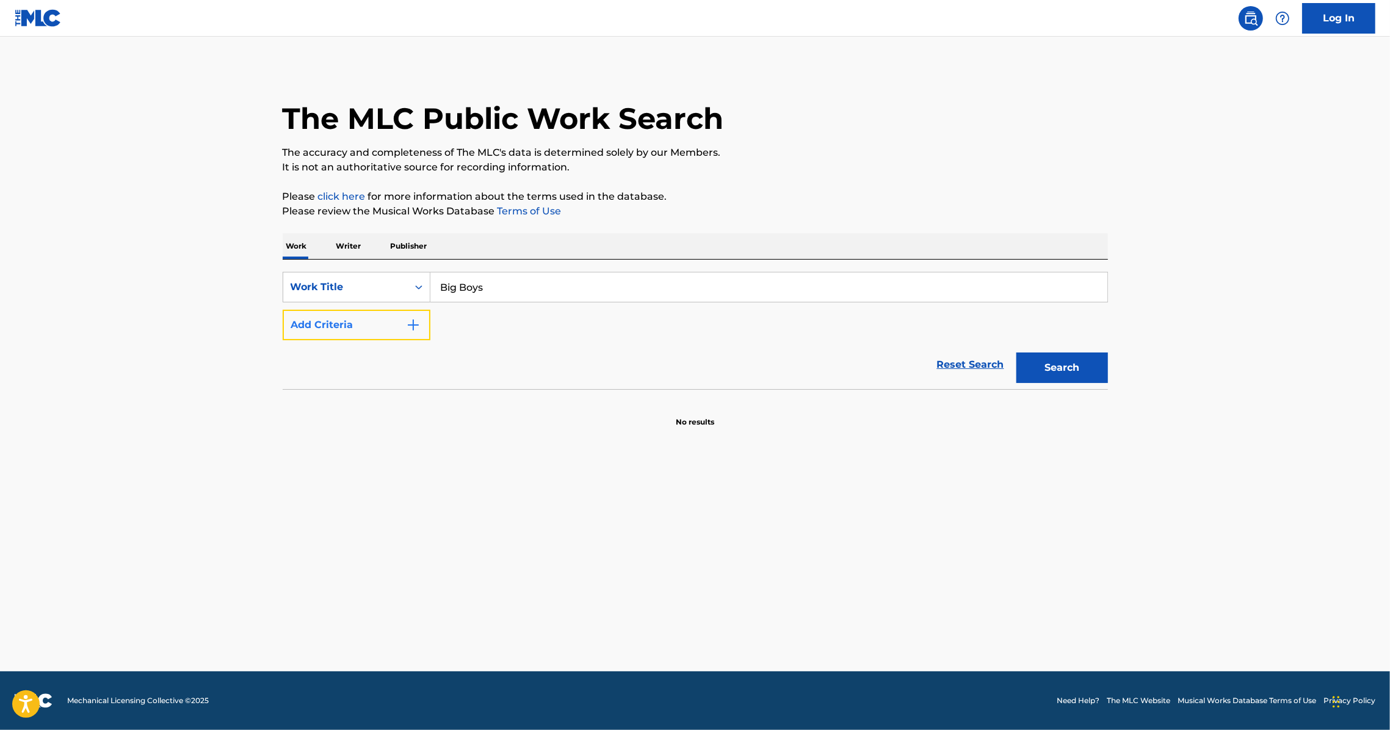
click at [400, 330] on button "Add Criteria" at bounding box center [357, 325] width 148 height 31
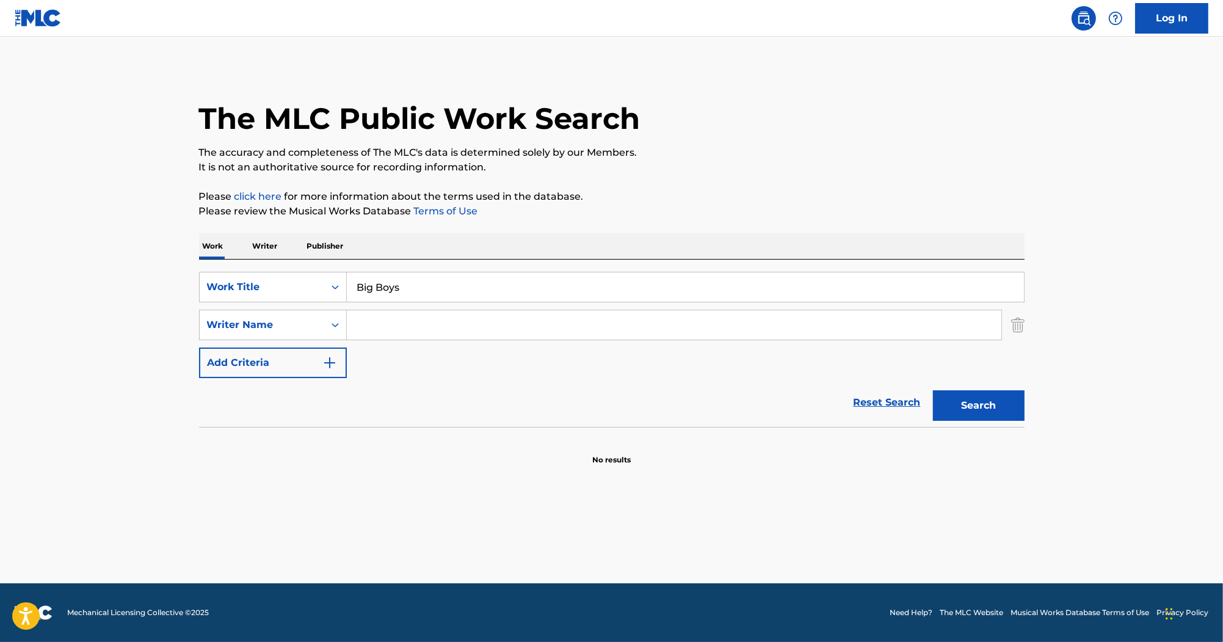
click at [374, 335] on input "Search Form" at bounding box center [674, 324] width 655 height 29
paste input "ANDERSON"
click at [979, 400] on button "Search" at bounding box center [979, 405] width 92 height 31
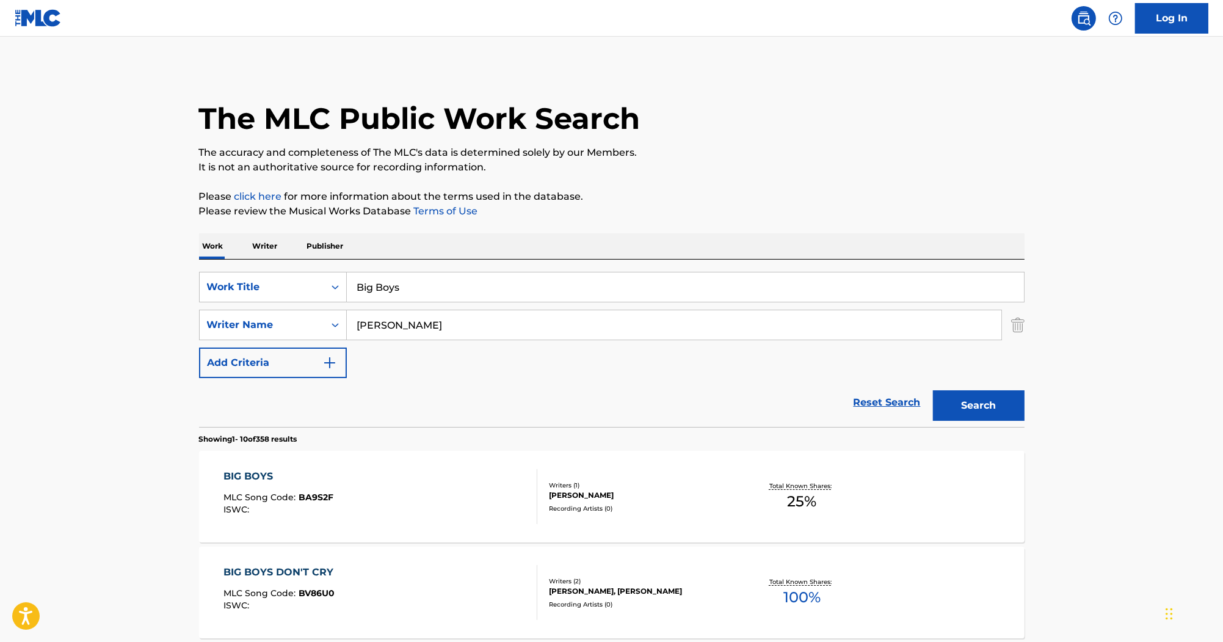
drag, startPoint x: 374, startPoint y: 319, endPoint x: 321, endPoint y: 303, distance: 56.2
click at [322, 304] on div "SearchWithCriteriab0efe9eb-9b97-4b22-8a38-0a1fece5cf9b Work Title Big Boys Sear…" at bounding box center [612, 325] width 826 height 106
paste input "COES"
type input "COES"
click at [973, 399] on button "Search" at bounding box center [979, 405] width 92 height 31
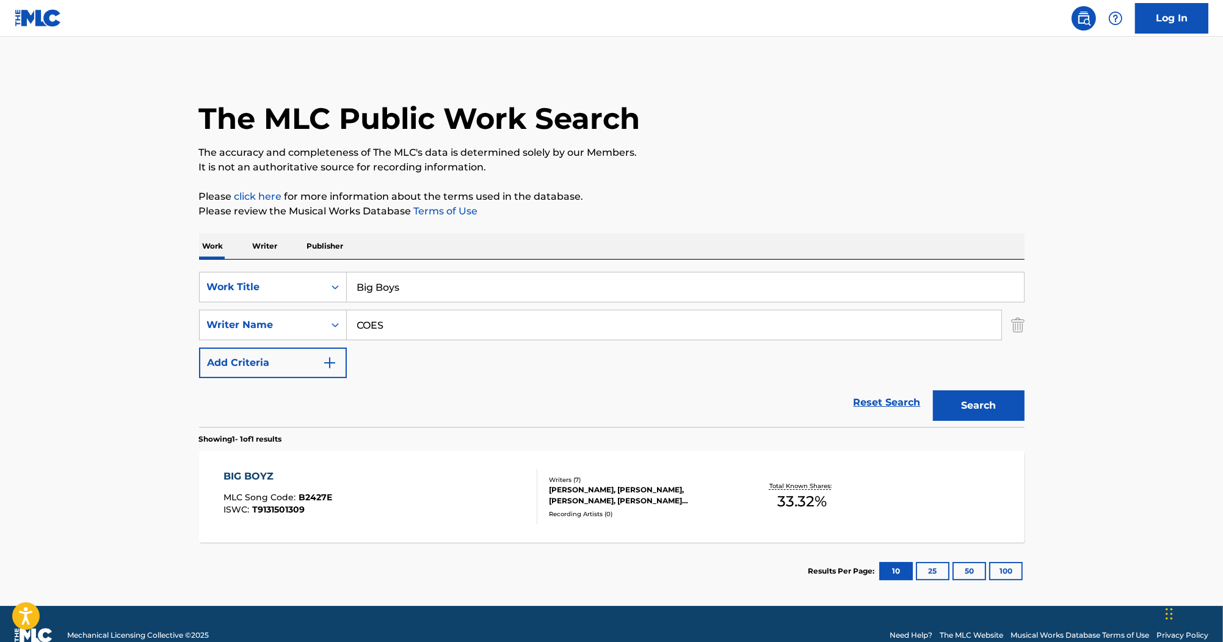
click at [351, 466] on div "BIG BOYZ MLC Song Code : B2427E ISWC : T9131501309 Writers ( 7 ) TERRELL ANDERS…" at bounding box center [612, 497] width 826 height 92
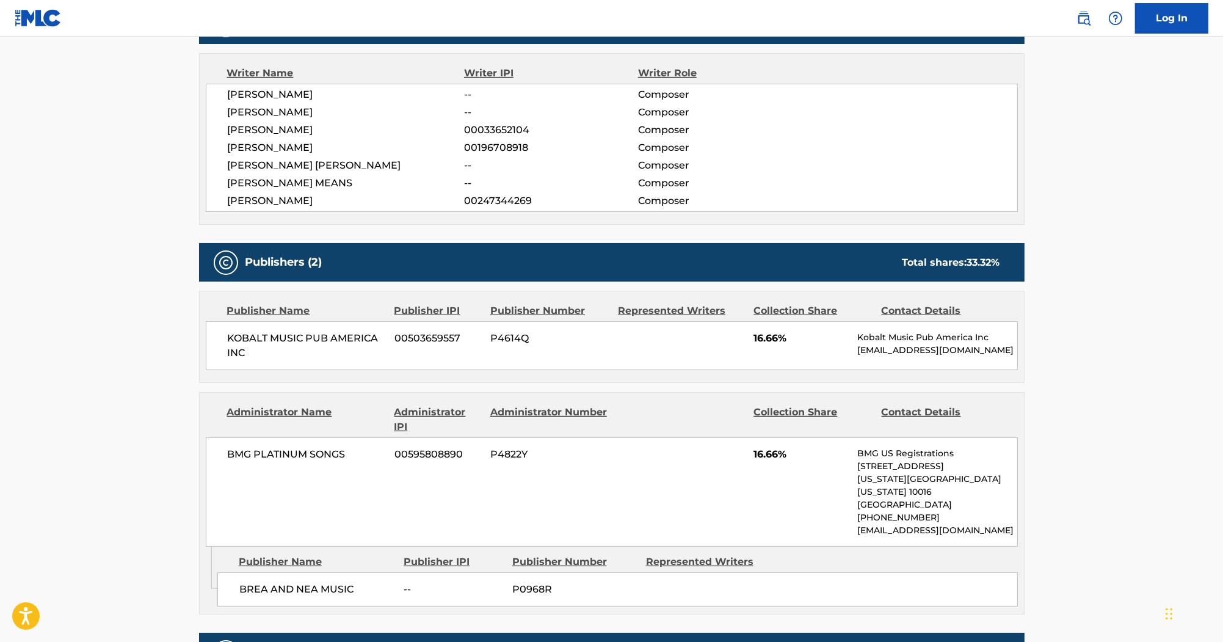
scroll to position [463, 0]
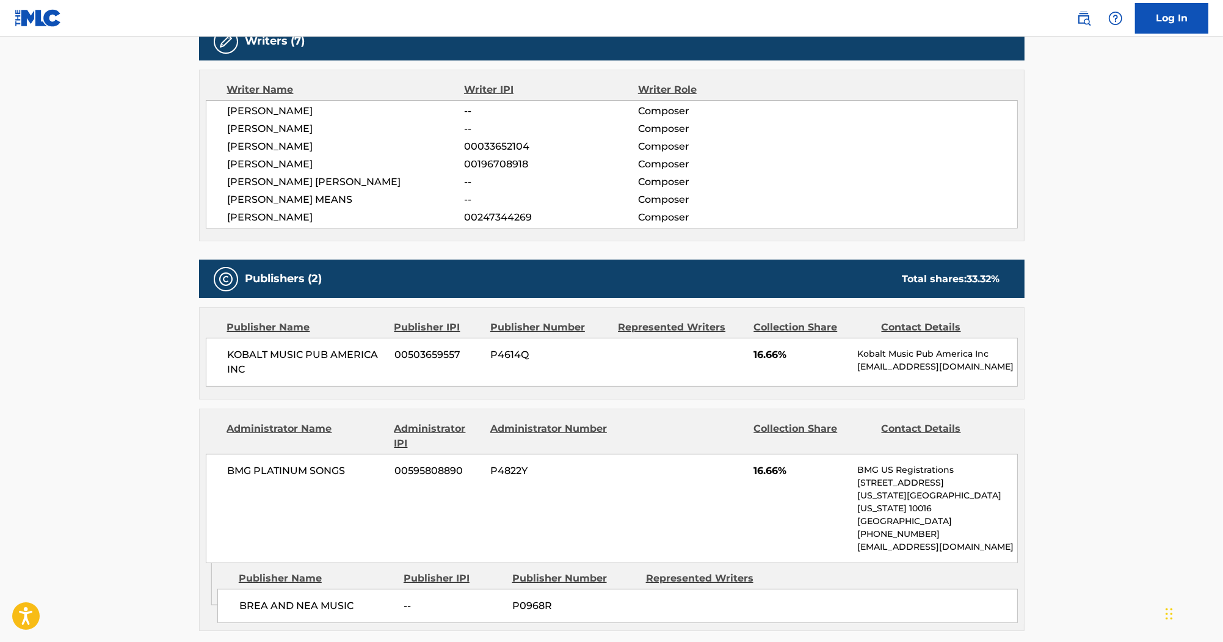
click at [313, 109] on span "TERRELL ANDERSON" at bounding box center [346, 111] width 237 height 15
click at [312, 110] on span "TERRELL ANDERSON" at bounding box center [346, 111] width 237 height 15
copy span "ANDERSON"
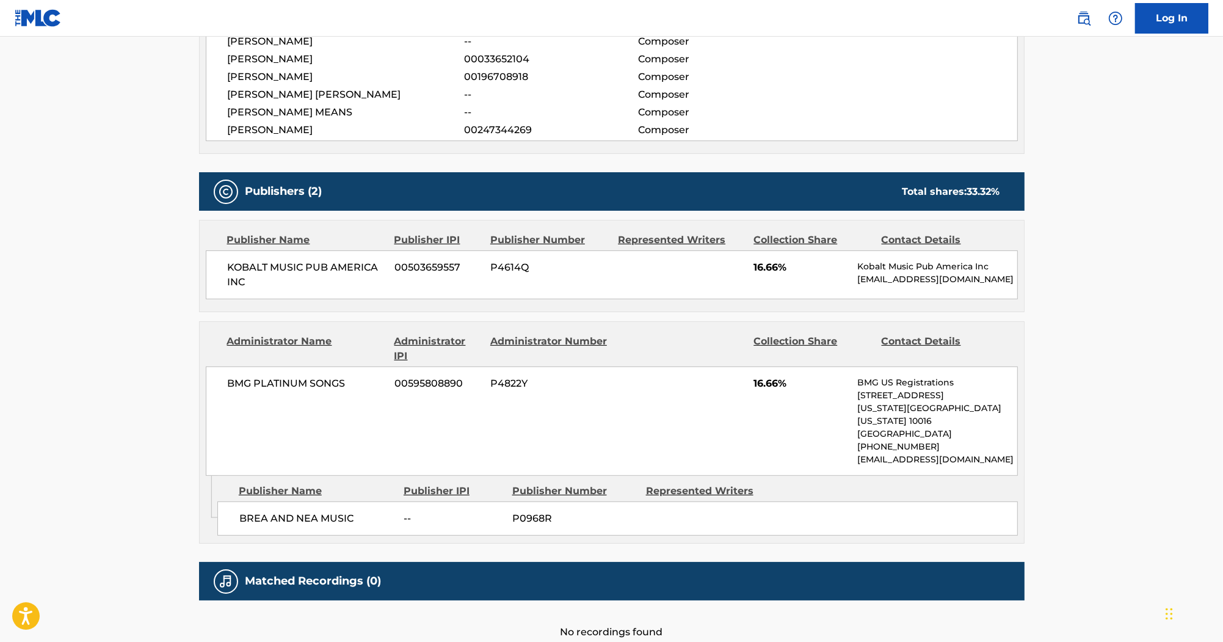
scroll to position [512, 0]
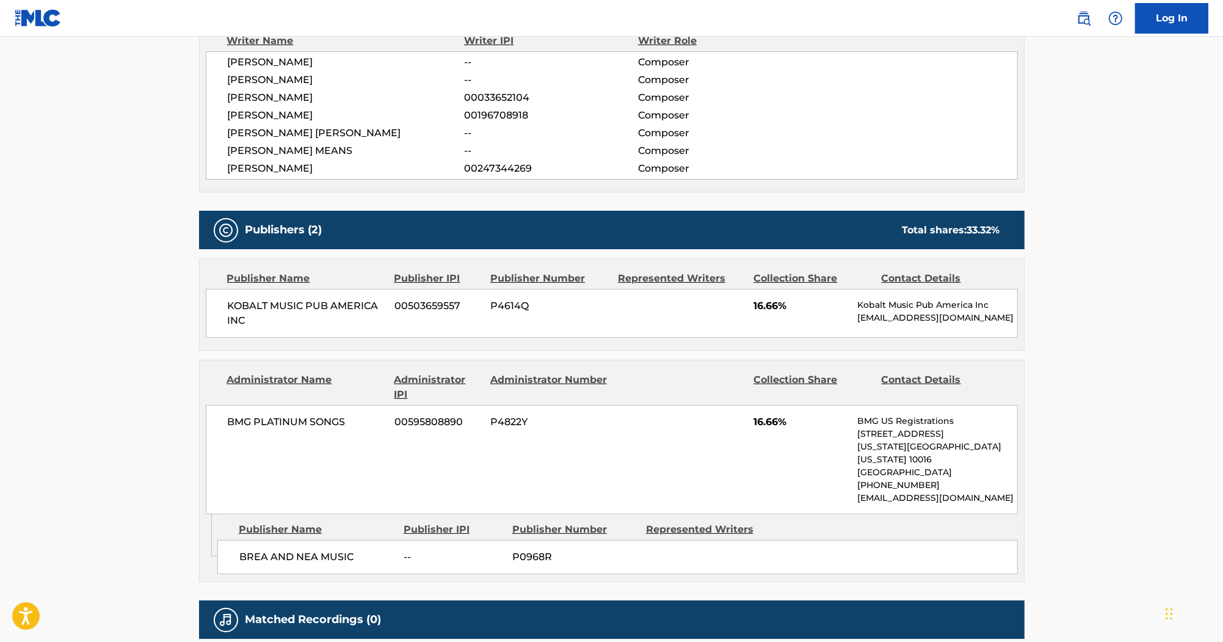
click at [366, 64] on span "TERRELL ANDERSON" at bounding box center [346, 62] width 237 height 15
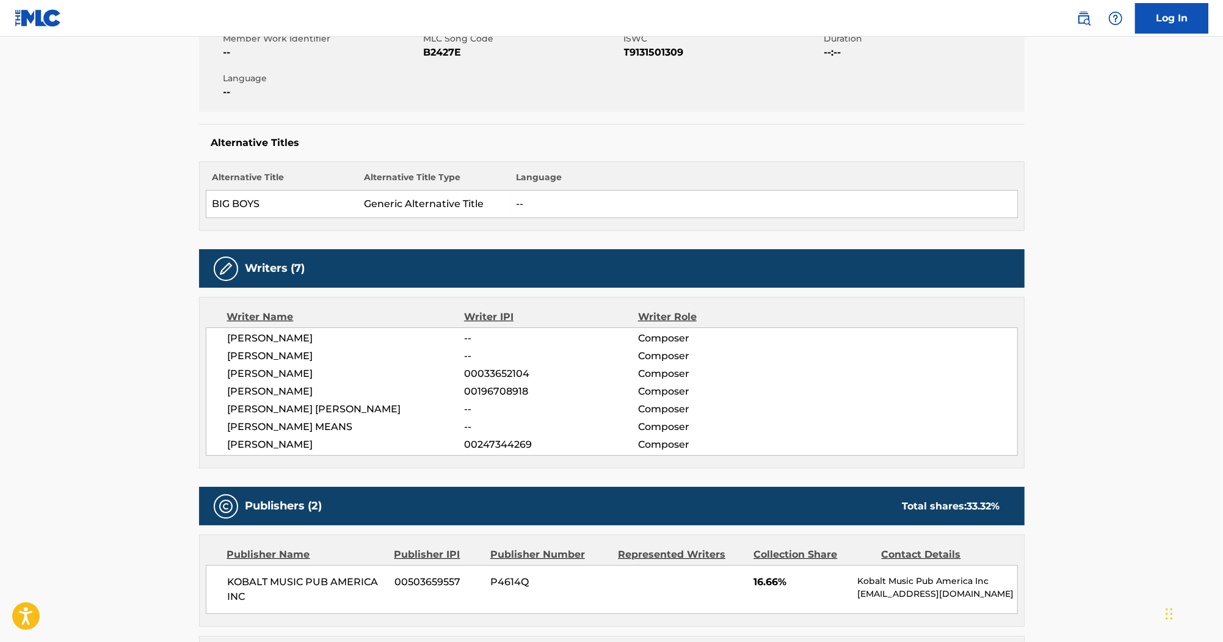
scroll to position [121, 0]
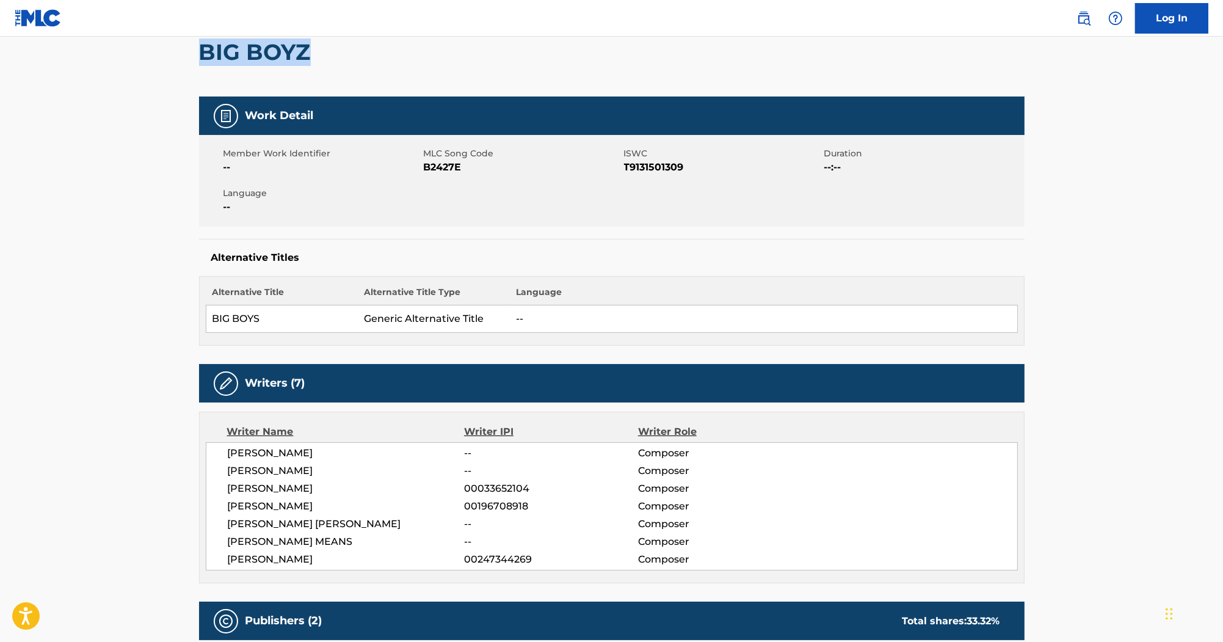
drag, startPoint x: 338, startPoint y: 64, endPoint x: 198, endPoint y: 59, distance: 139.9
click at [198, 59] on div "< Back to public search results Copy work link BIG BOYZ Work Detail Member Work…" at bounding box center [611, 507] width 855 height 1122
copy h2 "BIG BOYZ"
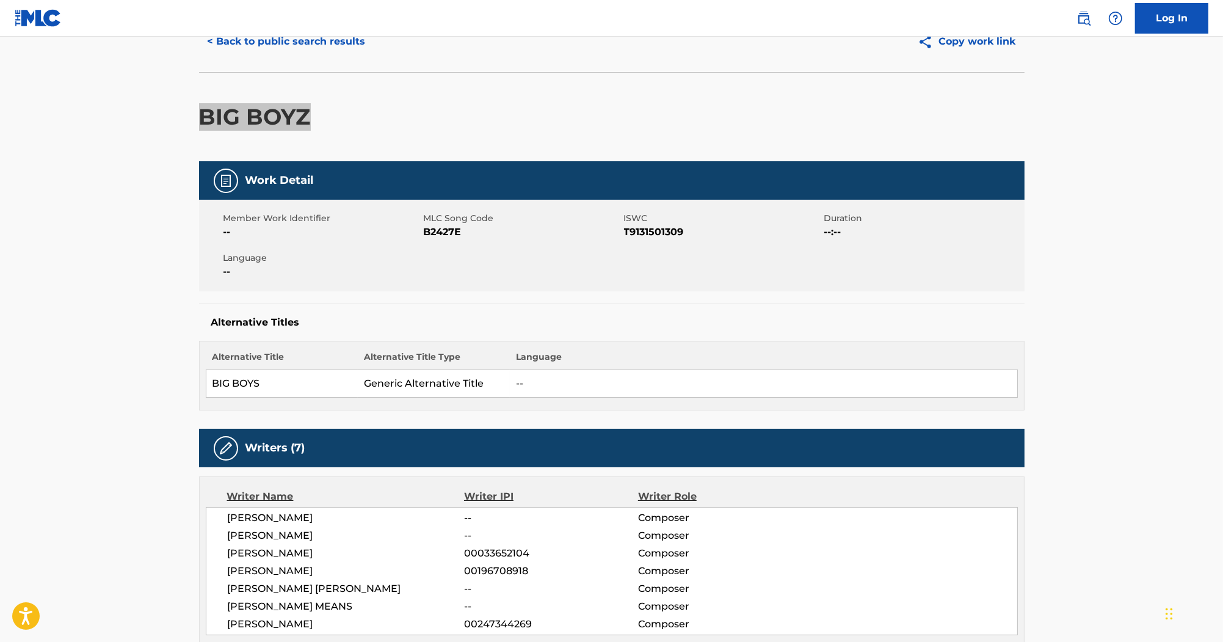
scroll to position [49, 0]
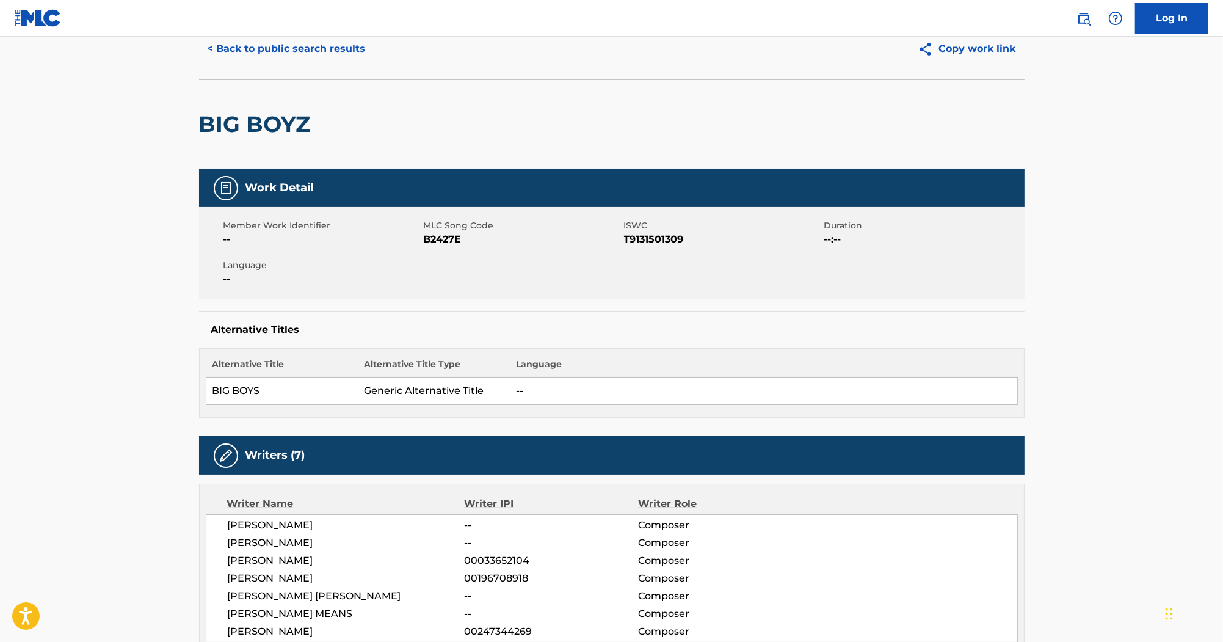
click at [445, 238] on span "B2427E" at bounding box center [522, 239] width 197 height 15
copy span "B2427E"
click at [636, 238] on span "T9131501309" at bounding box center [722, 239] width 197 height 15
click at [635, 238] on span "T9131501309" at bounding box center [722, 239] width 197 height 15
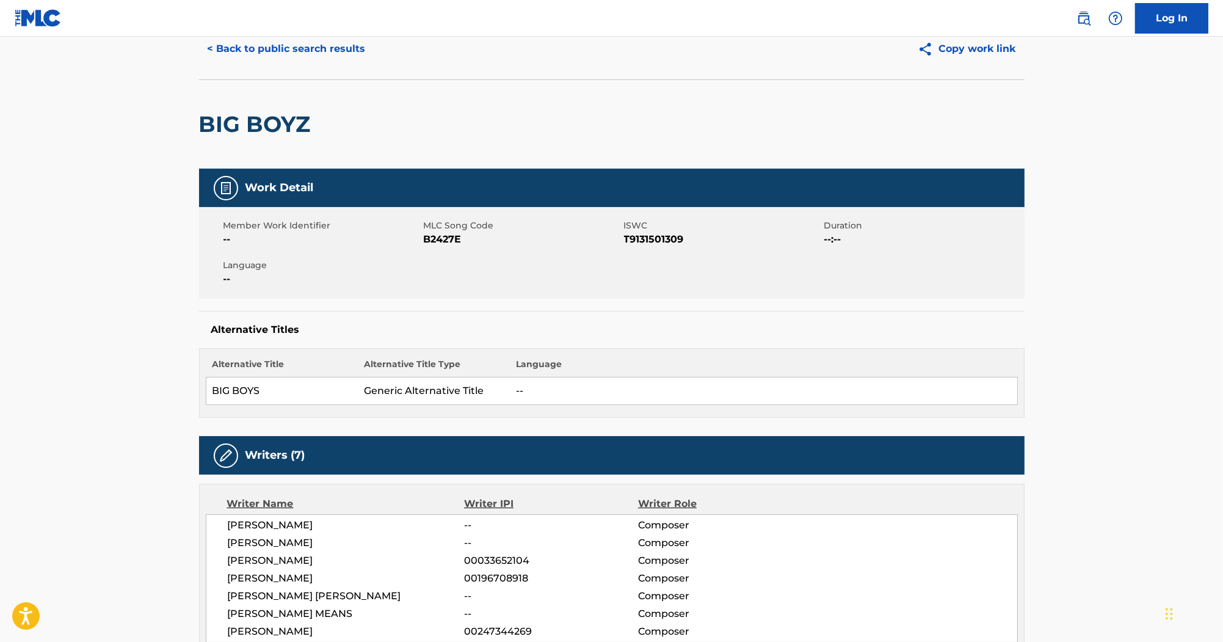
click at [638, 239] on span "T9131501309" at bounding box center [722, 239] width 197 height 15
copy span "T9131501309"
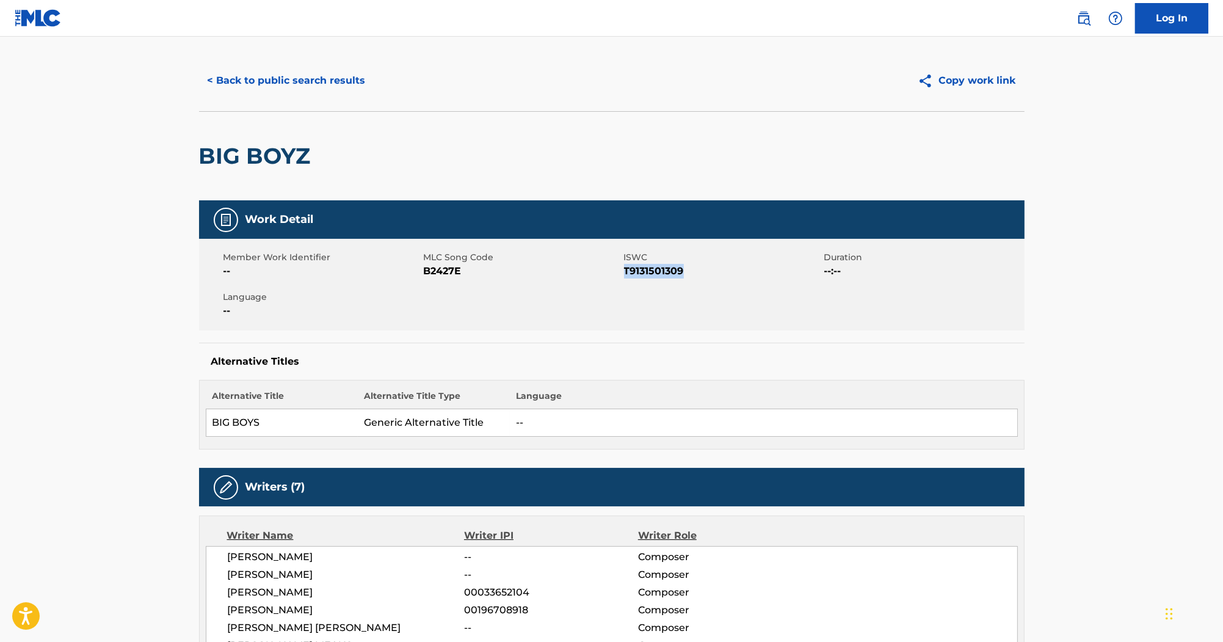
scroll to position [0, 0]
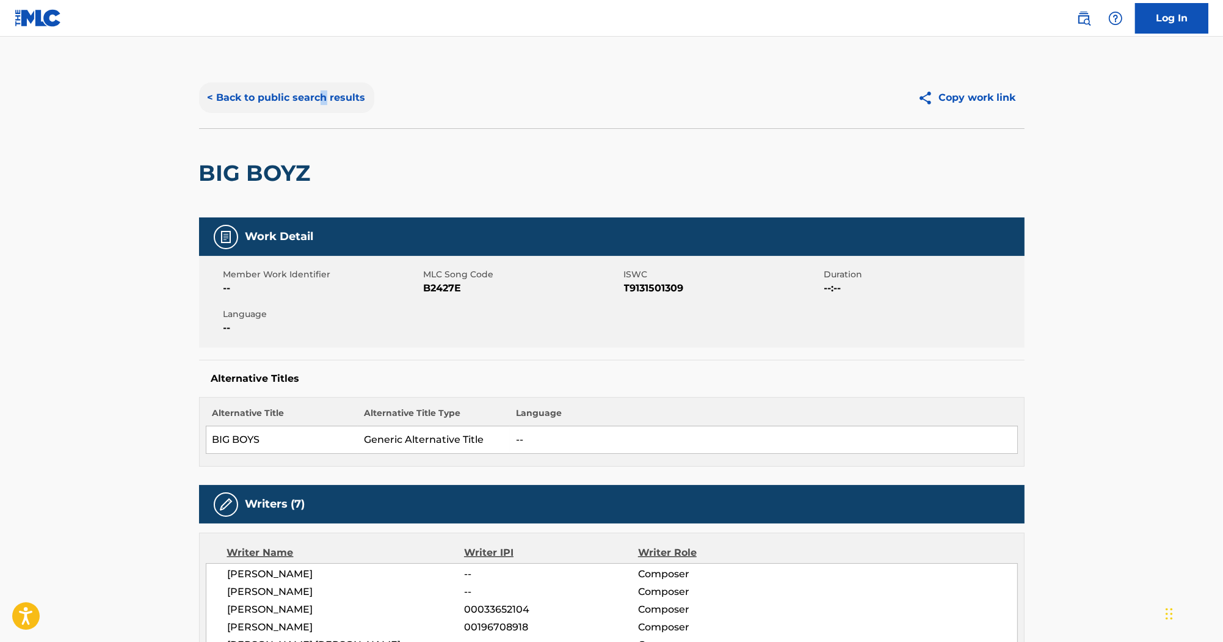
drag, startPoint x: 325, startPoint y: 78, endPoint x: 320, endPoint y: 83, distance: 7.8
click at [320, 83] on div "< Back to public search results Copy work link" at bounding box center [612, 97] width 826 height 61
drag, startPoint x: 320, startPoint y: 83, endPoint x: 341, endPoint y: 95, distance: 24.1
click at [341, 95] on button "< Back to public search results" at bounding box center [286, 97] width 175 height 31
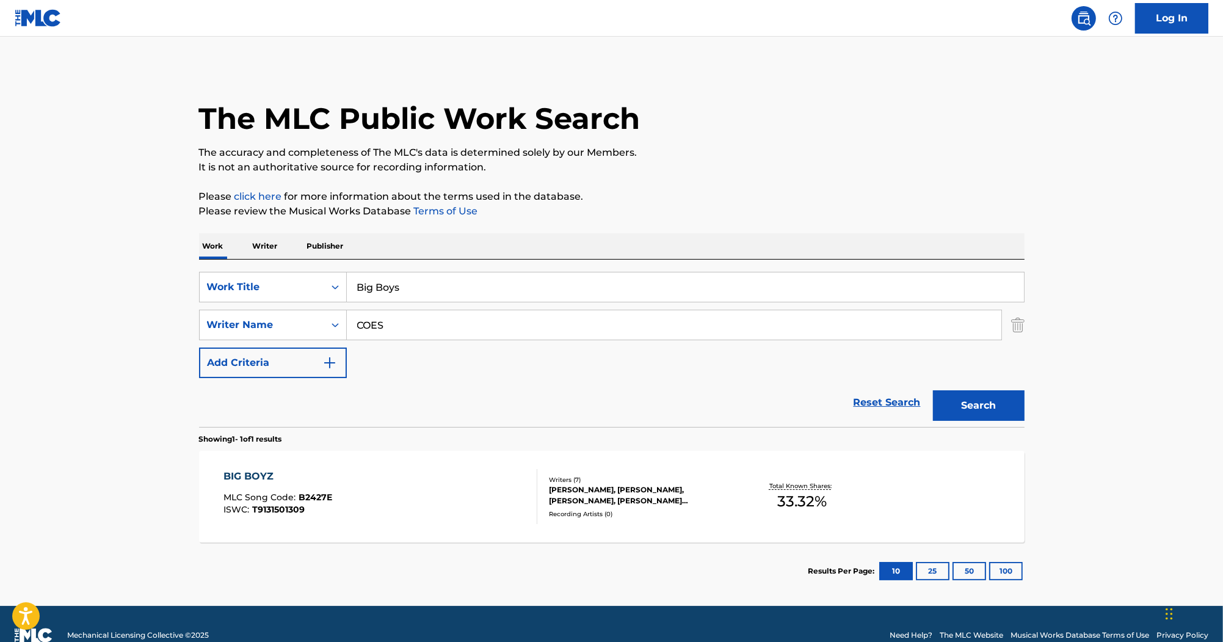
drag, startPoint x: 451, startPoint y: 286, endPoint x: 234, endPoint y: 229, distance: 224.2
click at [234, 229] on div "The MLC Public Work Search The accuracy and completeness of The MLC's data is d…" at bounding box center [611, 333] width 855 height 532
paste input "Better Than The Rest"
type input "Better Than The Rest"
drag, startPoint x: 432, startPoint y: 322, endPoint x: 411, endPoint y: 4, distance: 318.8
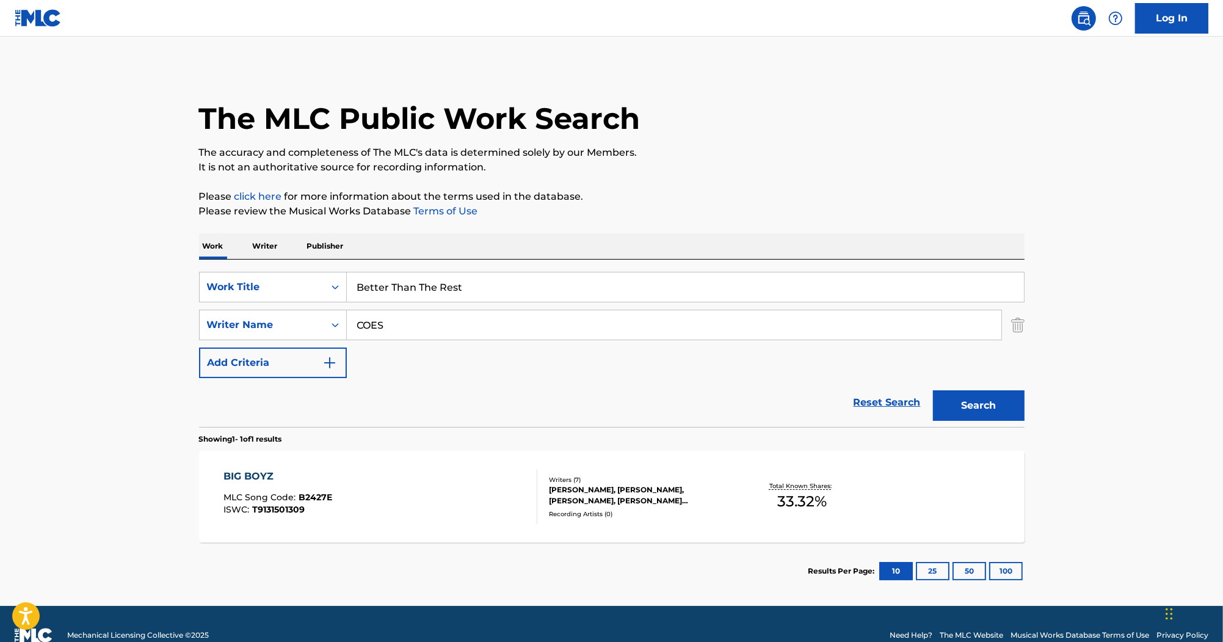
click at [416, 320] on input "COES" at bounding box center [674, 324] width 655 height 29
drag, startPoint x: 496, startPoint y: 311, endPoint x: 308, endPoint y: 304, distance: 188.2
click at [308, 304] on div "SearchWithCriteriab0efe9eb-9b97-4b22-8a38-0a1fece5cf9b Work Title Better Than T…" at bounding box center [612, 325] width 826 height 106
paste input "KENDRICK"
click at [982, 402] on button "Search" at bounding box center [979, 405] width 92 height 31
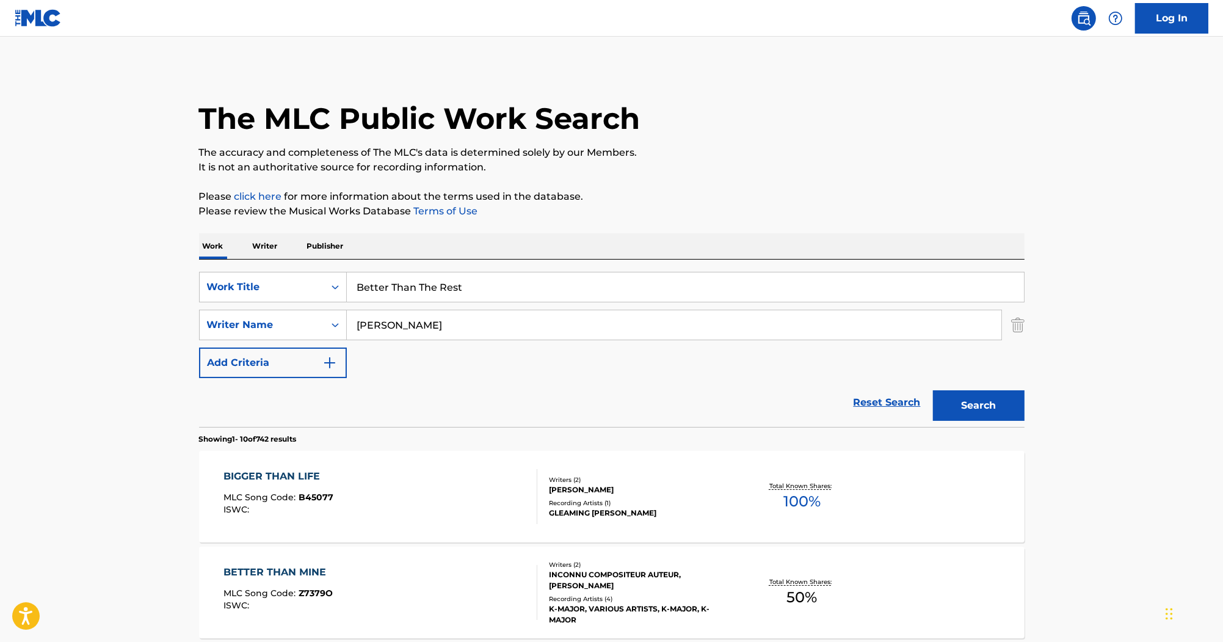
drag, startPoint x: 416, startPoint y: 333, endPoint x: 296, endPoint y: 307, distance: 123.3
click at [296, 307] on div "SearchWithCriteriab0efe9eb-9b97-4b22-8a38-0a1fece5cf9b Work Title Better Than T…" at bounding box center [612, 325] width 826 height 106
paste input "BLACK"
type input "BLACK"
click at [989, 393] on button "Search" at bounding box center [979, 405] width 92 height 31
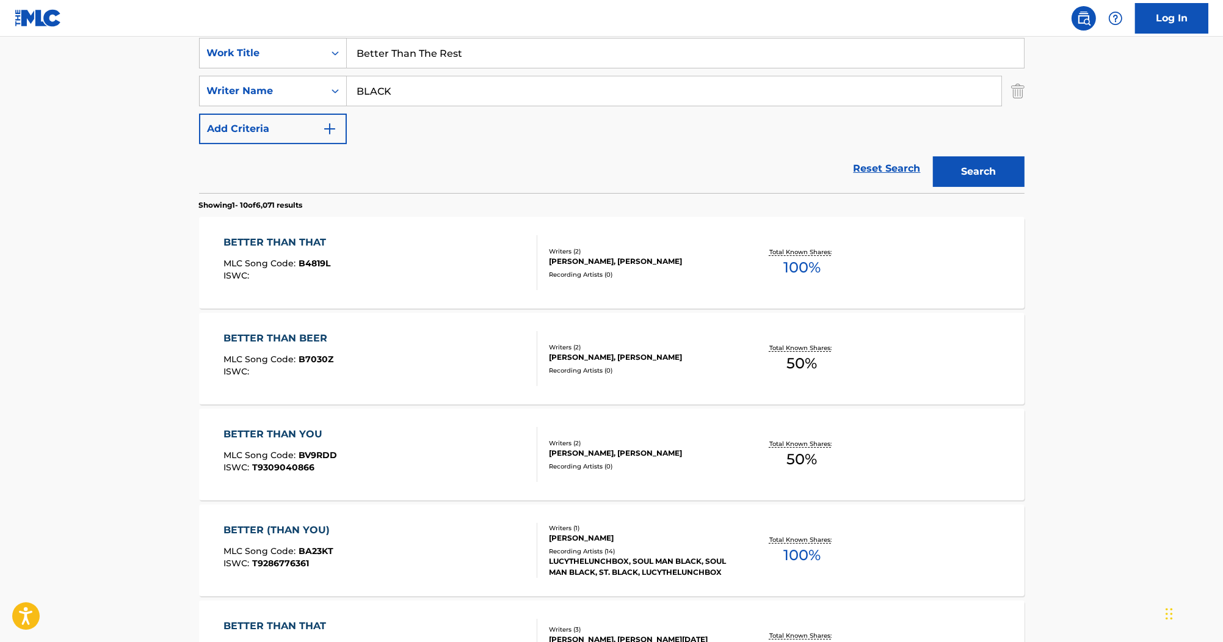
scroll to position [147, 0]
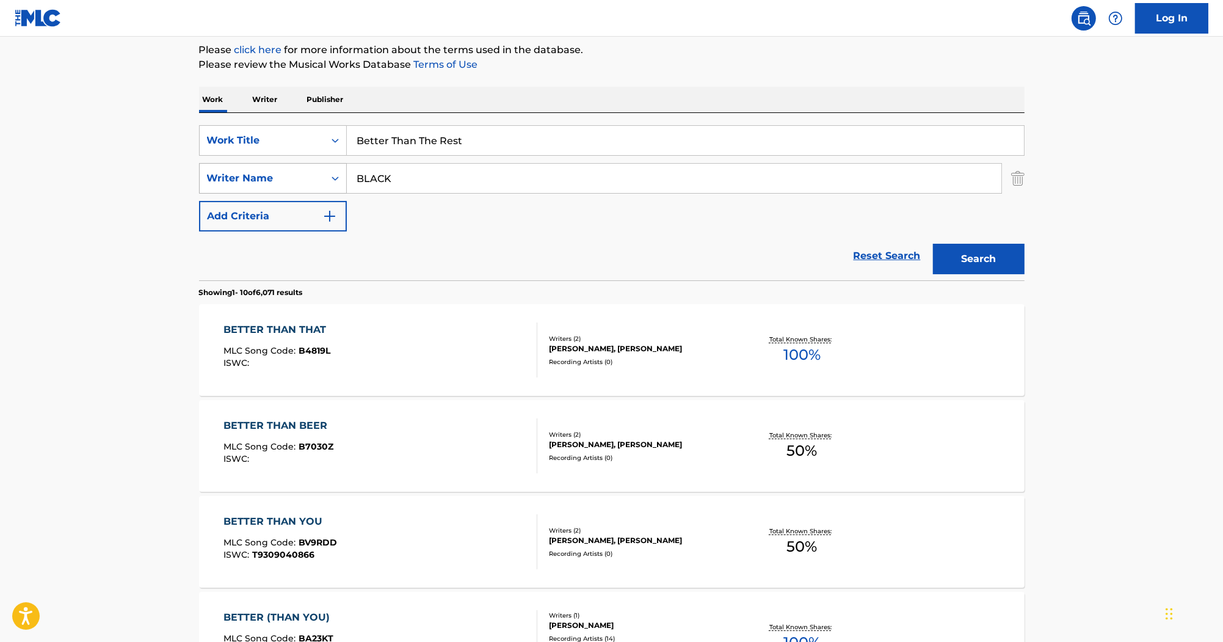
drag, startPoint x: 273, startPoint y: 165, endPoint x: 227, endPoint y: 165, distance: 46.4
click at [227, 165] on div "SearchWithCriteria55c3436e-7651-4091-9f5a-70368b33b689 Writer Name BLACK" at bounding box center [612, 178] width 826 height 31
click at [359, 137] on input "Better Than The Rest" at bounding box center [685, 140] width 677 height 29
click at [544, 136] on input "Better Than The Rest" at bounding box center [685, 140] width 677 height 29
click at [1006, 247] on button "Search" at bounding box center [979, 259] width 92 height 31
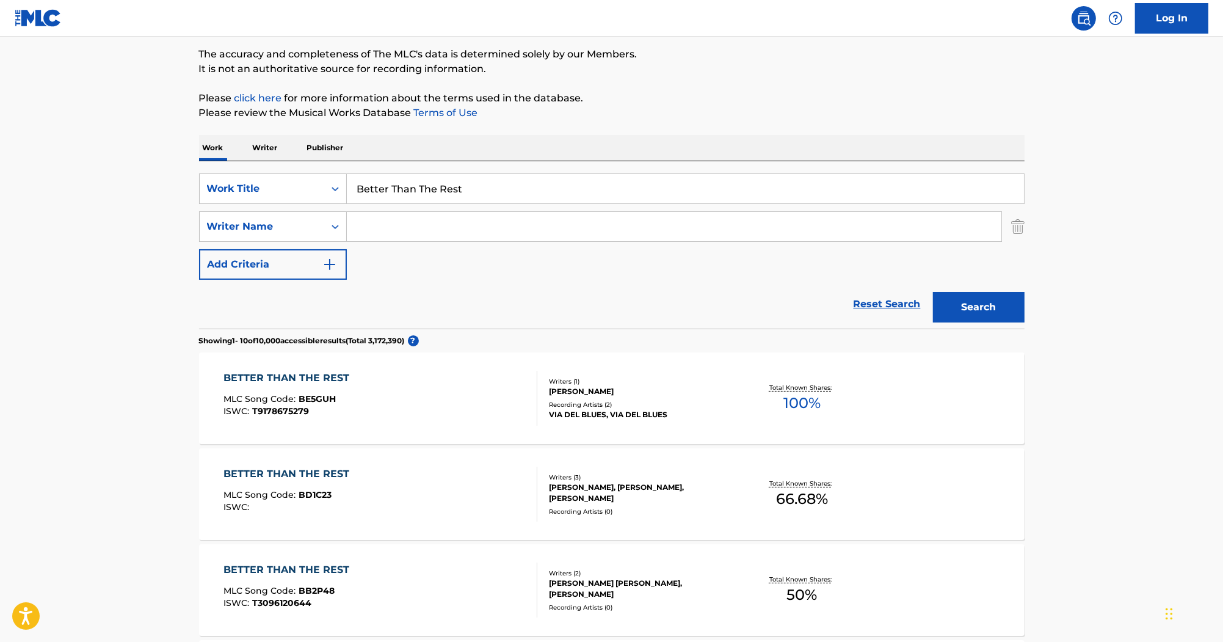
scroll to position [98, 0]
click at [392, 239] on input "Search Form" at bounding box center [674, 227] width 655 height 29
type input "latifa"
click at [976, 310] on button "Search" at bounding box center [979, 307] width 92 height 31
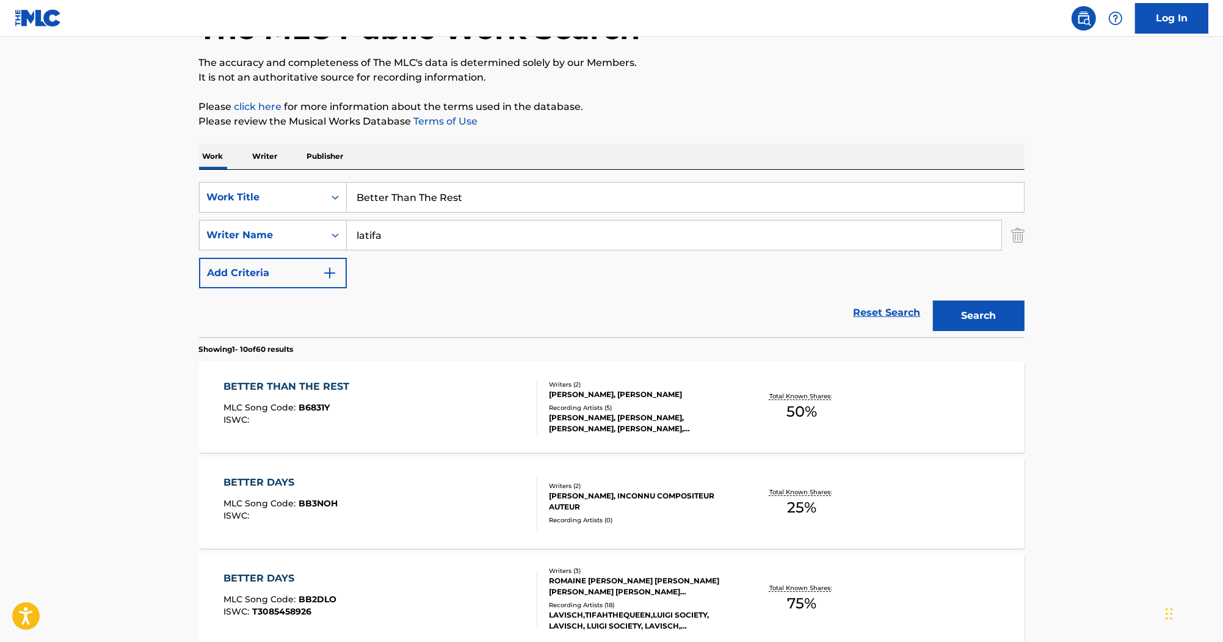
scroll to position [0, 0]
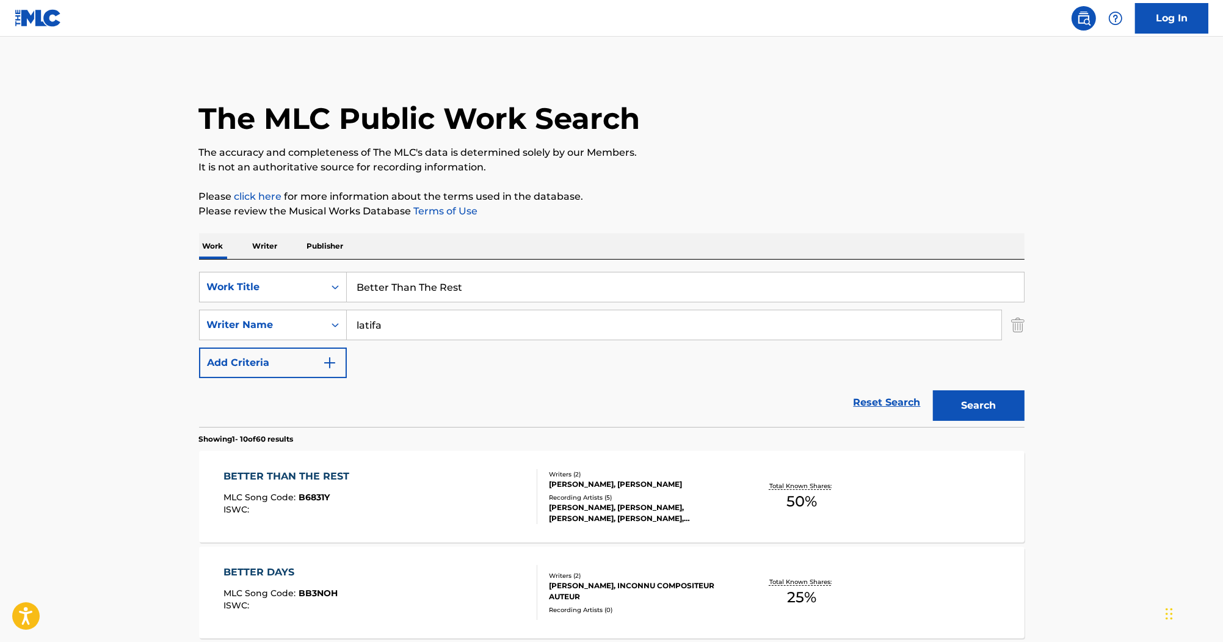
drag, startPoint x: 517, startPoint y: 283, endPoint x: 100, endPoint y: 227, distance: 420.8
paste input "You're Pretty Good Looking"
paste input "Whirlwind Heat"
drag, startPoint x: 594, startPoint y: 288, endPoint x: 318, endPoint y: 278, distance: 275.6
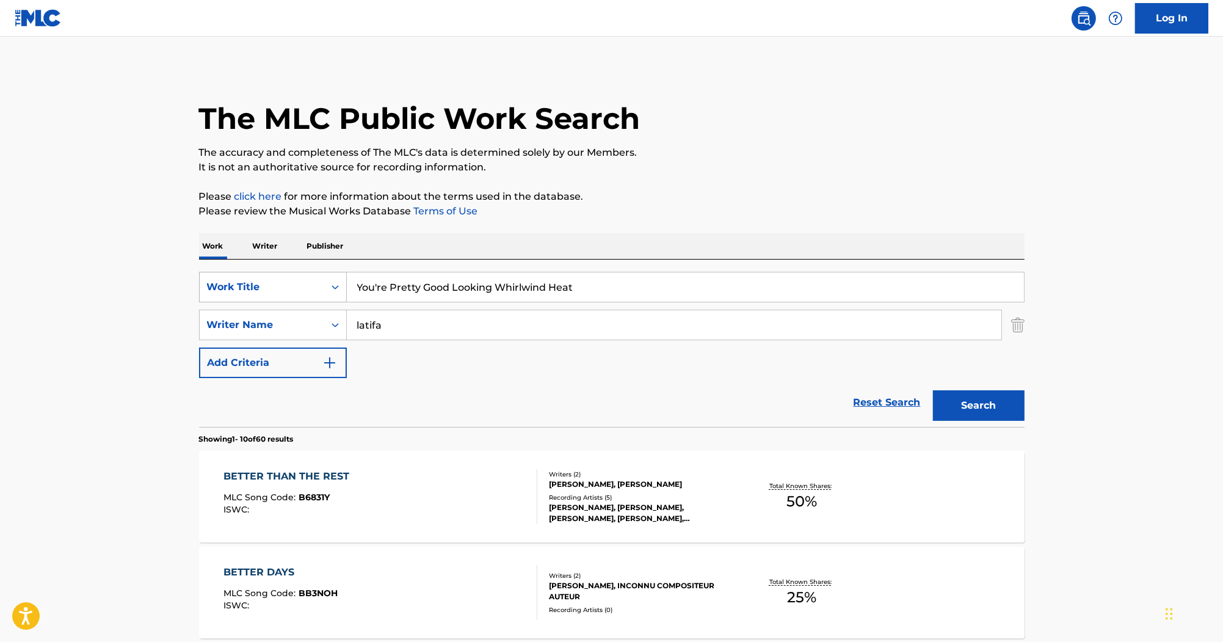
click at [318, 278] on div "SearchWithCriteriab0efe9eb-9b97-4b22-8a38-0a1fece5cf9b Work Title You're Pretty…" at bounding box center [612, 287] width 826 height 31
click at [579, 291] on input "You're Pretty Good Looking Whirlwind Heat" at bounding box center [685, 286] width 677 height 29
drag, startPoint x: 581, startPoint y: 288, endPoint x: 495, endPoint y: 287, distance: 86.1
click at [495, 287] on input "You're Pretty Good Looking Whirlwind Heat" at bounding box center [685, 286] width 677 height 29
type input "You're Pretty Good Looking"
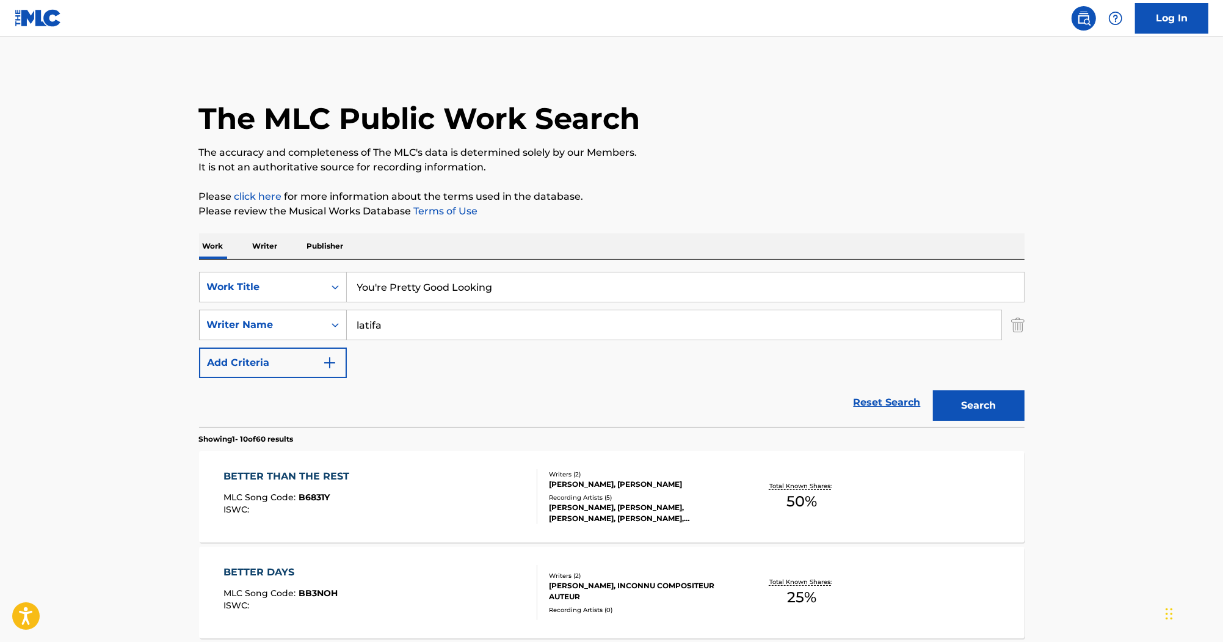
drag, startPoint x: 437, startPoint y: 334, endPoint x: 292, endPoint y: 327, distance: 144.9
click at [283, 330] on div "SearchWithCriteria55c3436e-7651-4091-9f5a-70368b33b689 Writer Name latifa" at bounding box center [612, 325] width 826 height 31
paste input "Holland"
click at [973, 415] on button "Search" at bounding box center [979, 405] width 92 height 31
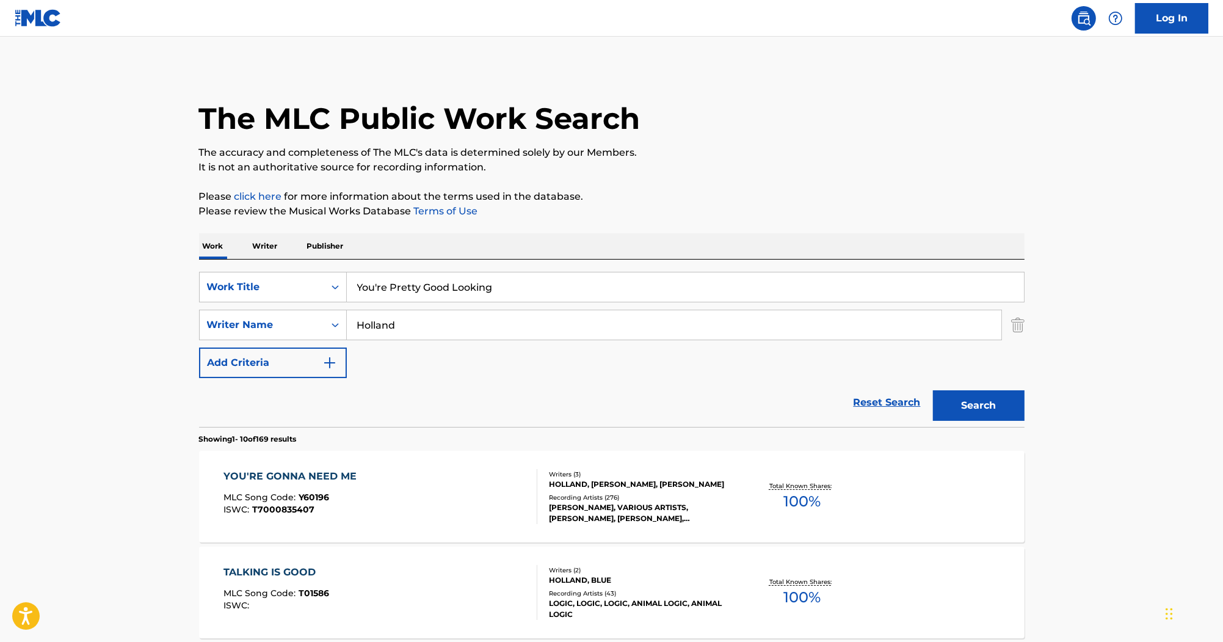
drag, startPoint x: 475, startPoint y: 329, endPoint x: 143, endPoint y: 335, distance: 332.2
paste input "Swanson"
click at [956, 405] on button "Search" at bounding box center [979, 405] width 92 height 31
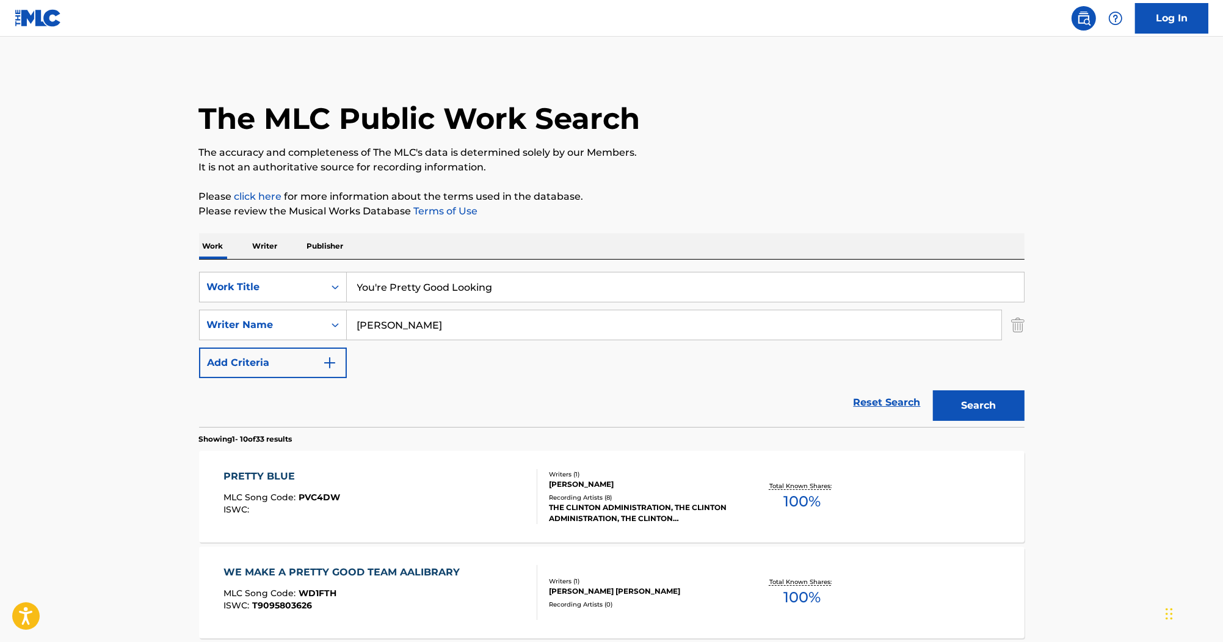
drag, startPoint x: 437, startPoint y: 334, endPoint x: 186, endPoint y: 332, distance: 251.0
paste input "Damstra"
click at [963, 405] on button "Search" at bounding box center [979, 405] width 92 height 31
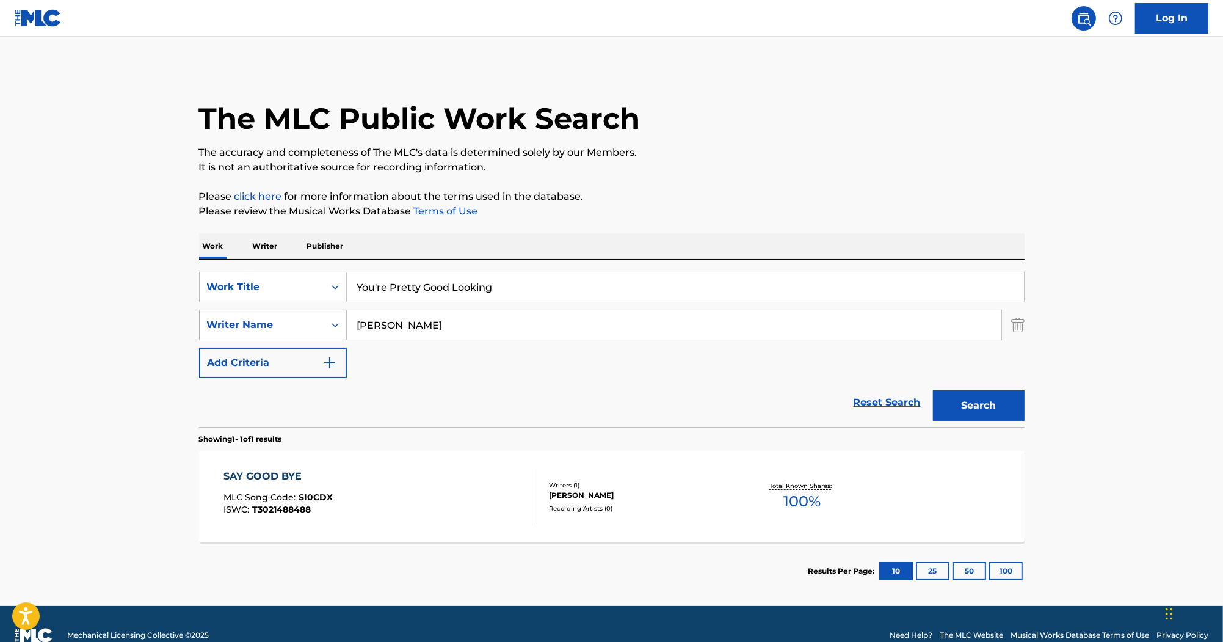
drag, startPoint x: 429, startPoint y: 332, endPoint x: 266, endPoint y: 315, distance: 163.9
click at [288, 320] on div "SearchWithCriteria55c3436e-7651-4091-9f5a-70368b33b689 Writer Name Damstra" at bounding box center [612, 325] width 826 height 31
paste input "Whirlwind Heat"
type input "Whirlwind Heat"
click at [943, 405] on button "Search" at bounding box center [979, 405] width 92 height 31
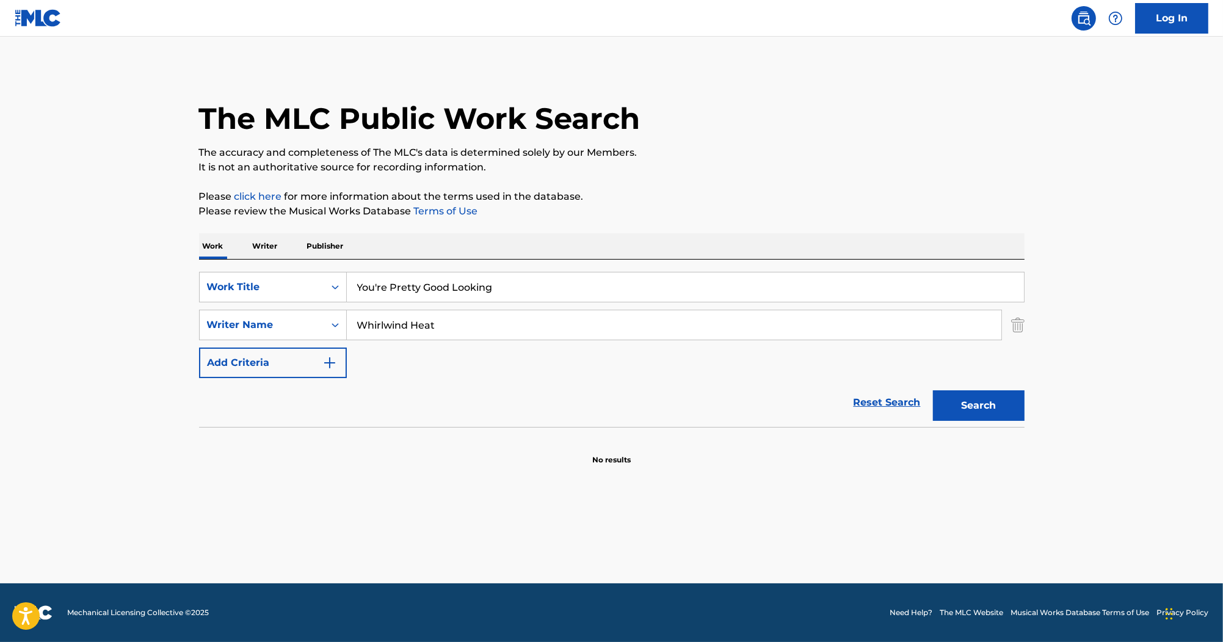
drag, startPoint x: 518, startPoint y: 287, endPoint x: 234, endPoint y: 191, distance: 299.3
click at [203, 225] on div "The MLC Public Work Search The accuracy and completeness of The MLC's data is d…" at bounding box center [611, 266] width 855 height 398
paste input "Stick 'Em"
type input "Stick 'Em"
drag, startPoint x: 404, startPoint y: 324, endPoint x: 318, endPoint y: 315, distance: 87.2
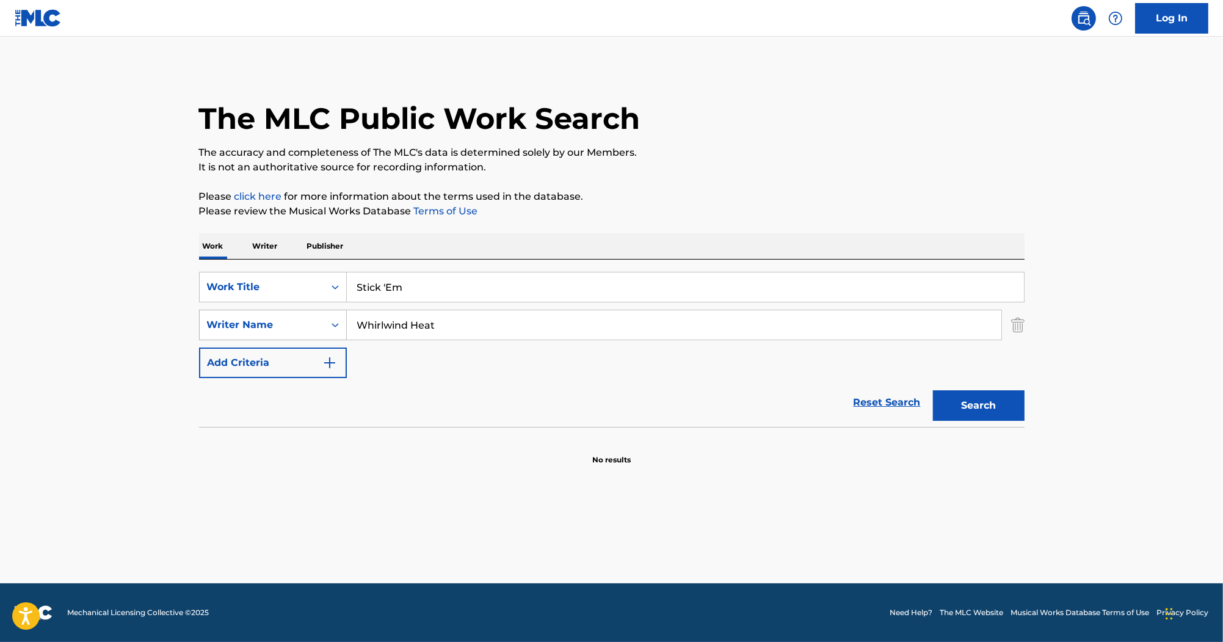
click at [318, 315] on div "SearchWithCriteria55c3436e-7651-4091-9f5a-70368b33b689 Writer Name Whirlwind He…" at bounding box center [612, 325] width 826 height 31
paste input "Dr. Luke"
click at [960, 409] on button "Search" at bounding box center [979, 405] width 92 height 31
drag, startPoint x: 435, startPoint y: 327, endPoint x: 383, endPoint y: 319, distance: 51.9
click at [296, 301] on div "SearchWithCriteriab0efe9eb-9b97-4b22-8a38-0a1fece5cf9b Work Title Stick 'Em Sea…" at bounding box center [612, 325] width 826 height 106
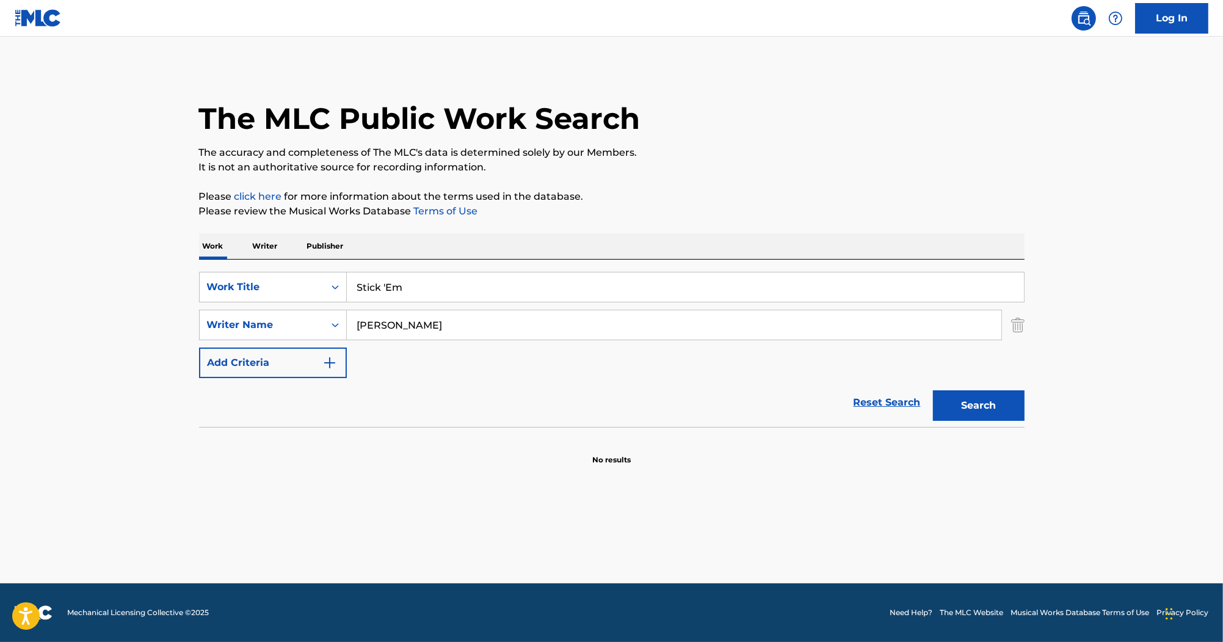
paste input "Wilkinson"
type input "Wilkinson"
click at [994, 401] on button "Search" at bounding box center [979, 405] width 92 height 31
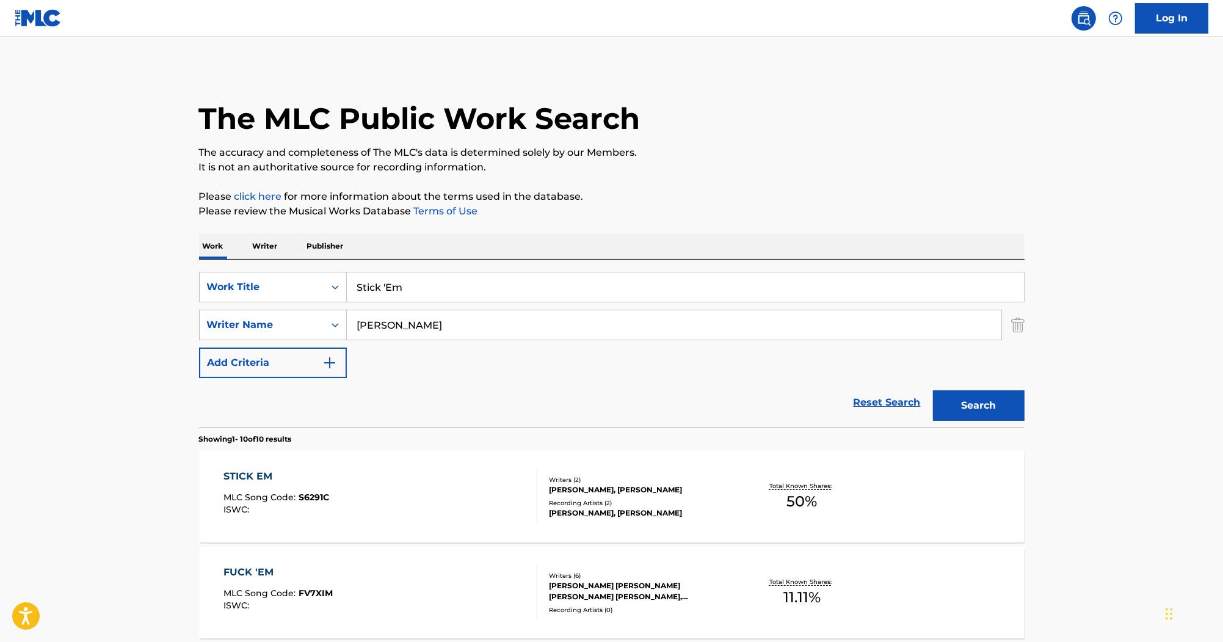
click at [233, 476] on div "STICK EM" at bounding box center [276, 476] width 106 height 15
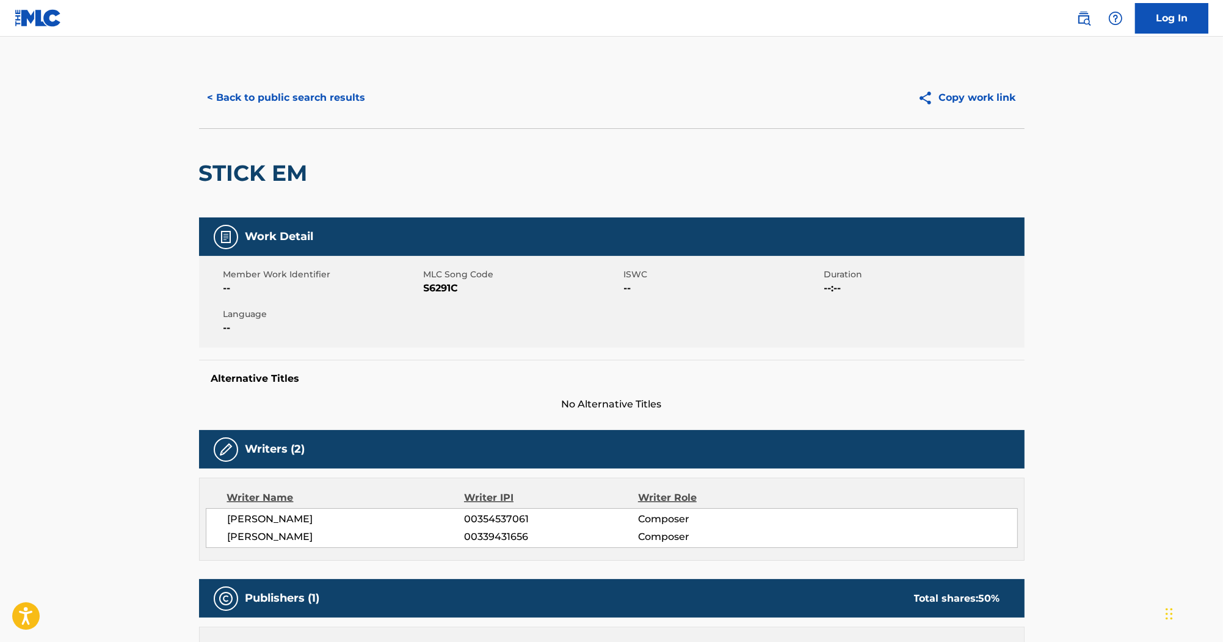
click at [452, 293] on span "S6291C" at bounding box center [522, 288] width 197 height 15
click at [452, 294] on span "S6291C" at bounding box center [522, 288] width 197 height 15
copy span "S6291C"
click at [335, 105] on button "< Back to public search results" at bounding box center [286, 97] width 175 height 31
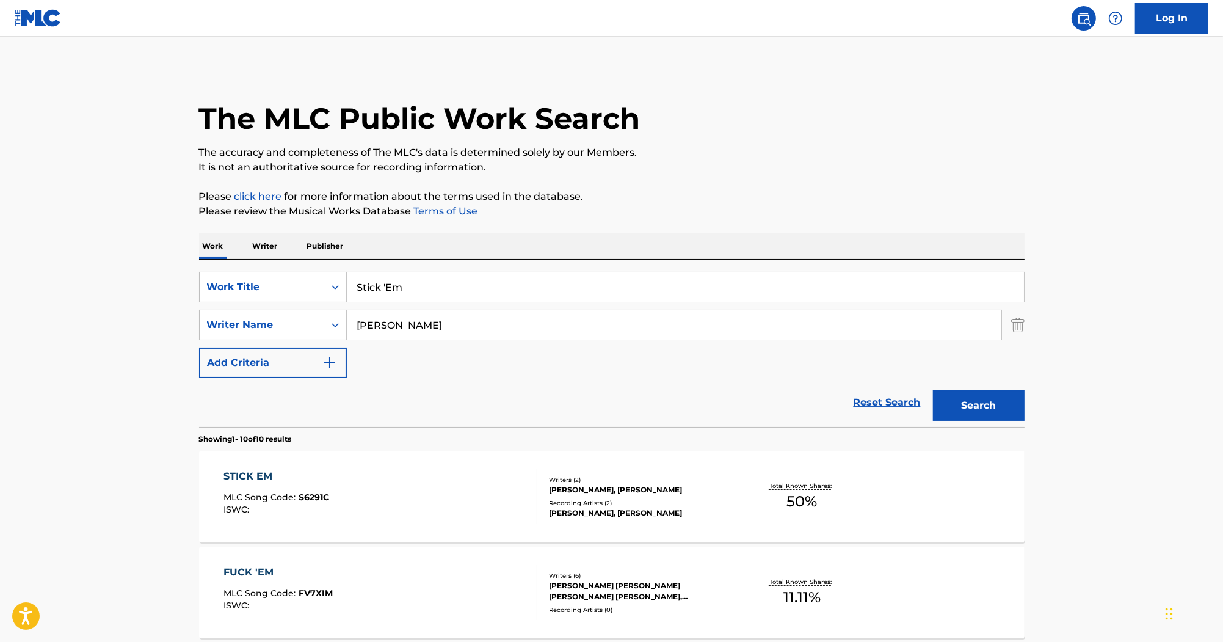
drag, startPoint x: 463, startPoint y: 287, endPoint x: 226, endPoint y: 253, distance: 240.0
paste input "rike It Up"
type input "Strike It Up"
drag, startPoint x: 318, startPoint y: 296, endPoint x: 220, endPoint y: 279, distance: 99.1
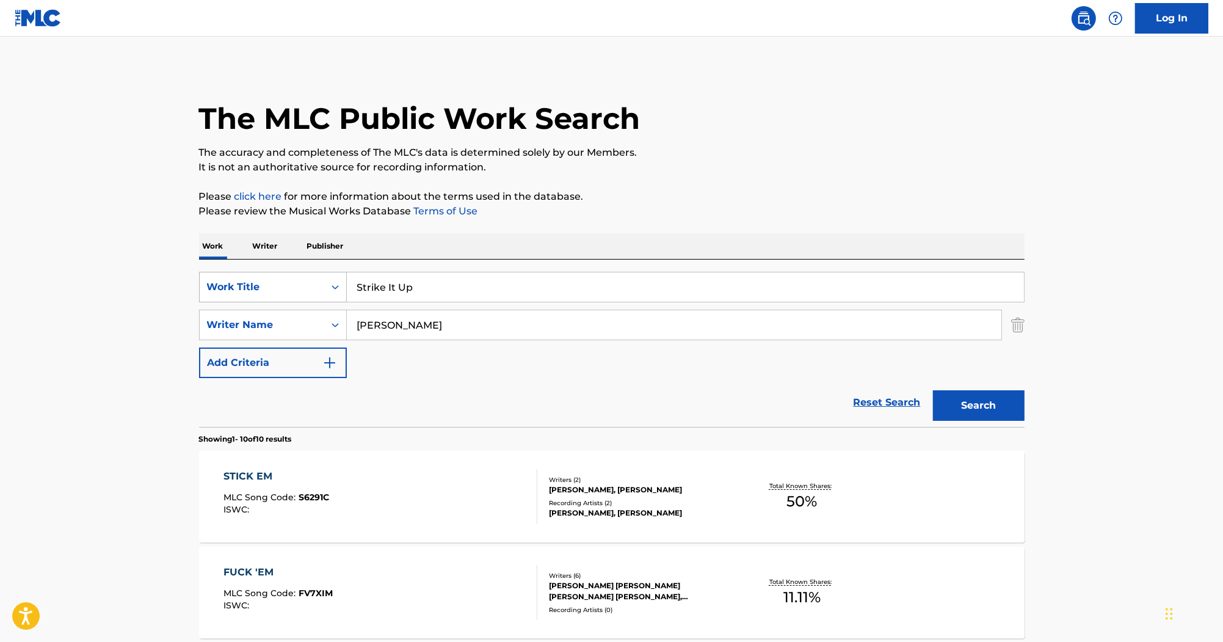
click at [220, 282] on div "SearchWithCriteriab0efe9eb-9b97-4b22-8a38-0a1fece5cf9b Work Title Strike It Up …" at bounding box center [612, 325] width 826 height 106
paste input "Black Box"
type input "Black Box"
click at [443, 296] on input "Strike It Up" at bounding box center [685, 286] width 677 height 29
paste input "Black Box"
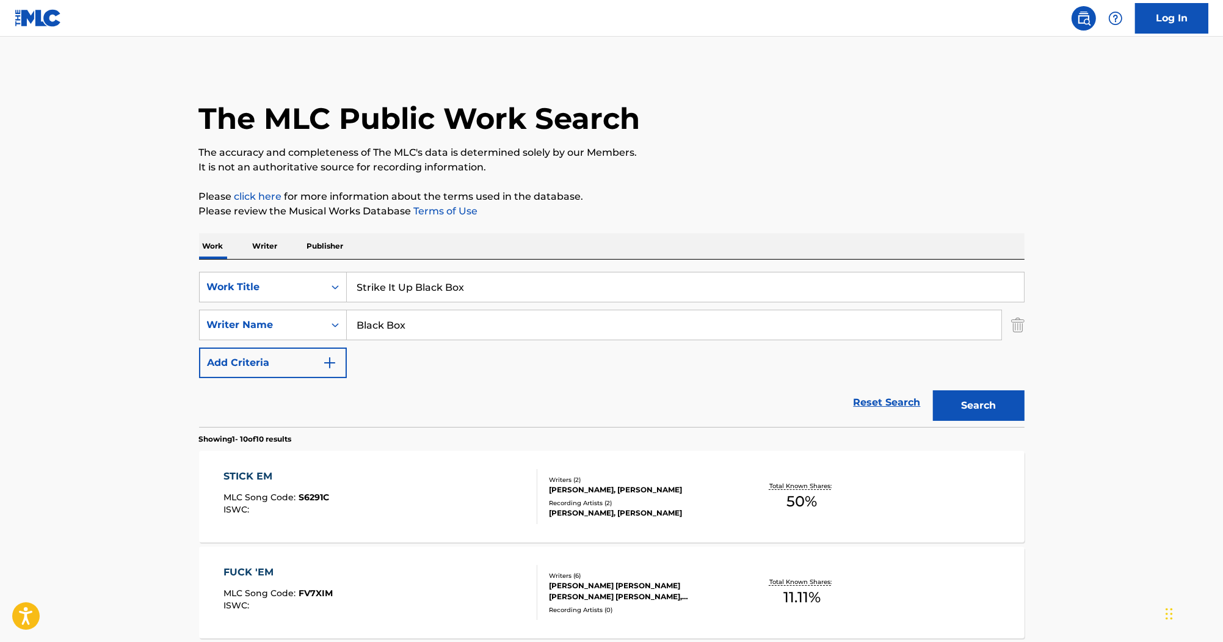
drag, startPoint x: 491, startPoint y: 282, endPoint x: 236, endPoint y: 254, distance: 256.8
type input "Strike It Up Black Box"
drag, startPoint x: 271, startPoint y: 314, endPoint x: 230, endPoint y: 309, distance: 41.8
click at [230, 310] on div "SearchWithCriteria55c3436e-7651-4091-9f5a-70368b33b689 Writer Name Black Box" at bounding box center [612, 325] width 826 height 31
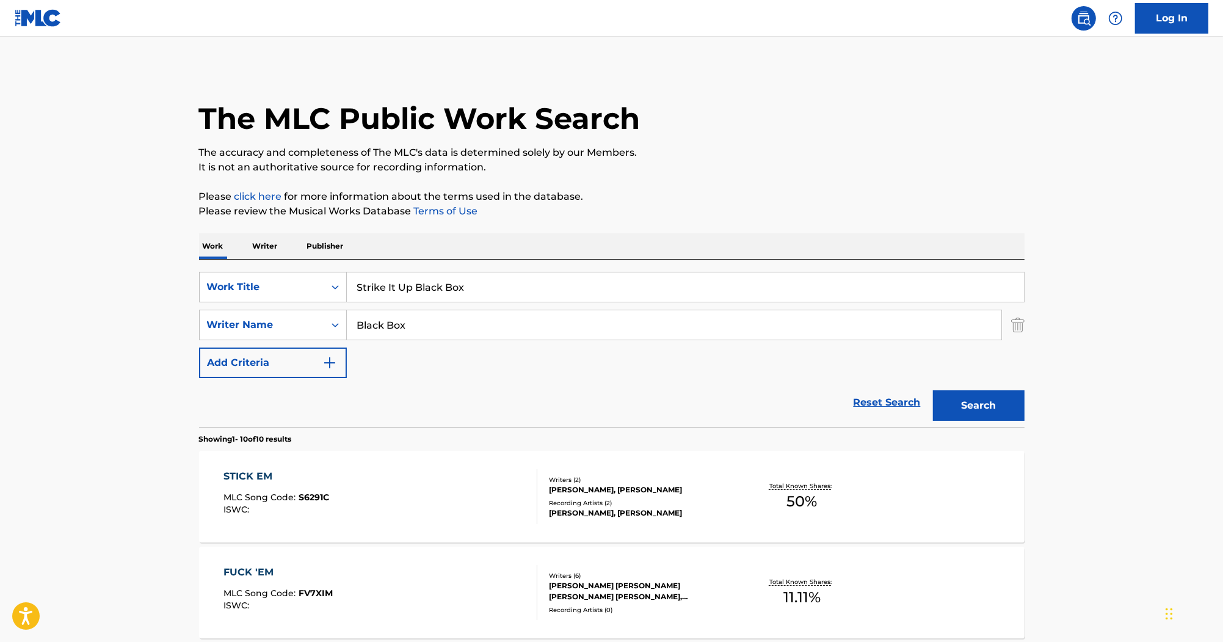
paste input "Davoli"
type input "Davoli"
drag, startPoint x: 465, startPoint y: 289, endPoint x: 413, endPoint y: 285, distance: 52.7
click at [413, 285] on input "Strike It Up Black Box" at bounding box center [685, 286] width 677 height 29
click at [994, 390] on button "Search" at bounding box center [979, 405] width 92 height 31
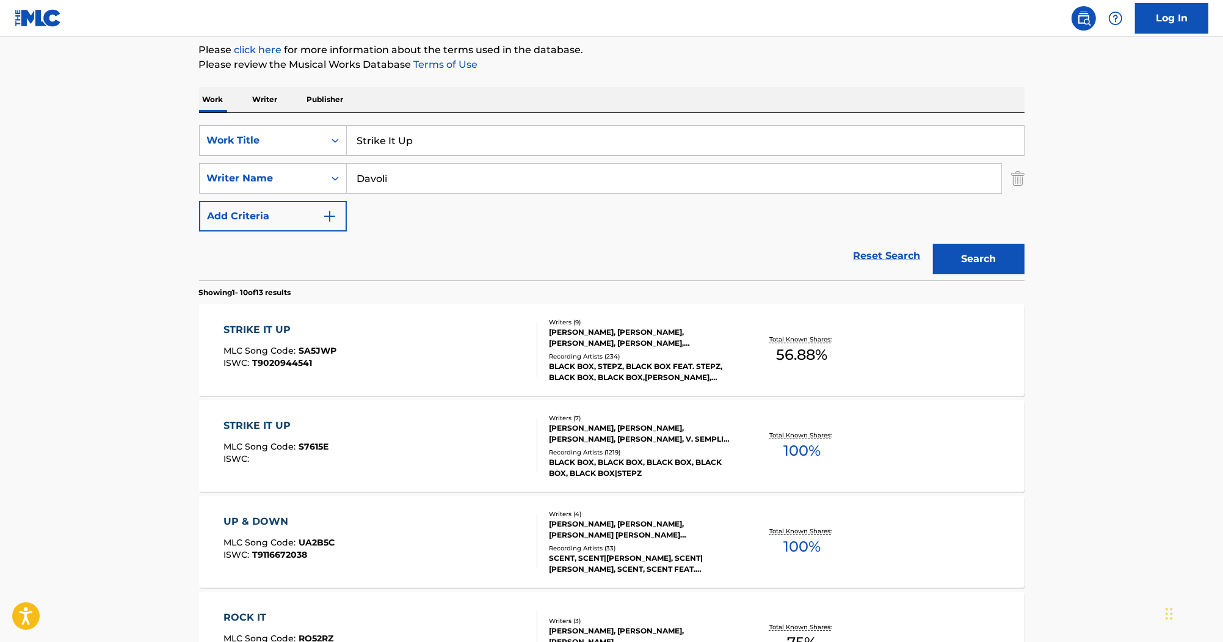
scroll to position [195, 0]
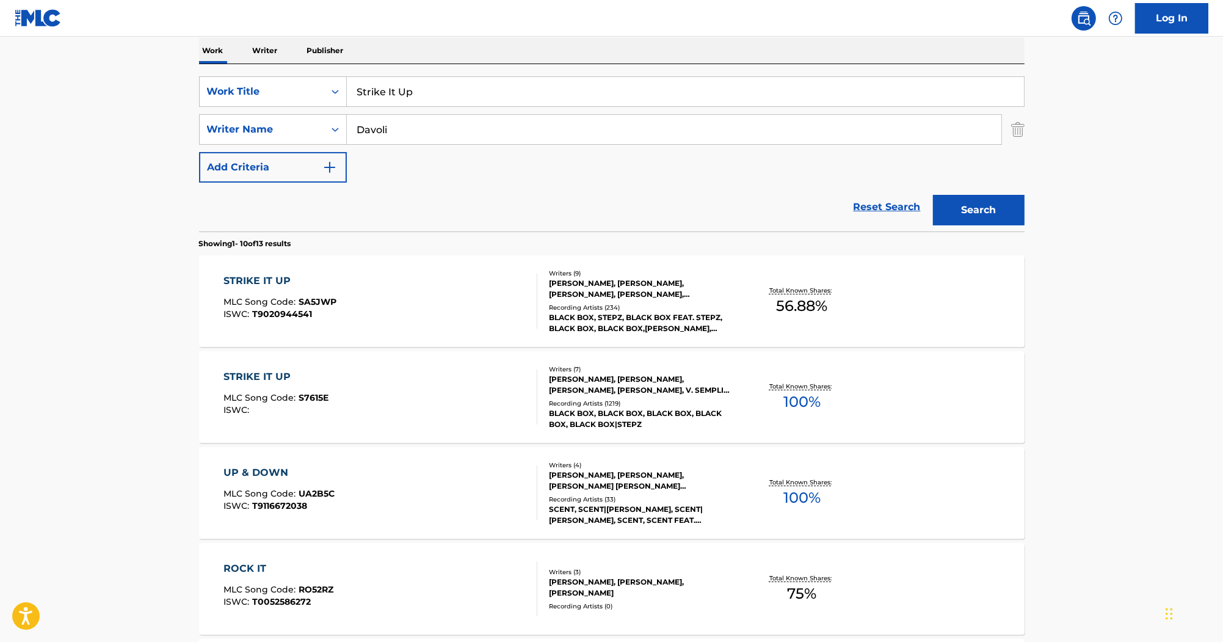
drag, startPoint x: 437, startPoint y: 102, endPoint x: 178, endPoint y: 48, distance: 264.6
click at [175, 48] on main "The MLC Public Work Search The accuracy and completeness of The MLC's data is d…" at bounding box center [611, 559] width 1223 height 1437
paste input "There Is A Light"
type input "There Is A Light"
drag, startPoint x: 414, startPoint y: 139, endPoint x: 220, endPoint y: 107, distance: 196.8
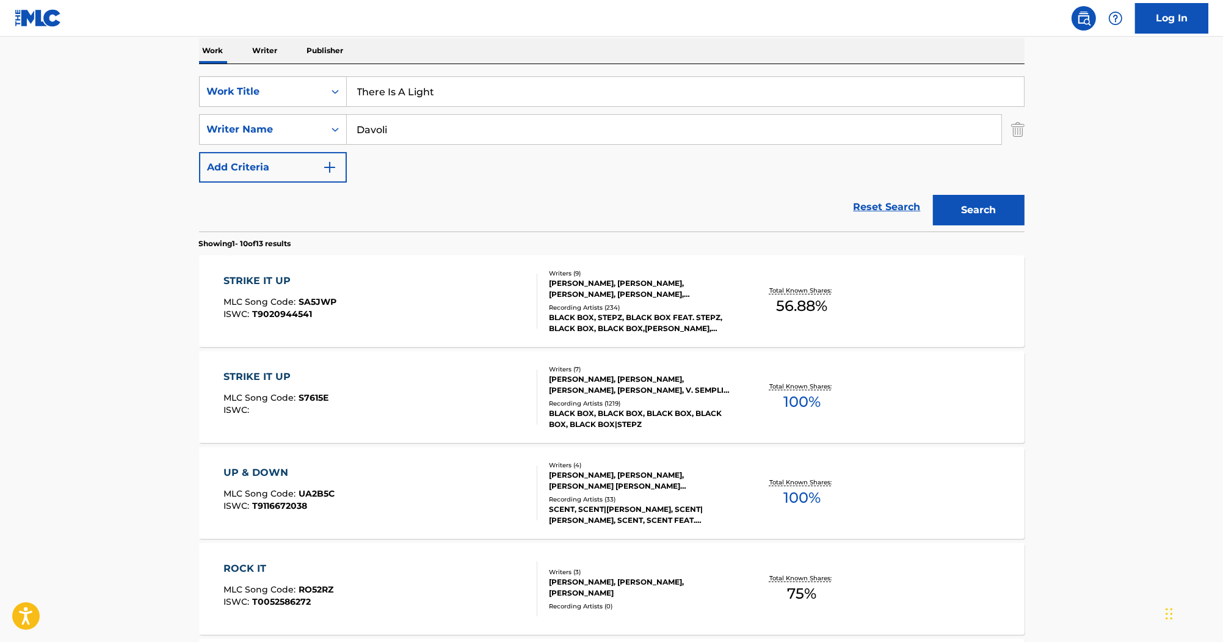
click at [220, 107] on div "SearchWithCriteriab0efe9eb-9b97-4b22-8a38-0a1fece5cf9b Work Title There Is A Li…" at bounding box center [612, 129] width 826 height 106
paste input "uane Jarvis"
click at [368, 128] on input "Duane Jarvis" at bounding box center [674, 129] width 655 height 29
type input "Jarvis"
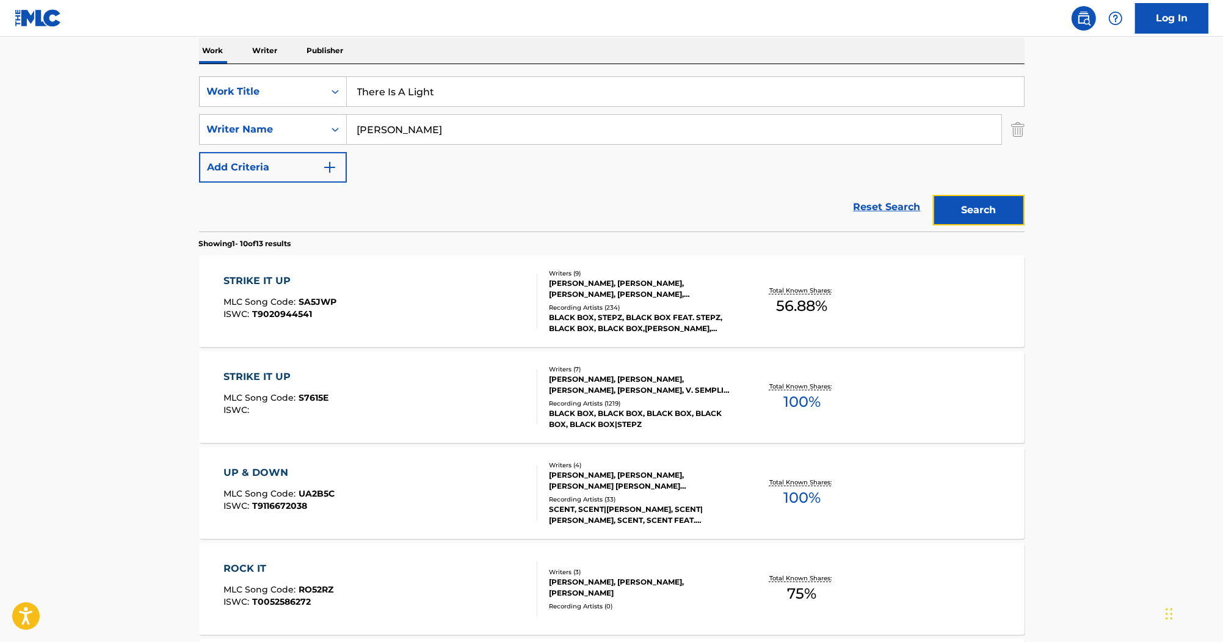
click at [957, 213] on button "Search" at bounding box center [979, 210] width 92 height 31
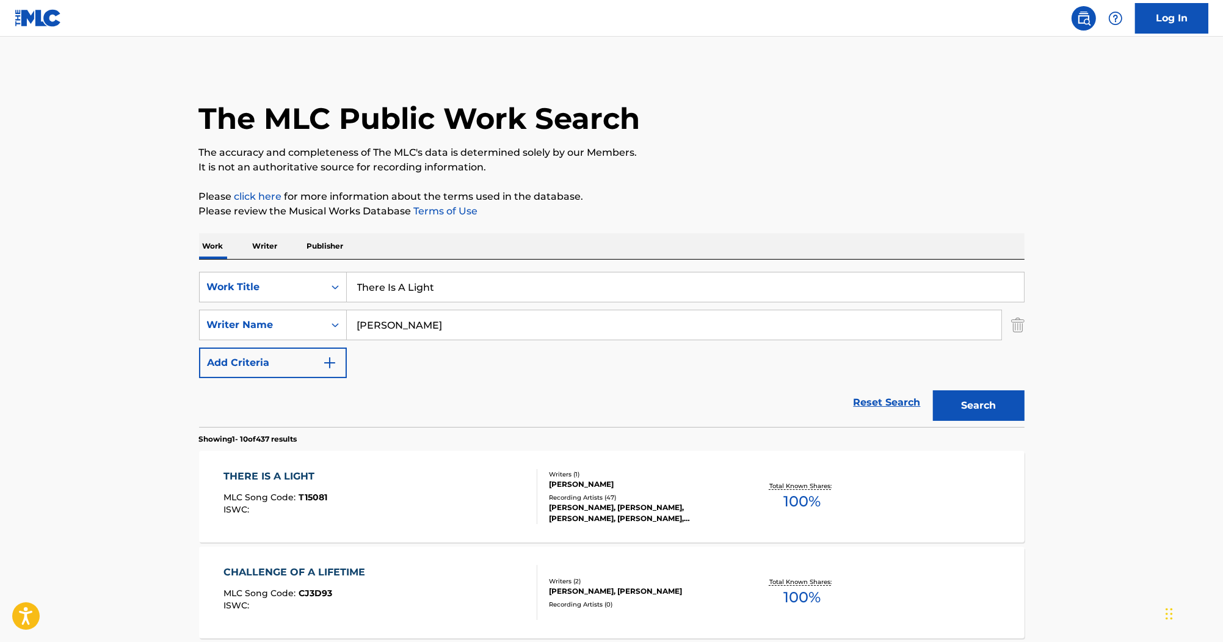
click at [385, 478] on div "THERE IS A LIGHT MLC Song Code : T15081 ISWC :" at bounding box center [380, 496] width 314 height 55
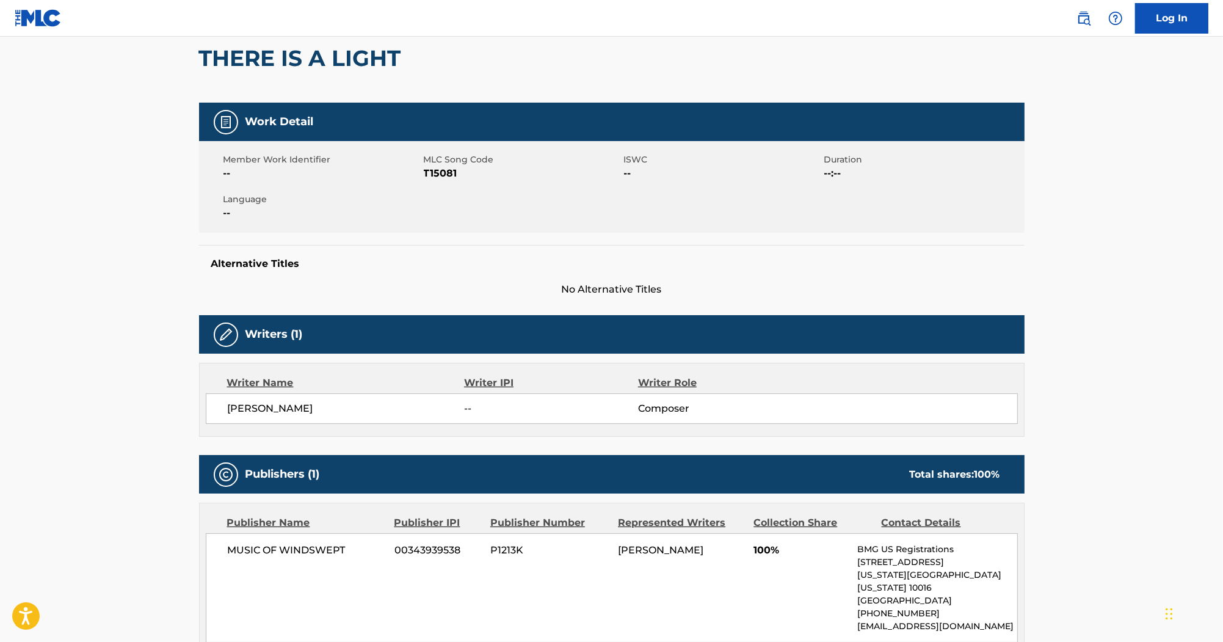
scroll to position [98, 0]
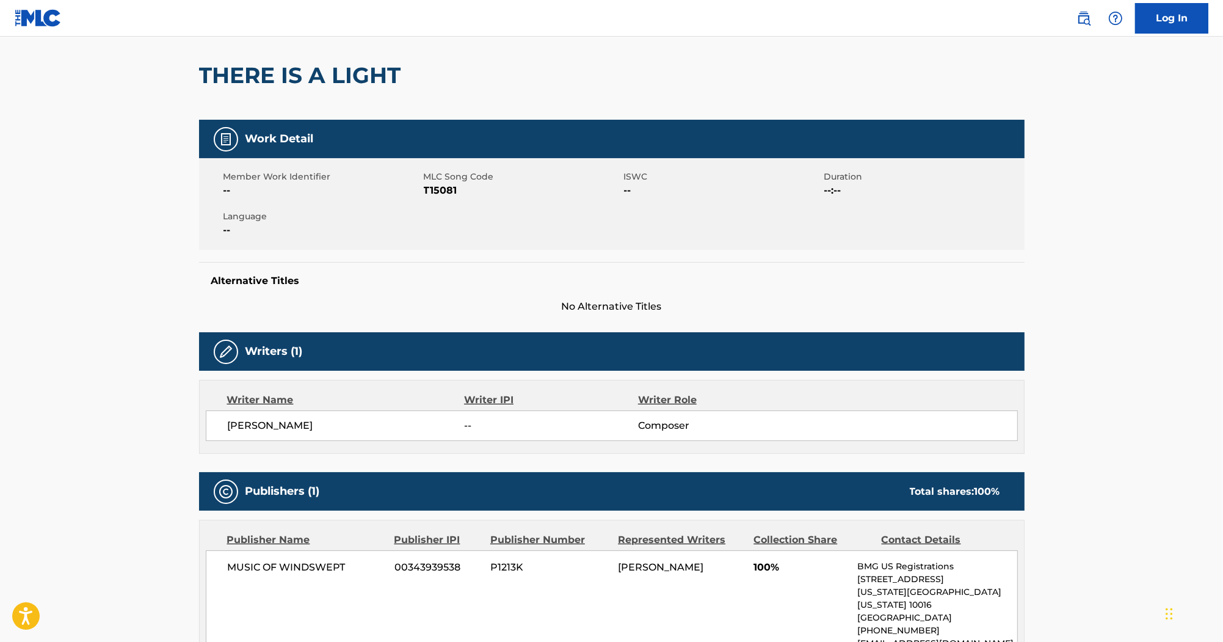
click at [451, 194] on span "T15081" at bounding box center [522, 190] width 197 height 15
copy span "T15081"
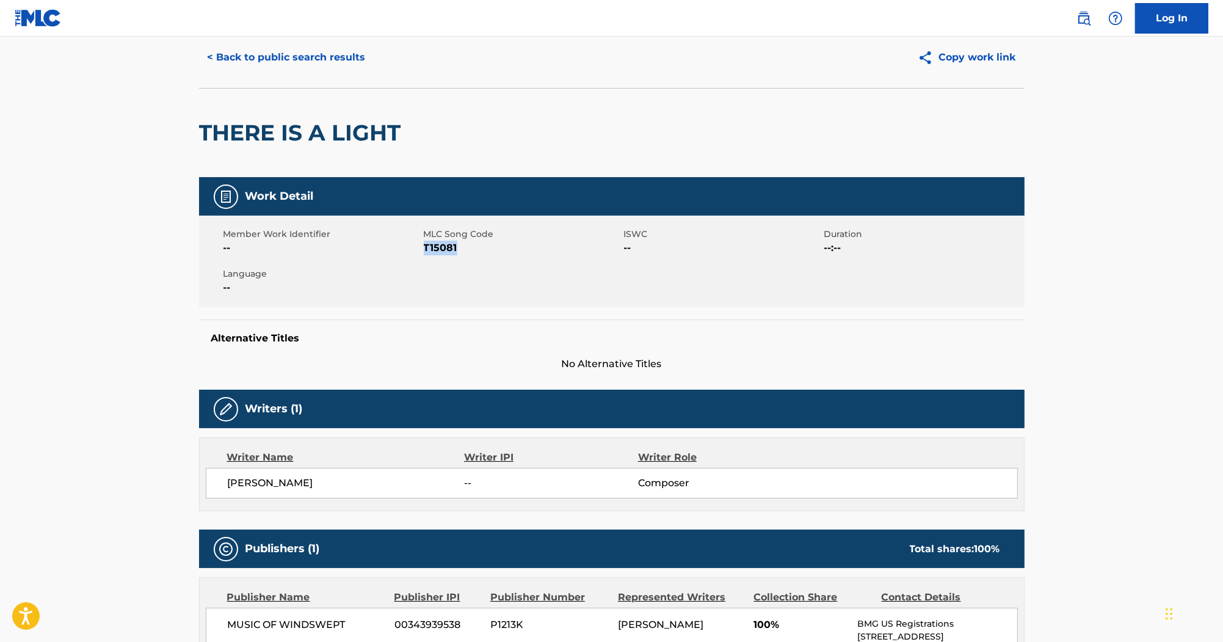
scroll to position [0, 0]
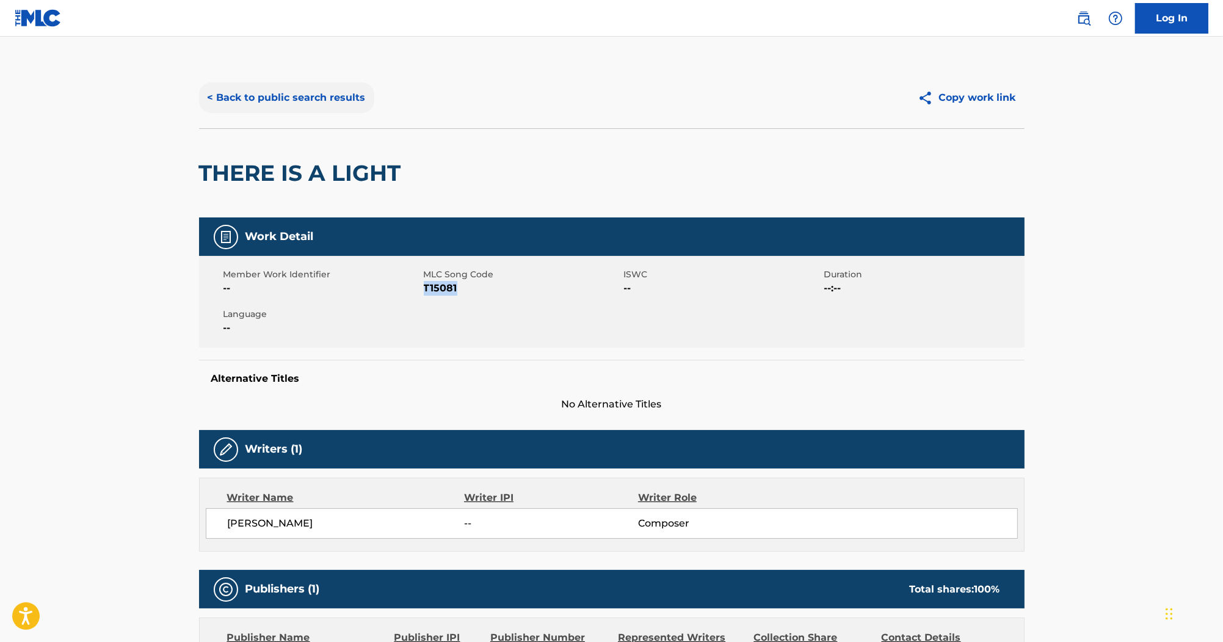
click at [331, 90] on button "< Back to public search results" at bounding box center [286, 97] width 175 height 31
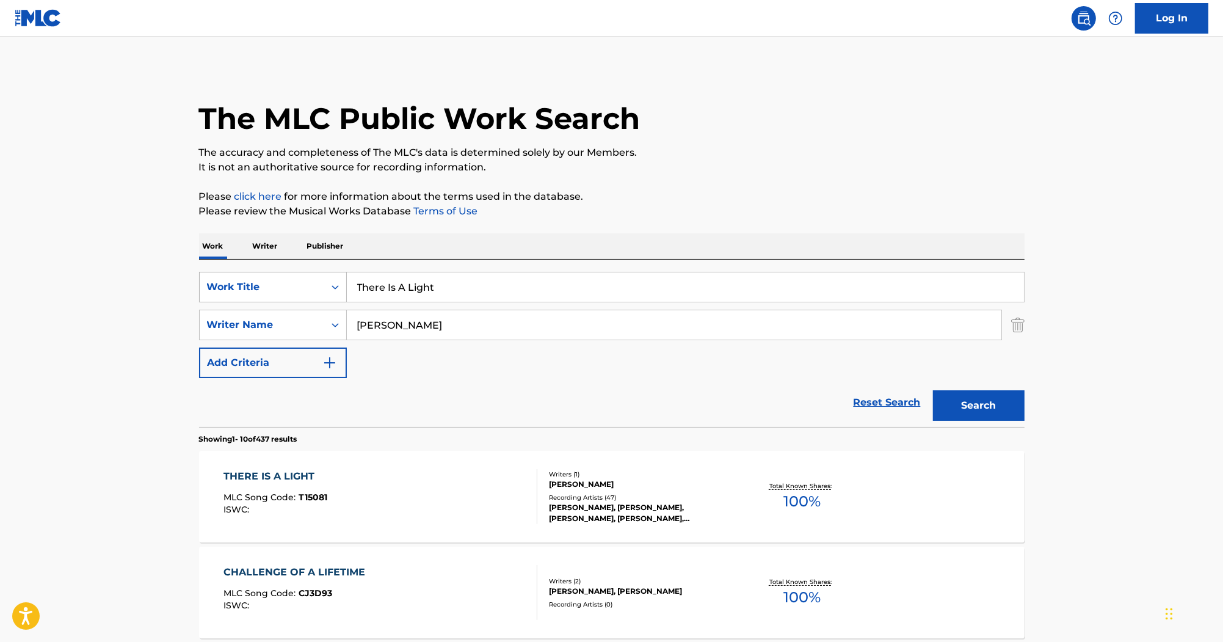
drag, startPoint x: 444, startPoint y: 291, endPoint x: 224, endPoint y: 286, distance: 219.9
click at [224, 286] on div "SearchWithCriteriab0efe9eb-9b97-4b22-8a38-0a1fece5cf9b Work Title There Is A Li…" at bounding box center [612, 287] width 826 height 31
paste input "Going Down"
type input "Going Down"
drag, startPoint x: 379, startPoint y: 325, endPoint x: 266, endPoint y: 319, distance: 112.5
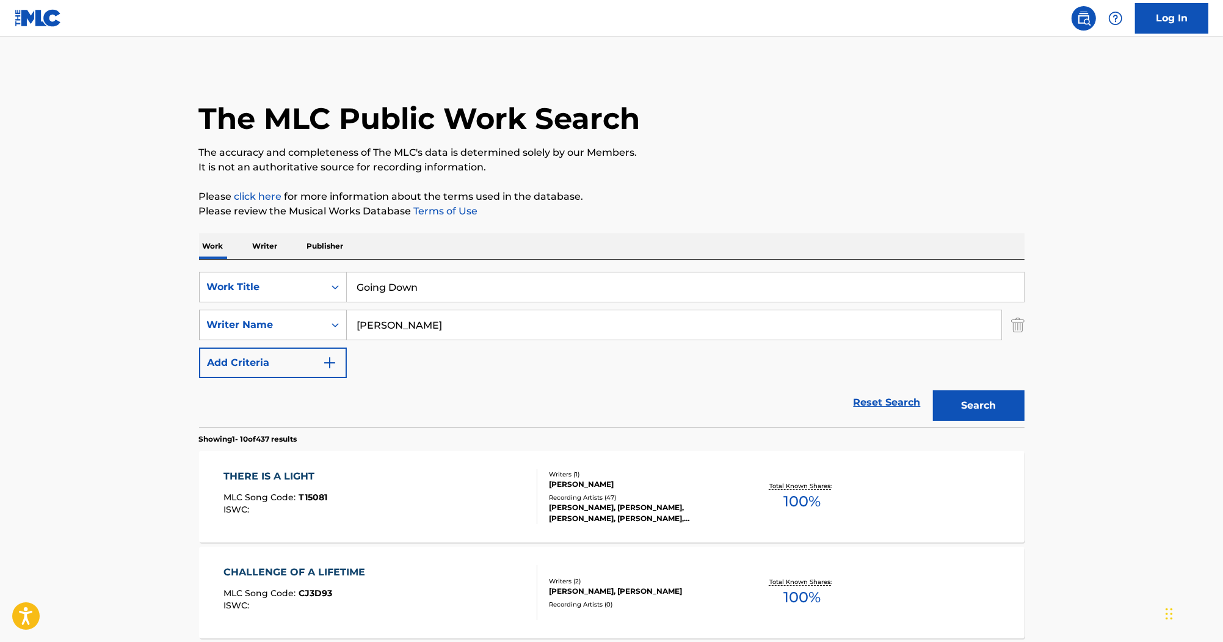
click at [266, 319] on div "SearchWithCriteria55c3436e-7651-4091-9f5a-70368b33b689 Writer Name Jarvis" at bounding box center [612, 325] width 826 height 31
click at [473, 319] on input "Jarvis" at bounding box center [674, 324] width 655 height 29
drag, startPoint x: 456, startPoint y: 318, endPoint x: 330, endPoint y: 306, distance: 126.3
click at [330, 306] on div "SearchWithCriteriab0efe9eb-9b97-4b22-8a38-0a1fece5cf9b Work Title Going Down Se…" at bounding box center [612, 325] width 826 height 106
drag, startPoint x: 387, startPoint y: 333, endPoint x: 327, endPoint y: 326, distance: 60.2
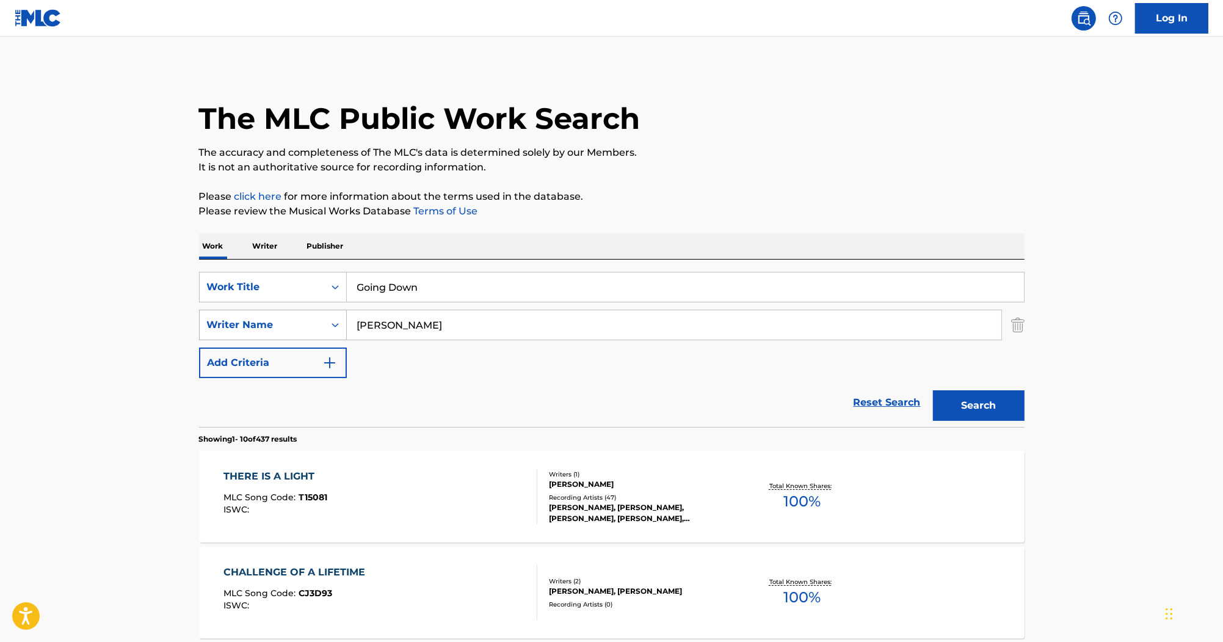
click at [327, 326] on div "SearchWithCriteria55c3436e-7651-4091-9f5a-70368b33b689 Writer Name Jarvis" at bounding box center [612, 325] width 826 height 31
paste input "Perry"
type input "Perry"
click at [1011, 409] on button "Search" at bounding box center [979, 405] width 92 height 31
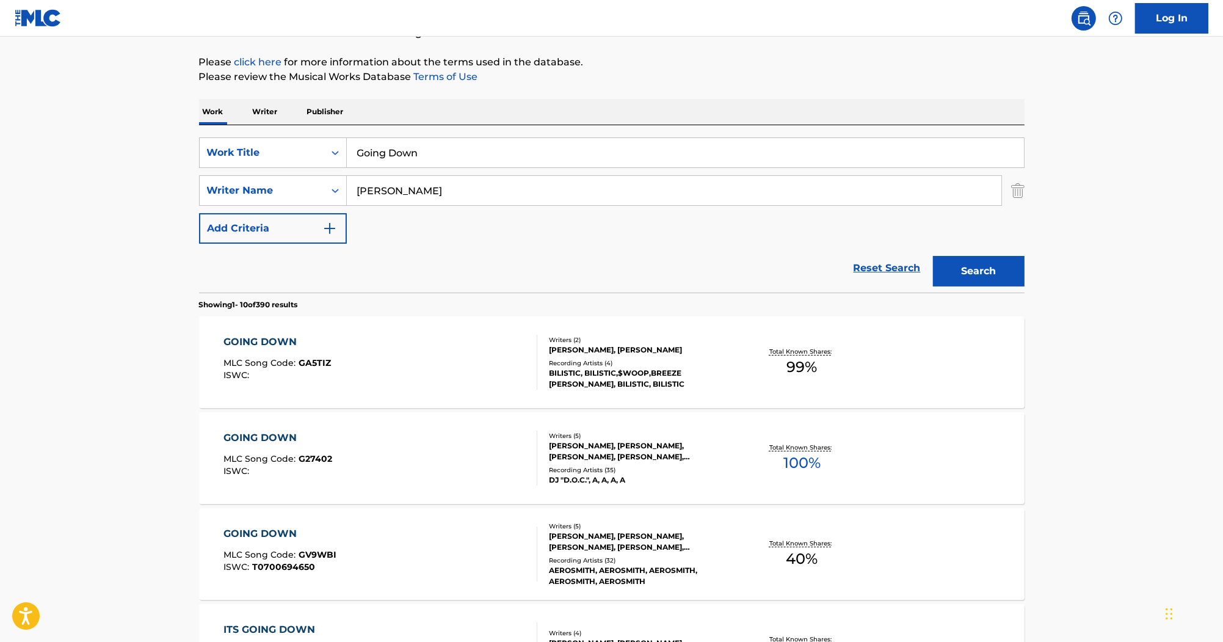
scroll to position [147, 0]
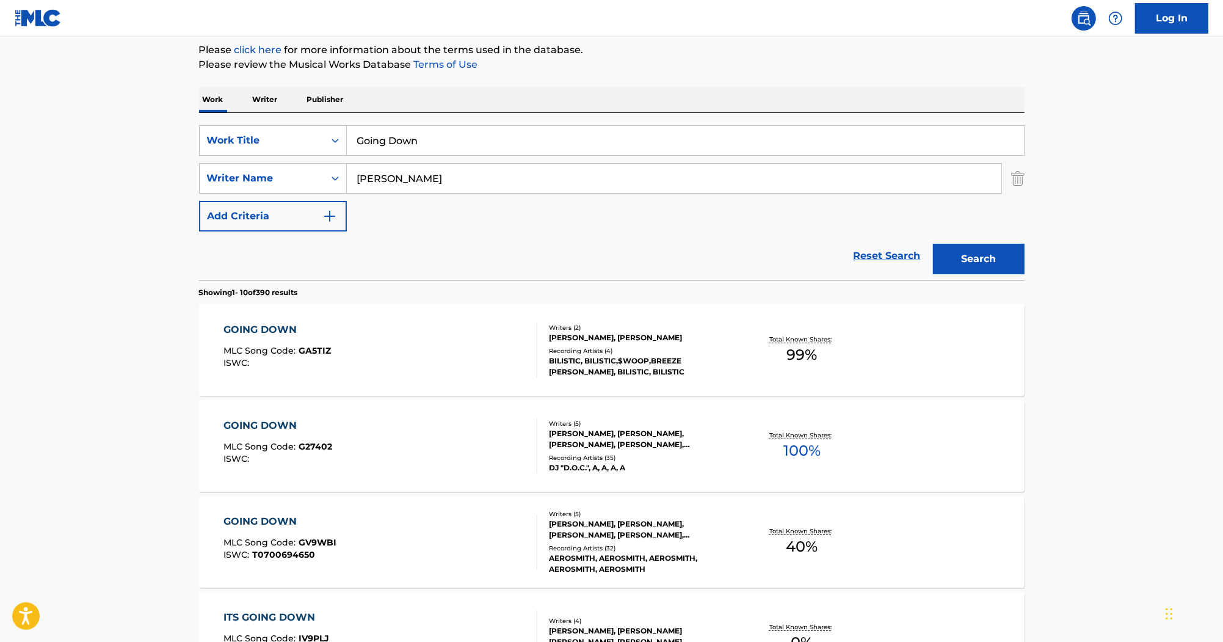
drag, startPoint x: 427, startPoint y: 144, endPoint x: 322, endPoint y: 68, distance: 129.1
click at [277, 132] on div "SearchWithCriteriab0efe9eb-9b97-4b22-8a38-0a1fece5cf9b Work Title Going Down" at bounding box center [612, 140] width 826 height 31
paste input "We Can't Get Any Higher Than This"
type input "We Can't Get Any Higher Than This"
drag, startPoint x: 415, startPoint y: 162, endPoint x: 256, endPoint y: 144, distance: 159.8
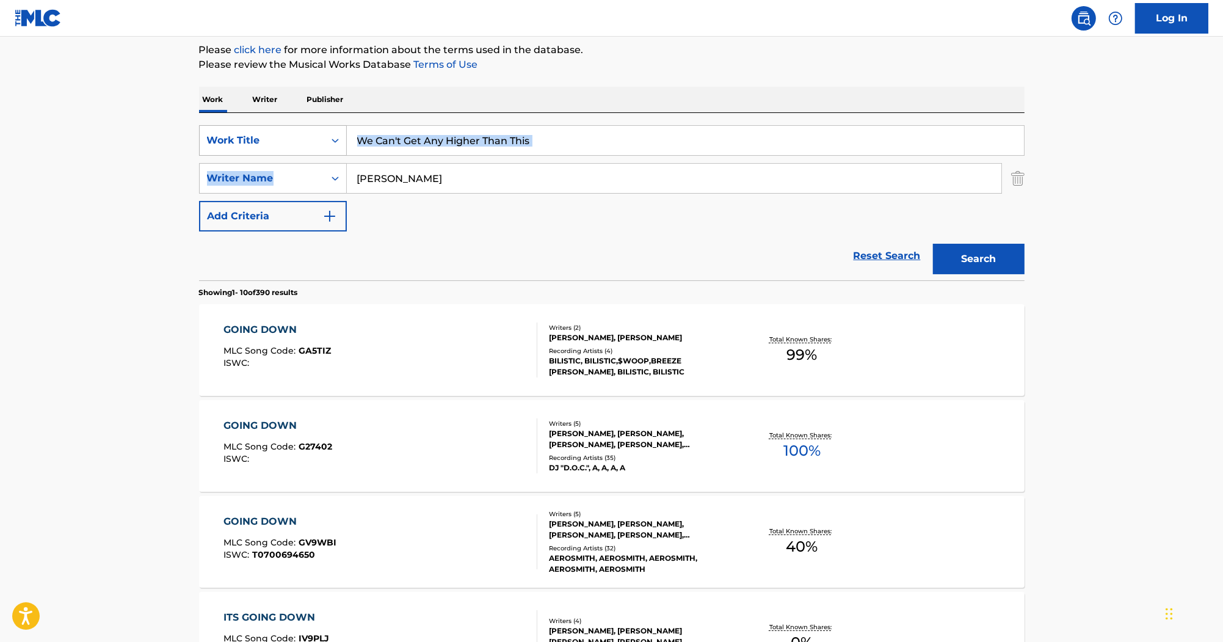
click at [256, 144] on div "SearchWithCriteriab0efe9eb-9b97-4b22-8a38-0a1fece5cf9b Work Title We Can't Get …" at bounding box center [612, 178] width 826 height 106
drag, startPoint x: 256, startPoint y: 144, endPoint x: 374, endPoint y: 183, distance: 123.6
click at [374, 183] on input "Perry" at bounding box center [674, 178] width 655 height 29
click at [375, 183] on input "Perry" at bounding box center [674, 178] width 655 height 29
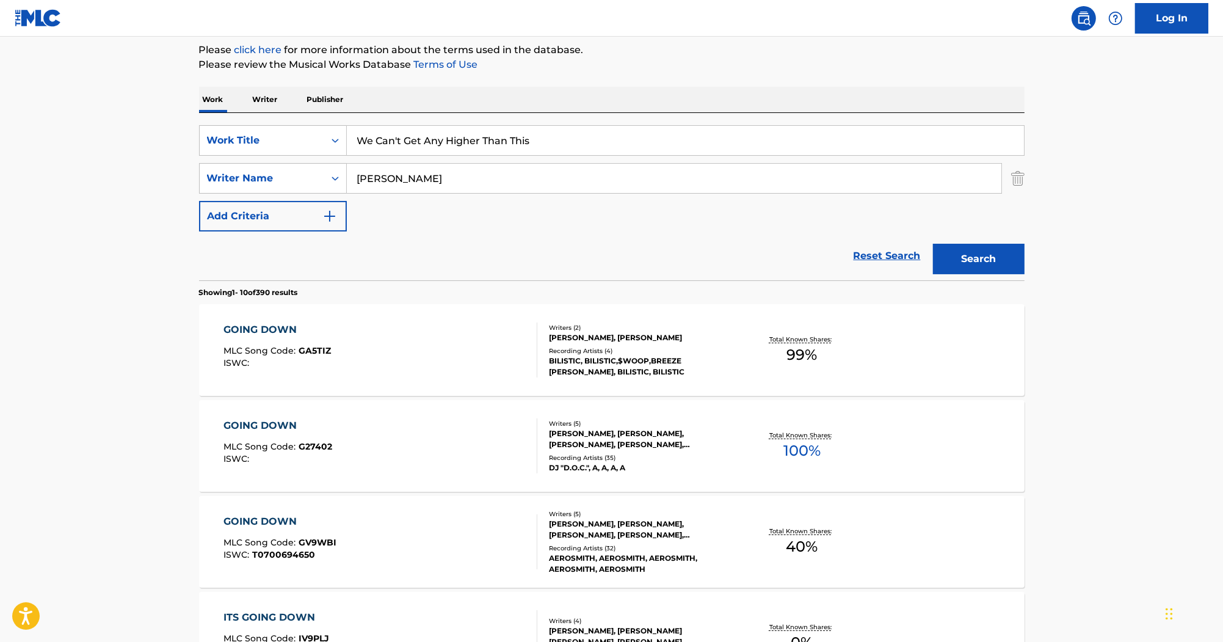
paste input "Tippin"
type input "Tippin"
click at [963, 260] on button "Search" at bounding box center [979, 259] width 92 height 31
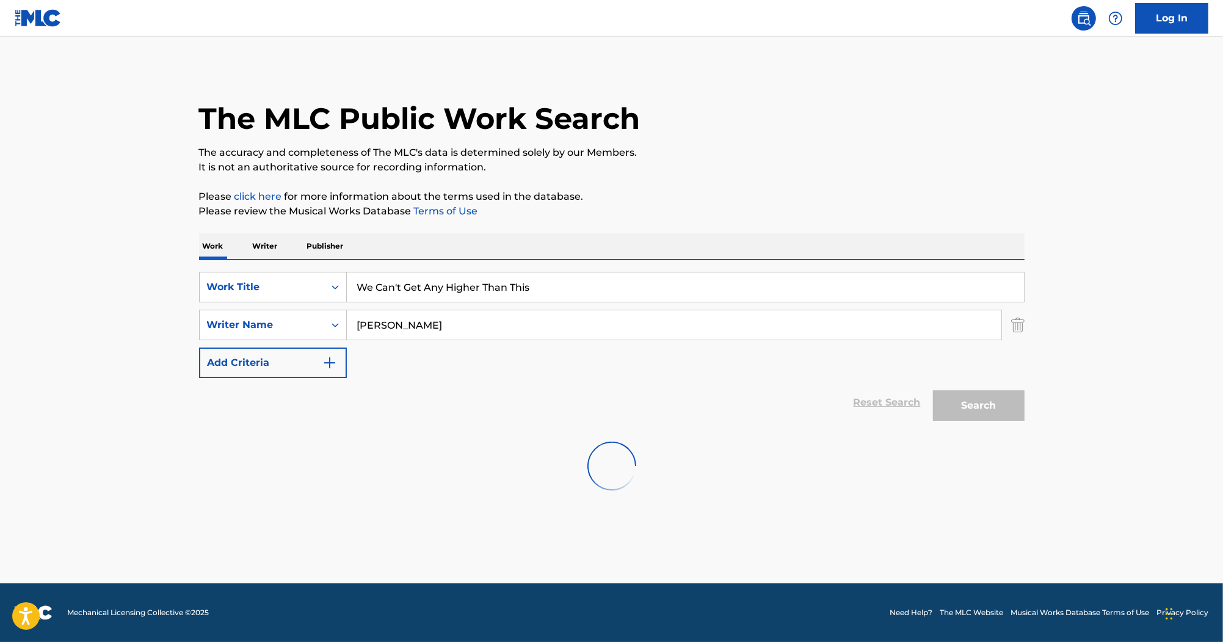
scroll to position [0, 0]
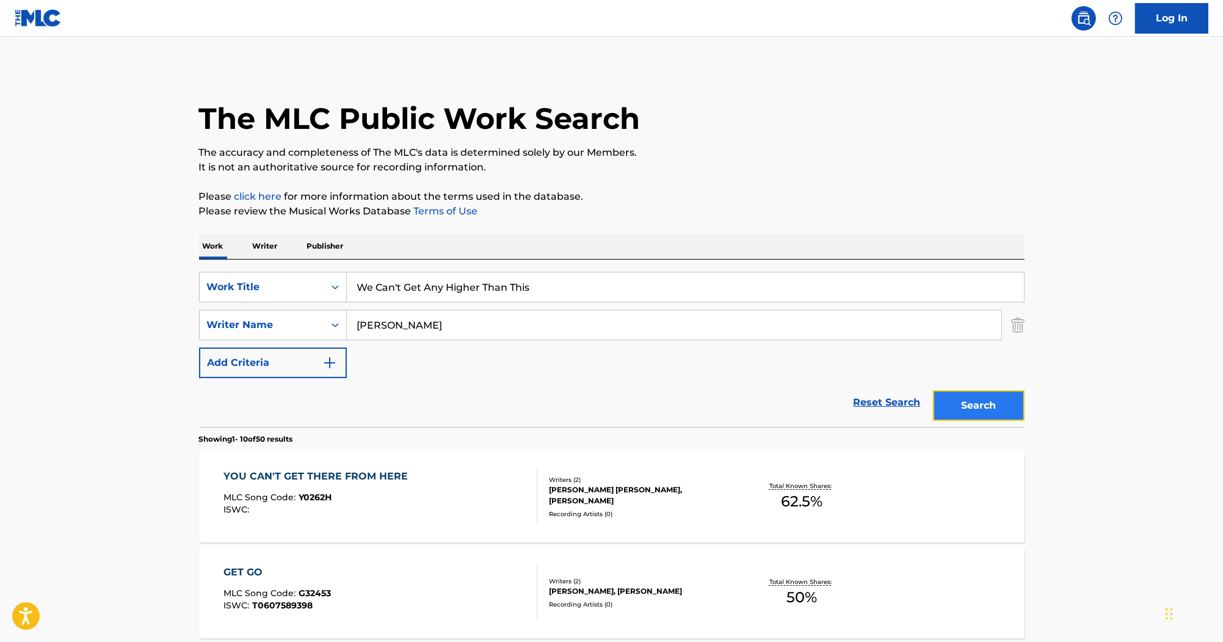
click at [968, 415] on button "Search" at bounding box center [979, 405] width 92 height 31
drag, startPoint x: 531, startPoint y: 324, endPoint x: 238, endPoint y: 313, distance: 293.3
click at [238, 313] on div "SearchWithCriteria55c3436e-7651-4091-9f5a-70368b33b689 Writer Name Tippin" at bounding box center [612, 325] width 826 height 31
click at [933, 390] on button "Search" at bounding box center [979, 405] width 92 height 31
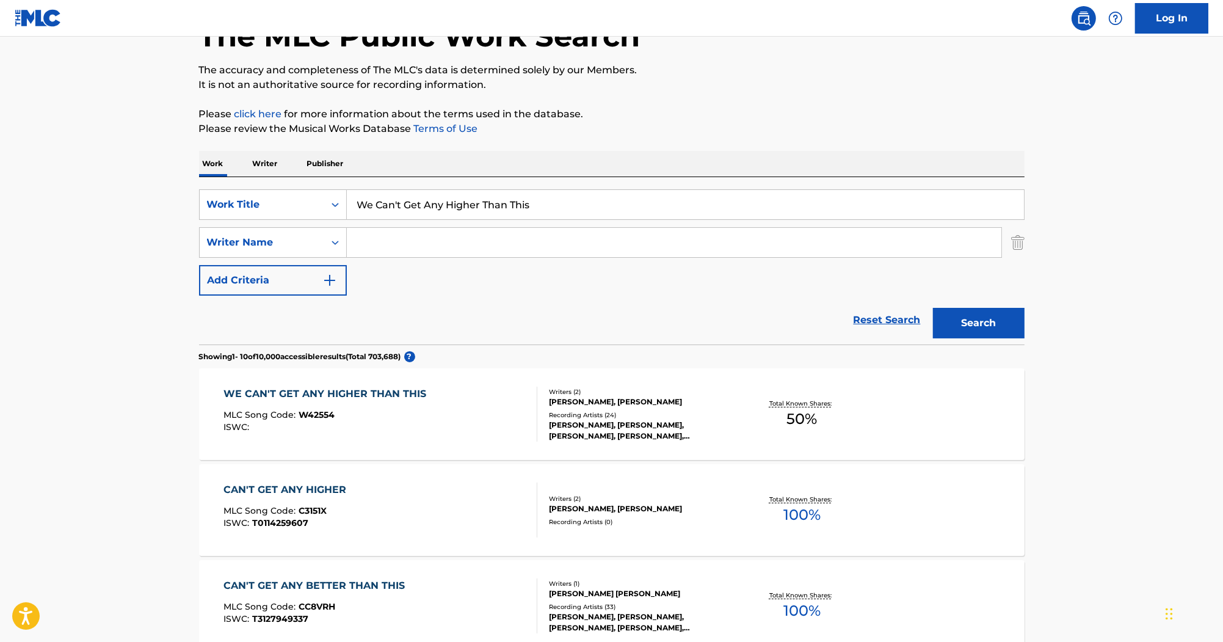
scroll to position [98, 0]
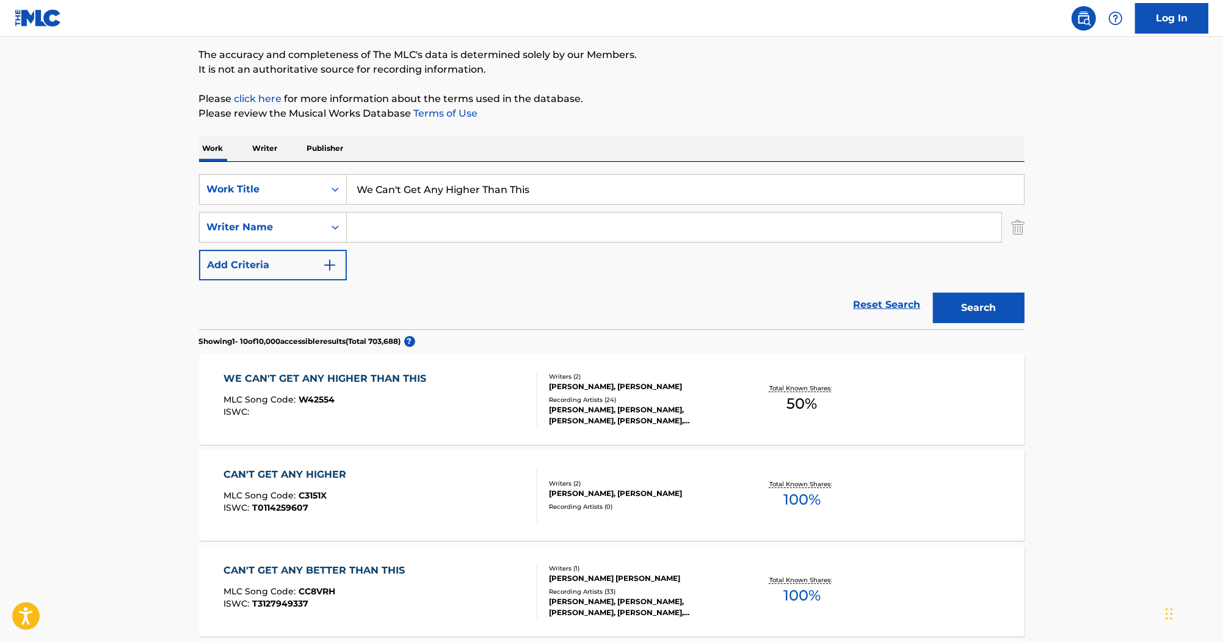
click at [410, 379] on div "WE CAN'T GET ANY HIGHER THAN THIS" at bounding box center [327, 378] width 209 height 15
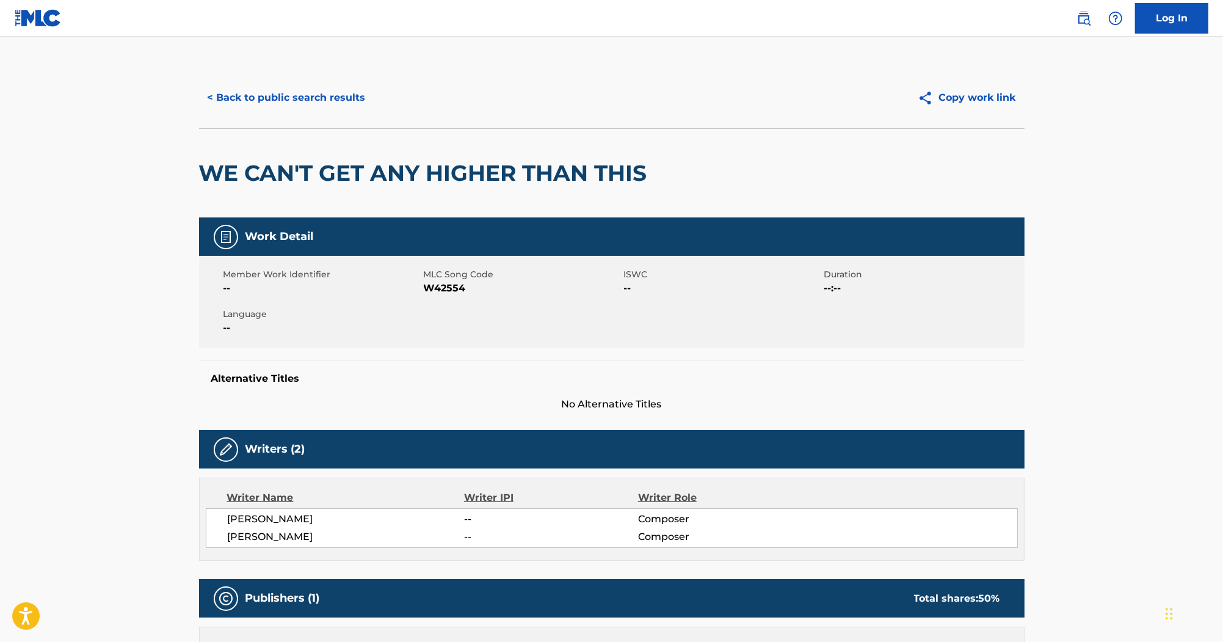
click at [457, 288] on span "W42554" at bounding box center [522, 288] width 197 height 15
copy span "W42554"
click at [175, 179] on main "< Back to public search results Copy work link WE CAN'T GET ANY HIGHER THAN THI…" at bounding box center [611, 645] width 1223 height 1216
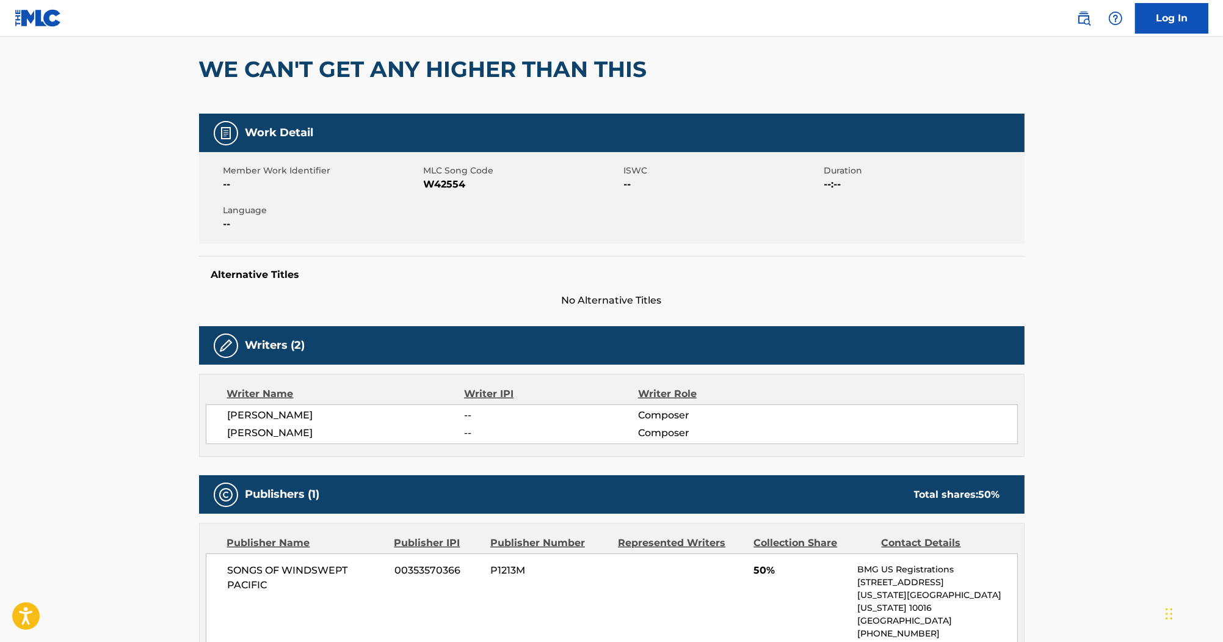
scroll to position [98, 0]
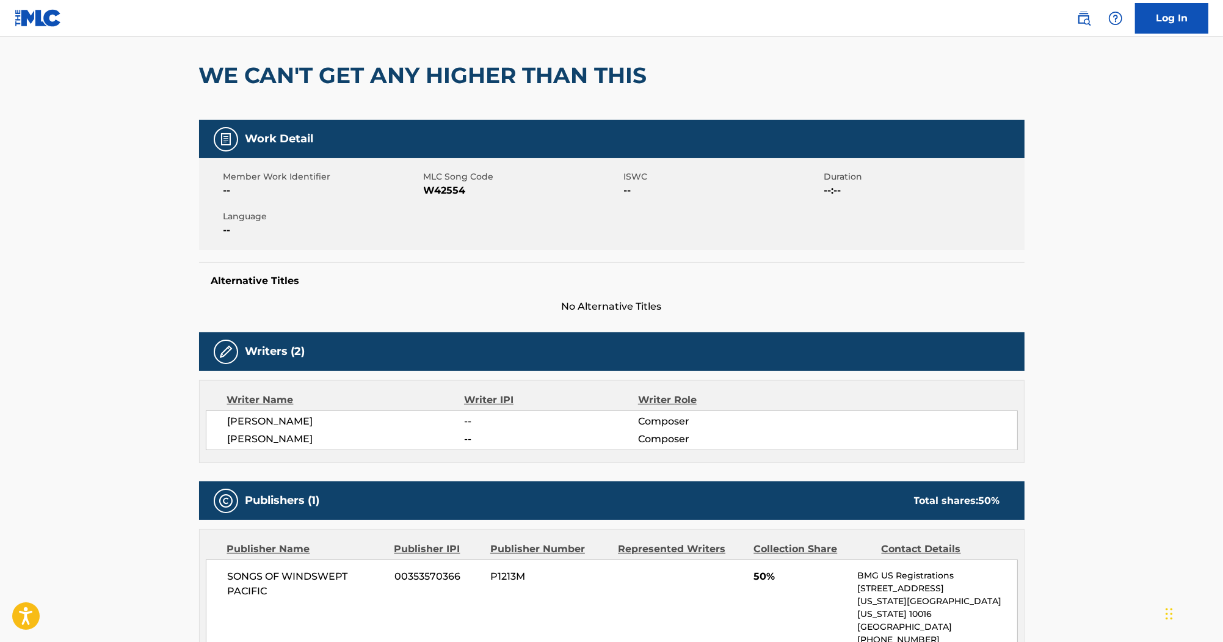
click at [440, 191] on span "W42554" at bounding box center [522, 190] width 197 height 15
copy span "W42554"
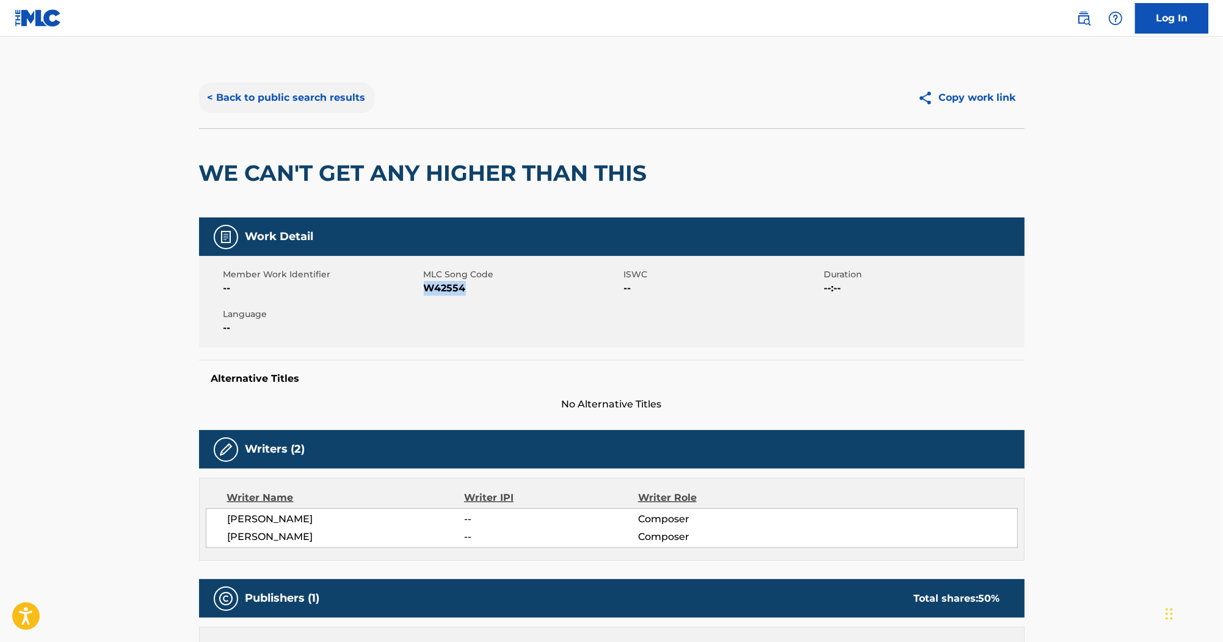
click at [294, 97] on button "< Back to public search results" at bounding box center [286, 97] width 175 height 31
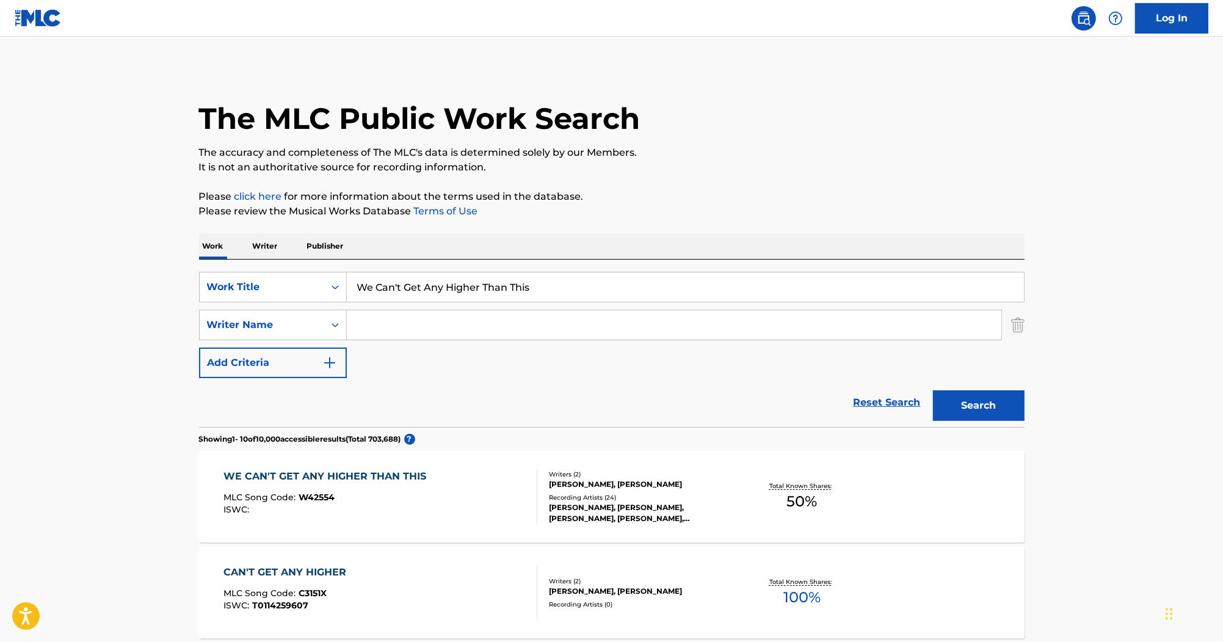
scroll to position [98, 0]
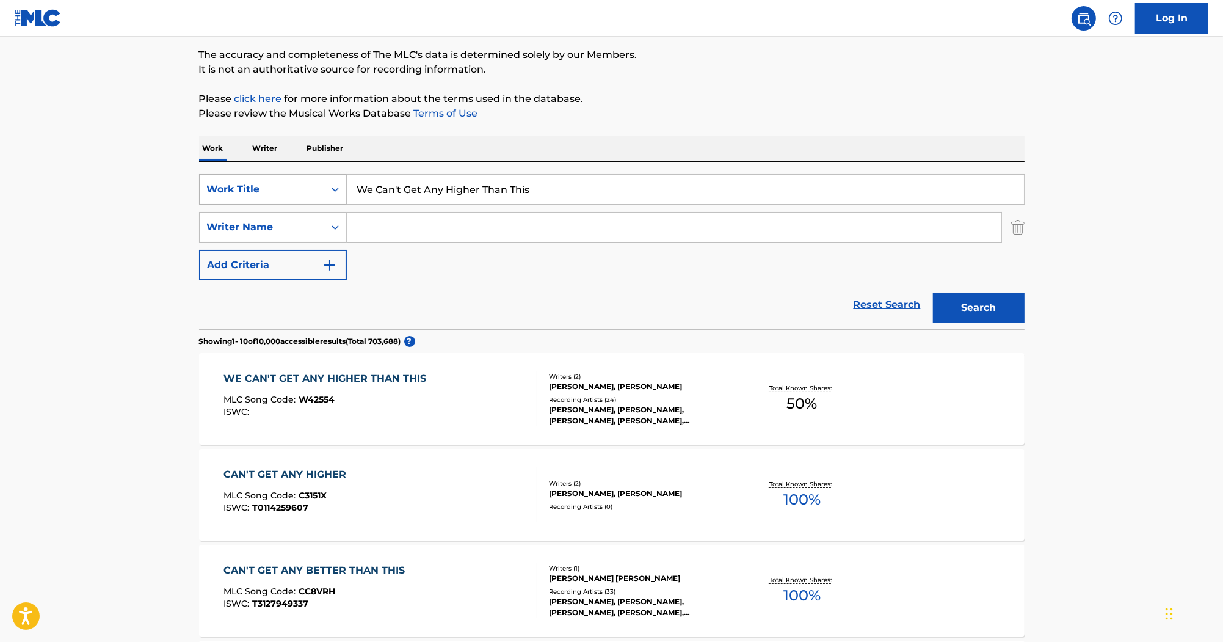
drag, startPoint x: 574, startPoint y: 188, endPoint x: 200, endPoint y: 192, distance: 374.3
click at [200, 192] on div "SearchWithCriteriab0efe9eb-9b97-4b22-8a38-0a1fece5cf9b Work Title We Can't Get …" at bounding box center [612, 189] width 826 height 31
paste input "Hony Tonk If You Love Country"
click at [953, 300] on button "Search" at bounding box center [979, 307] width 92 height 31
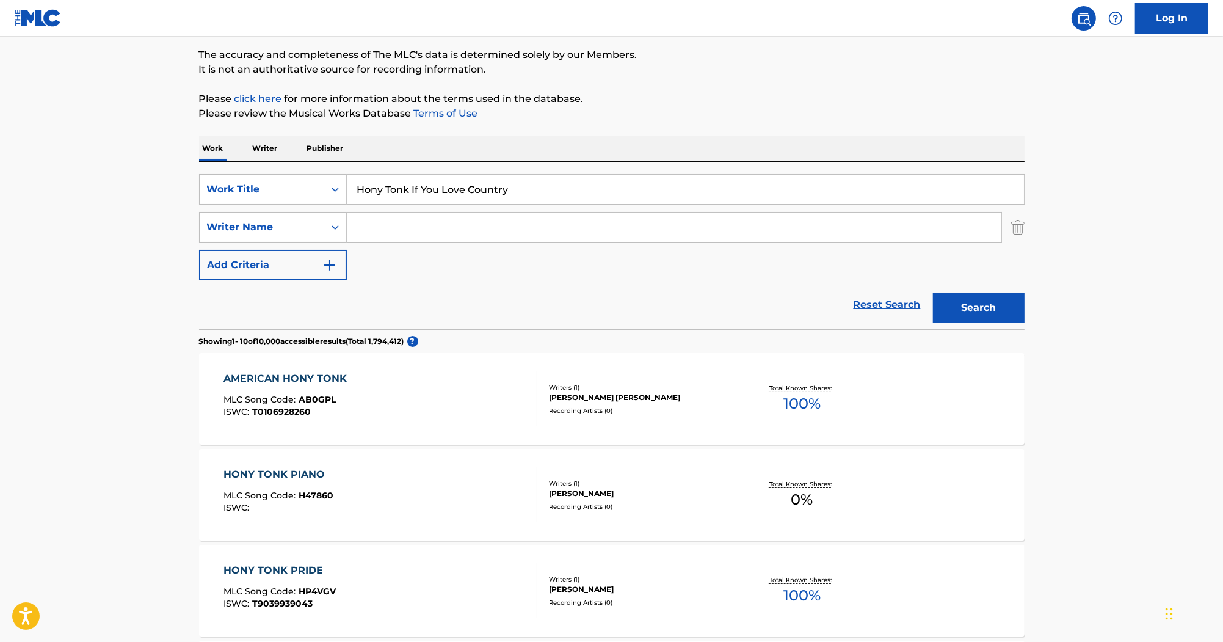
drag, startPoint x: 532, startPoint y: 184, endPoint x: 254, endPoint y: 161, distance: 278.8
click at [247, 166] on div "SearchWithCriteriab0efe9eb-9b97-4b22-8a38-0a1fece5cf9b Work Title Hony Tonk If …" at bounding box center [612, 245] width 826 height 167
paste input "At The End Of The Da"
click at [358, 188] on input "At The End Of The Day" at bounding box center [685, 189] width 677 height 29
type input "At The End Of The Day"
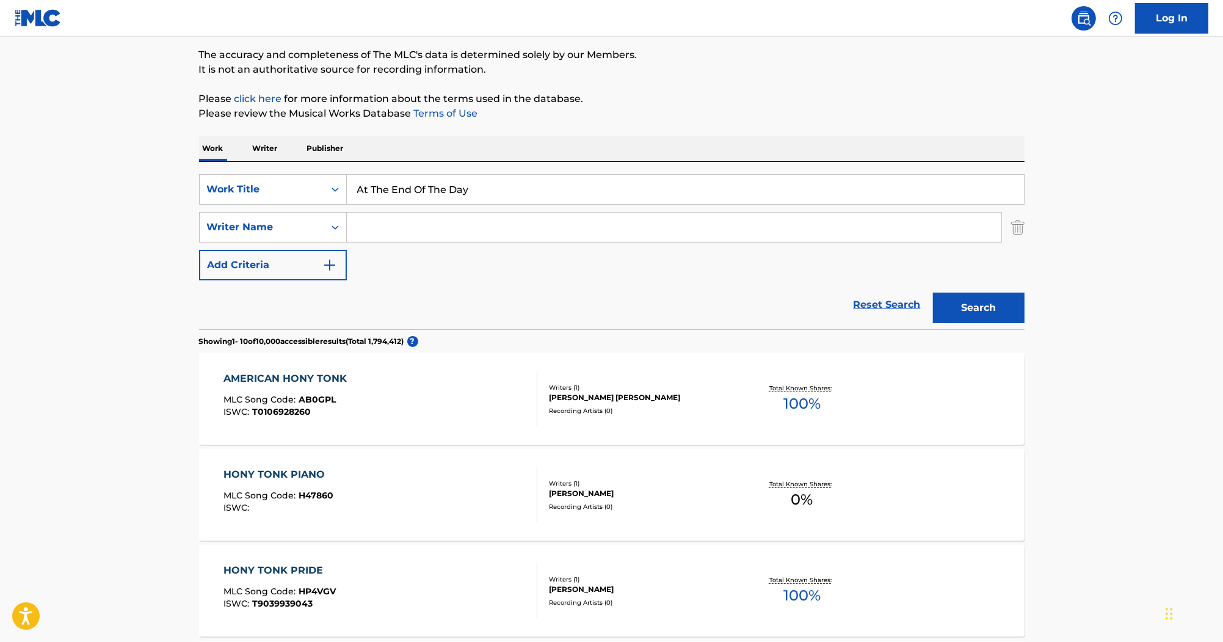
click at [417, 225] on input "Search Form" at bounding box center [674, 227] width 655 height 29
click at [442, 222] on input "Search Form" at bounding box center [674, 227] width 655 height 29
paste input "Aaron Tippin"
type input "Aaron Tippin"
click at [992, 308] on button "Search" at bounding box center [979, 307] width 92 height 31
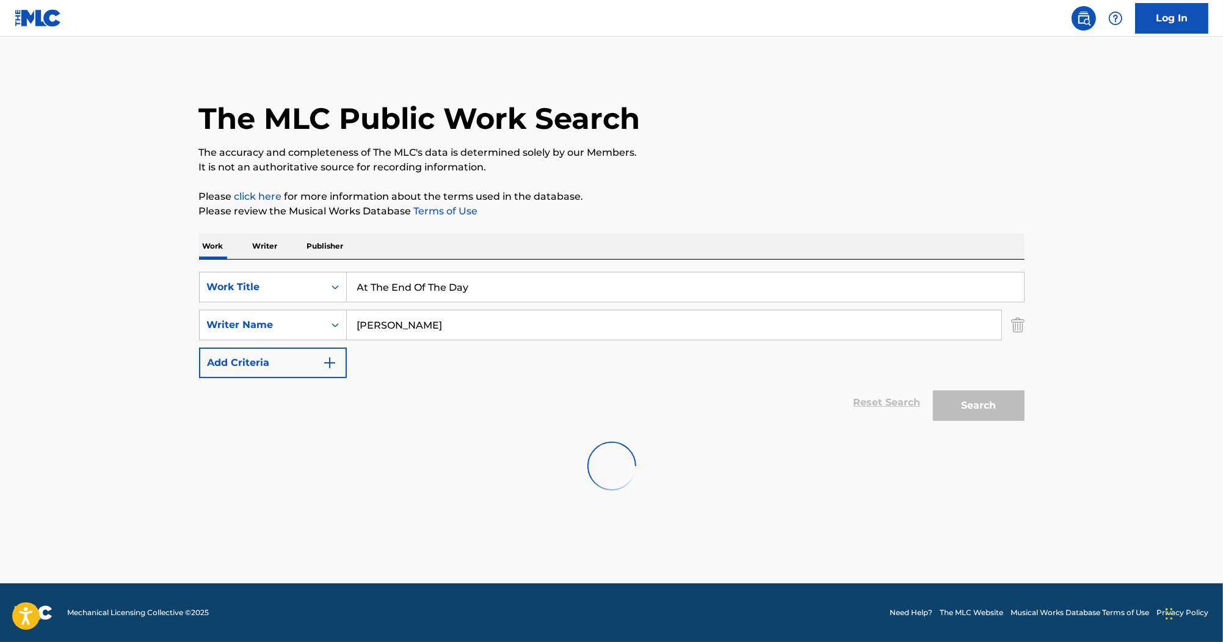
scroll to position [0, 0]
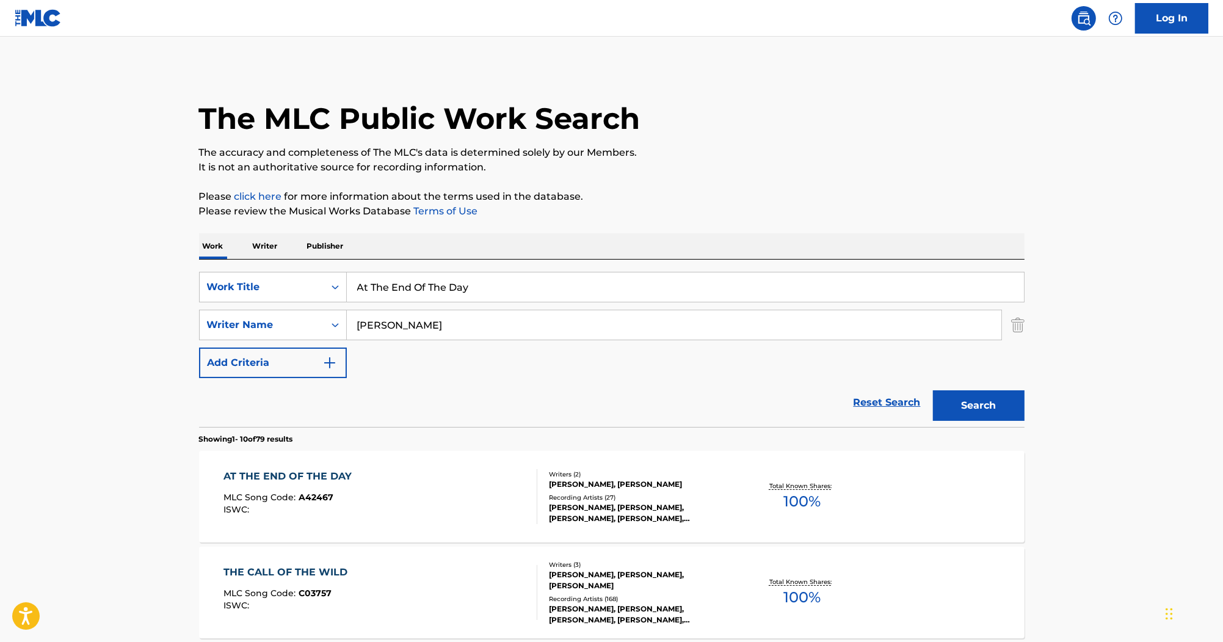
click at [309, 472] on div "AT THE END OF THE DAY" at bounding box center [290, 476] width 134 height 15
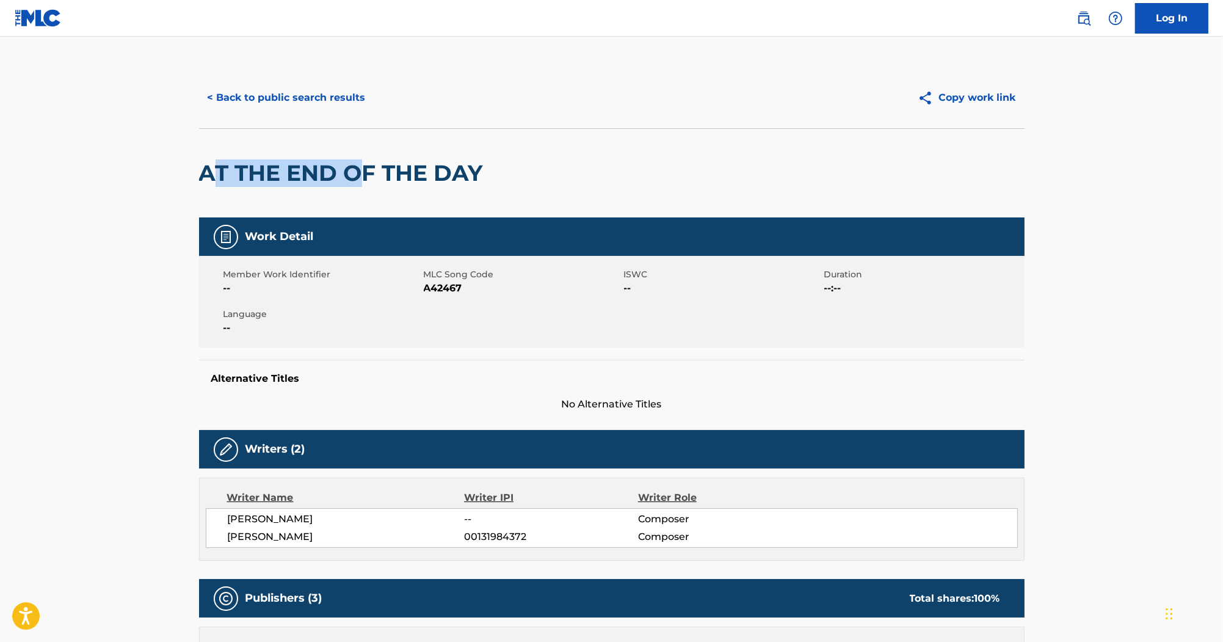
drag, startPoint x: 209, startPoint y: 178, endPoint x: 365, endPoint y: 177, distance: 156.3
click at [365, 177] on h2 "AT THE END OF THE DAY" at bounding box center [344, 172] width 290 height 27
drag, startPoint x: 198, startPoint y: 169, endPoint x: 485, endPoint y: 176, distance: 286.5
click at [485, 176] on h2 "AT THE END OF THE DAY" at bounding box center [344, 172] width 290 height 27
copy h2 "AT THE END OF THE DAY"
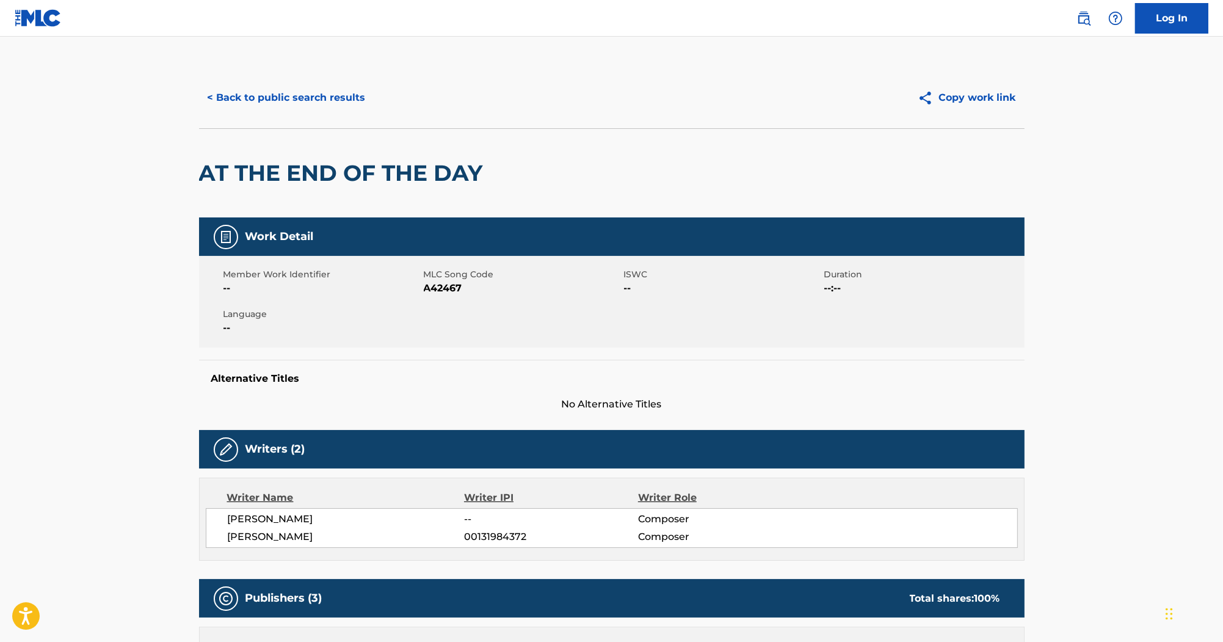
click at [322, 522] on span "MICHAEL P. HEENEY" at bounding box center [346, 519] width 237 height 15
copy span "HEENEY"
click at [445, 294] on span "A42467" at bounding box center [522, 288] width 197 height 15
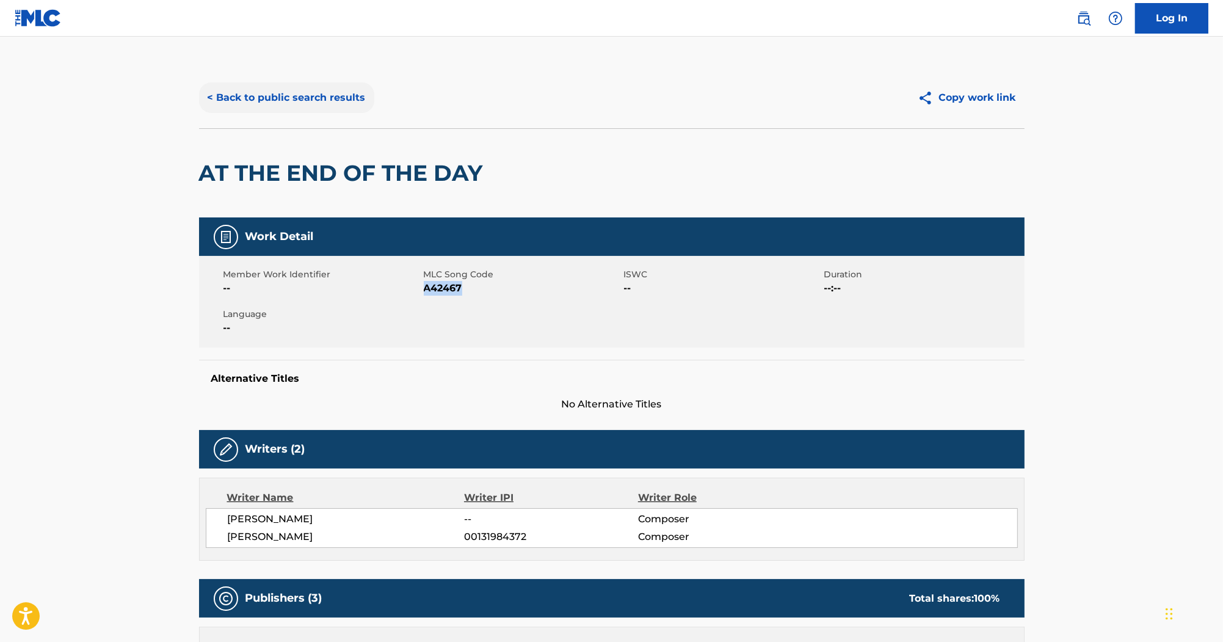
click at [332, 90] on button "< Back to public search results" at bounding box center [286, 97] width 175 height 31
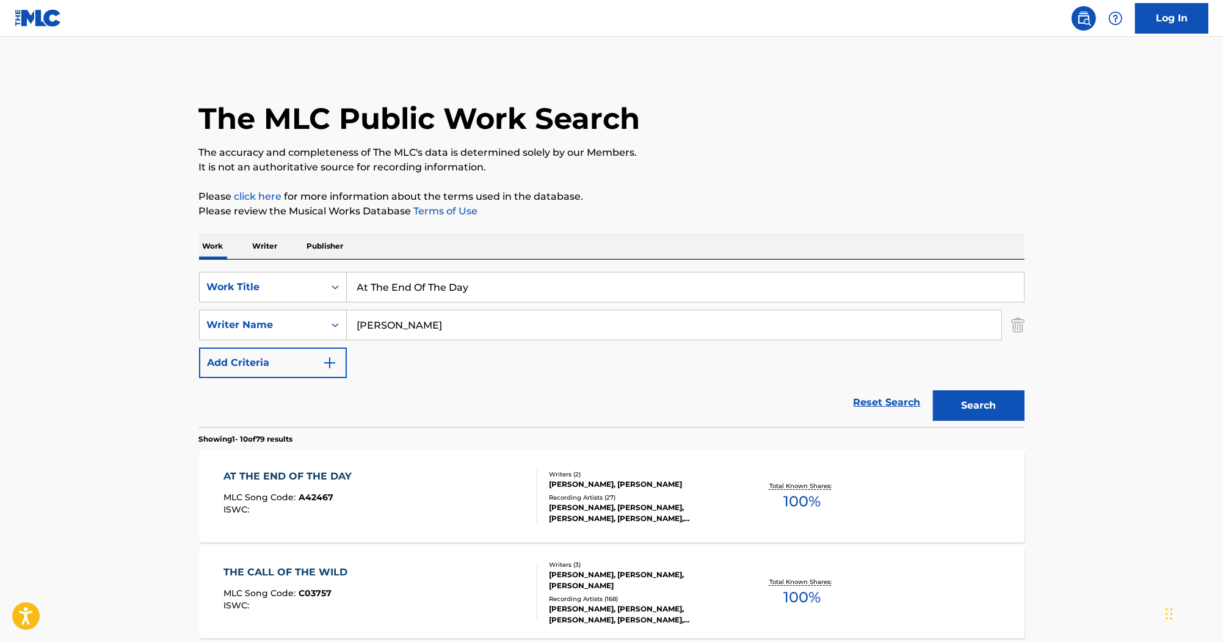
drag, startPoint x: 467, startPoint y: 275, endPoint x: 183, endPoint y: 269, distance: 283.4
paste input "This Old Couch"
type input "This Old Couch"
click at [953, 408] on button "Search" at bounding box center [979, 405] width 92 height 31
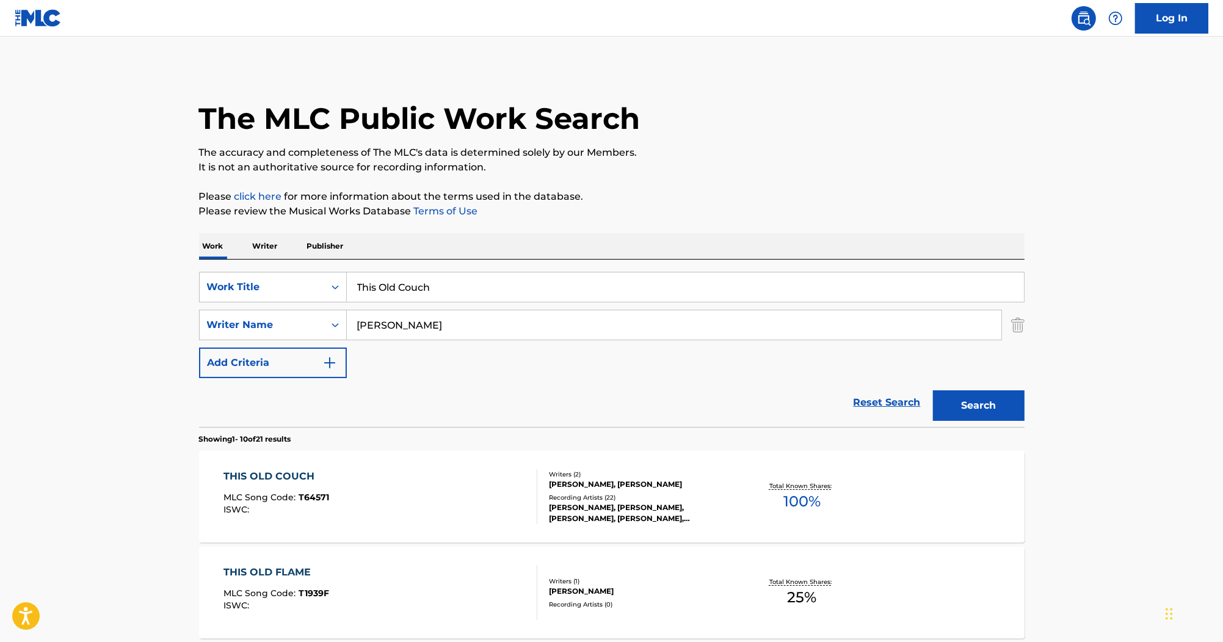
click at [288, 482] on div "THIS OLD COUCH" at bounding box center [276, 476] width 106 height 15
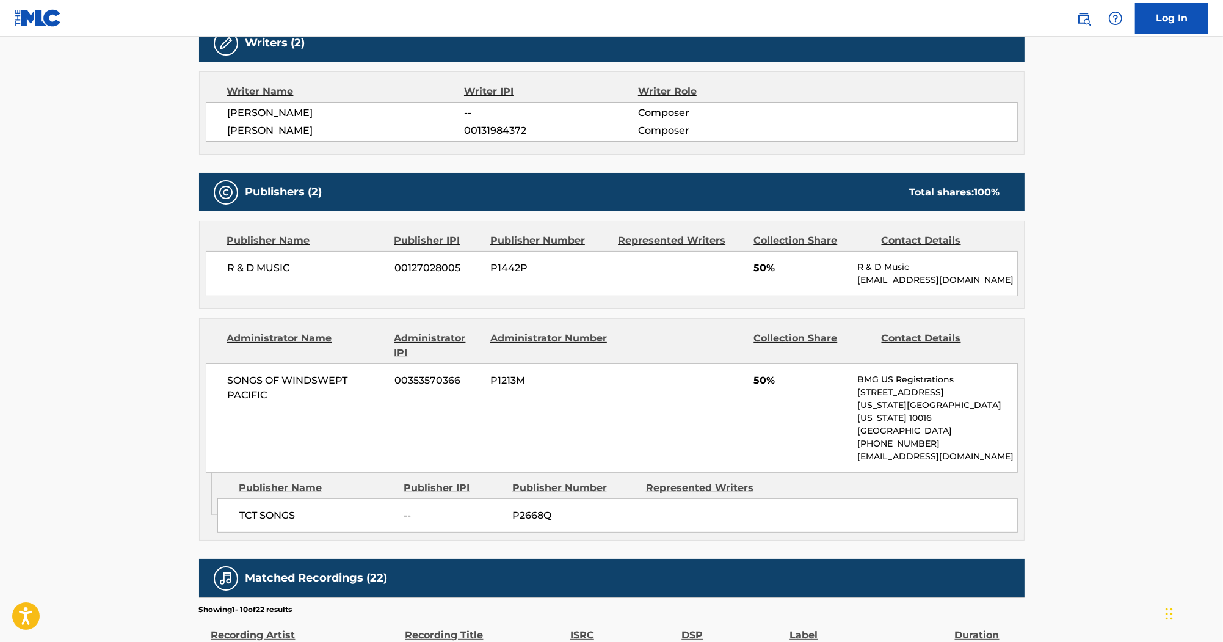
scroll to position [391, 0]
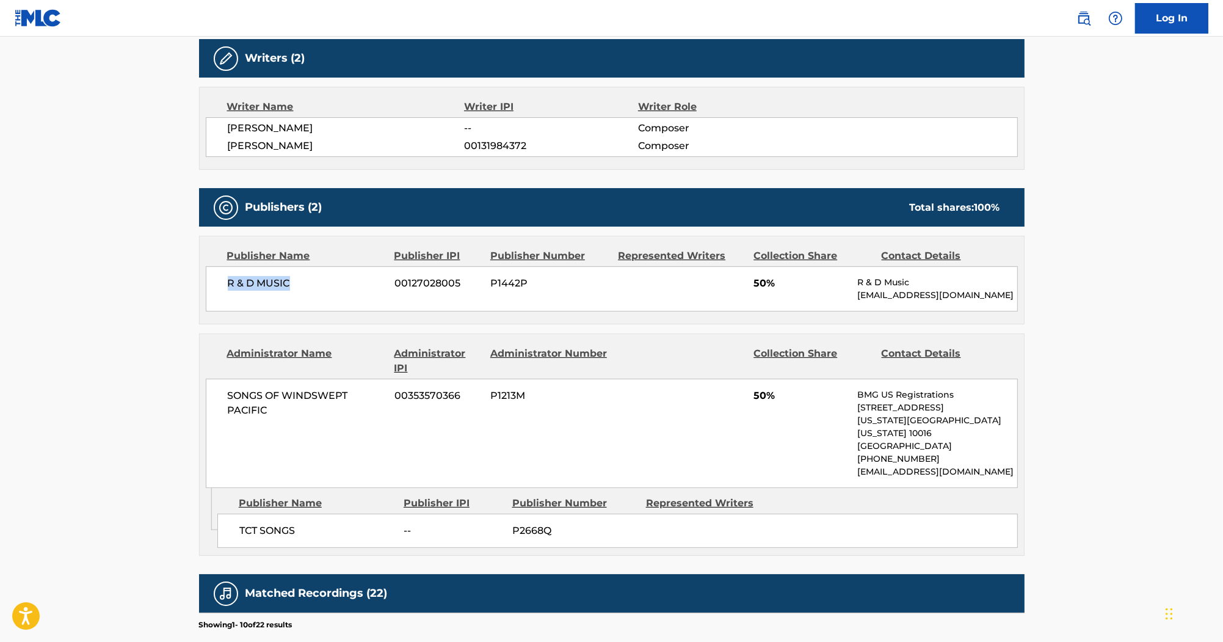
drag, startPoint x: 297, startPoint y: 283, endPoint x: 225, endPoint y: 294, distance: 73.0
click at [225, 294] on div "R & D MUSIC 00127028005 P1442P 50% R & D Music rscruggs163@aol.com" at bounding box center [612, 288] width 812 height 45
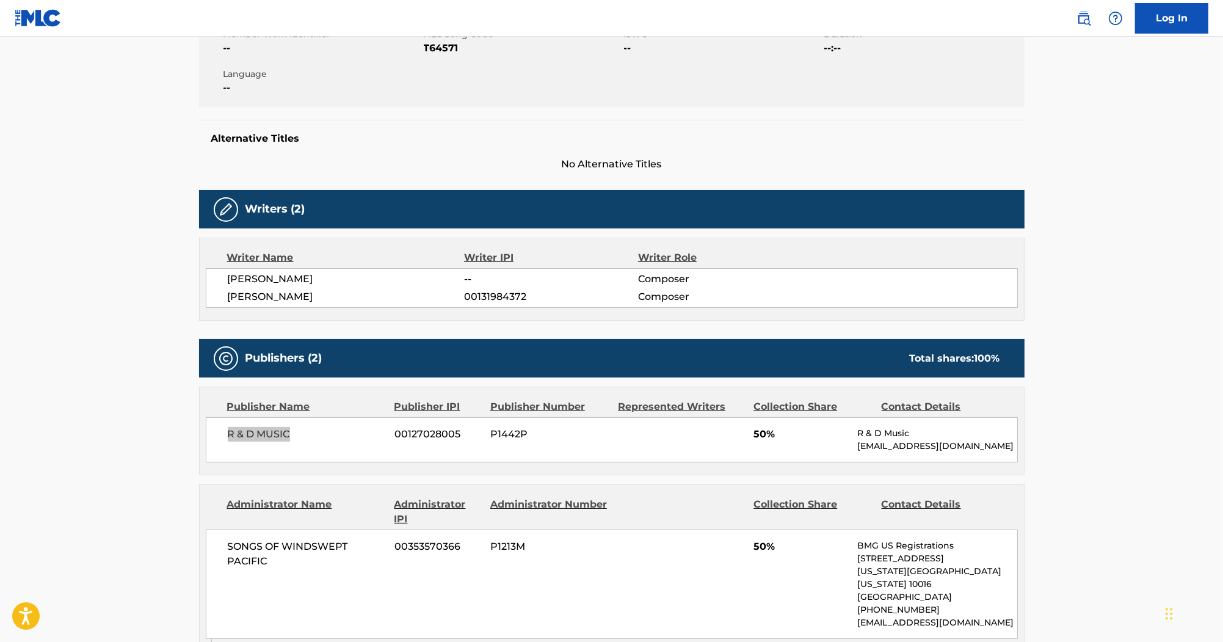
scroll to position [147, 0]
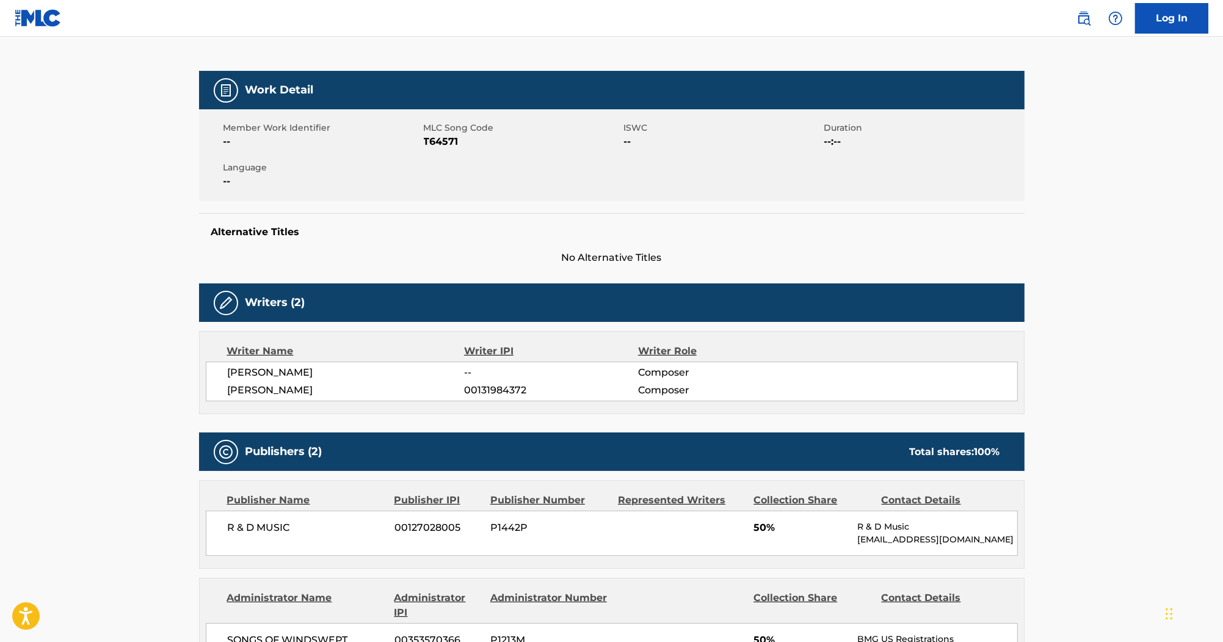
click at [446, 140] on span "T64571" at bounding box center [522, 141] width 197 height 15
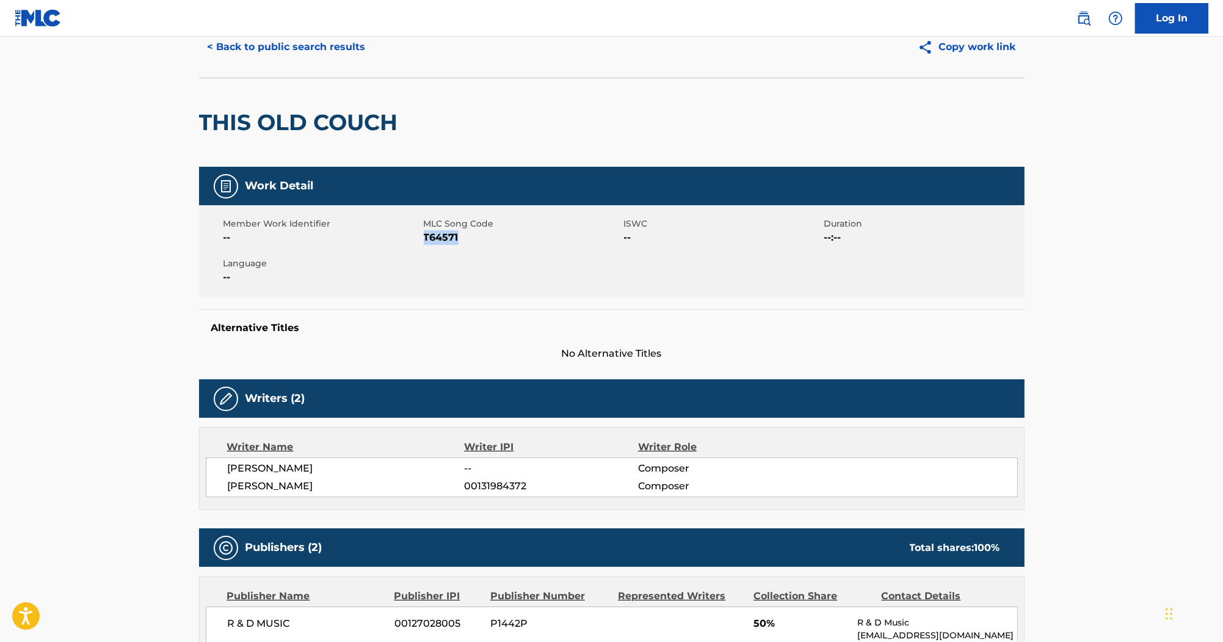
scroll to position [0, 0]
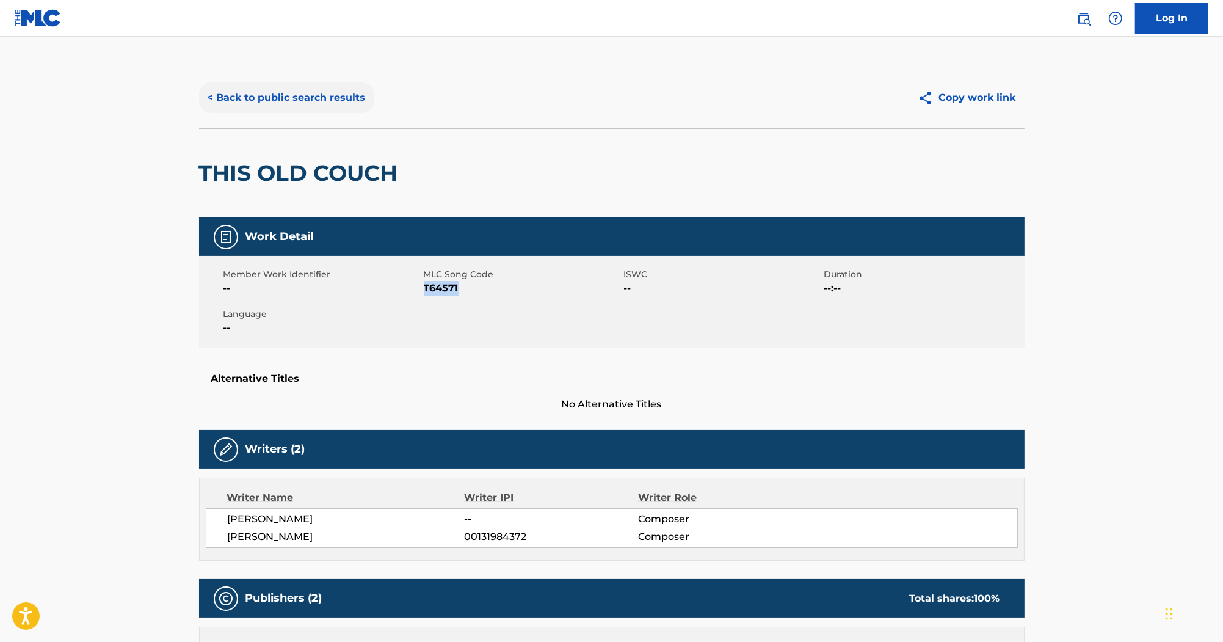
click at [318, 109] on button "< Back to public search results" at bounding box center [286, 97] width 175 height 31
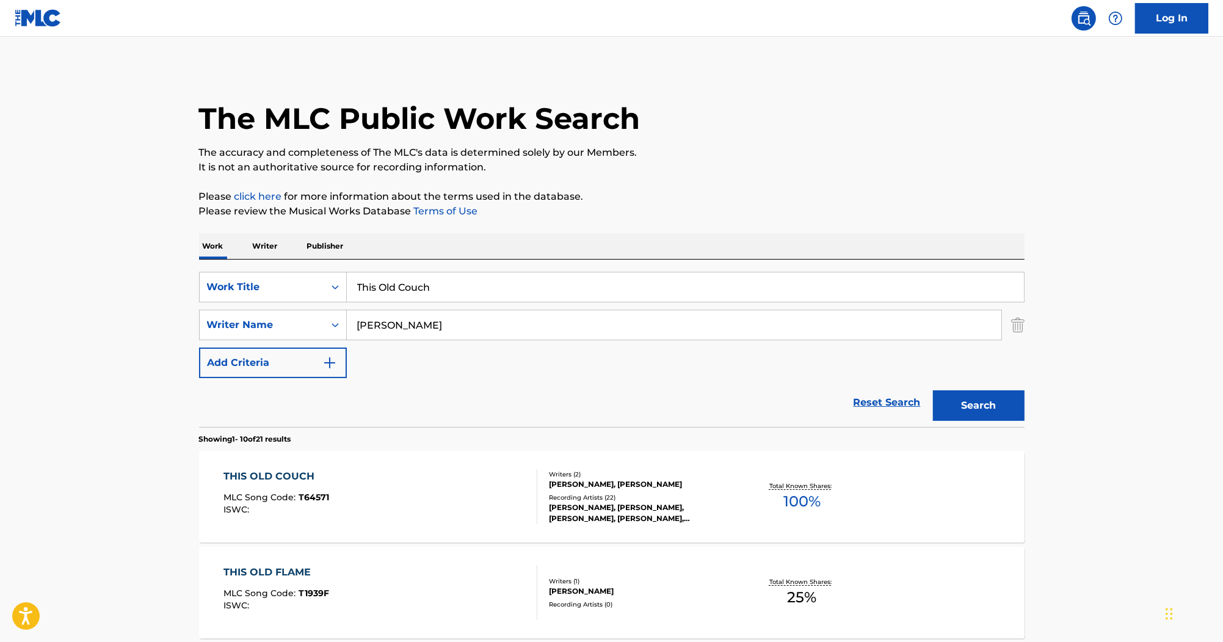
drag, startPoint x: 467, startPoint y: 280, endPoint x: 188, endPoint y: 225, distance: 283.9
paste input "Born Yesterday"
type input "Born Yesterday"
drag, startPoint x: 456, startPoint y: 343, endPoint x: 407, endPoint y: 342, distance: 48.9
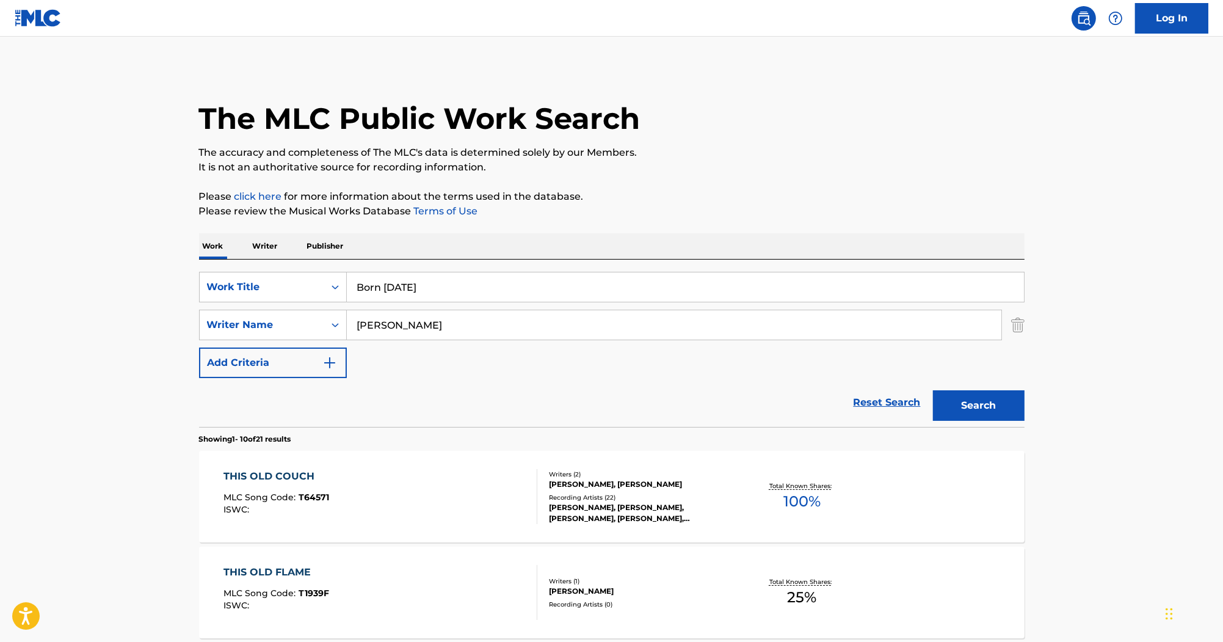
click at [369, 340] on div "SearchWithCriteriab0efe9eb-9b97-4b22-8a38-0a1fece5cf9b Work Title Born Yesterda…" at bounding box center [612, 325] width 826 height 106
drag, startPoint x: 382, startPoint y: 330, endPoint x: 261, endPoint y: 330, distance: 120.3
click at [261, 330] on div "SearchWithCriteria55c3436e-7651-4091-9f5a-70368b33b689 Writer Name Aaron Tippin" at bounding box center [612, 325] width 826 height 31
paste input "Forty Foot Echo"
click at [985, 396] on button "Search" at bounding box center [979, 405] width 92 height 31
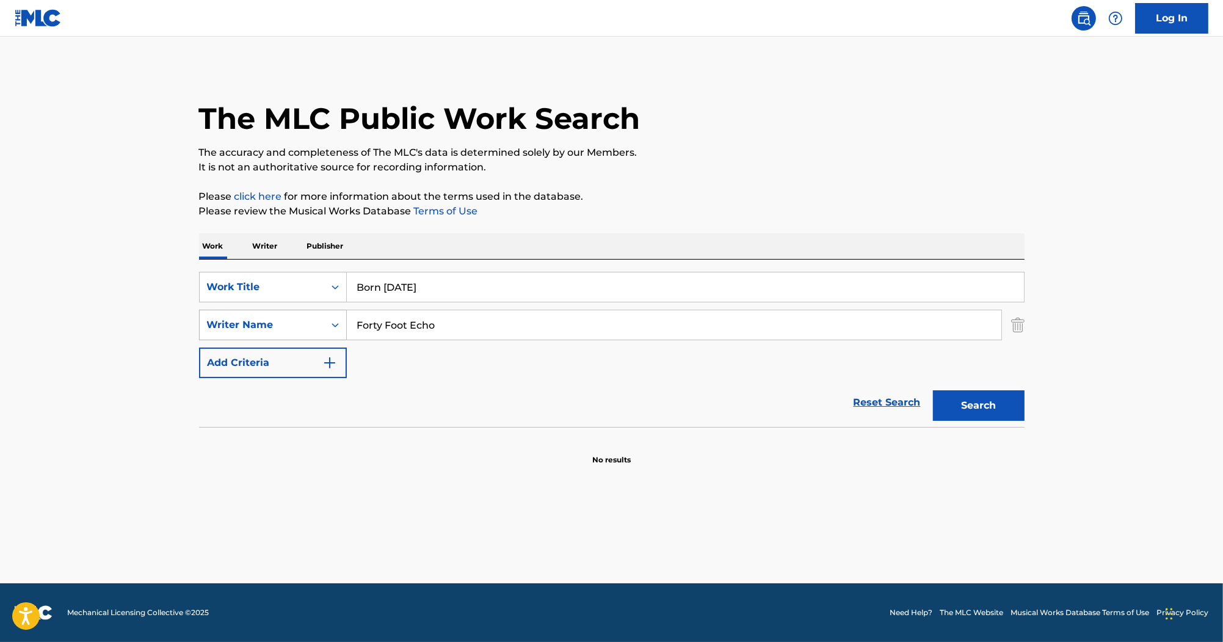
drag, startPoint x: 459, startPoint y: 314, endPoint x: 252, endPoint y: 312, distance: 207.0
click at [252, 312] on div "SearchWithCriteria55c3436e-7651-4091-9f5a-70368b33b689 Writer Name Forty Foot E…" at bounding box center [612, 325] width 826 height 31
type input "Yates"
click at [957, 401] on button "Search" at bounding box center [979, 405] width 92 height 31
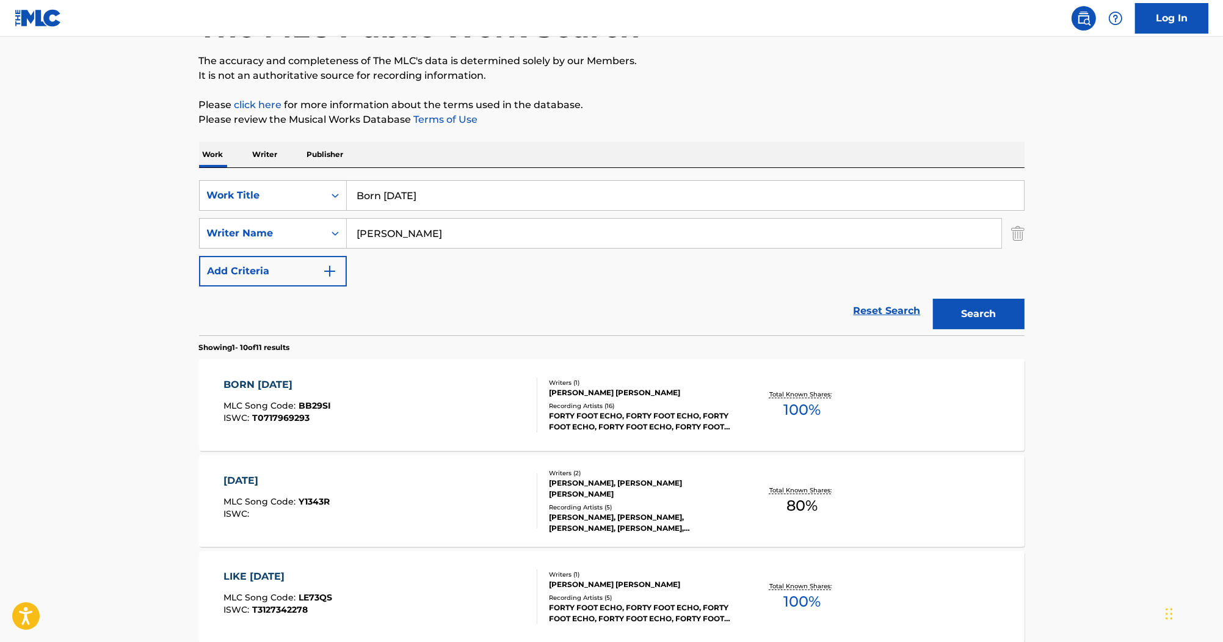
scroll to position [98, 0]
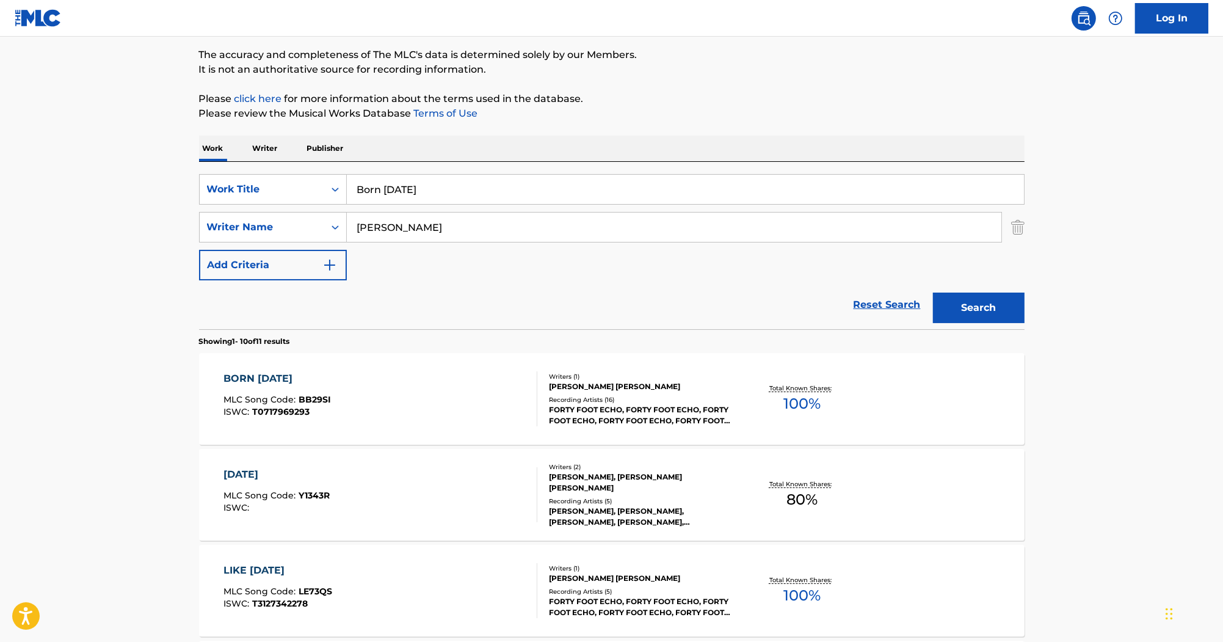
click at [279, 381] on div "BORN YESTERDAY" at bounding box center [276, 378] width 107 height 15
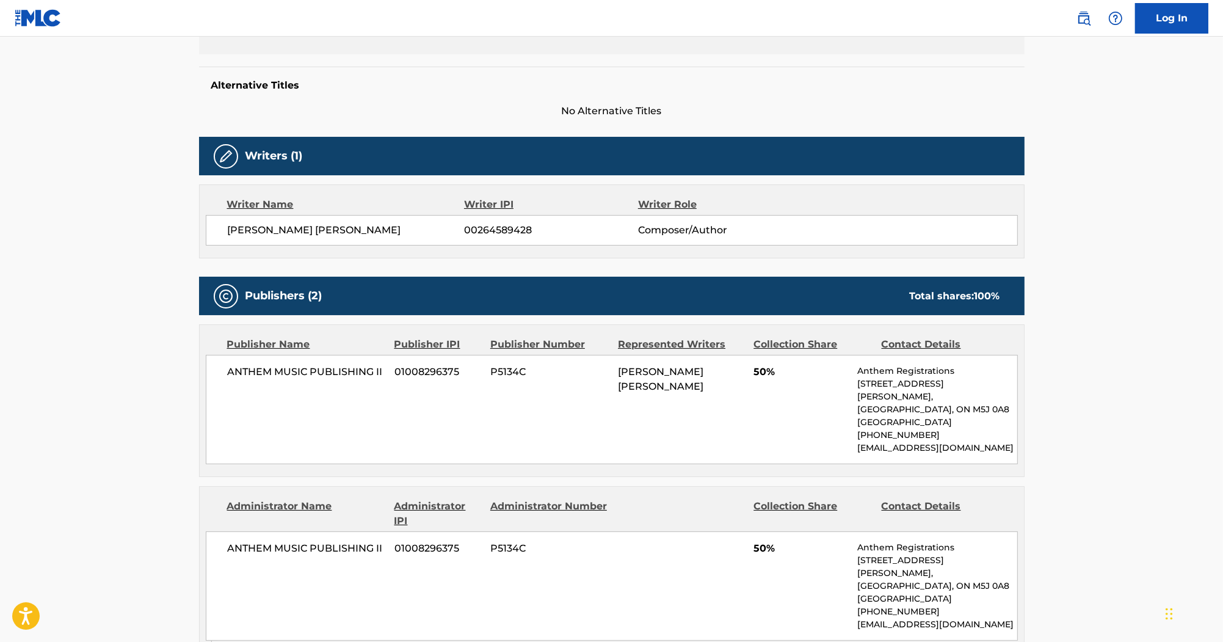
scroll to position [49, 0]
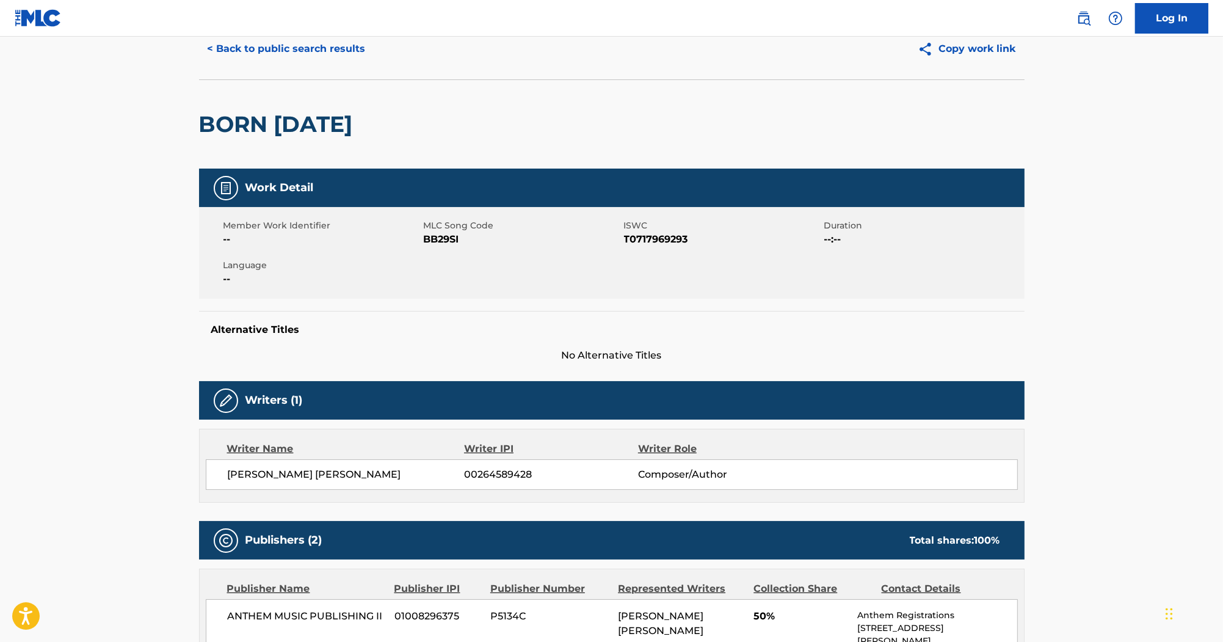
click at [443, 242] on span "BB29SI" at bounding box center [522, 239] width 197 height 15
click at [649, 238] on span "T0717969293" at bounding box center [722, 239] width 197 height 15
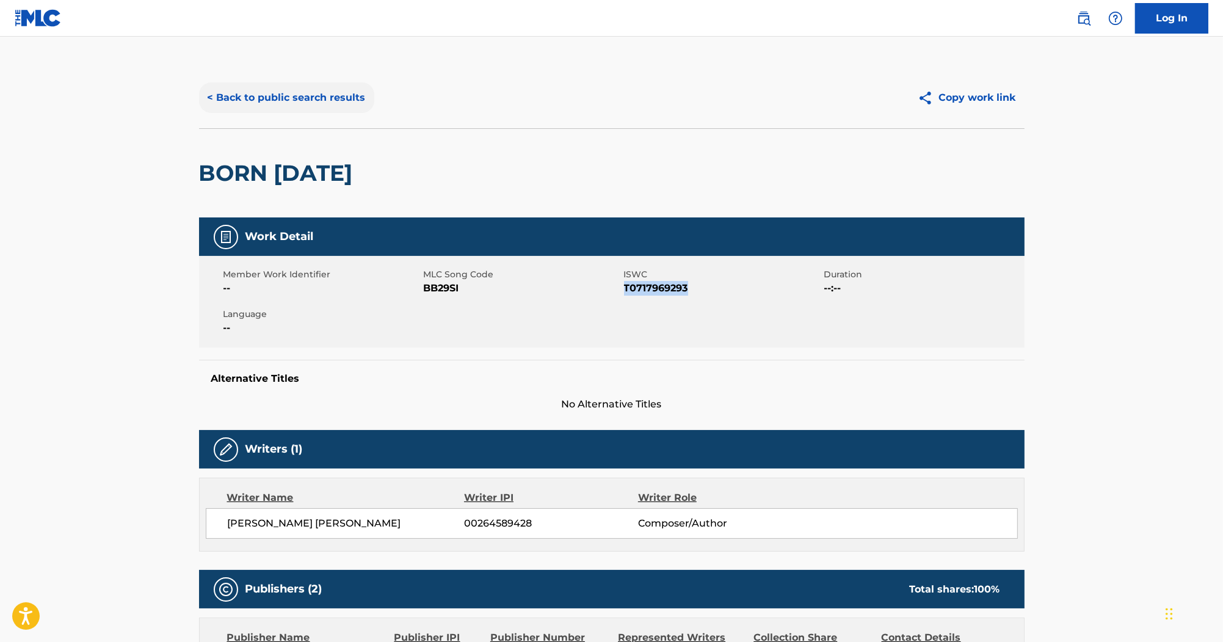
click at [301, 101] on button "< Back to public search results" at bounding box center [286, 97] width 175 height 31
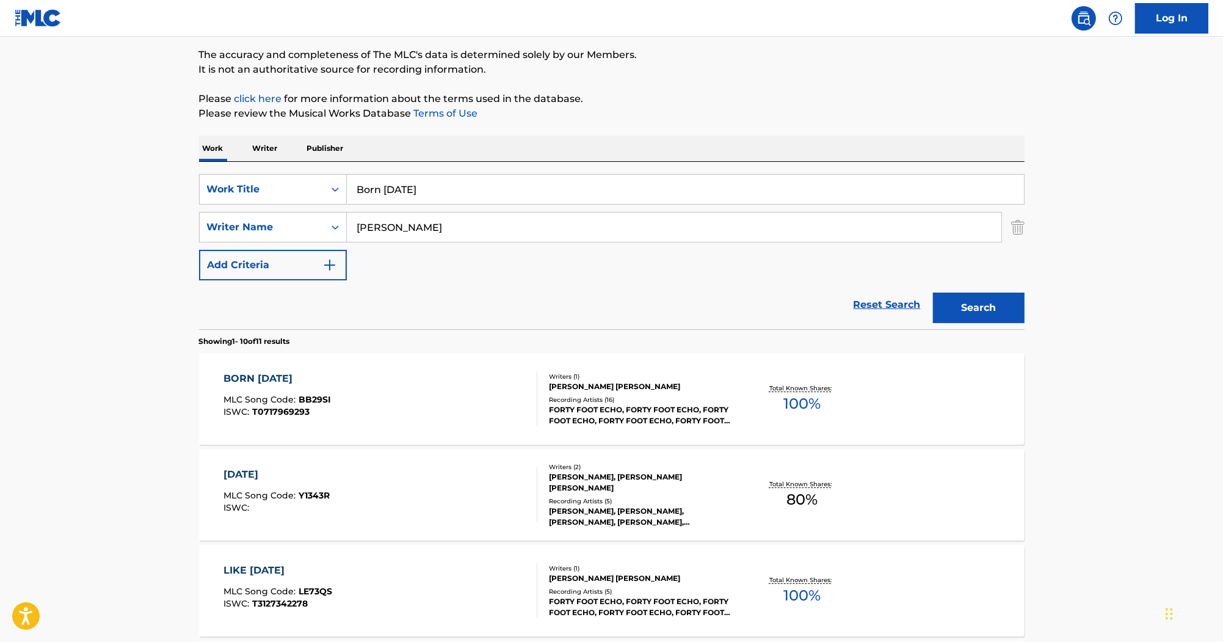
drag, startPoint x: 171, startPoint y: 165, endPoint x: 161, endPoint y: 145, distance: 21.8
paste input "Come On!"
type input "Come On!"
drag, startPoint x: 388, startPoint y: 230, endPoint x: 300, endPoint y: 195, distance: 95.1
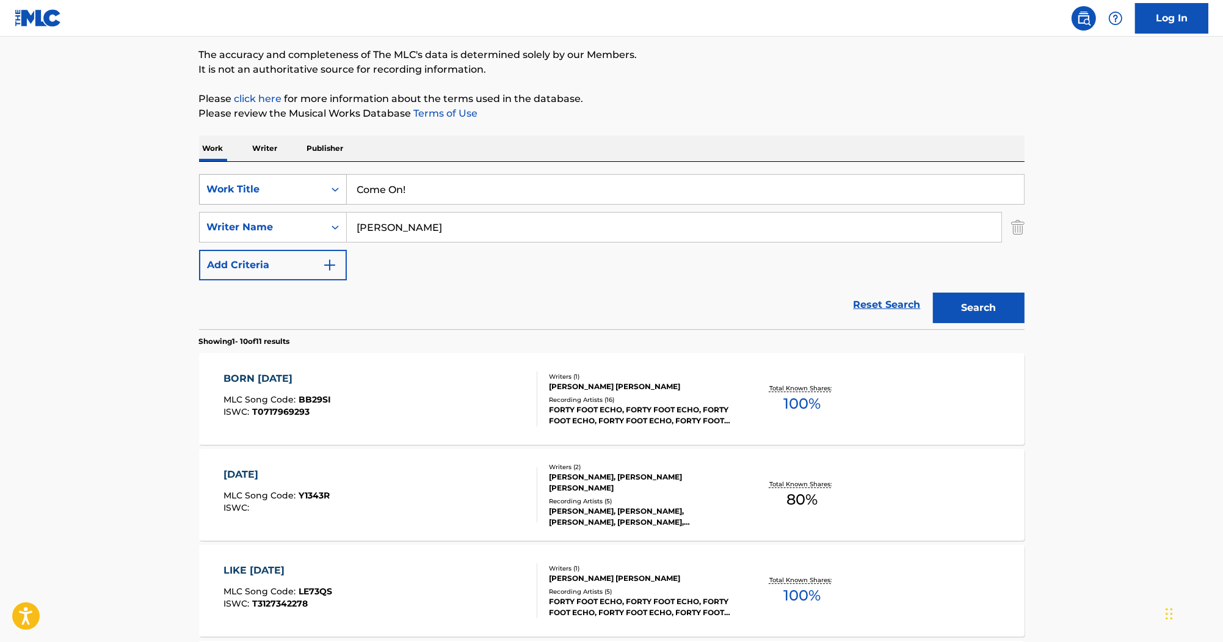
click at [300, 198] on div "SearchWithCriteriab0efe9eb-9b97-4b22-8a38-0a1fece5cf9b Work Title Come On! Sear…" at bounding box center [612, 227] width 826 height 106
paste input "The D4"
drag, startPoint x: 275, startPoint y: 227, endPoint x: 310, endPoint y: 227, distance: 34.8
click at [275, 227] on div "SearchWithCriteria55c3436e-7651-4091-9f5a-70368b33b689 Writer Name The D4" at bounding box center [612, 227] width 826 height 31
click at [967, 318] on button "Search" at bounding box center [979, 307] width 92 height 31
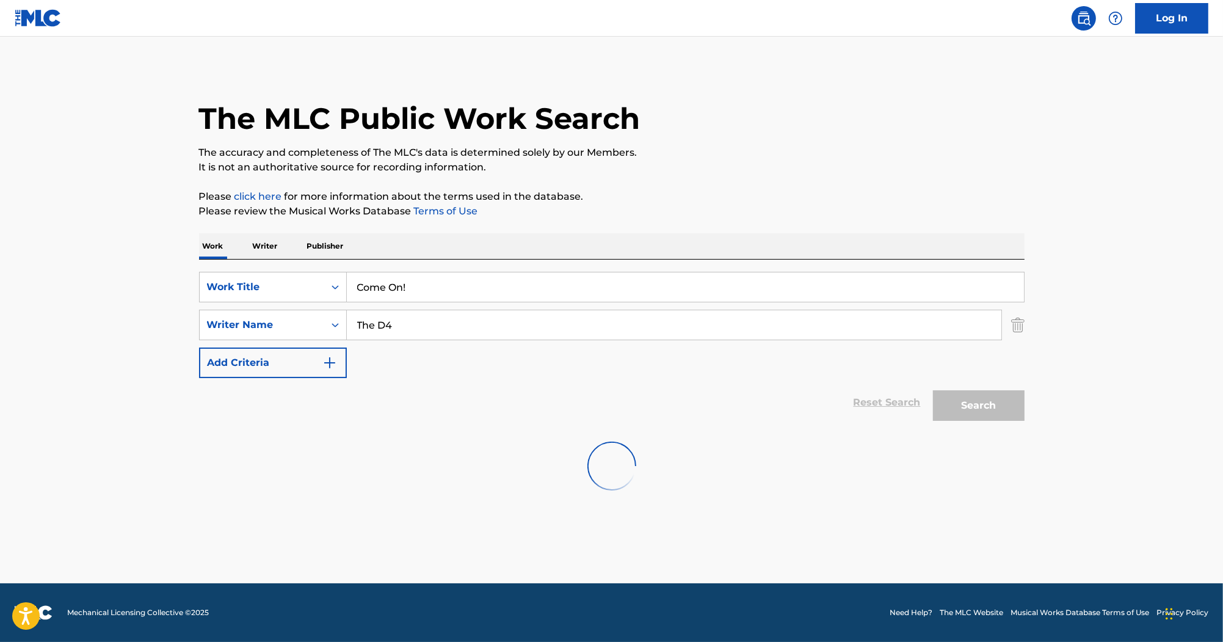
scroll to position [0, 0]
drag, startPoint x: 236, startPoint y: 331, endPoint x: 380, endPoint y: 346, distance: 145.5
click at [234, 332] on div "SearchWithCriteria55c3436e-7651-4091-9f5a-70368b33b689 Writer Name The D4" at bounding box center [612, 325] width 826 height 31
paste input "Palmer"
type input "Palmer"
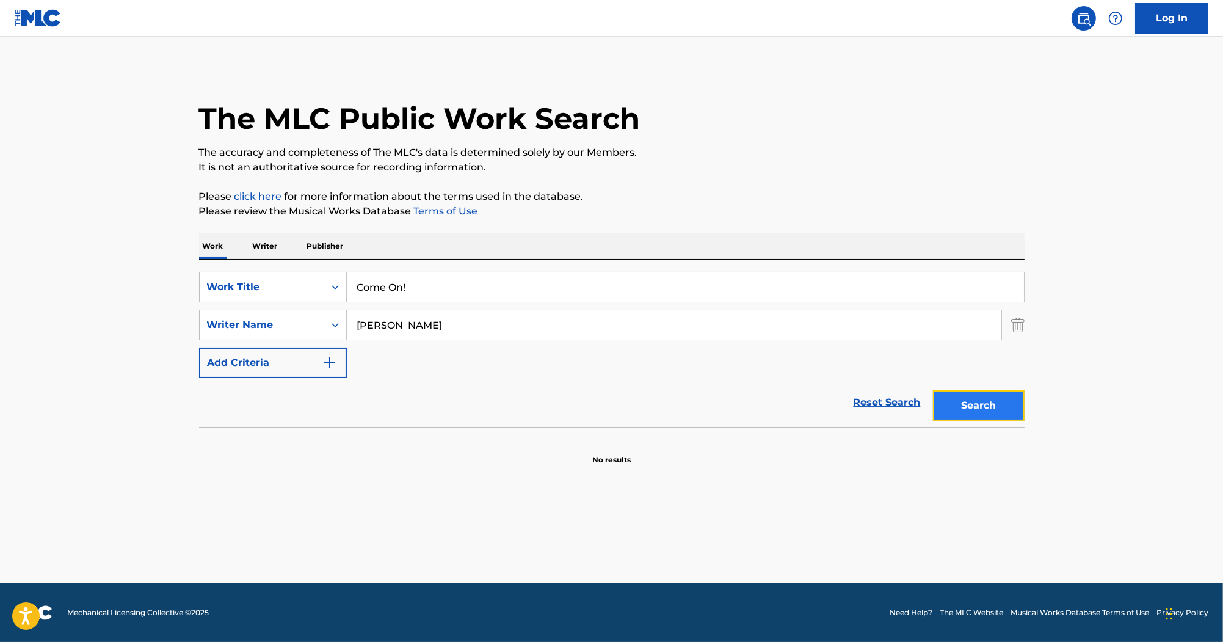
click at [975, 407] on button "Search" at bounding box center [979, 405] width 92 height 31
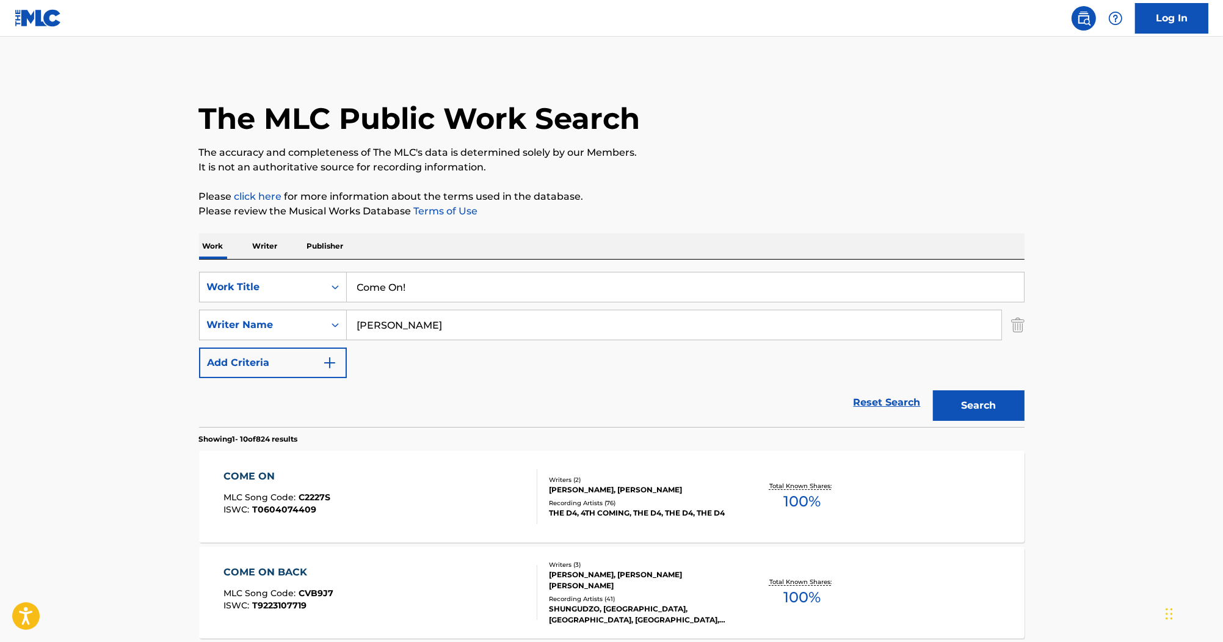
click at [265, 471] on div "COME ON" at bounding box center [276, 476] width 107 height 15
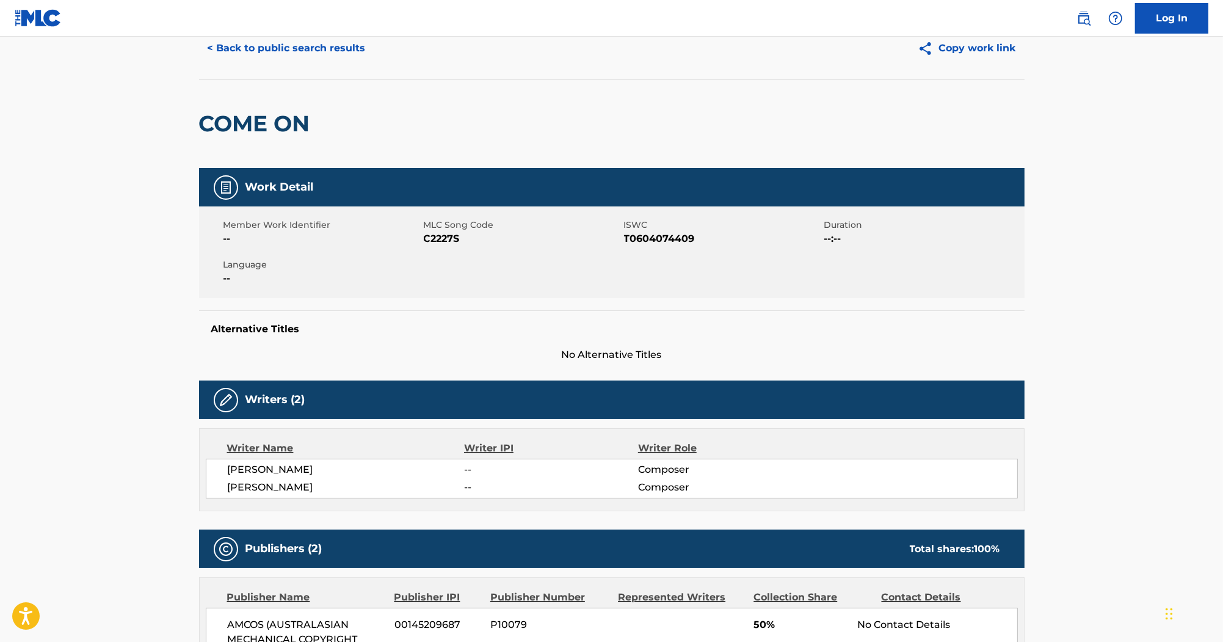
scroll to position [49, 0]
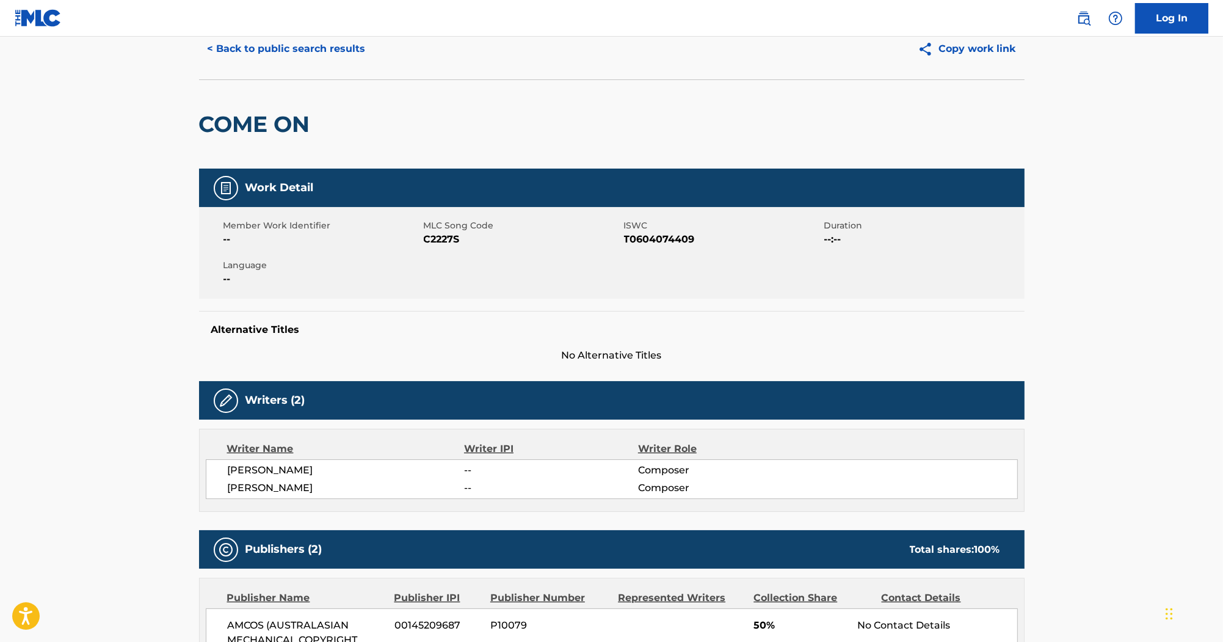
click at [442, 238] on span "C2227S" at bounding box center [522, 239] width 197 height 15
click at [657, 242] on span "T0604074409" at bounding box center [722, 239] width 197 height 15
click at [1038, 487] on div "< Back to public search results Copy work link COME ON Work Detail Member Work …" at bounding box center [611, 633] width 855 height 1231
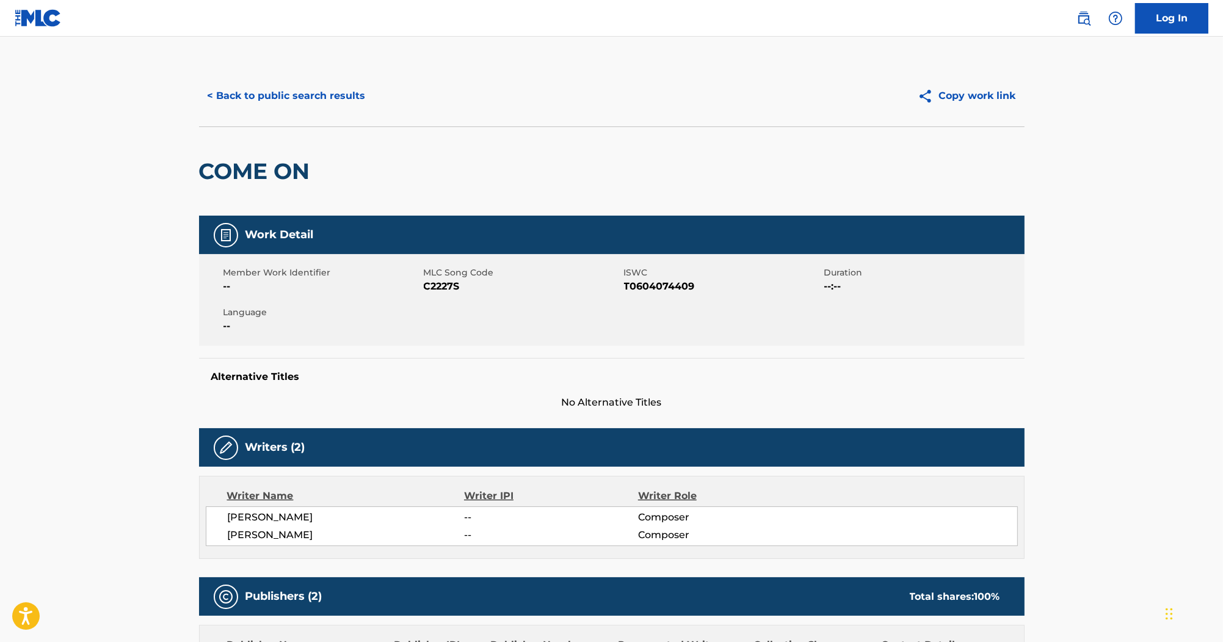
scroll to position [0, 0]
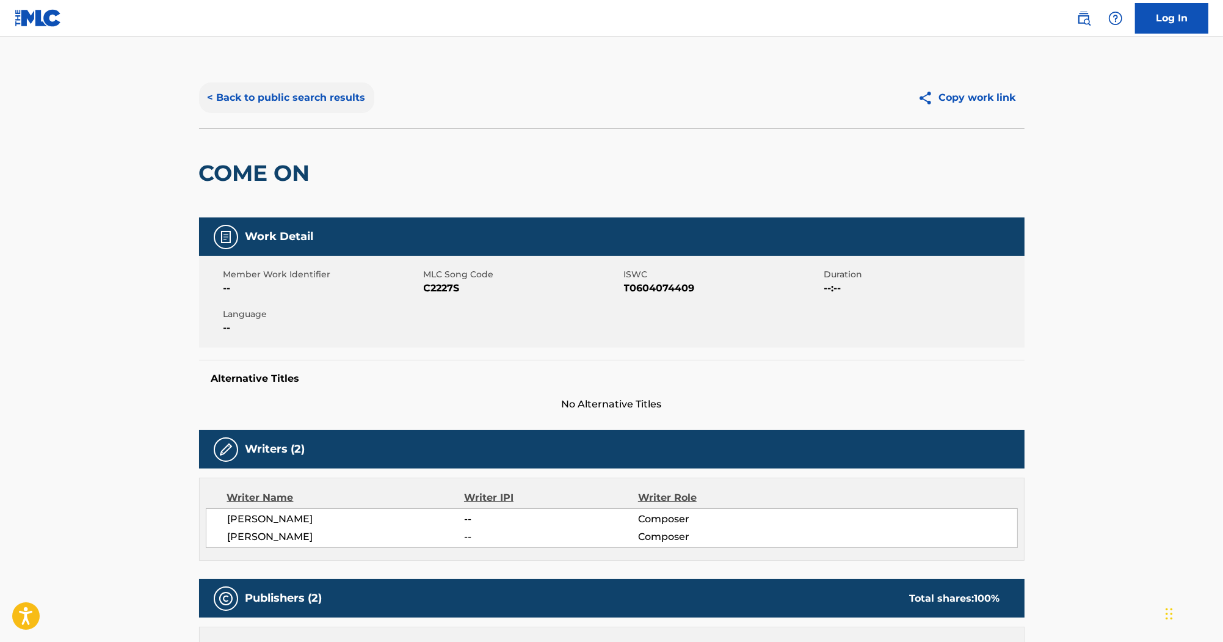
click at [286, 95] on button "< Back to public search results" at bounding box center [286, 97] width 175 height 31
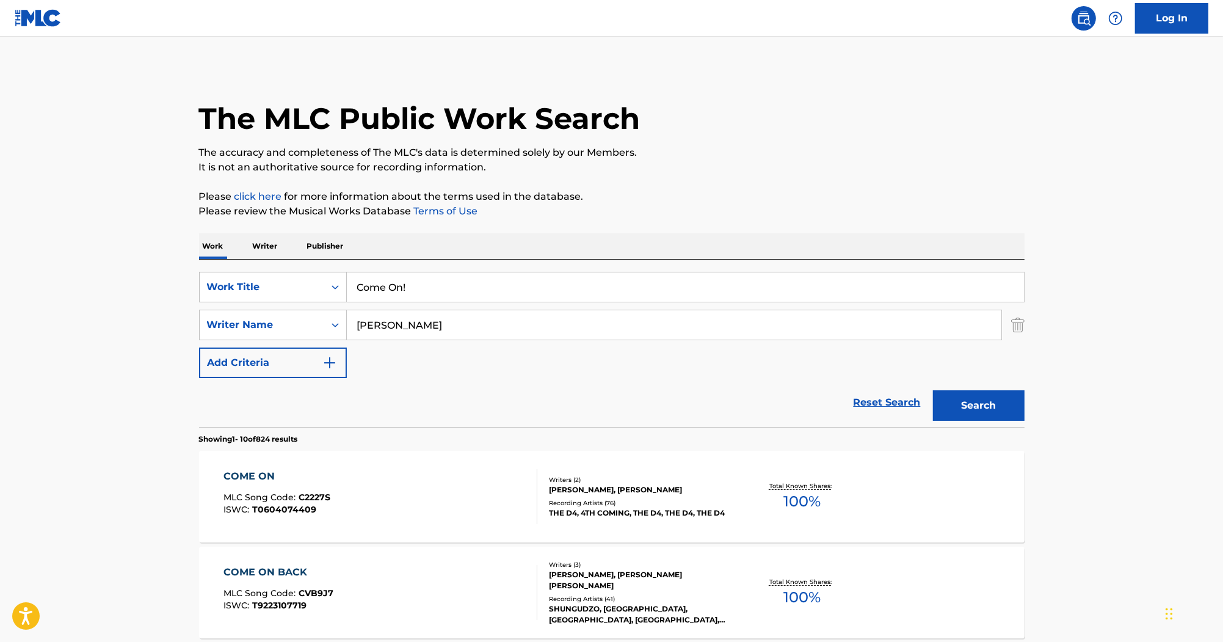
drag, startPoint x: 461, startPoint y: 287, endPoint x: 153, endPoint y: 261, distance: 308.9
paste input "Running On Empty"
click at [976, 404] on button "Search" at bounding box center [979, 405] width 92 height 31
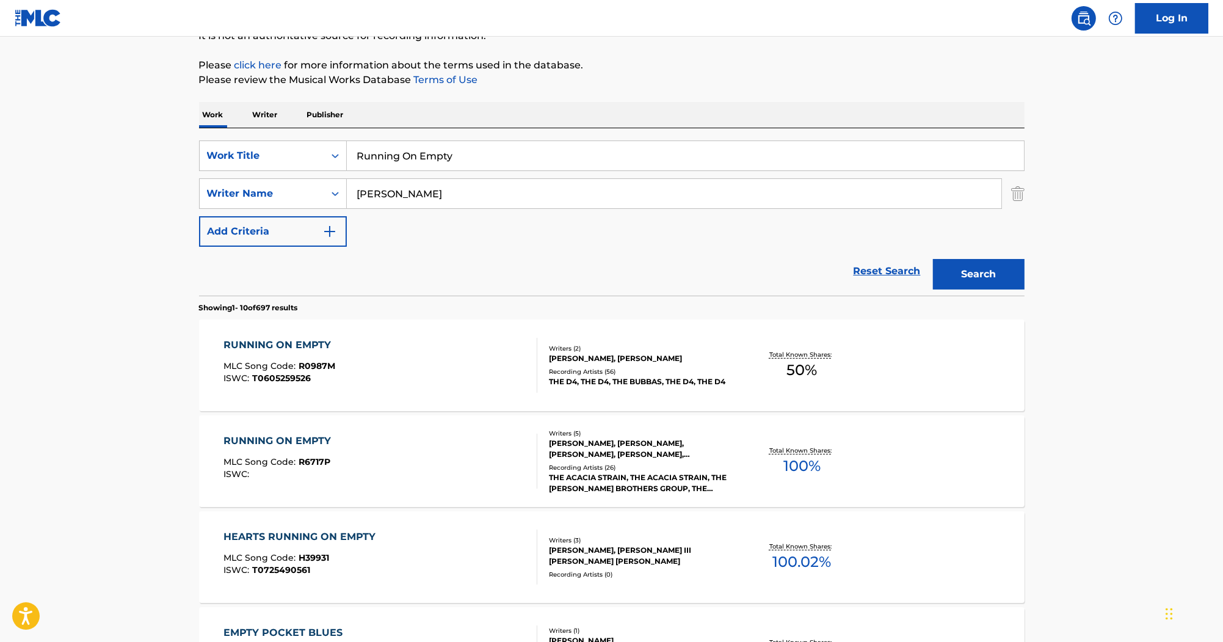
scroll to position [147, 0]
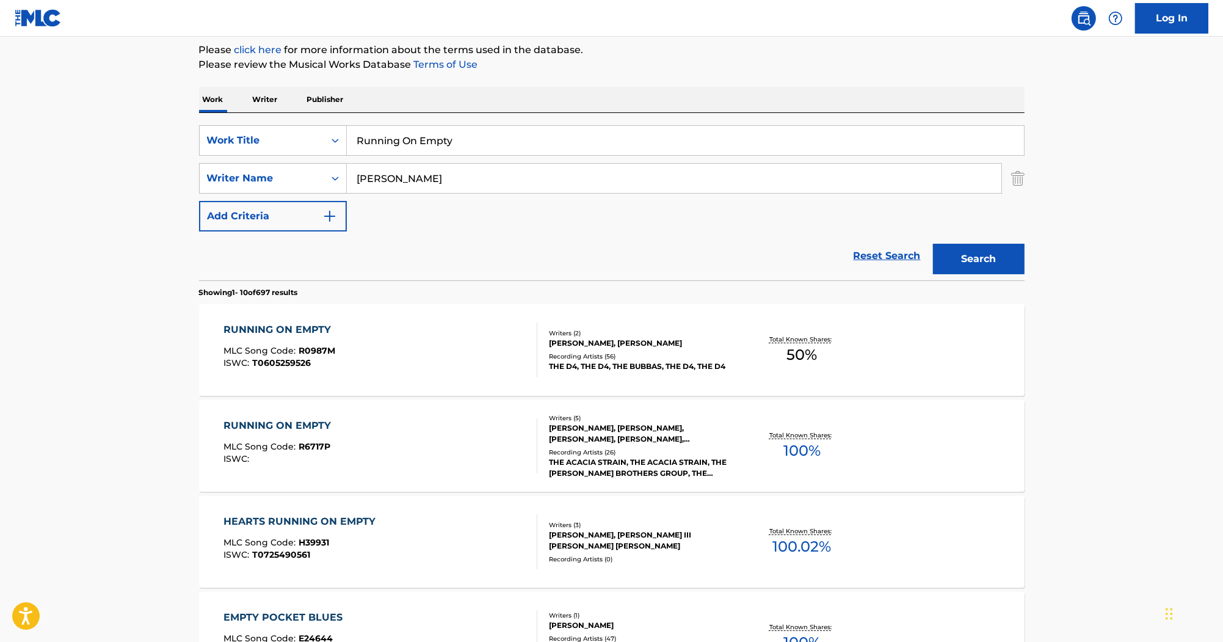
drag, startPoint x: 500, startPoint y: 137, endPoint x: 234, endPoint y: 95, distance: 268.3
click at [293, 117] on div "SearchWithCriteriab0efe9eb-9b97-4b22-8a38-0a1fece5cf9b Work Title Running On Em…" at bounding box center [612, 196] width 826 height 167
paste input "Exit To The Ci"
type input "Exit To The City"
click at [961, 256] on button "Search" at bounding box center [979, 259] width 92 height 31
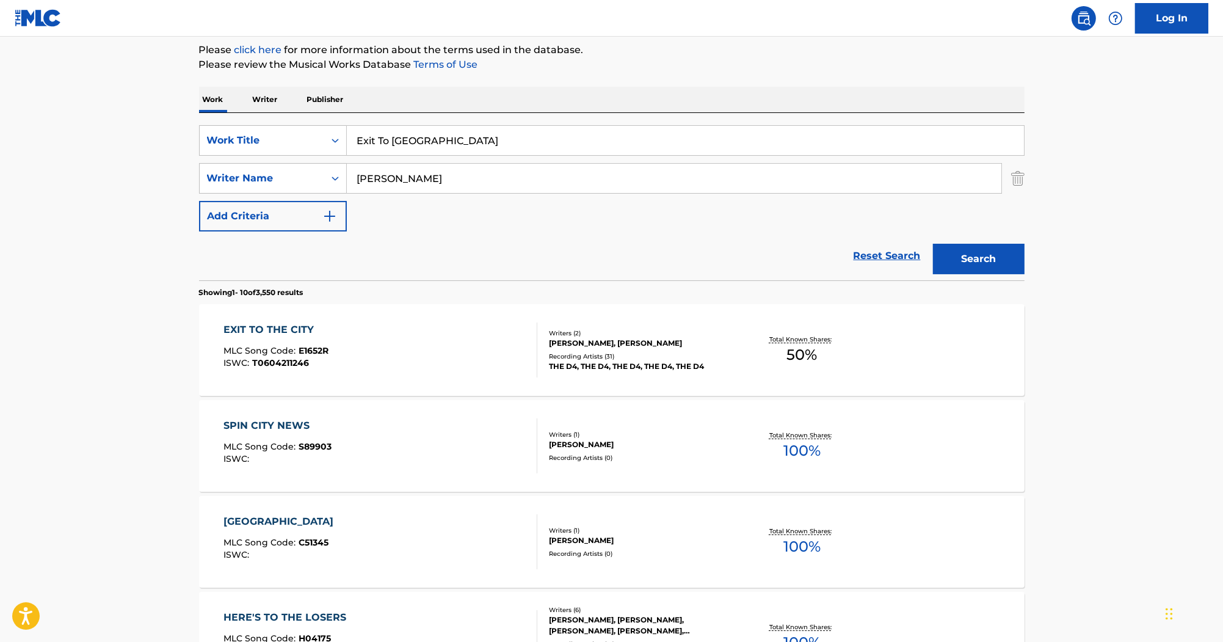
click at [281, 327] on div "EXIT TO THE CITY" at bounding box center [275, 329] width 105 height 15
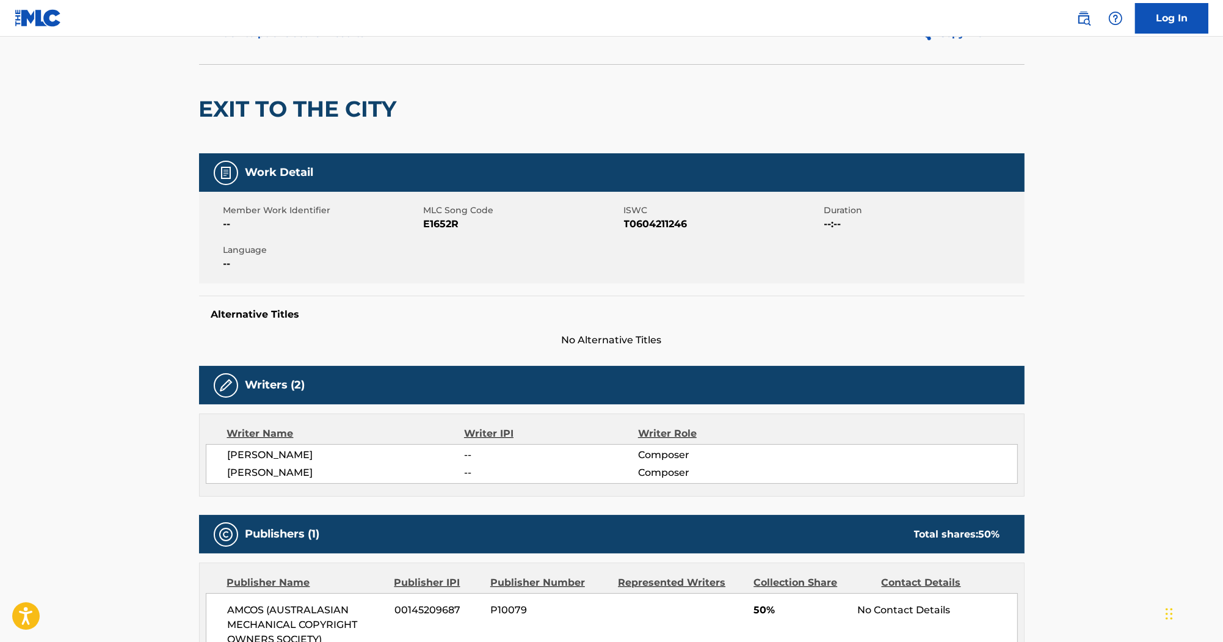
scroll to position [49, 0]
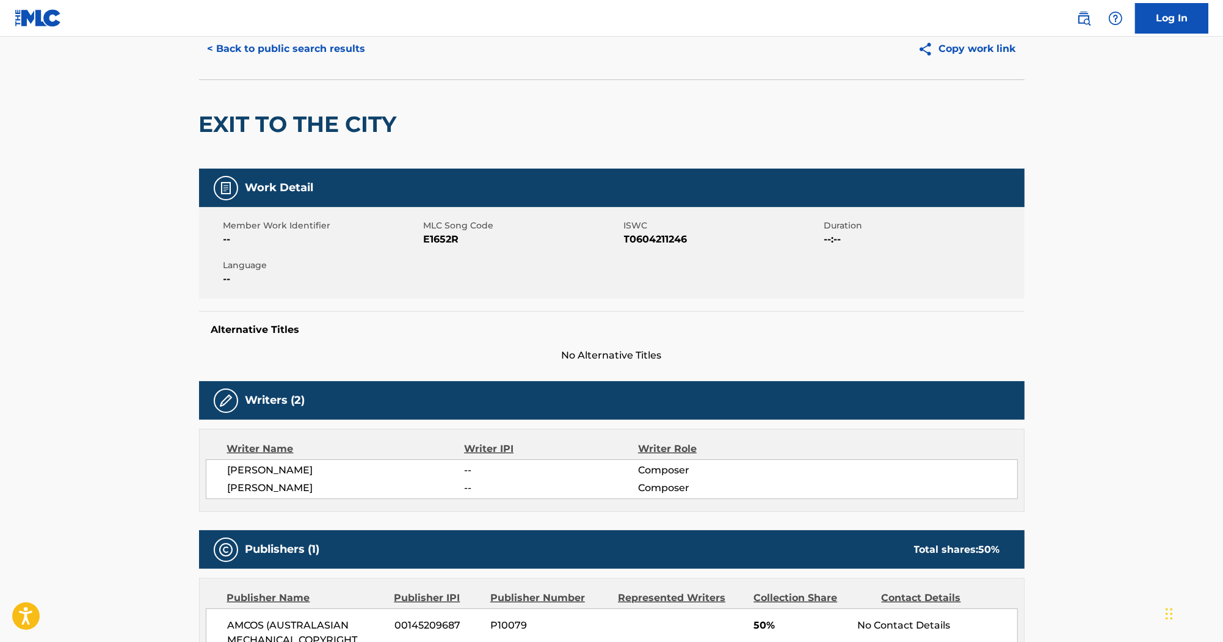
click at [435, 238] on span "E1652R" at bounding box center [522, 239] width 197 height 15
click at [445, 236] on span "E1652R" at bounding box center [522, 239] width 197 height 15
click at [647, 238] on span "T0604211246" at bounding box center [722, 239] width 197 height 15
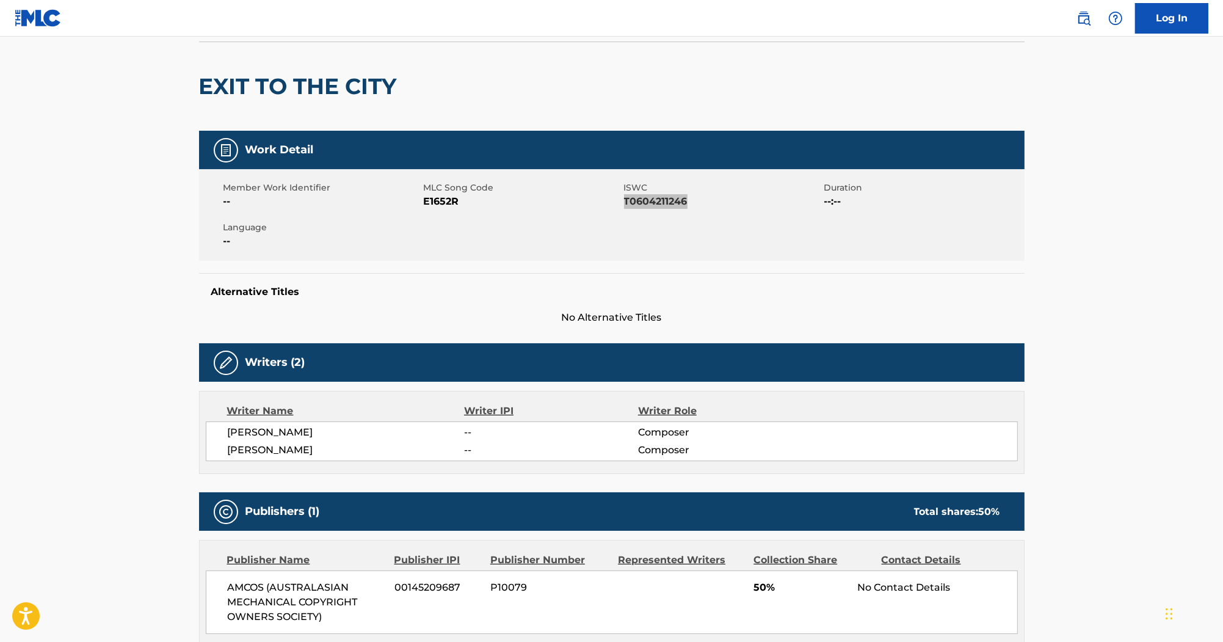
scroll to position [0, 0]
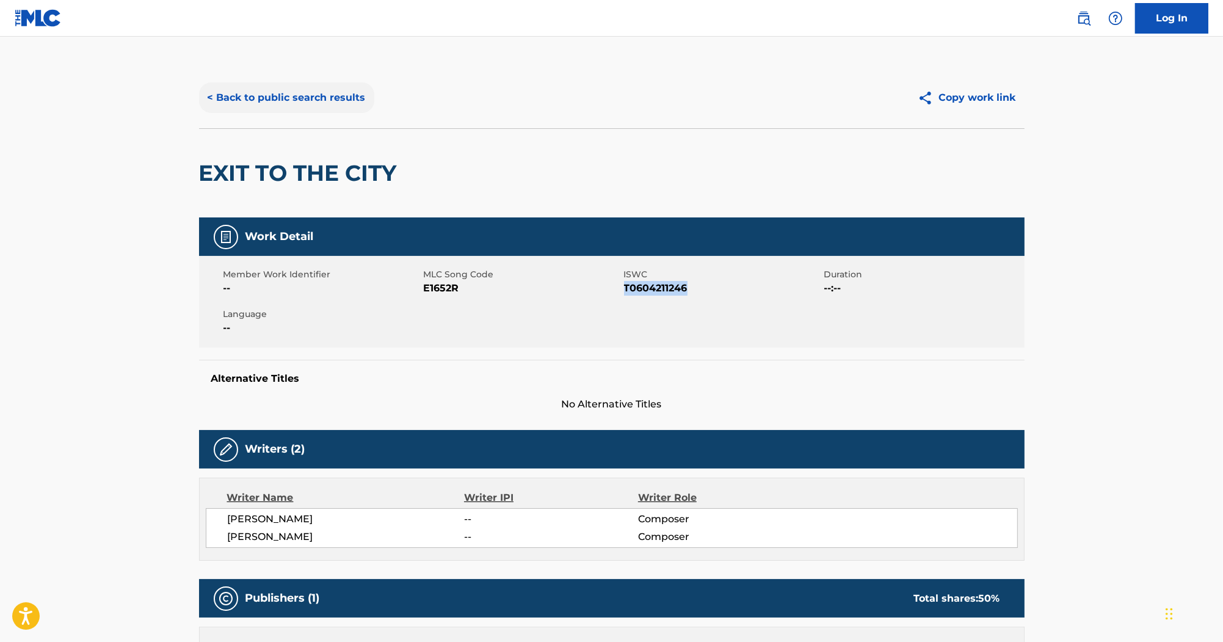
click at [328, 95] on button "< Back to public search results" at bounding box center [286, 97] width 175 height 31
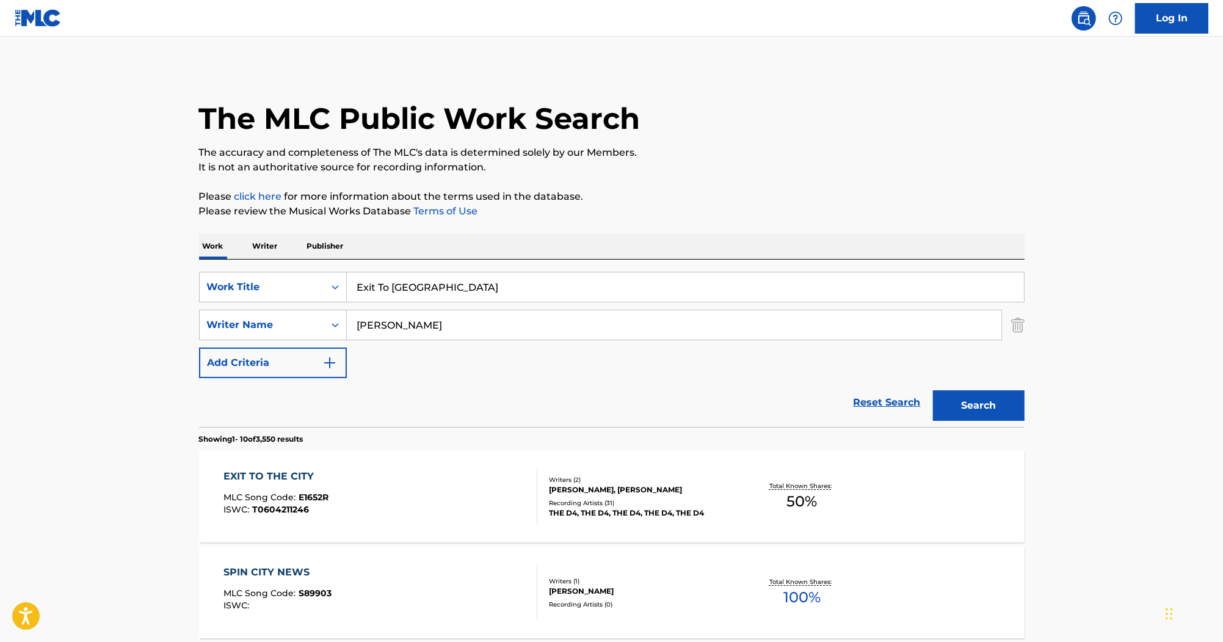
scroll to position [147, 0]
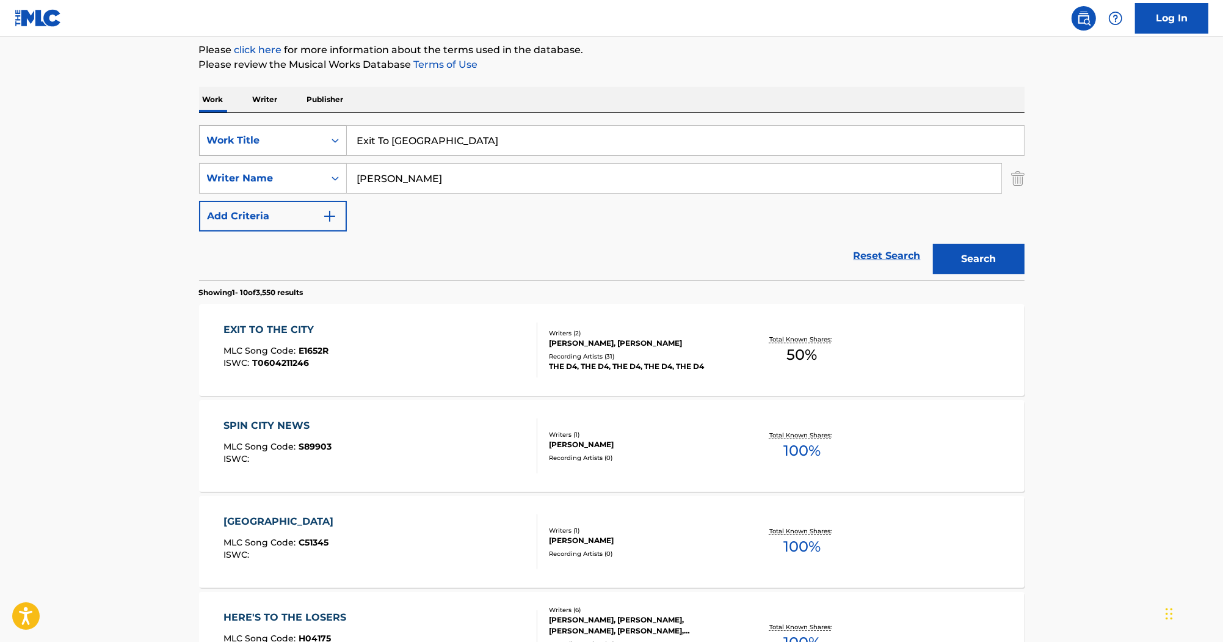
drag, startPoint x: 476, startPoint y: 139, endPoint x: 269, endPoint y: 143, distance: 207.7
click at [269, 143] on div "SearchWithCriteriab0efe9eb-9b97-4b22-8a38-0a1fece5cf9b Work Title Exit To The C…" at bounding box center [612, 140] width 826 height 31
paste input "Rebekah"
type input "Rebekah"
click at [961, 253] on button "Search" at bounding box center [979, 259] width 92 height 31
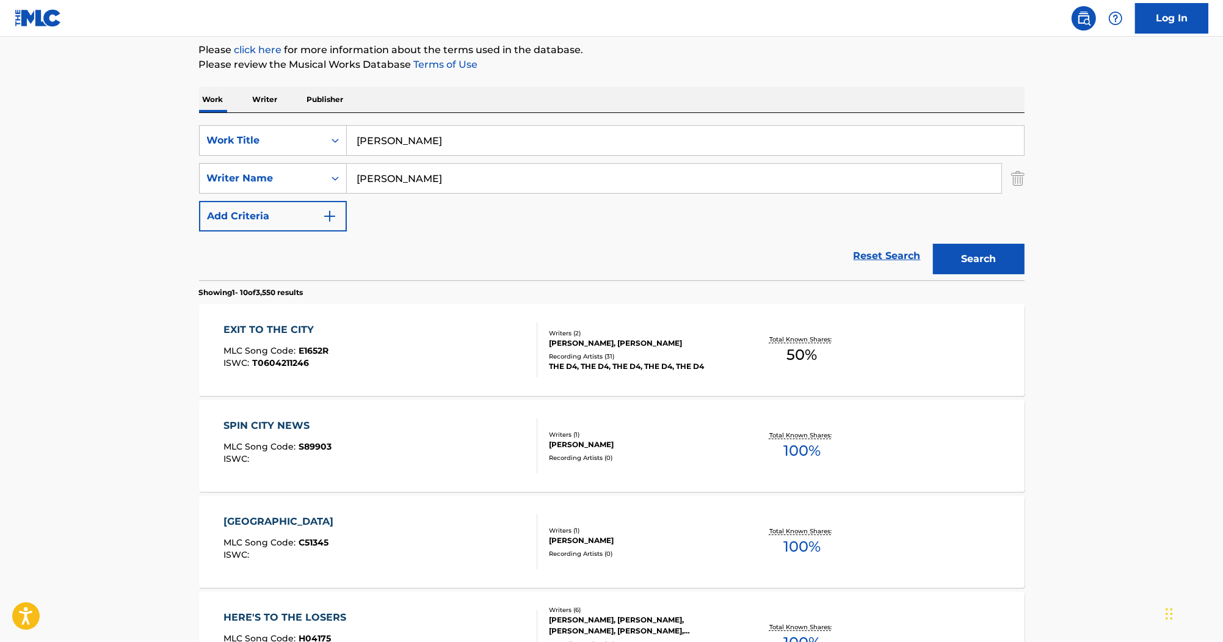
scroll to position [0, 0]
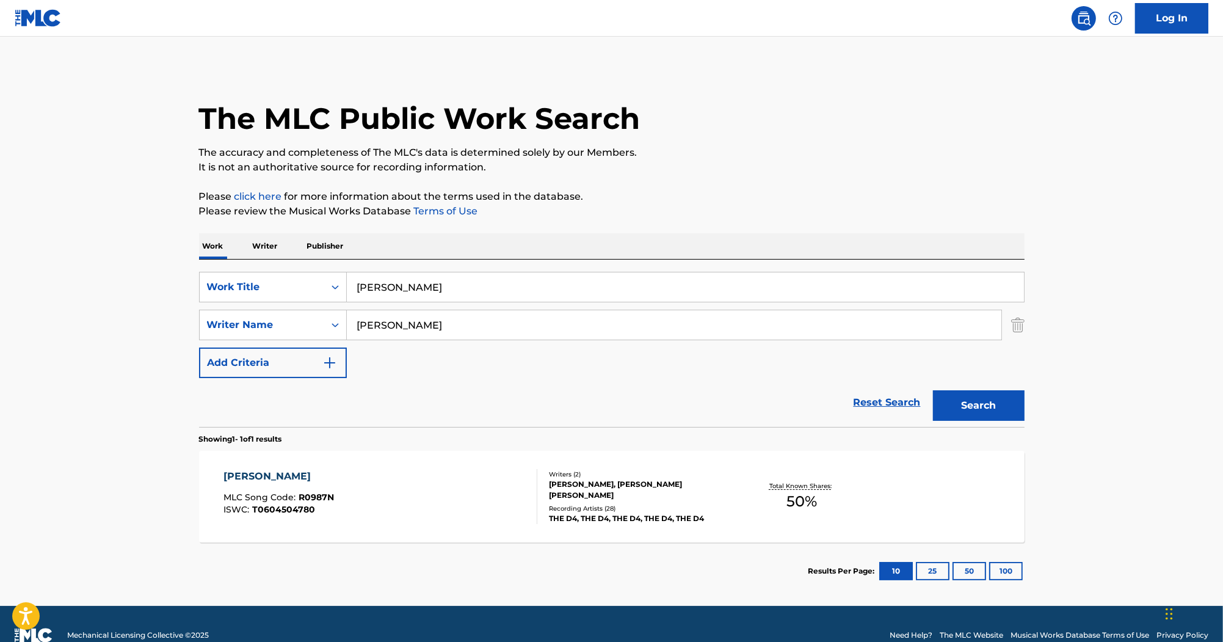
click at [264, 469] on div "REBEKAH" at bounding box center [278, 476] width 111 height 15
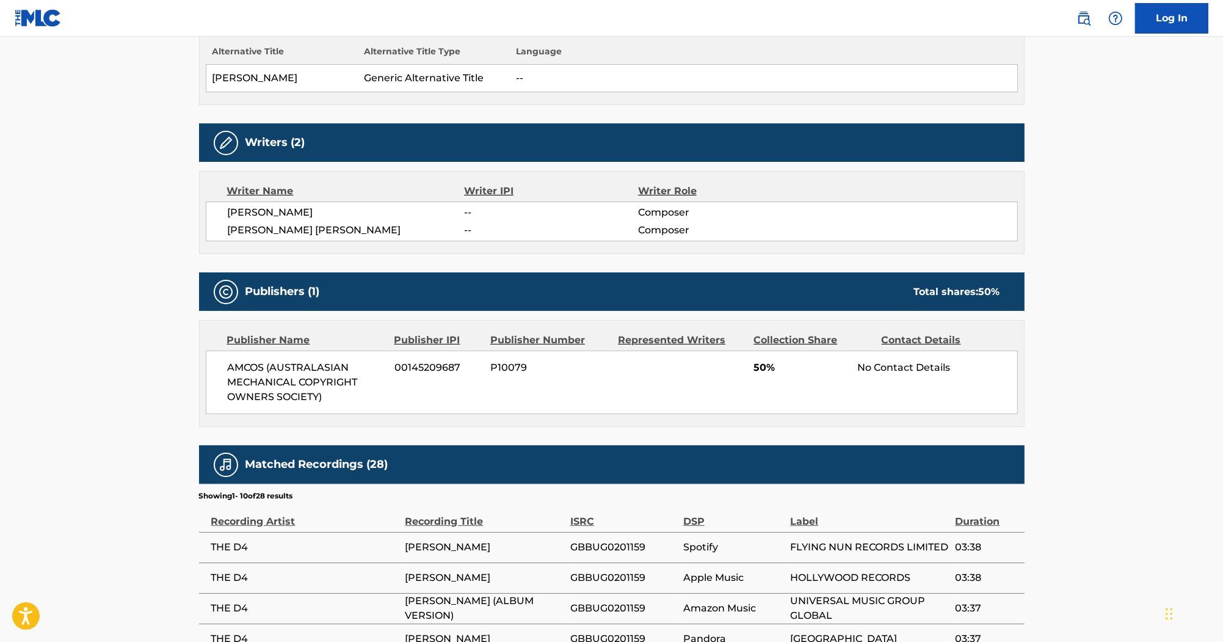
scroll to position [391, 0]
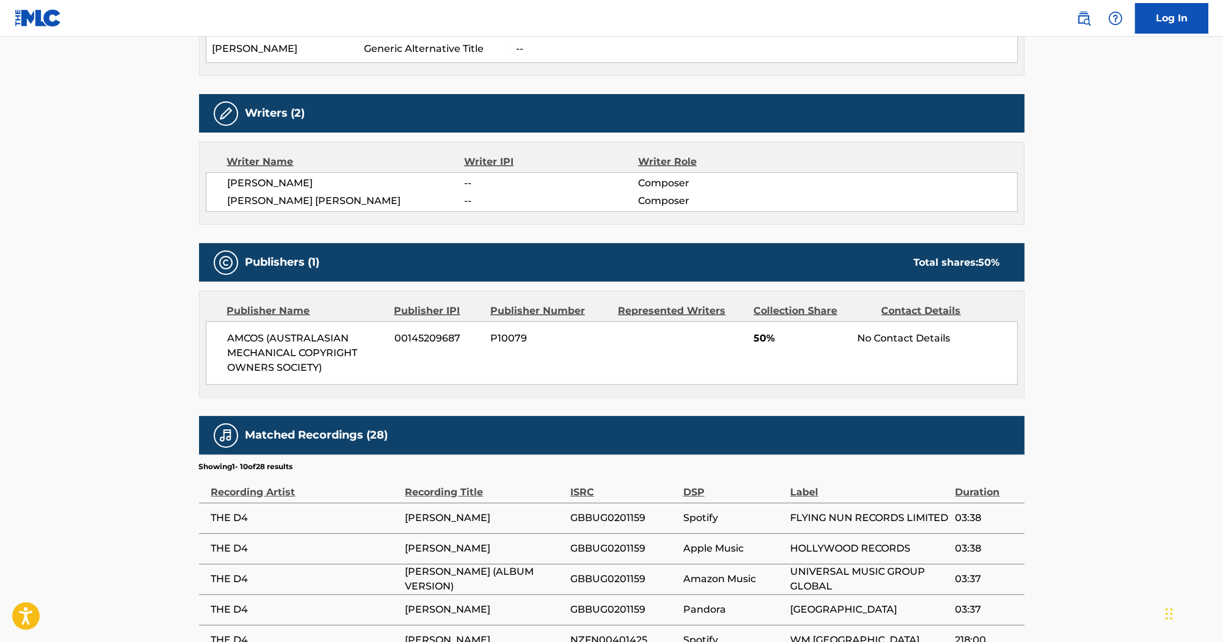
click at [317, 197] on span "JAMES JOHN CHRISTMAS" at bounding box center [346, 201] width 237 height 15
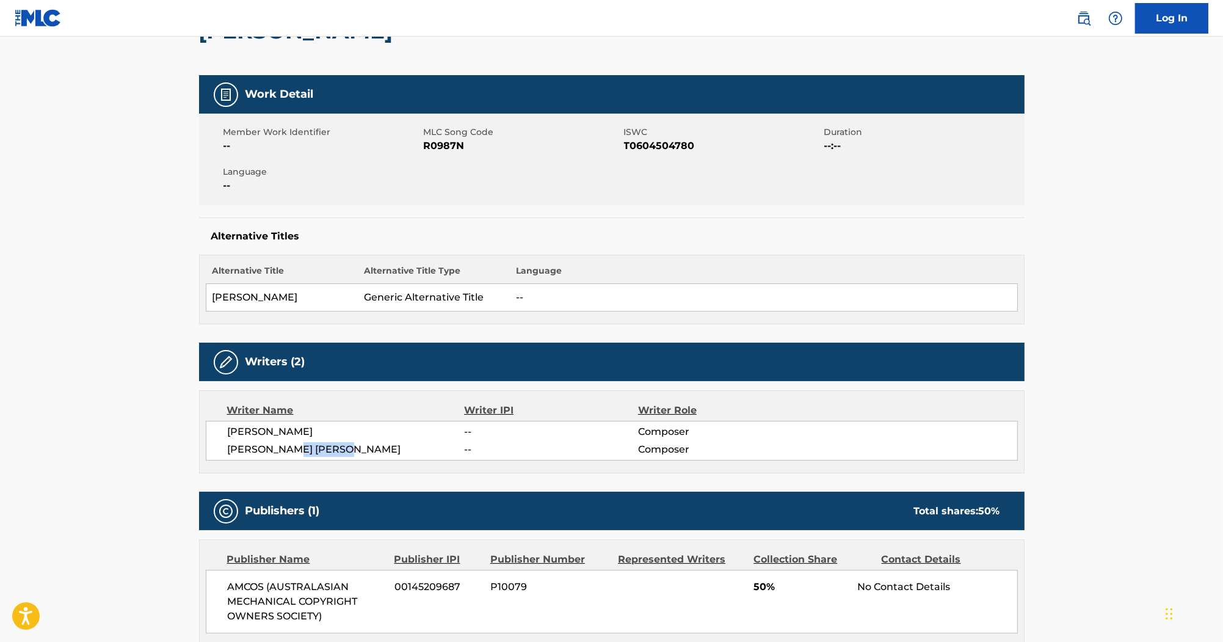
scroll to position [49, 0]
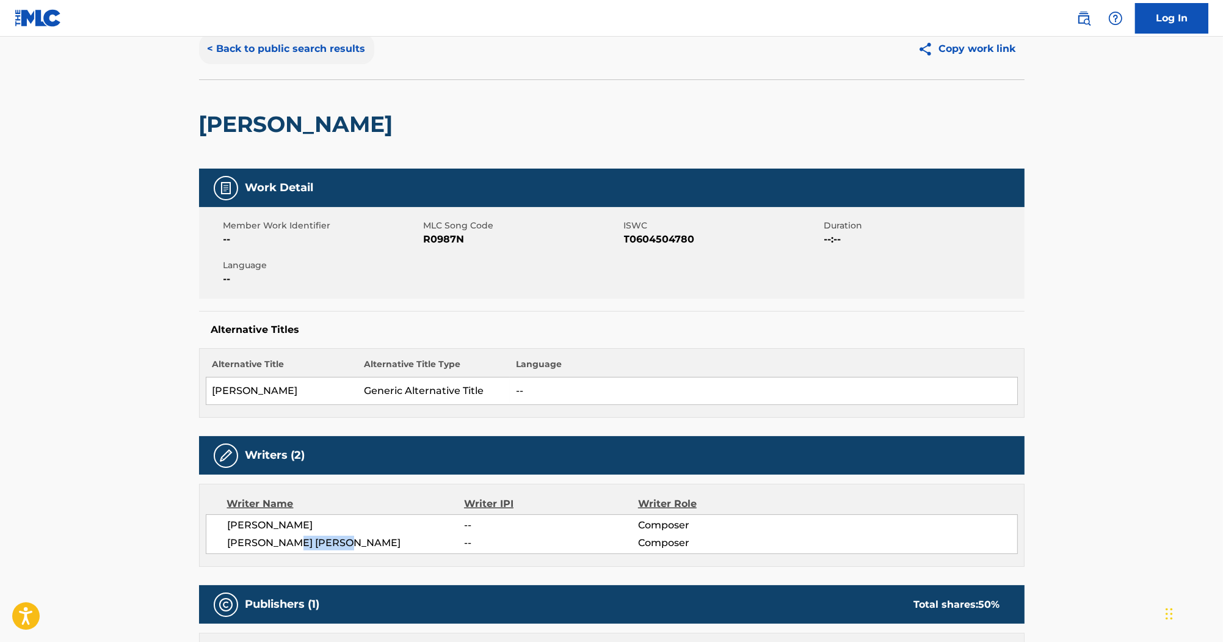
click at [269, 49] on button "< Back to public search results" at bounding box center [286, 49] width 175 height 31
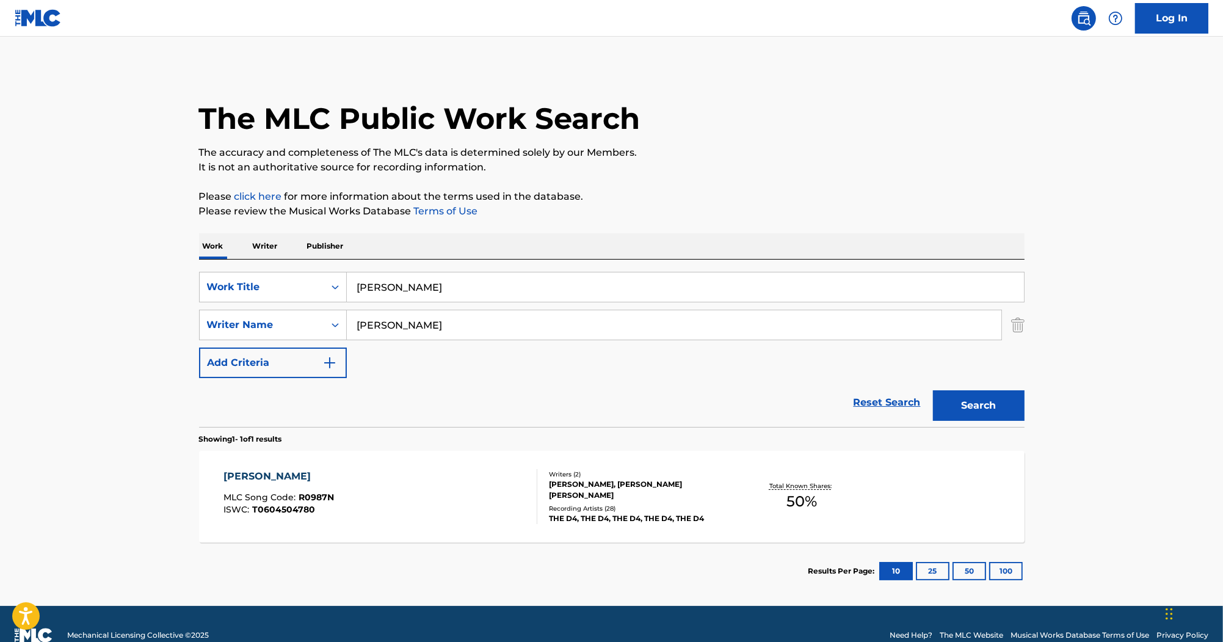
drag, startPoint x: 433, startPoint y: 281, endPoint x: 258, endPoint y: 259, distance: 176.0
click at [258, 260] on div "SearchWithCriteriab0efe9eb-9b97-4b22-8a38-0a1fece5cf9b Work Title Rebekah Searc…" at bounding box center [612, 343] width 826 height 167
paste input "Little Baby"
type input "Little Baby"
drag, startPoint x: 401, startPoint y: 326, endPoint x: 308, endPoint y: 320, distance: 93.0
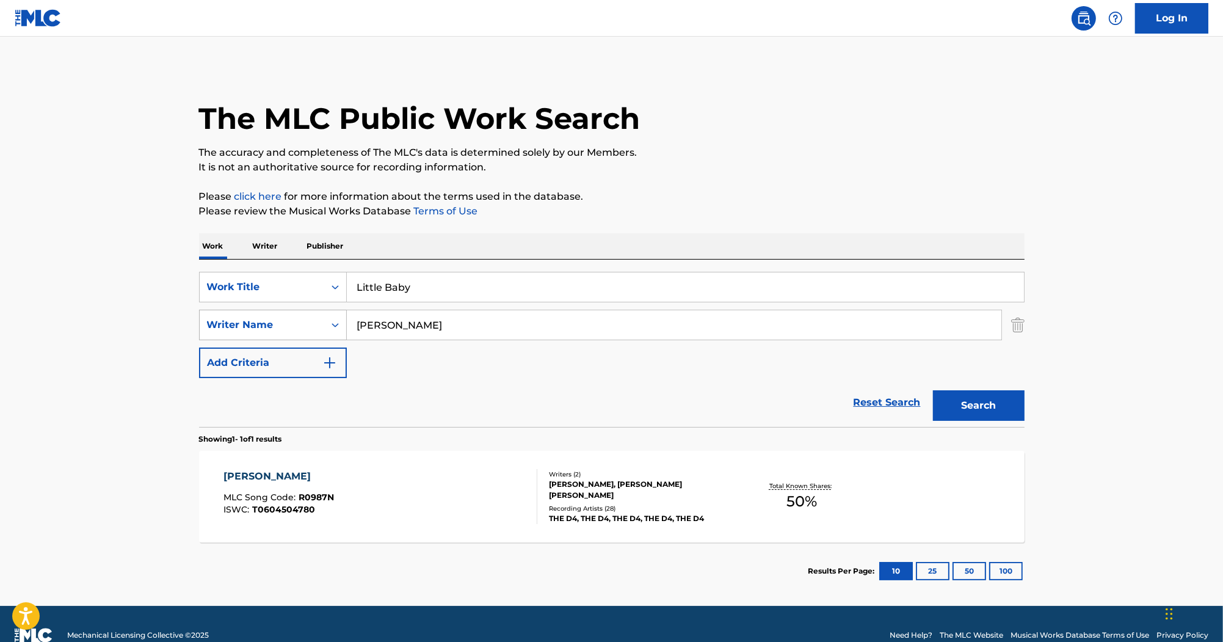
click at [308, 320] on div "SearchWithCriteria55c3436e-7651-4091-9f5a-70368b33b689 Writer Name Palmer" at bounding box center [612, 325] width 826 height 31
click at [961, 401] on button "Search" at bounding box center [979, 405] width 92 height 31
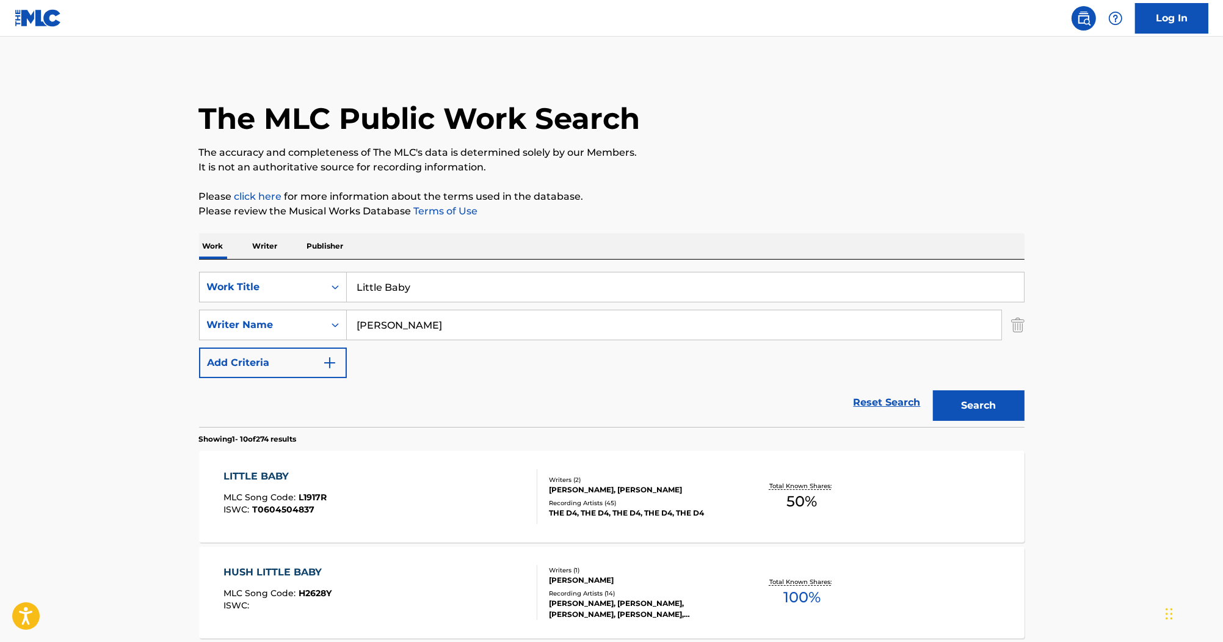
click at [286, 469] on div "LITTLE BABY" at bounding box center [274, 476] width 103 height 15
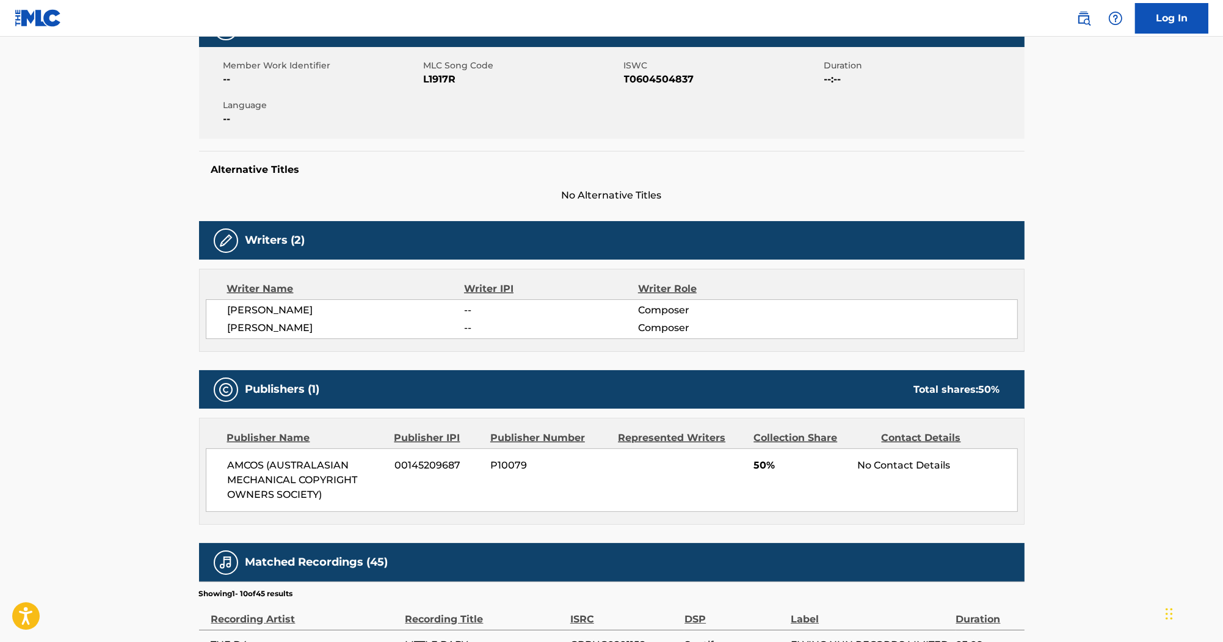
scroll to position [244, 0]
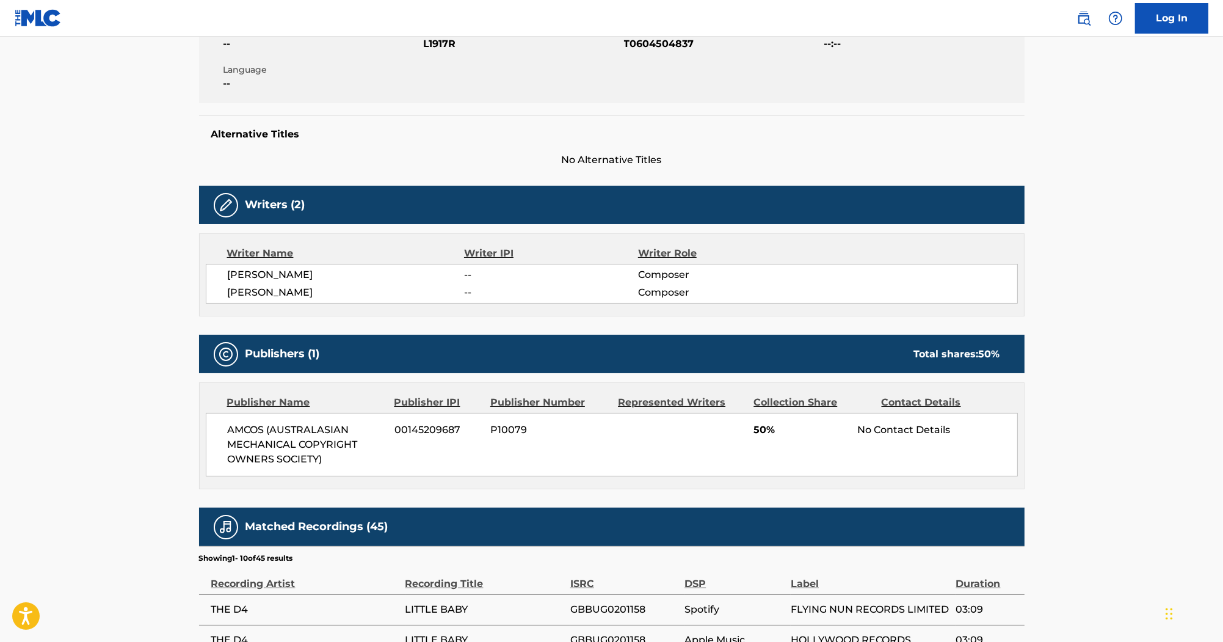
click at [318, 274] on span "JAMES J CHRISTMAS" at bounding box center [346, 274] width 237 height 15
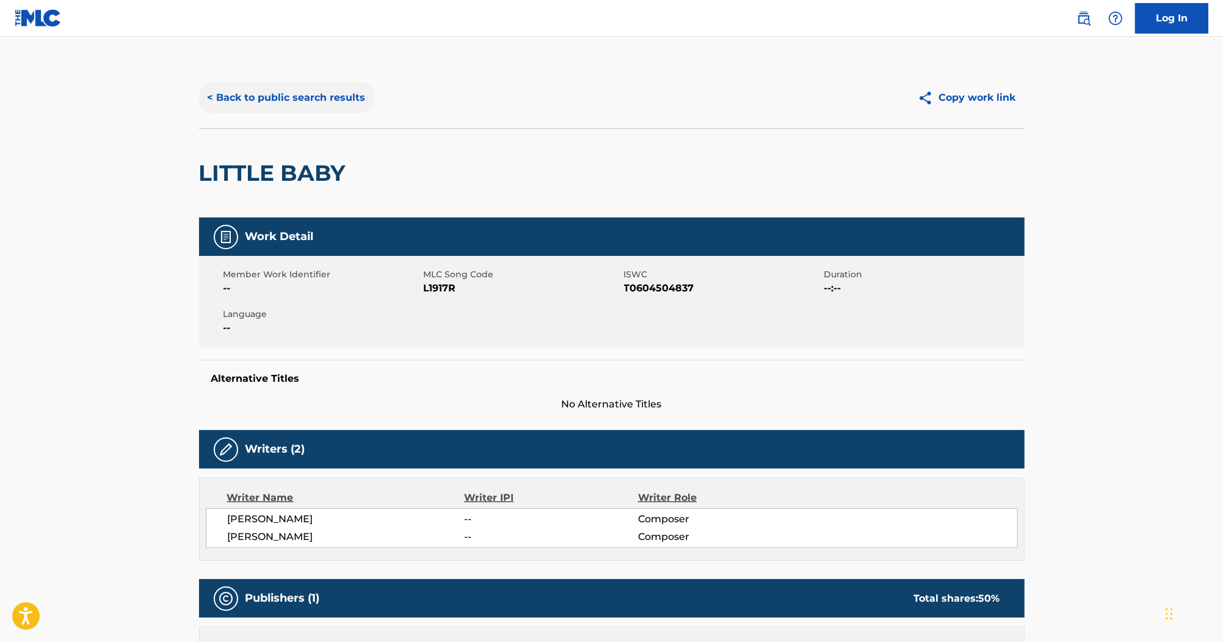
scroll to position [0, 0]
click at [276, 90] on button "< Back to public search results" at bounding box center [286, 97] width 175 height 31
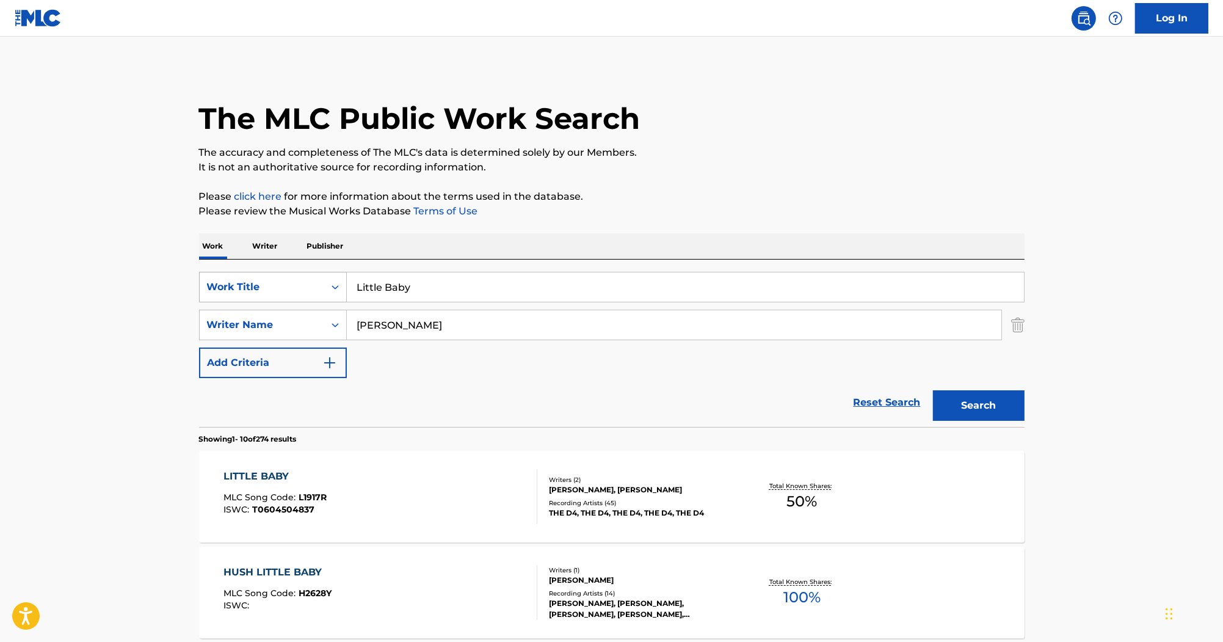
drag, startPoint x: 457, startPoint y: 299, endPoint x: 283, endPoint y: 293, distance: 173.5
click at [283, 293] on div "SearchWithCriteriab0efe9eb-9b97-4b22-8a38-0a1fece5cf9b Work Title Little Baby" at bounding box center [612, 287] width 826 height 31
paste input "Ladies Man"
type input "Ladies Man"
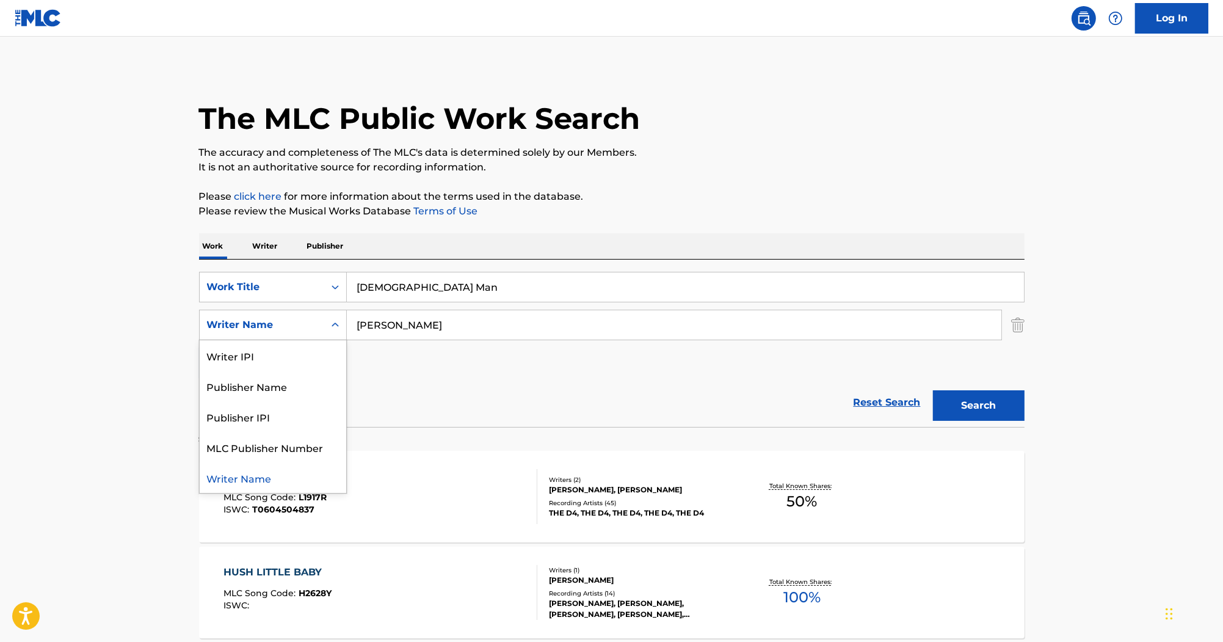
drag, startPoint x: 307, startPoint y: 308, endPoint x: 417, endPoint y: 318, distance: 111.0
click at [322, 307] on div "SearchWithCriteriab0efe9eb-9b97-4b22-8a38-0a1fece5cf9b Work Title Ladies Man Se…" at bounding box center [612, 325] width 826 height 106
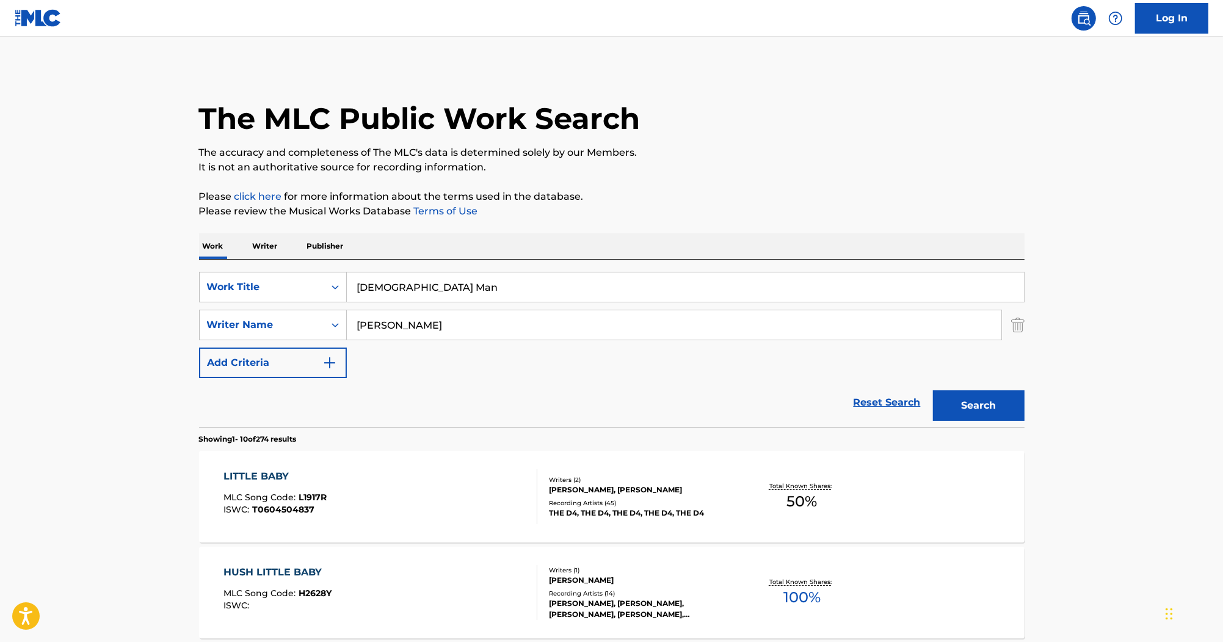
drag, startPoint x: 427, startPoint y: 324, endPoint x: 303, endPoint y: 308, distance: 125.1
click at [282, 307] on div "SearchWithCriteriab0efe9eb-9b97-4b22-8a38-0a1fece5cf9b Work Title Ladies Man Se…" at bounding box center [612, 325] width 826 height 106
click at [968, 403] on button "Search" at bounding box center [979, 405] width 92 height 31
click at [342, 507] on div "LADIES MAN MLC Song Code : L1917Q ISWC : T0604074352" at bounding box center [380, 496] width 314 height 55
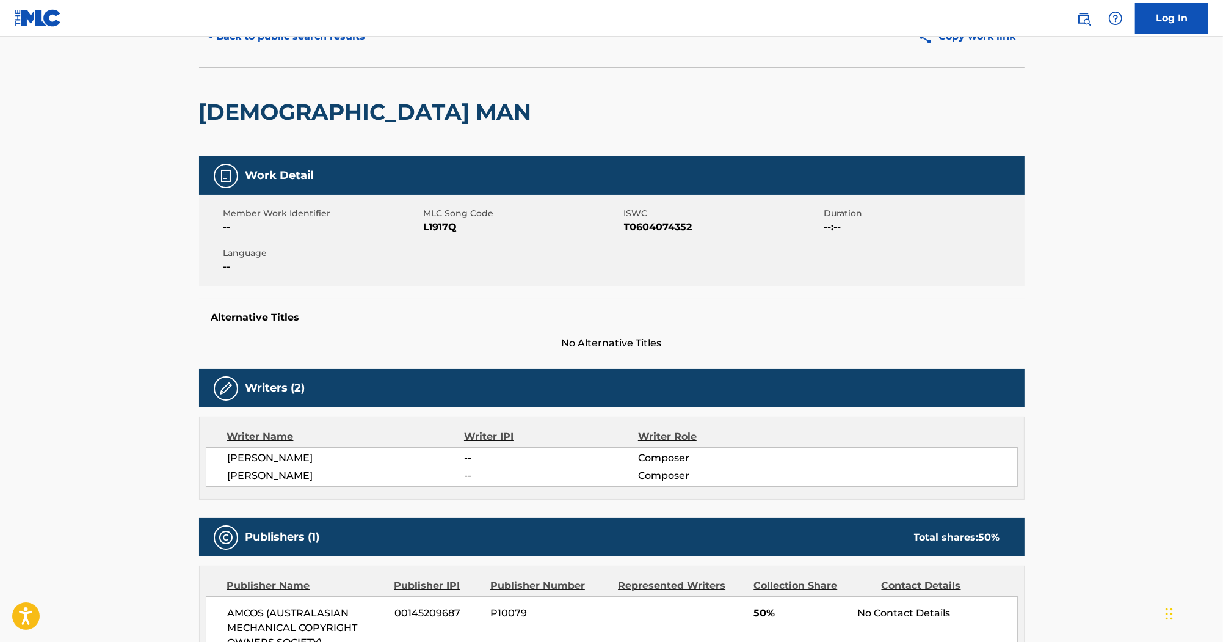
scroll to position [49, 0]
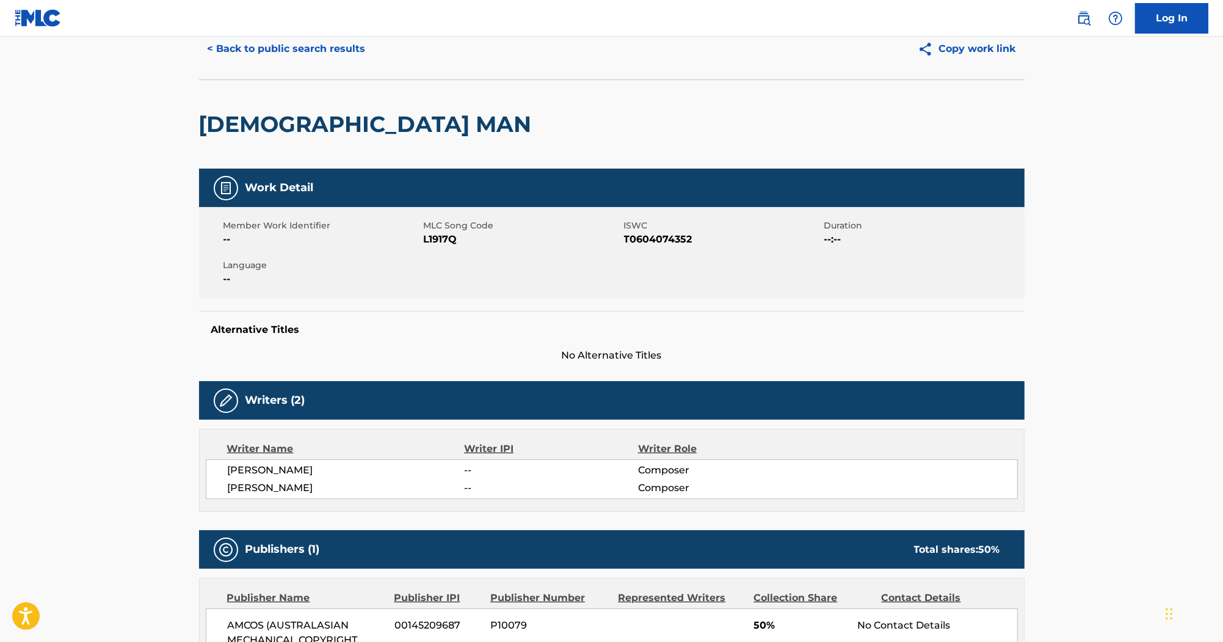
click at [445, 242] on span "L1917Q" at bounding box center [522, 239] width 197 height 15
click at [677, 234] on span "T0604074352" at bounding box center [722, 239] width 197 height 15
click at [345, 56] on button "< Back to public search results" at bounding box center [286, 49] width 175 height 31
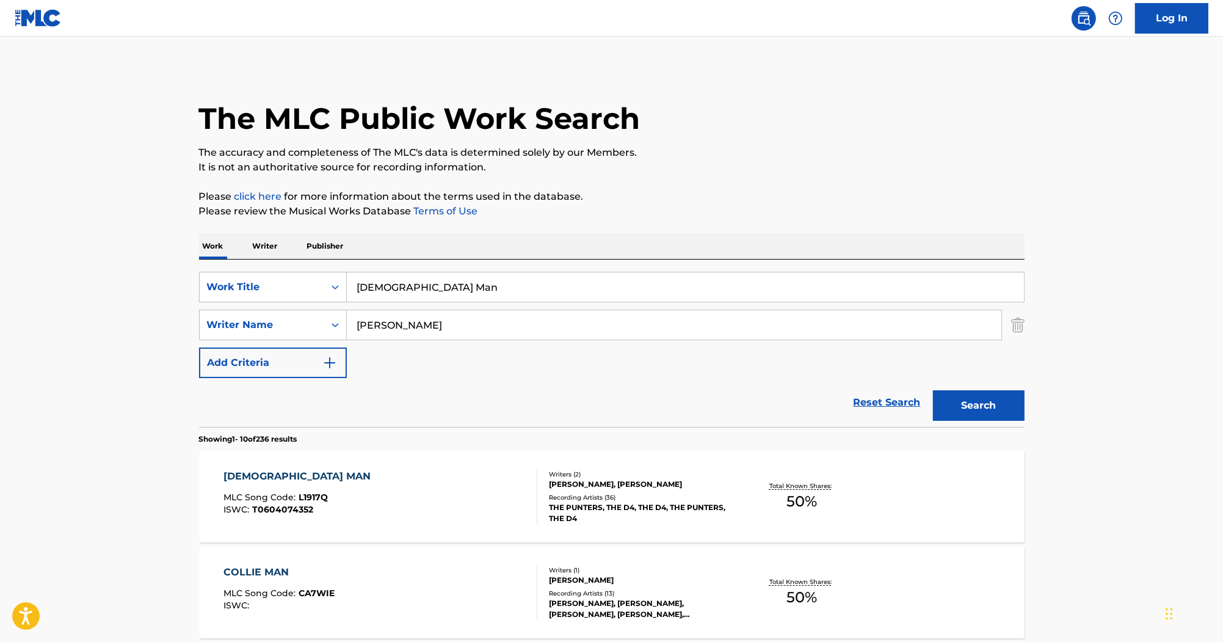
drag, startPoint x: 429, startPoint y: 292, endPoint x: 195, endPoint y: 265, distance: 235.5
click at [205, 269] on div "SearchWithCriteriab0efe9eb-9b97-4b22-8a38-0a1fece5cf9b Work Title Ladies Man Se…" at bounding box center [612, 343] width 826 height 167
paste input "Heartbreaker"
type input "Heartbreaker"
click at [1015, 401] on button "Search" at bounding box center [979, 405] width 92 height 31
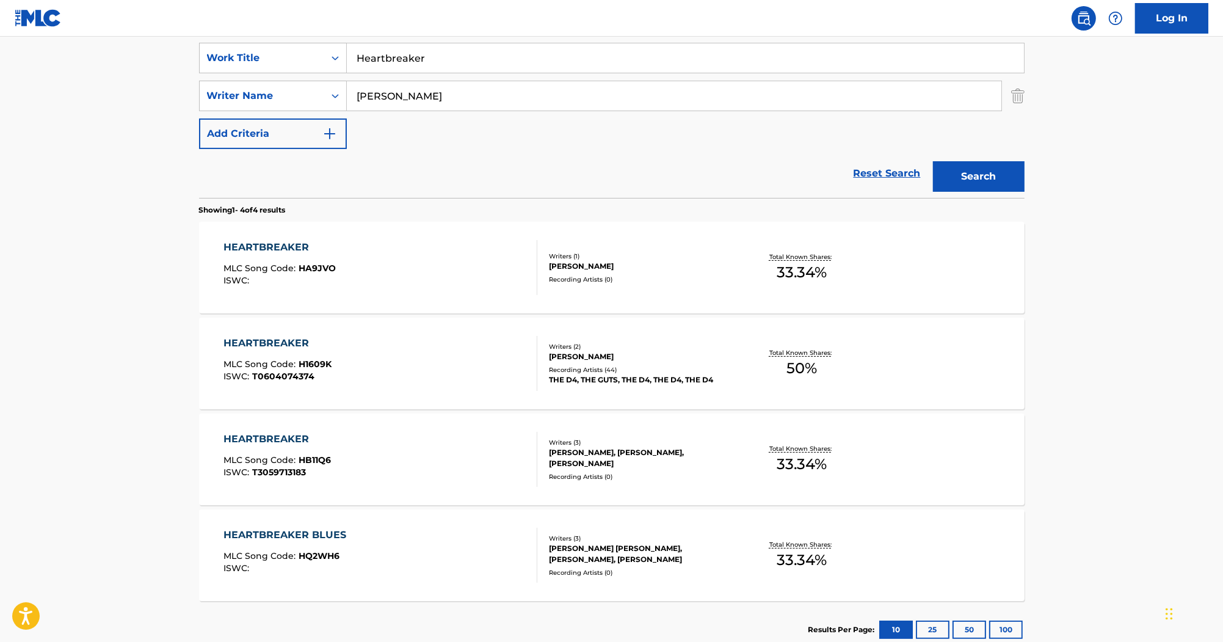
scroll to position [244, 0]
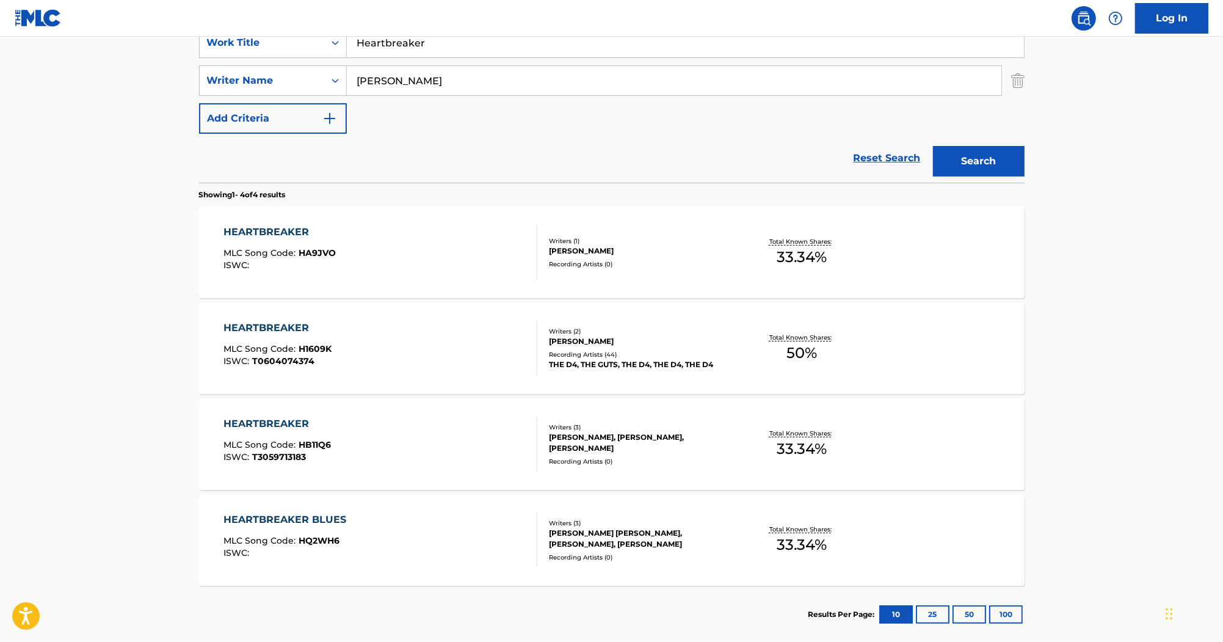
click at [278, 313] on div "HEARTBREAKER MLC Song Code : H1609K ISWC : T0604074374 Writers ( 2 ) DION PALME…" at bounding box center [612, 348] width 826 height 92
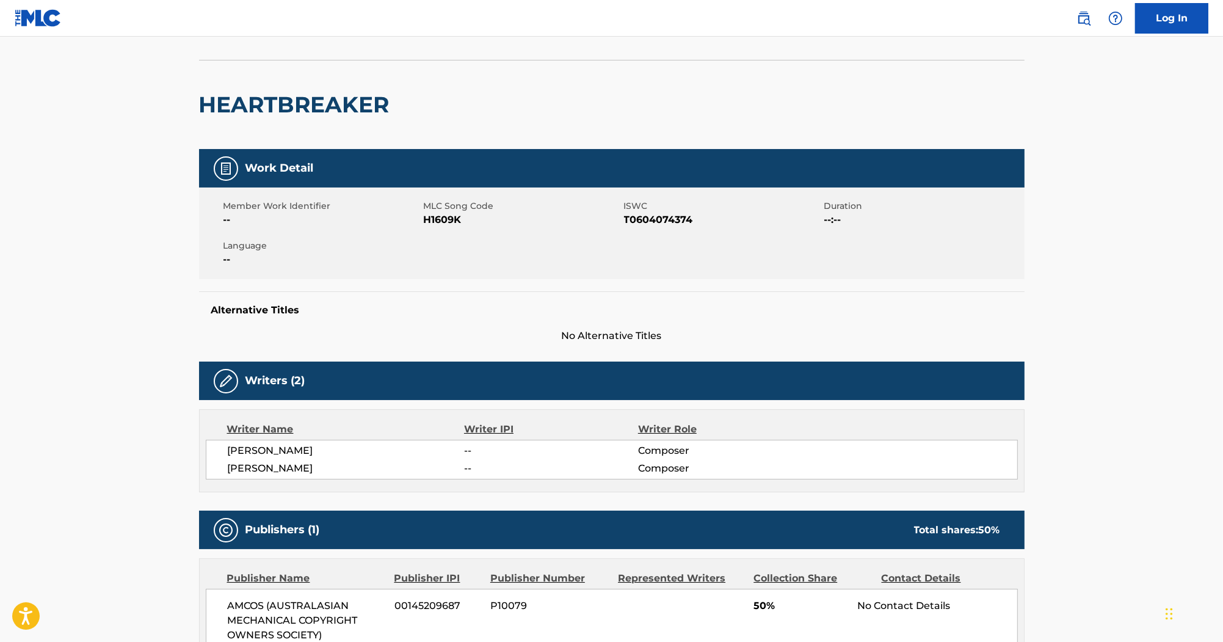
scroll to position [36, 0]
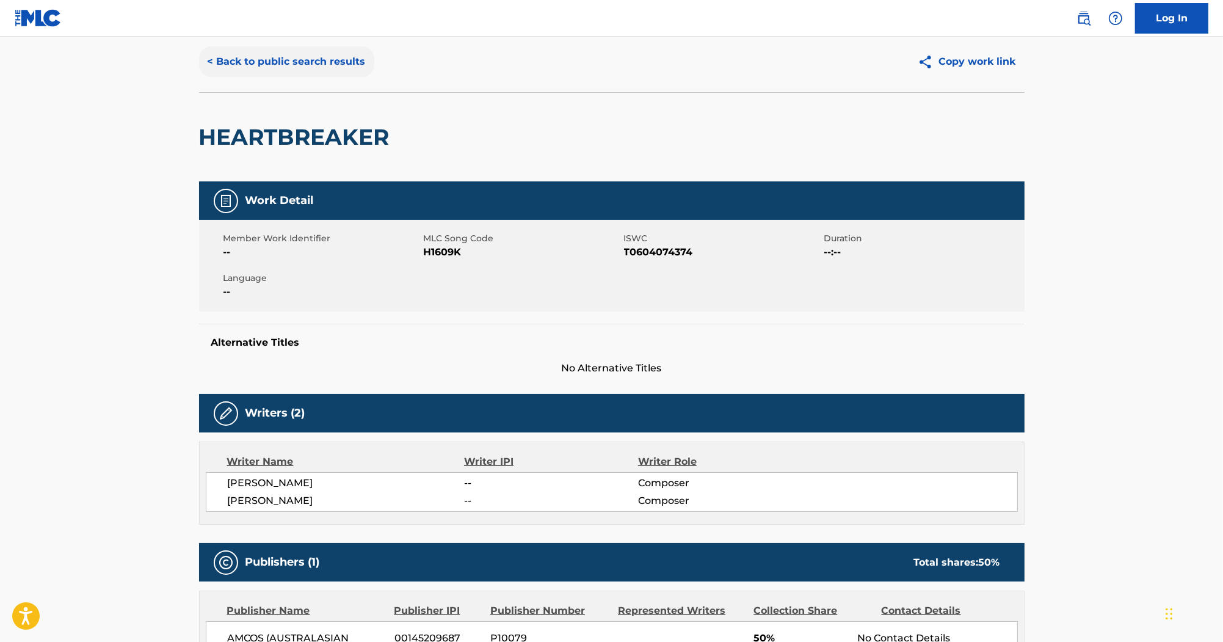
click at [253, 65] on button "< Back to public search results" at bounding box center [286, 61] width 175 height 31
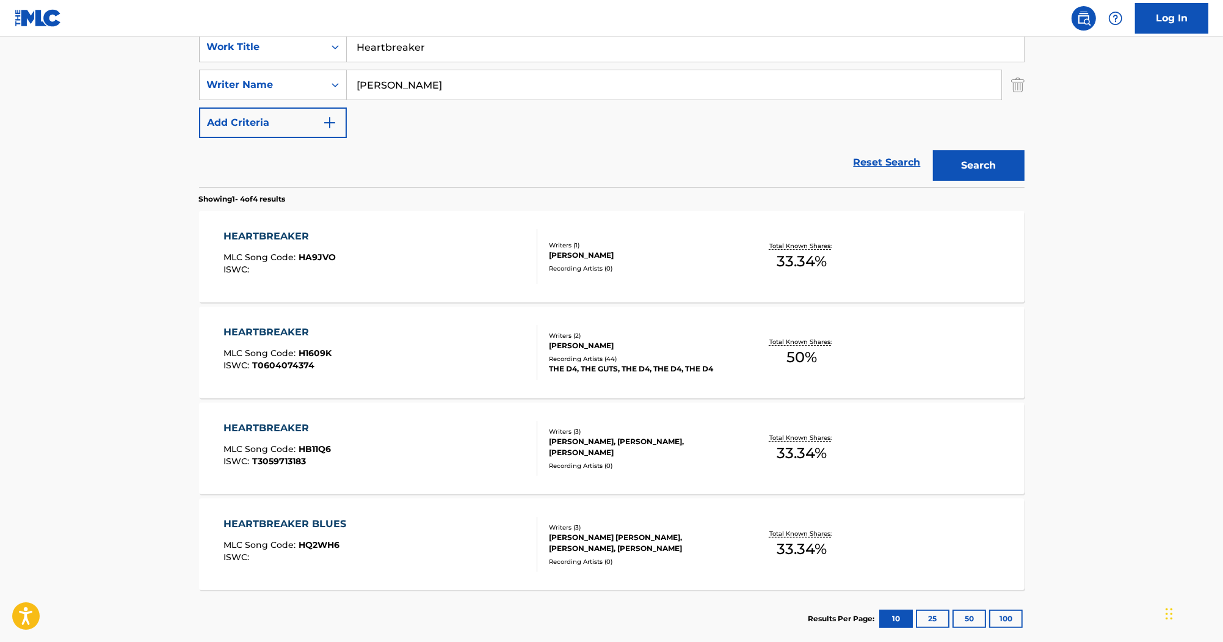
click at [312, 345] on div "HEARTBREAKER MLC Song Code : H1609K ISWC : T0604074374" at bounding box center [277, 352] width 108 height 55
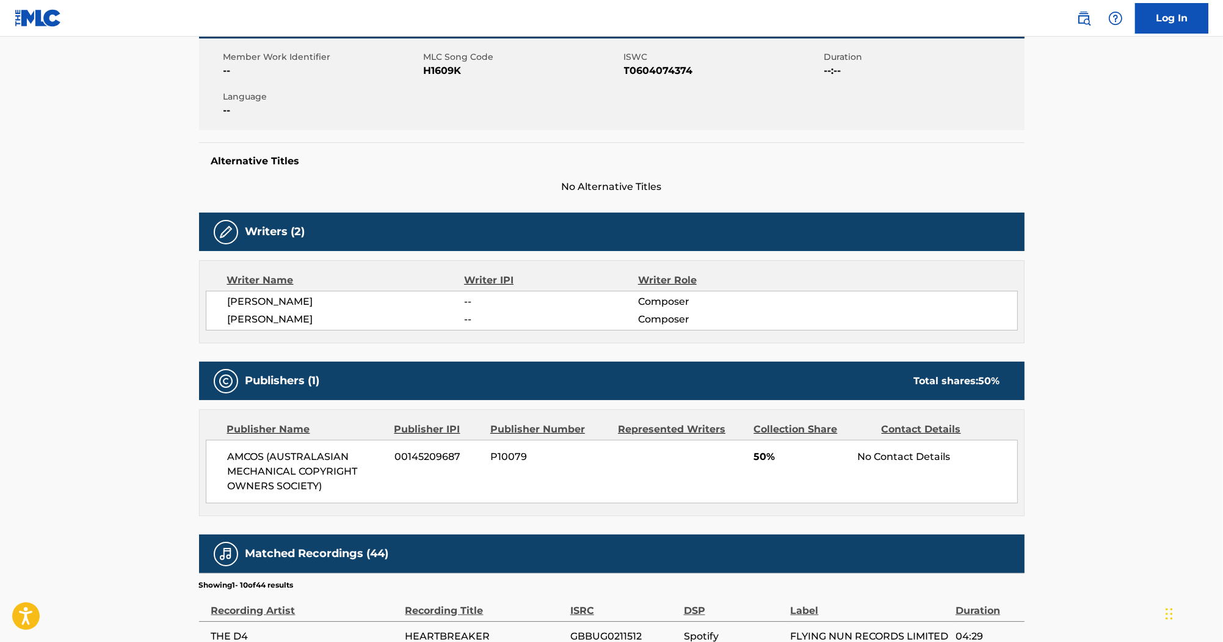
scroll to position [244, 0]
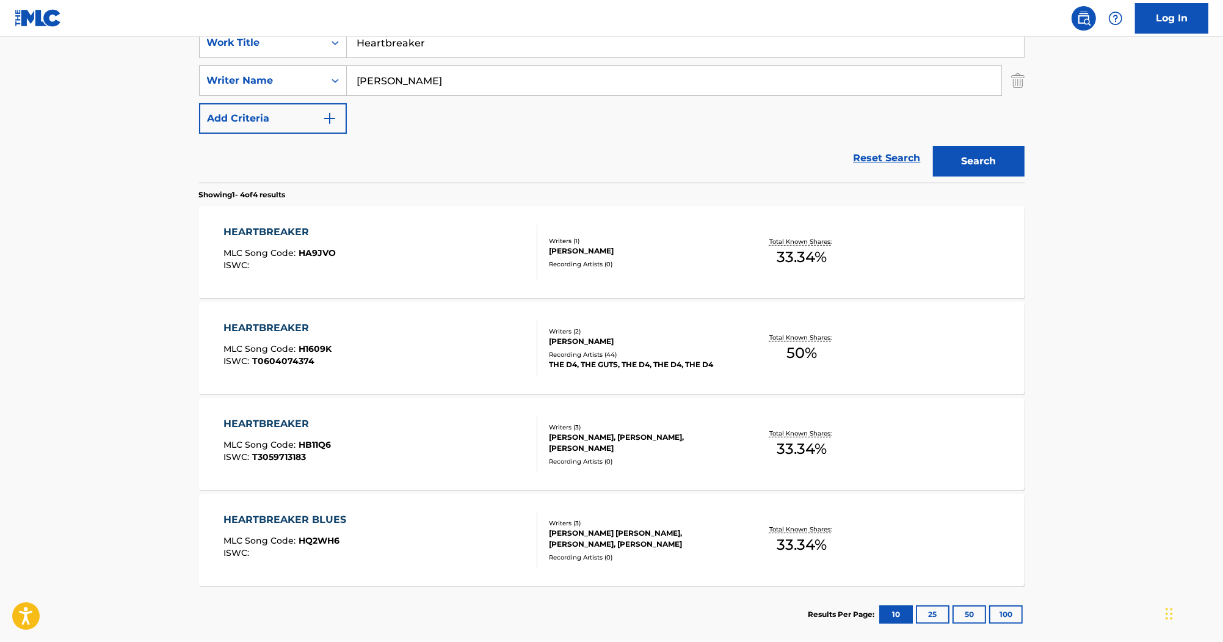
drag, startPoint x: 476, startPoint y: 41, endPoint x: 315, endPoint y: 23, distance: 162.2
click at [315, 23] on div "Log In The MLC Public Work Search The accuracy and completeness of The MLC's da…" at bounding box center [611, 232] width 1223 height 952
paste input "Pirate Love"
type input "Pirate Love"
click at [955, 156] on button "Search" at bounding box center [979, 161] width 92 height 31
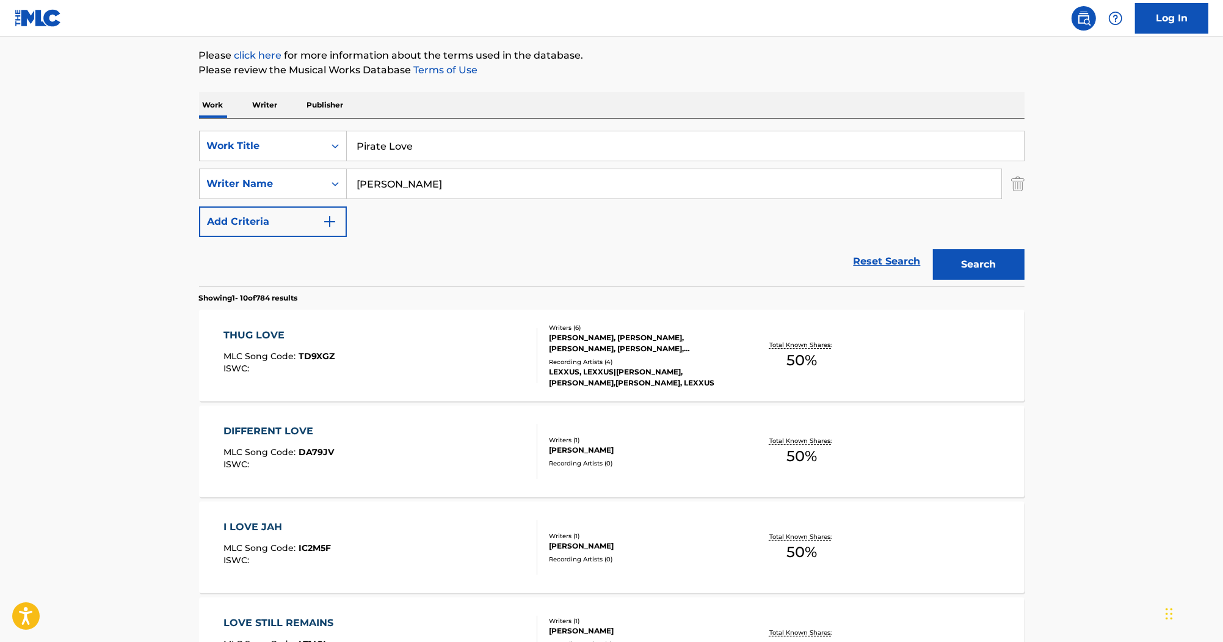
scroll to position [147, 0]
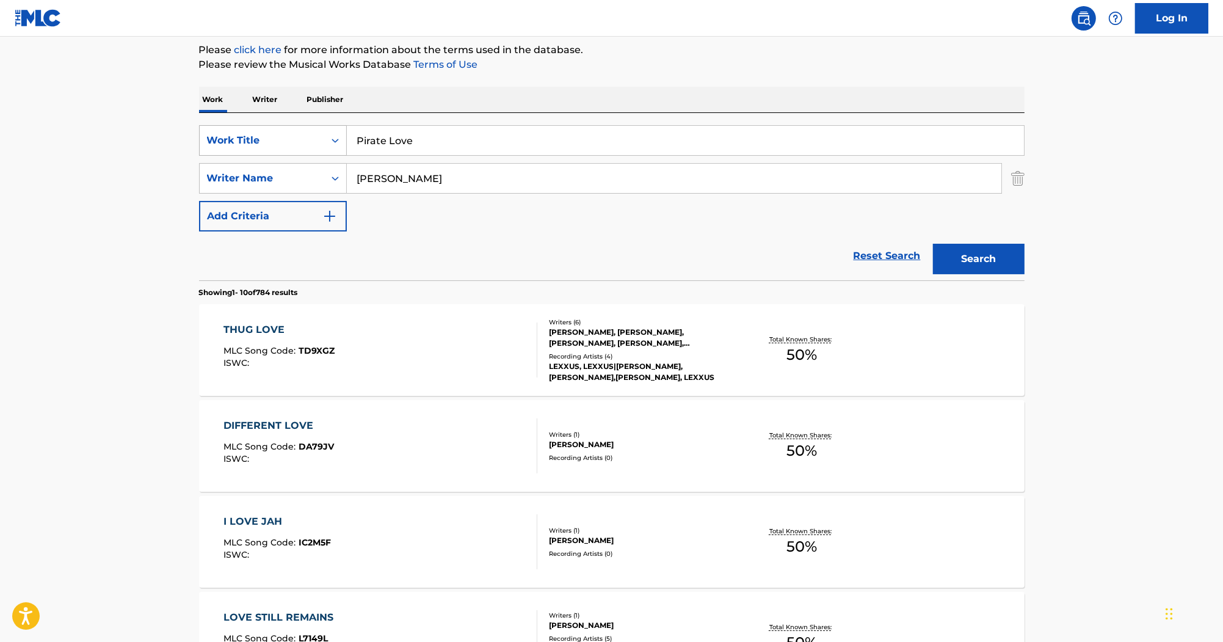
drag, startPoint x: 432, startPoint y: 154, endPoint x: 320, endPoint y: 139, distance: 113.3
click at [320, 139] on div "SearchWithCriteriab0efe9eb-9b97-4b22-8a38-0a1fece5cf9b Work Title Pirate Love" at bounding box center [612, 140] width 826 height 31
drag, startPoint x: 427, startPoint y: 178, endPoint x: 276, endPoint y: 161, distance: 151.8
click at [276, 161] on div "SearchWithCriteriab0efe9eb-9b97-4b22-8a38-0a1fece5cf9b Work Title Pirate Love S…" at bounding box center [612, 178] width 826 height 106
paste input "Harding"
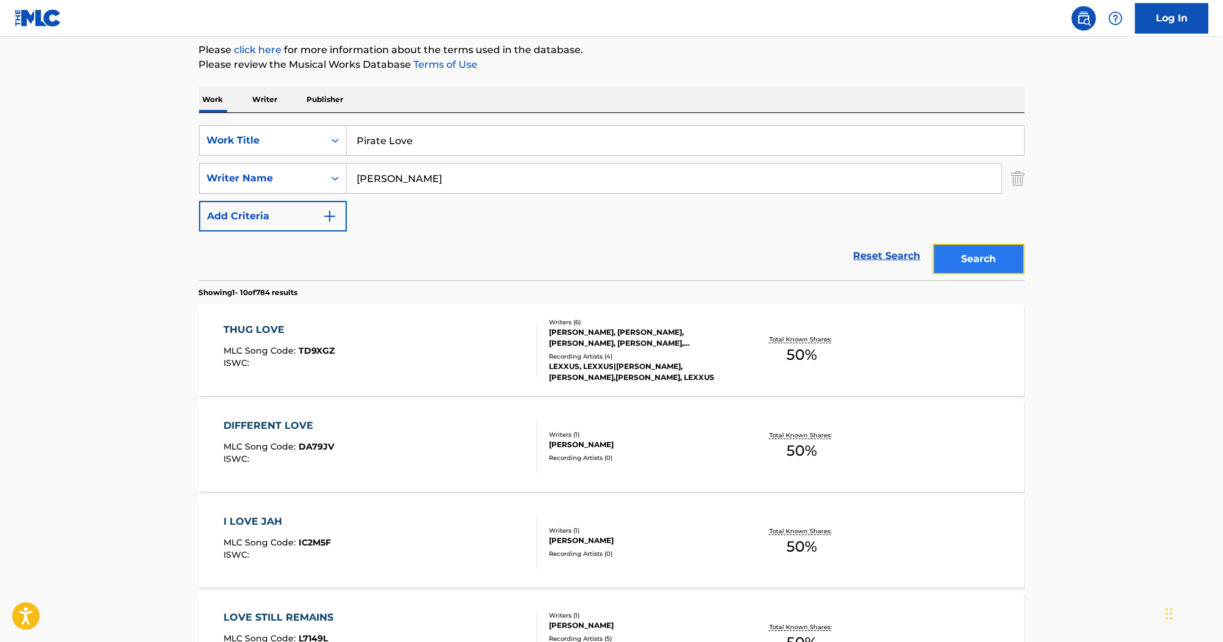
click at [970, 261] on button "Search" at bounding box center [979, 259] width 92 height 31
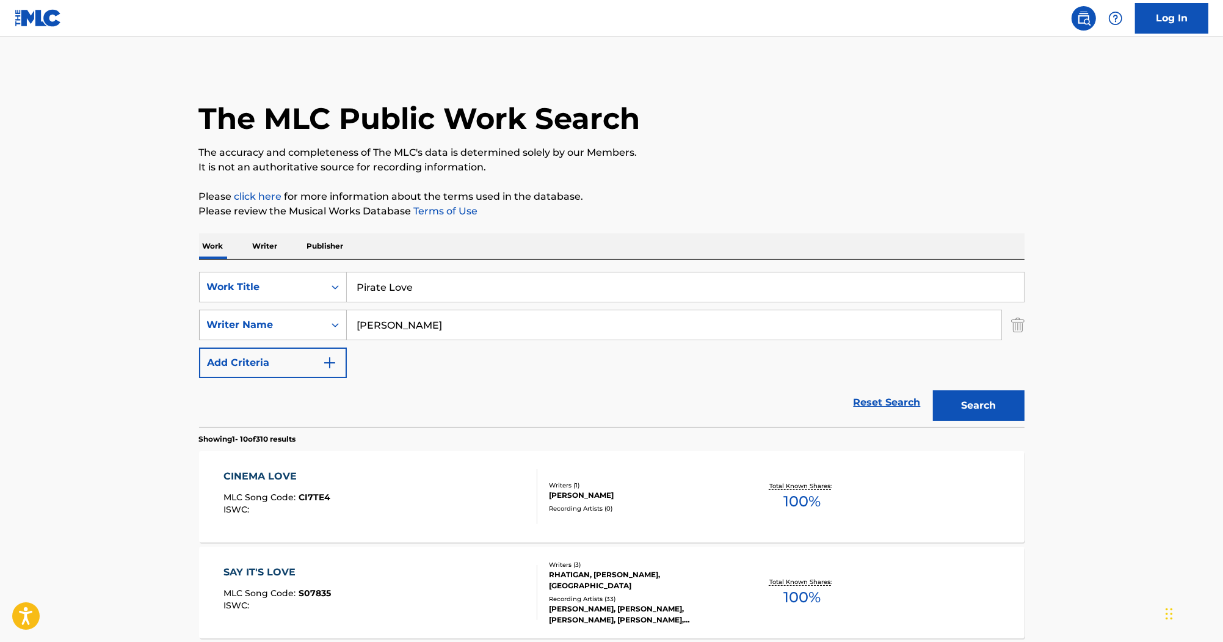
drag, startPoint x: 415, startPoint y: 325, endPoint x: 266, endPoint y: 311, distance: 149.7
click at [269, 312] on div "SearchWithCriteria55c3436e-7651-4091-9f5a-70368b33b689 Writer Name Harding" at bounding box center [612, 325] width 826 height 31
paste input "Christmas"
type input "Christmas"
click at [985, 398] on button "Search" at bounding box center [979, 405] width 92 height 31
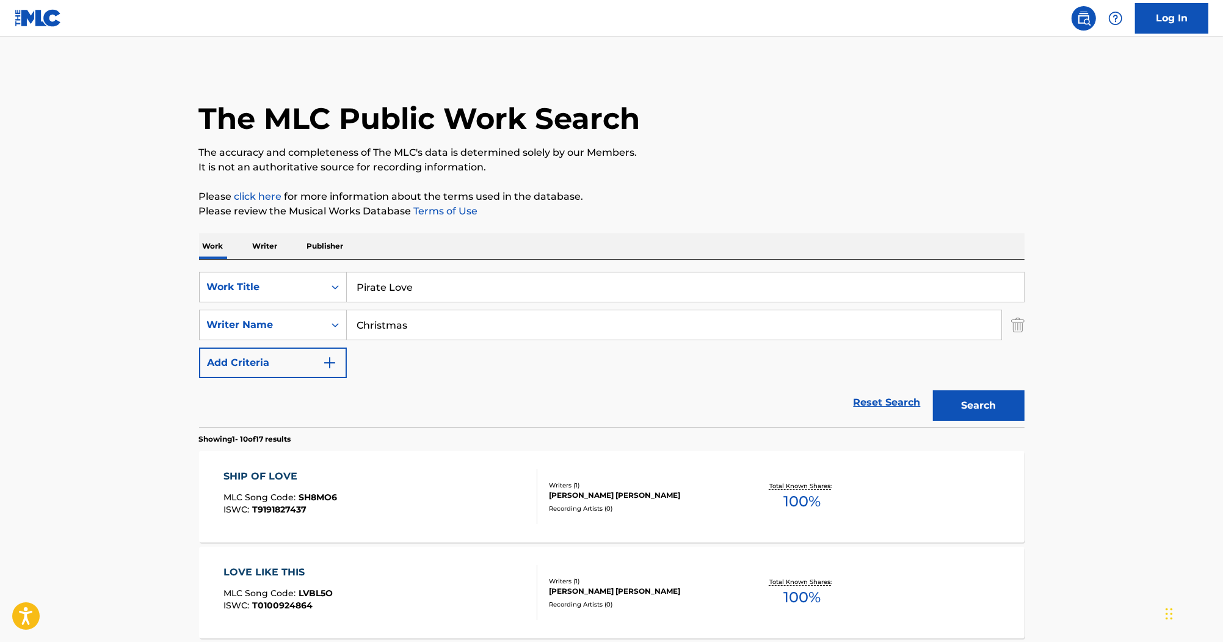
paste input "Mysterex"
drag, startPoint x: 485, startPoint y: 283, endPoint x: 285, endPoint y: 208, distance: 213.9
type input "Mysterex"
drag, startPoint x: 447, startPoint y: 325, endPoint x: 302, endPoint y: 305, distance: 146.0
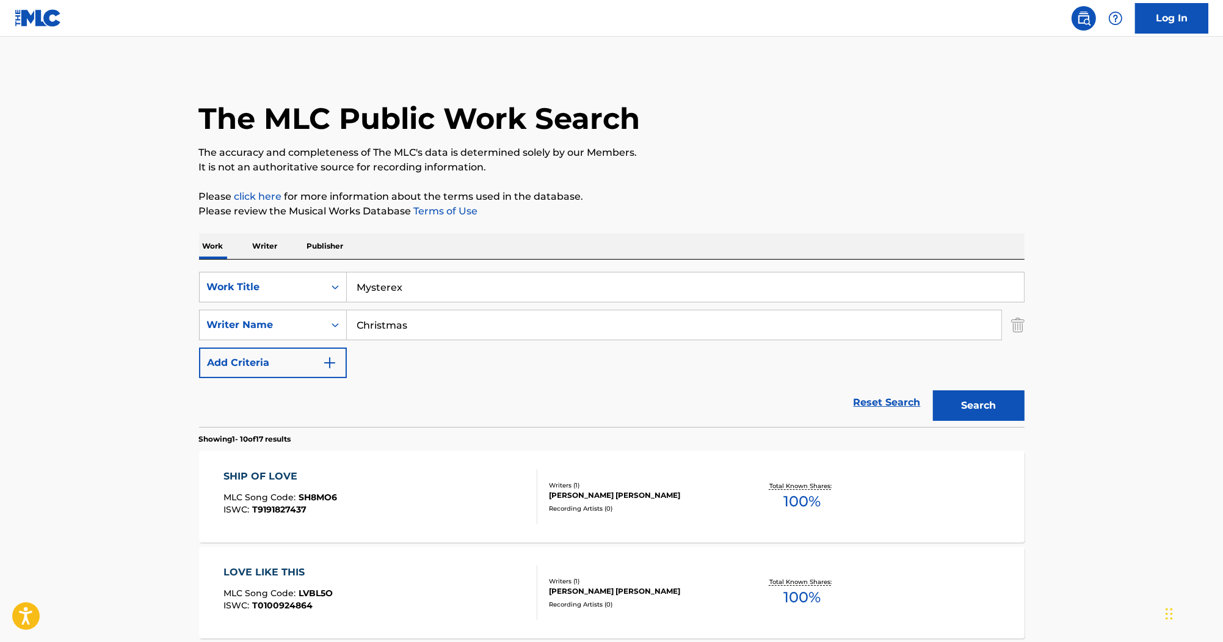
click at [302, 305] on div "SearchWithCriteriab0efe9eb-9b97-4b22-8a38-0a1fece5cf9b Work Title Mysterex Sear…" at bounding box center [612, 325] width 826 height 106
paste input "The D4"
click at [1002, 396] on button "Search" at bounding box center [979, 405] width 92 height 31
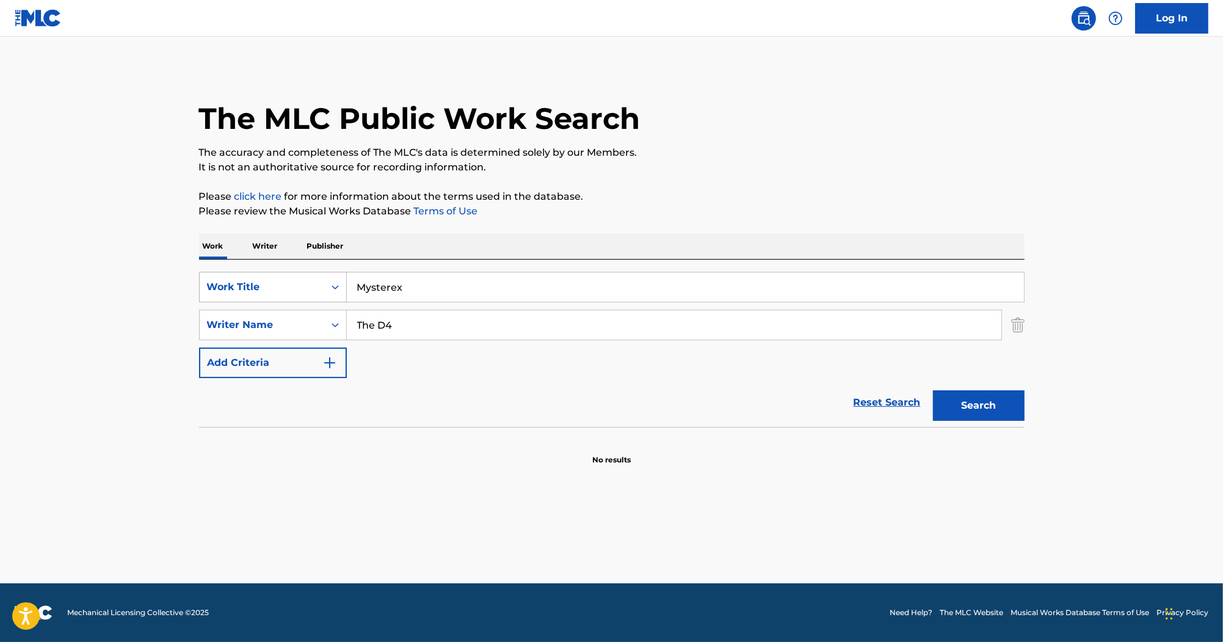
drag, startPoint x: 482, startPoint y: 320, endPoint x: 246, endPoint y: 294, distance: 237.1
click at [246, 294] on div "SearchWithCriteriab0efe9eb-9b97-4b22-8a38-0a1fece5cf9b Work Title Mysterex Sear…" at bounding box center [612, 325] width 826 height 106
paste input "Palmer"
click at [1008, 424] on div "Search" at bounding box center [976, 402] width 98 height 49
click at [992, 410] on button "Search" at bounding box center [979, 405] width 92 height 31
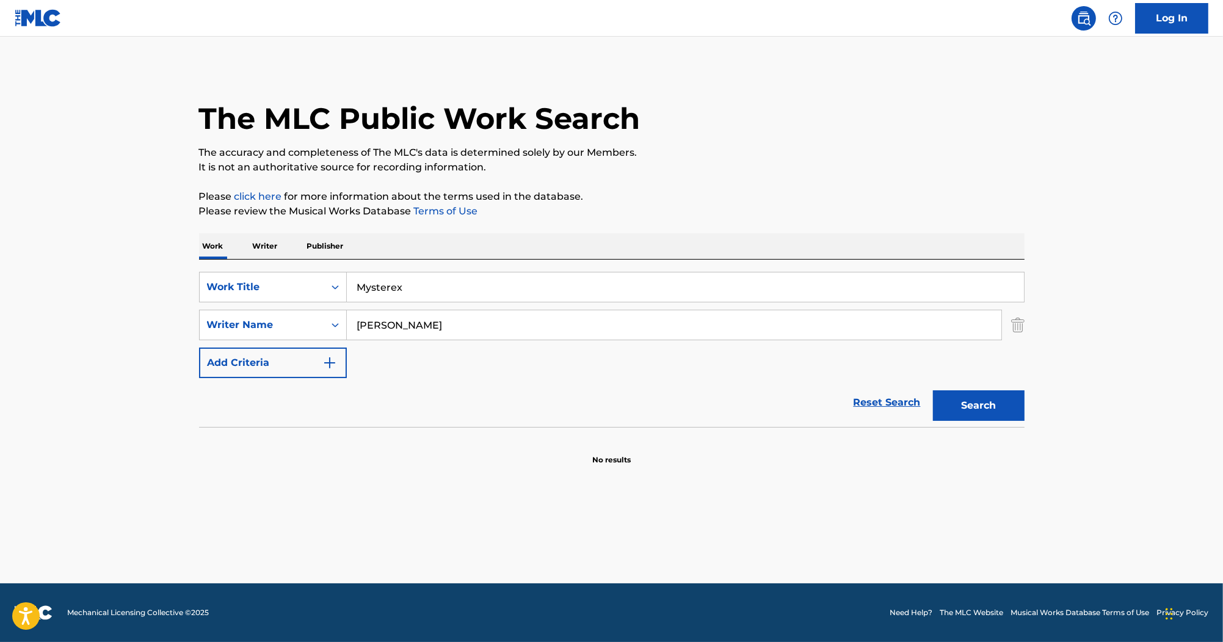
drag, startPoint x: 463, startPoint y: 303, endPoint x: 326, endPoint y: 307, distance: 137.4
click at [326, 307] on div "SearchWithCriteriab0efe9eb-9b97-4b22-8a38-0a1fece5cf9b Work Title Mysterex Sear…" at bounding box center [612, 325] width 826 height 106
drag, startPoint x: 440, startPoint y: 320, endPoint x: 535, endPoint y: 324, distance: 95.4
click at [266, 315] on div "SearchWithCriteria55c3436e-7651-4091-9f5a-70368b33b689 Writer Name Palmer" at bounding box center [612, 325] width 826 height 31
paste input "Christmas"
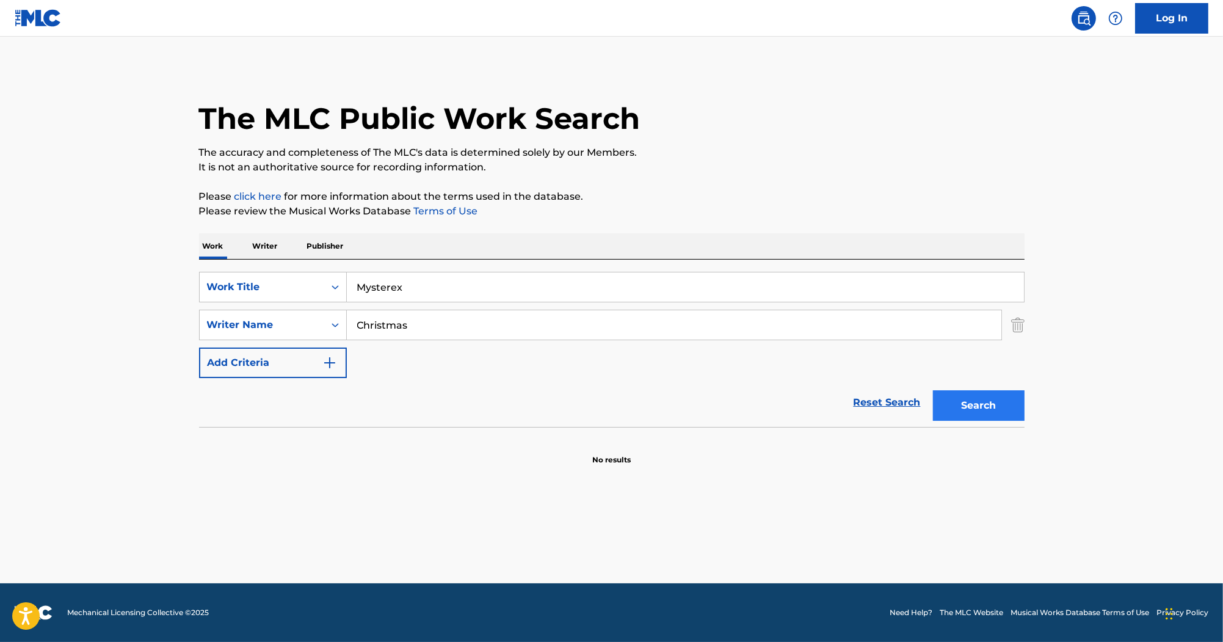
type input "Christmas"
click at [971, 405] on button "Search" at bounding box center [979, 405] width 92 height 31
drag, startPoint x: 339, startPoint y: 271, endPoint x: 236, endPoint y: 230, distance: 111.0
click at [239, 238] on div "Work Writer Publisher SearchWithCriteriab0efe9eb-9b97-4b22-8a38-0a1fece5cf9b Wo…" at bounding box center [612, 349] width 826 height 232
paste input "Invader Ace"
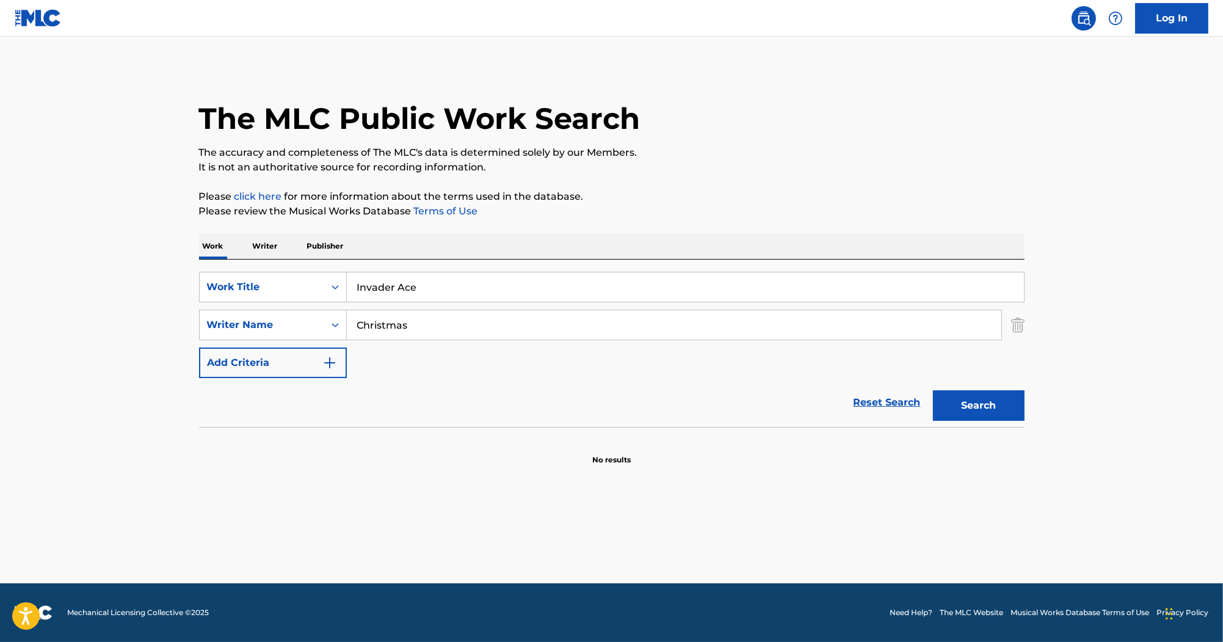
type input "Invader Ace"
drag, startPoint x: 452, startPoint y: 318, endPoint x: 338, endPoint y: 303, distance: 115.1
click at [339, 303] on div "SearchWithCriteriab0efe9eb-9b97-4b22-8a38-0a1fece5cf9b Work Title Invader Ace S…" at bounding box center [612, 325] width 826 height 106
paste input "The D4"
click at [975, 410] on button "Search" at bounding box center [979, 405] width 92 height 31
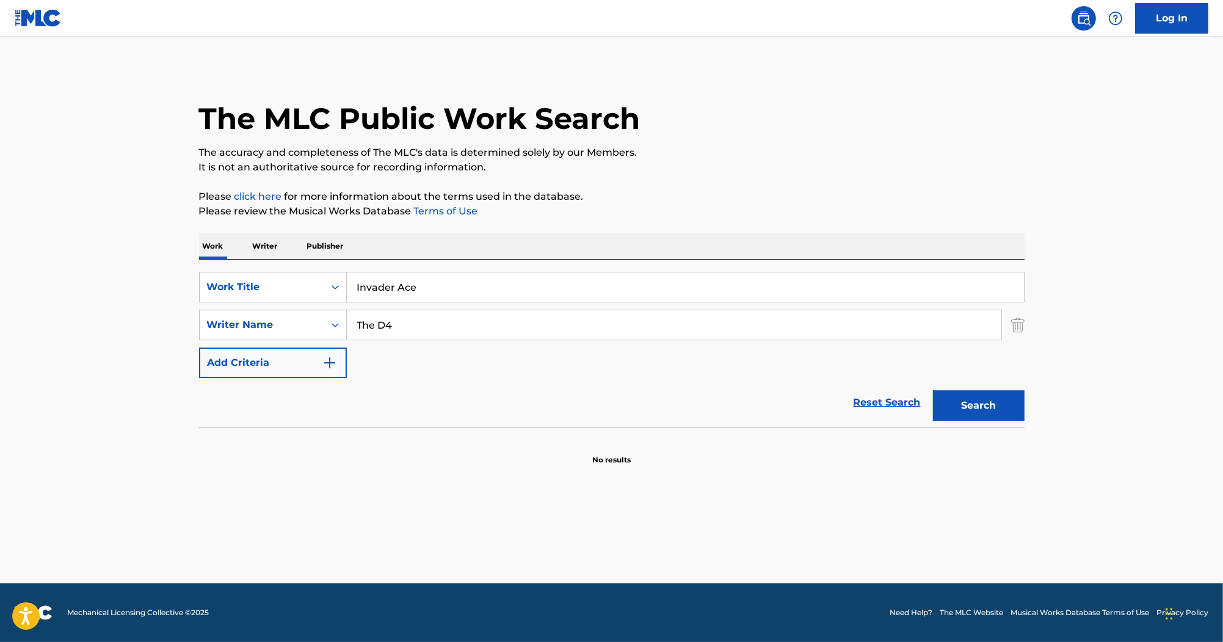
drag, startPoint x: 420, startPoint y: 318, endPoint x: 276, endPoint y: 308, distance: 143.8
click at [272, 311] on div "SearchWithCriteria55c3436e-7651-4091-9f5a-70368b33b689 Writer Name The D4" at bounding box center [612, 325] width 826 height 31
paste input "Palmer"
click at [971, 404] on button "Search" at bounding box center [979, 405] width 92 height 31
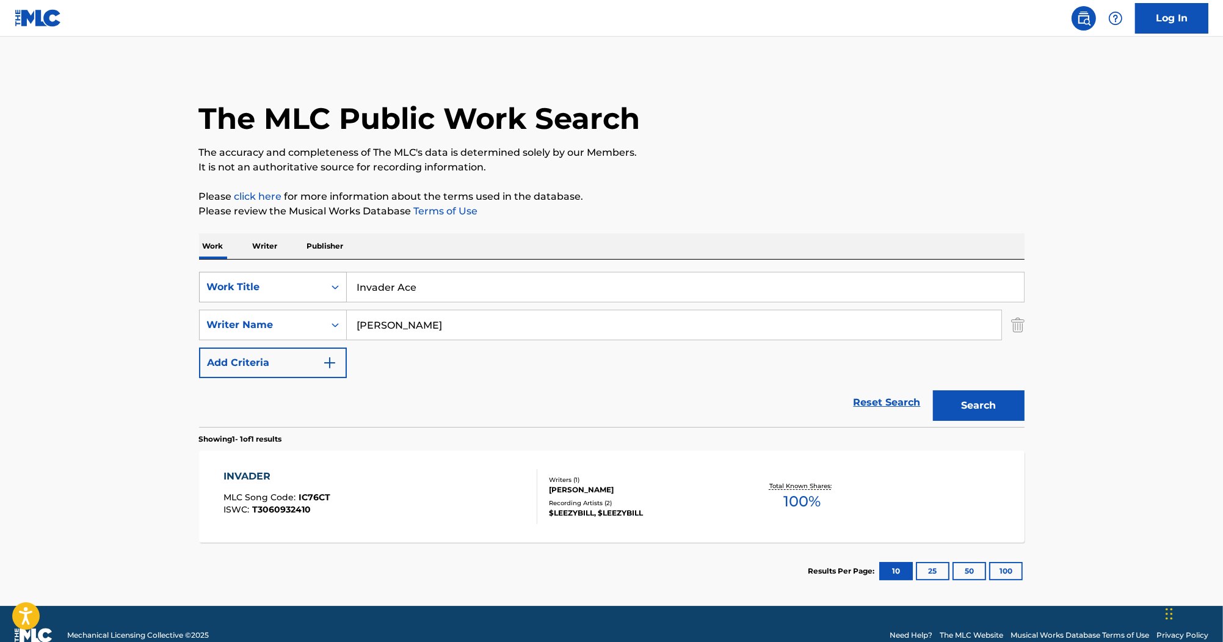
drag, startPoint x: 432, startPoint y: 332, endPoint x: 294, endPoint y: 300, distance: 141.0
click at [294, 300] on div "SearchWithCriteriab0efe9eb-9b97-4b22-8a38-0a1fece5cf9b Work Title Invader Ace S…" at bounding box center [612, 325] width 826 height 106
drag, startPoint x: 445, startPoint y: 325, endPoint x: 270, endPoint y: 317, distance: 175.4
click at [270, 317] on div "SearchWithCriteria55c3436e-7651-4091-9f5a-70368b33b689 Writer Name Christmas" at bounding box center [612, 325] width 826 height 31
type input "Christmas"
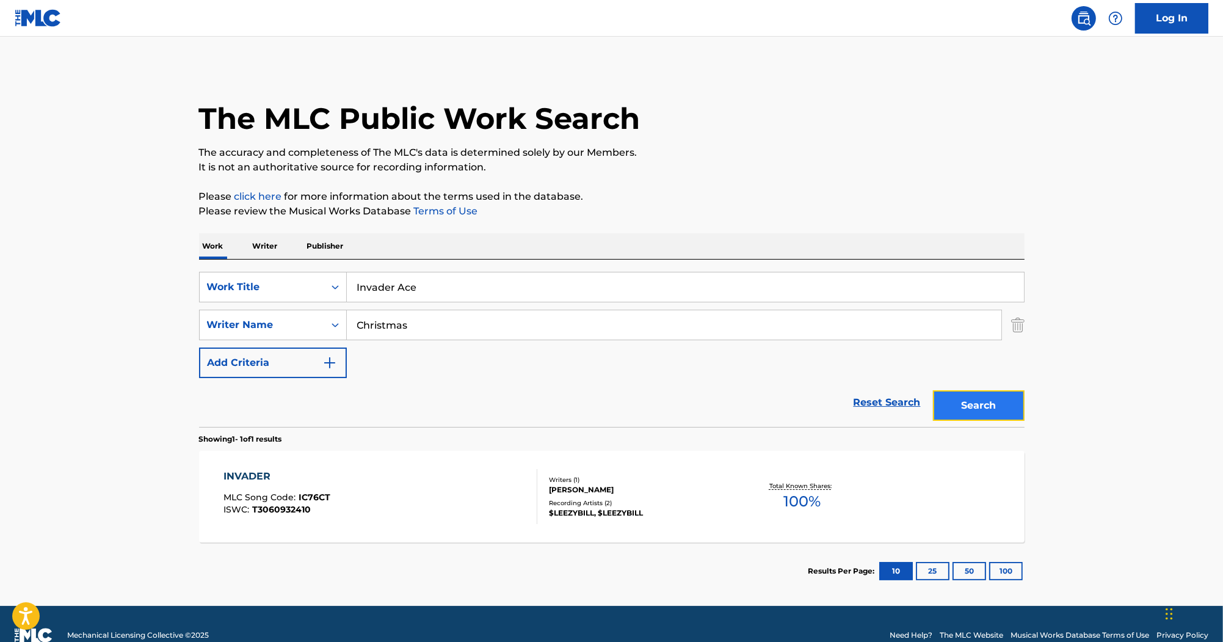
click at [965, 392] on button "Search" at bounding box center [979, 405] width 92 height 31
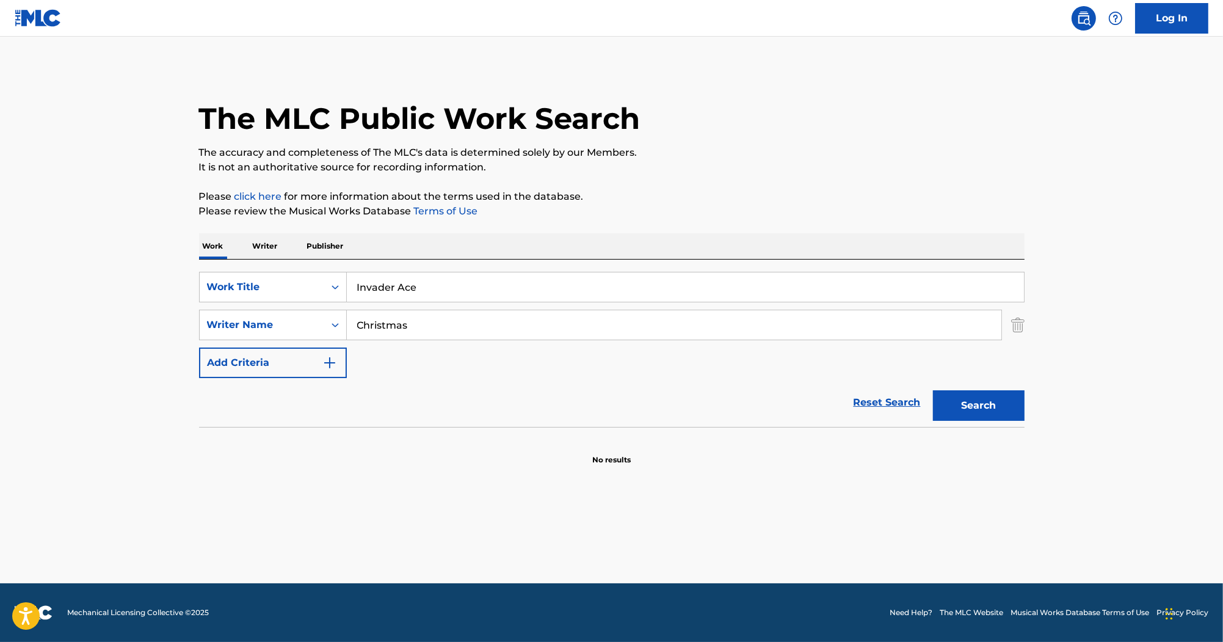
drag, startPoint x: 435, startPoint y: 280, endPoint x: 228, endPoint y: 234, distance: 211.9
click at [230, 239] on div "Work Writer Publisher SearchWithCriteriab0efe9eb-9b97-4b22-8a38-0a1fece5cf9b Wo…" at bounding box center [612, 349] width 826 height 232
paste input "DaDa"
click at [290, 320] on div "Writer Name" at bounding box center [262, 325] width 110 height 15
click at [406, 286] on input "DaDa" at bounding box center [685, 286] width 677 height 29
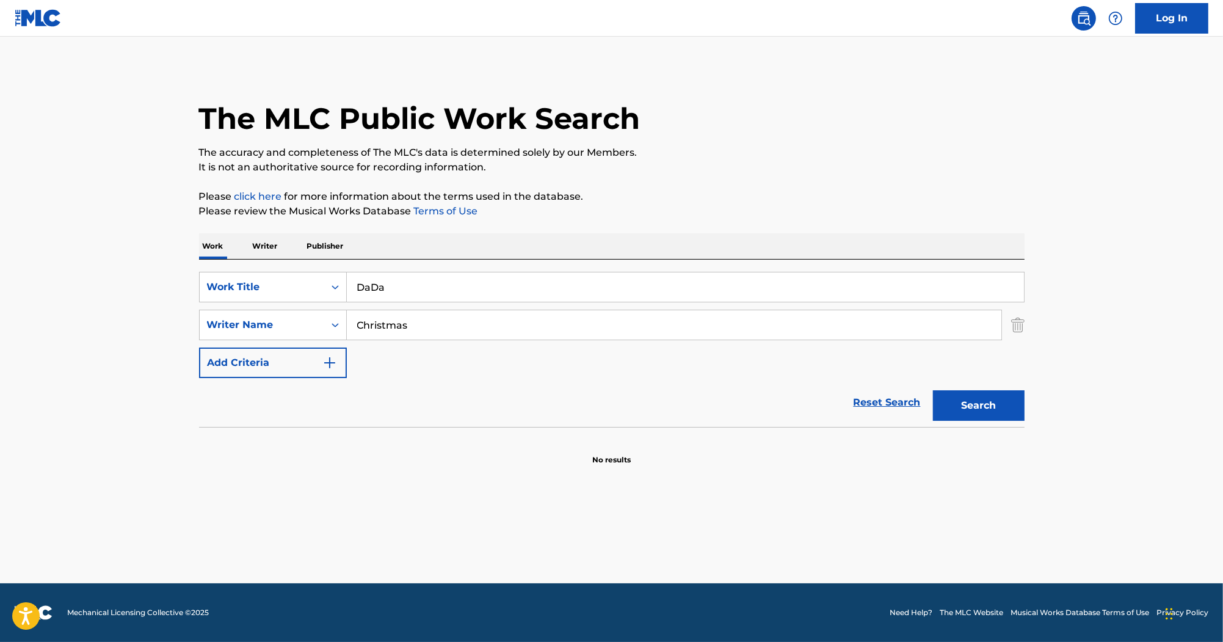
paste input "Brian Gardner"
drag, startPoint x: 471, startPoint y: 293, endPoint x: 335, endPoint y: 269, distance: 138.9
click at [335, 269] on div "SearchWithCriteriab0efe9eb-9b97-4b22-8a38-0a1fece5cf9b Work Title DaDa Brian Ga…" at bounding box center [612, 343] width 826 height 167
type input "DaDa Brian Gardner"
drag, startPoint x: 446, startPoint y: 320, endPoint x: 338, endPoint y: 321, distance: 108.1
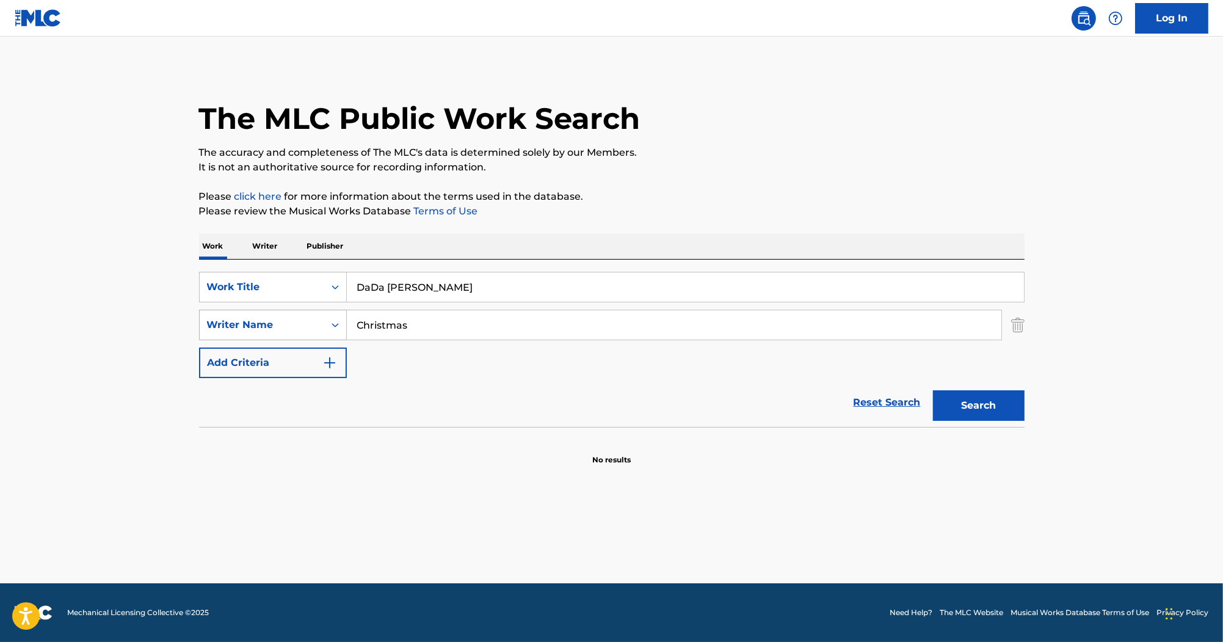
click at [338, 321] on div "SearchWithCriteria55c3436e-7651-4091-9f5a-70368b33b689 Writer Name Christmas" at bounding box center [612, 325] width 826 height 31
paste input "alvin Richardson"
type input "Calvin Richardson"
drag, startPoint x: 525, startPoint y: 285, endPoint x: 385, endPoint y: 296, distance: 140.3
click at [385, 296] on input "DaDa Brian Gardner" at bounding box center [685, 286] width 677 height 29
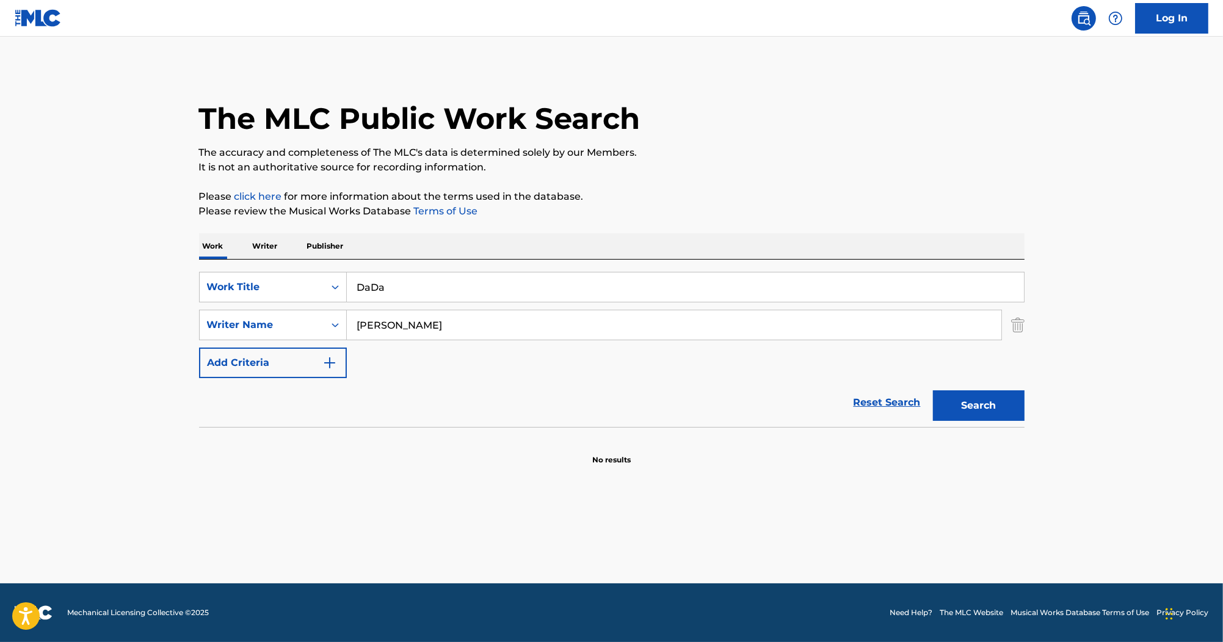
type input "DaDa"
click at [933, 390] on button "Search" at bounding box center [979, 405] width 92 height 31
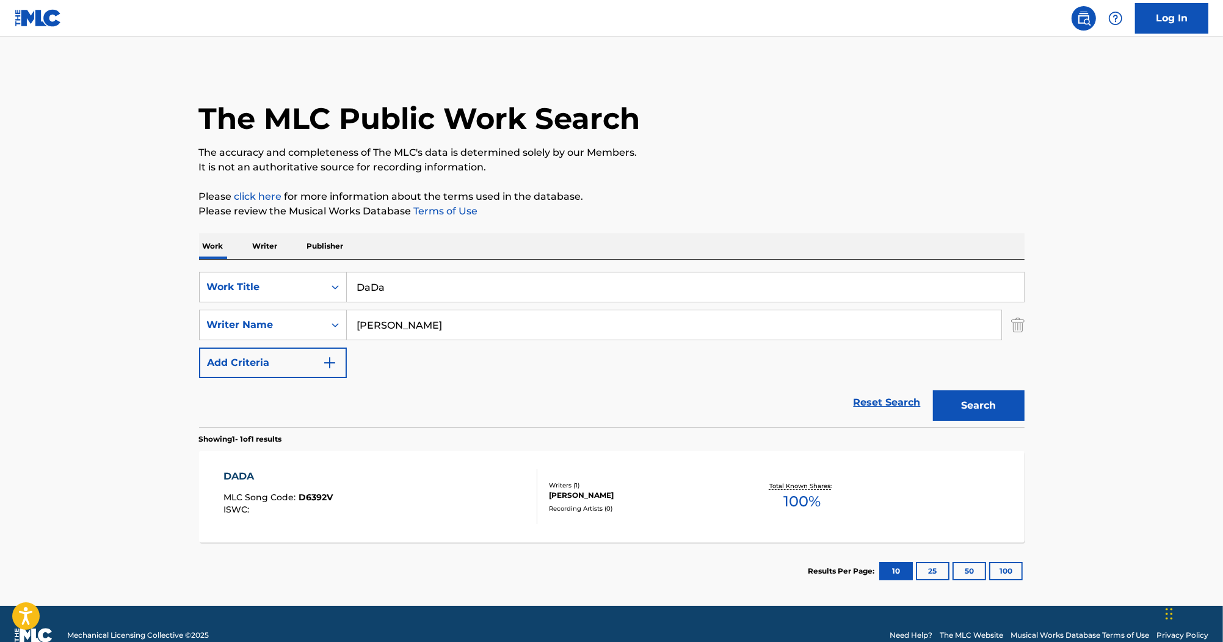
click at [347, 465] on div "DADA MLC Song Code : D6392V ISWC : Writers ( 1 ) CALVIN RICHARDSON Recording Ar…" at bounding box center [612, 497] width 826 height 92
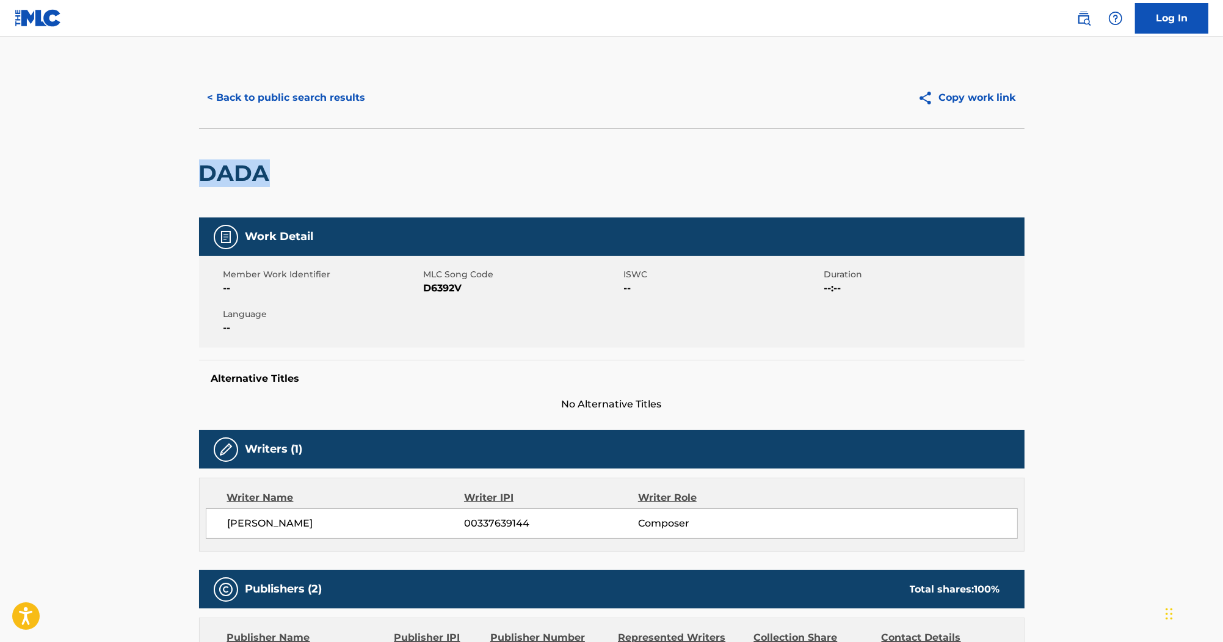
drag, startPoint x: 266, startPoint y: 169, endPoint x: 198, endPoint y: 161, distance: 68.2
click at [198, 161] on div "< Back to public search results Copy work link DADA Work Detail Member Work Ide…" at bounding box center [611, 569] width 855 height 1005
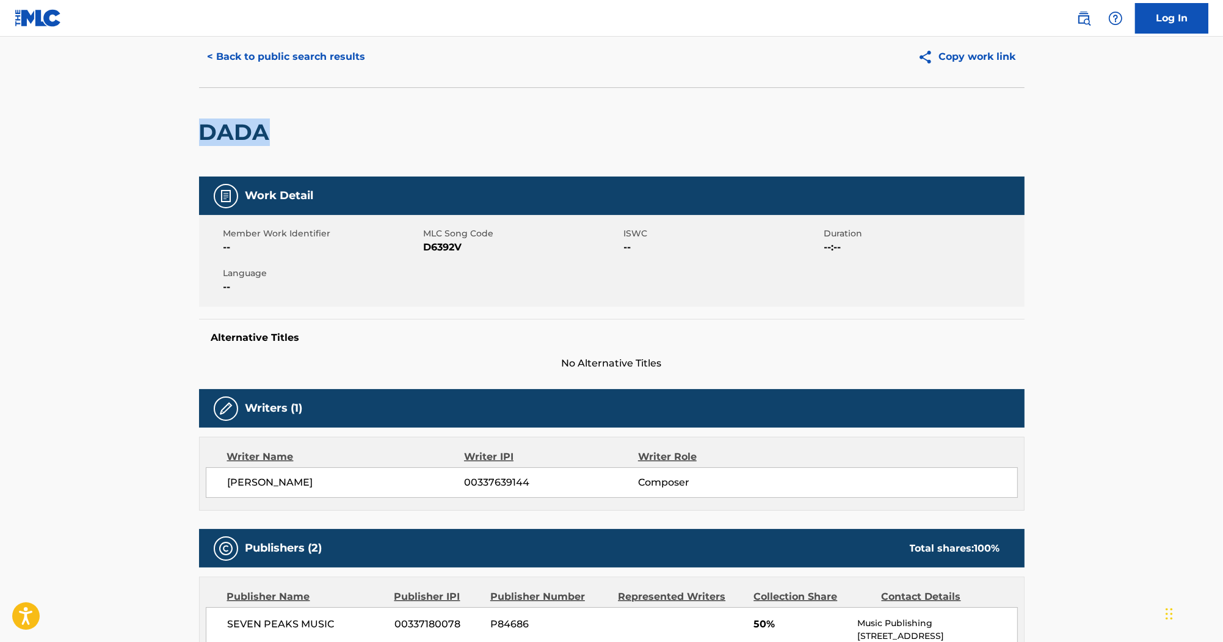
scroll to position [147, 0]
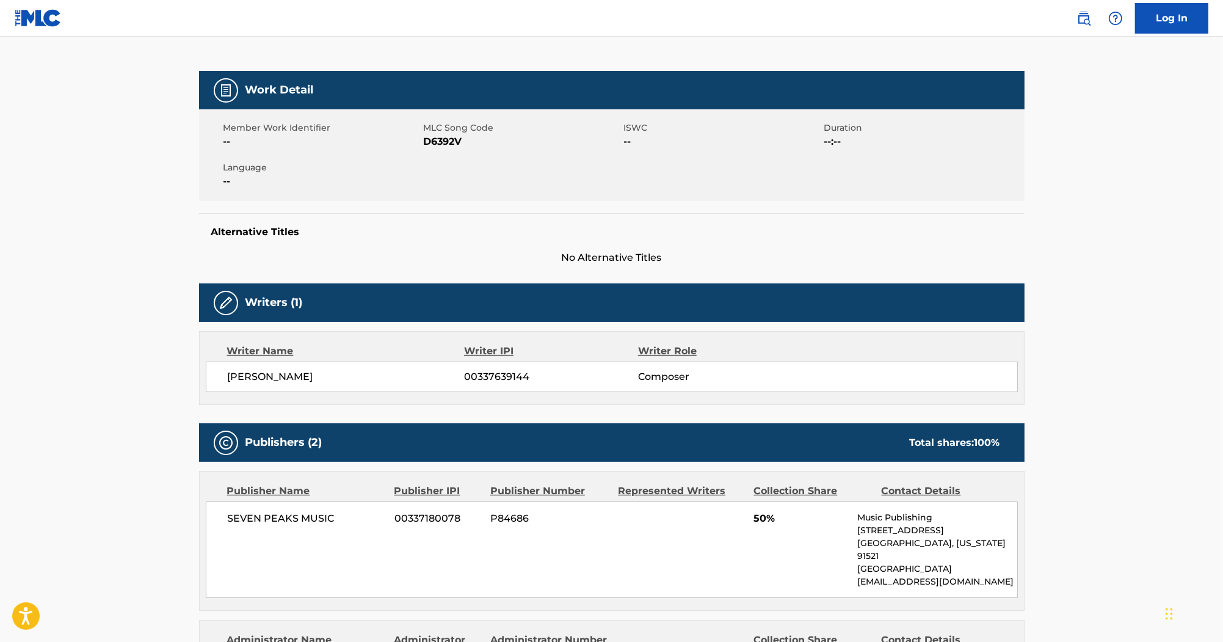
click at [439, 147] on span "D6392V" at bounding box center [522, 141] width 197 height 15
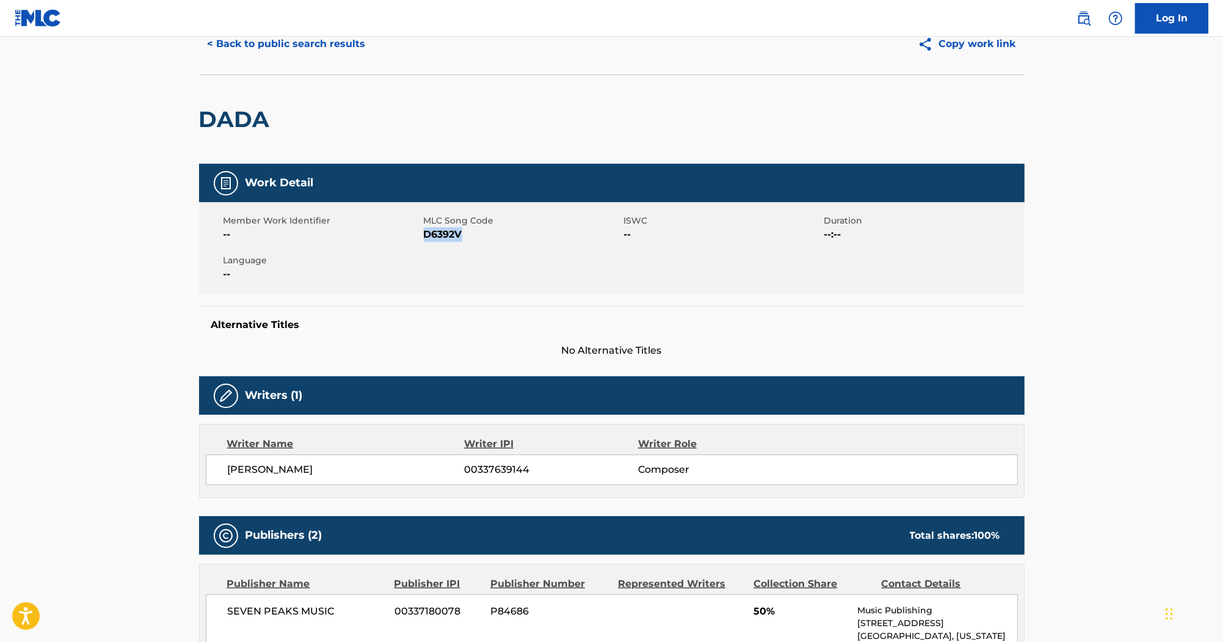
scroll to position [0, 0]
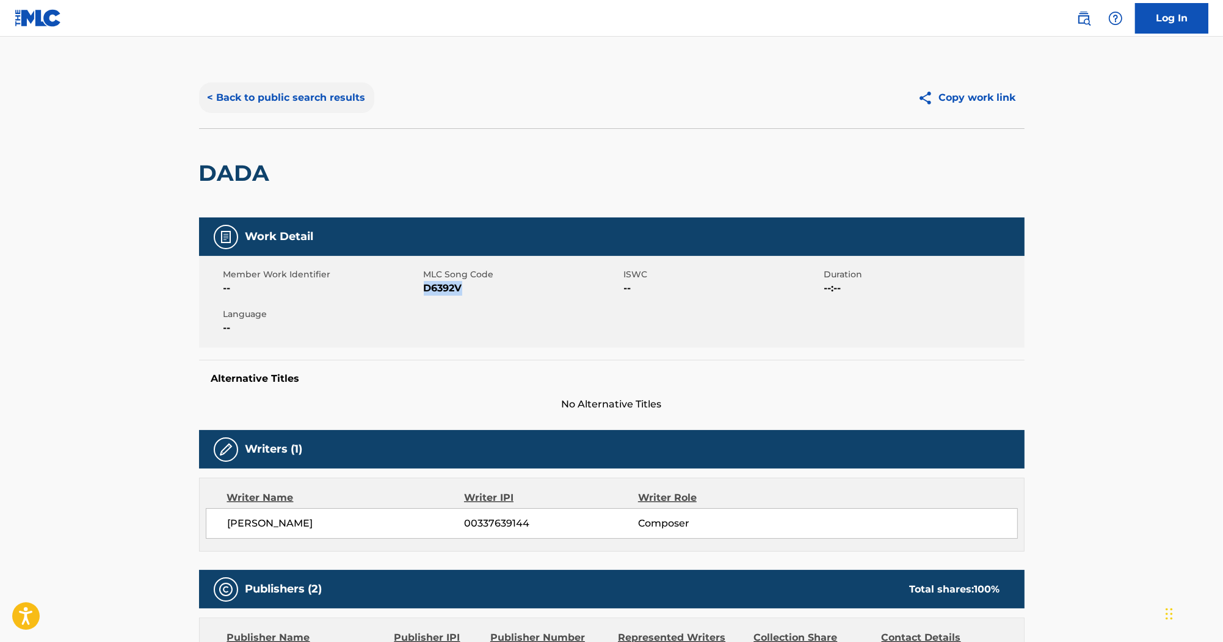
click at [313, 89] on button "< Back to public search results" at bounding box center [286, 97] width 175 height 31
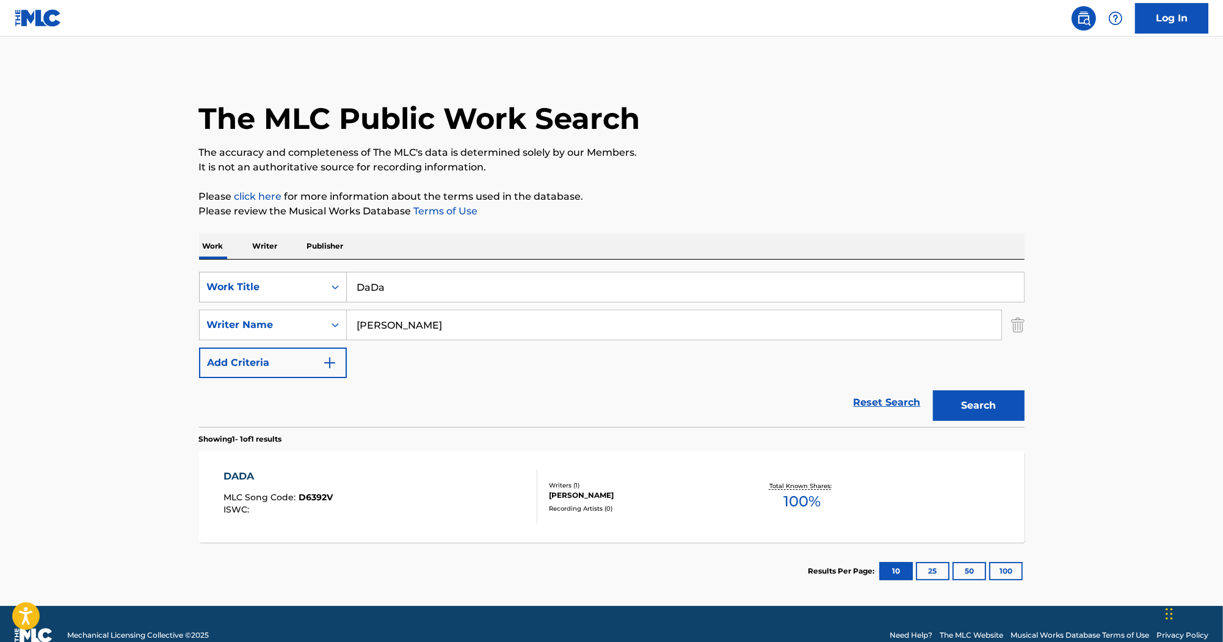
drag, startPoint x: 491, startPoint y: 294, endPoint x: 327, endPoint y: 293, distance: 163.7
click at [338, 294] on div "SearchWithCriteriab0efe9eb-9b97-4b22-8a38-0a1fece5cf9b Work Title DaDa" at bounding box center [612, 287] width 826 height 31
paste input "Cross My Heart"
type input "Cross My Heart"
drag, startPoint x: 954, startPoint y: 408, endPoint x: 946, endPoint y: 408, distance: 7.3
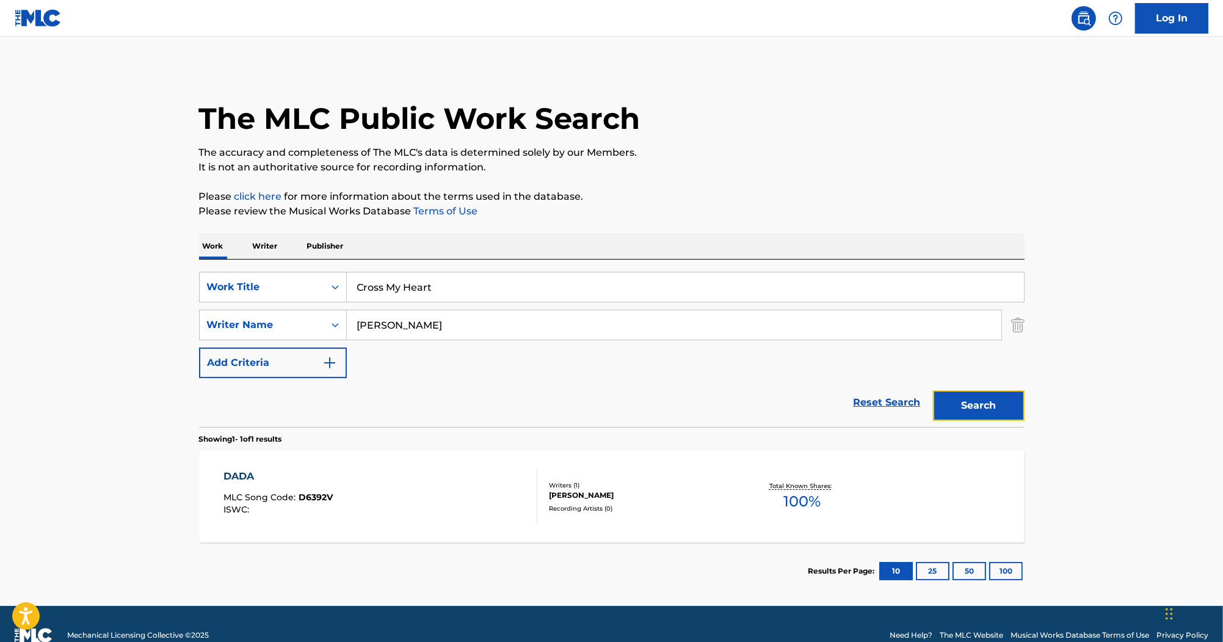
click at [950, 408] on button "Search" at bounding box center [979, 405] width 92 height 31
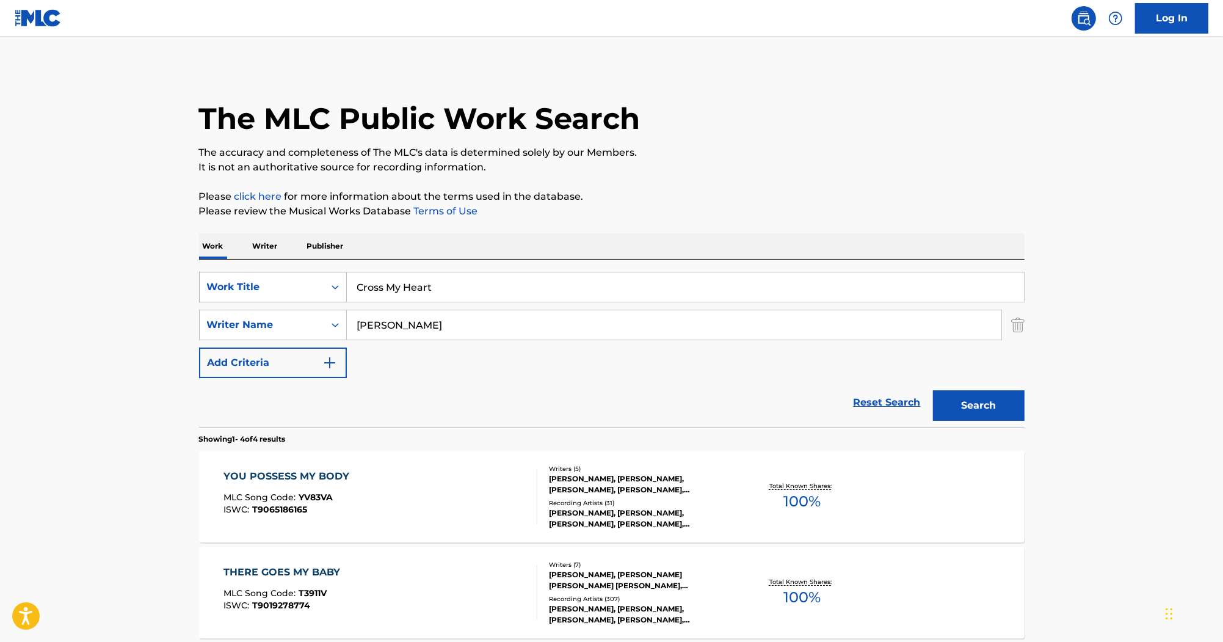
drag, startPoint x: 486, startPoint y: 327, endPoint x: 291, endPoint y: 287, distance: 199.5
click at [291, 287] on div "SearchWithCriteriab0efe9eb-9b97-4b22-8a38-0a1fece5cf9b Work Title Cross My Hear…" at bounding box center [612, 325] width 826 height 106
paste input "ITY MIKE"
type input "CITY MIKE"
click at [982, 402] on button "Search" at bounding box center [979, 405] width 92 height 31
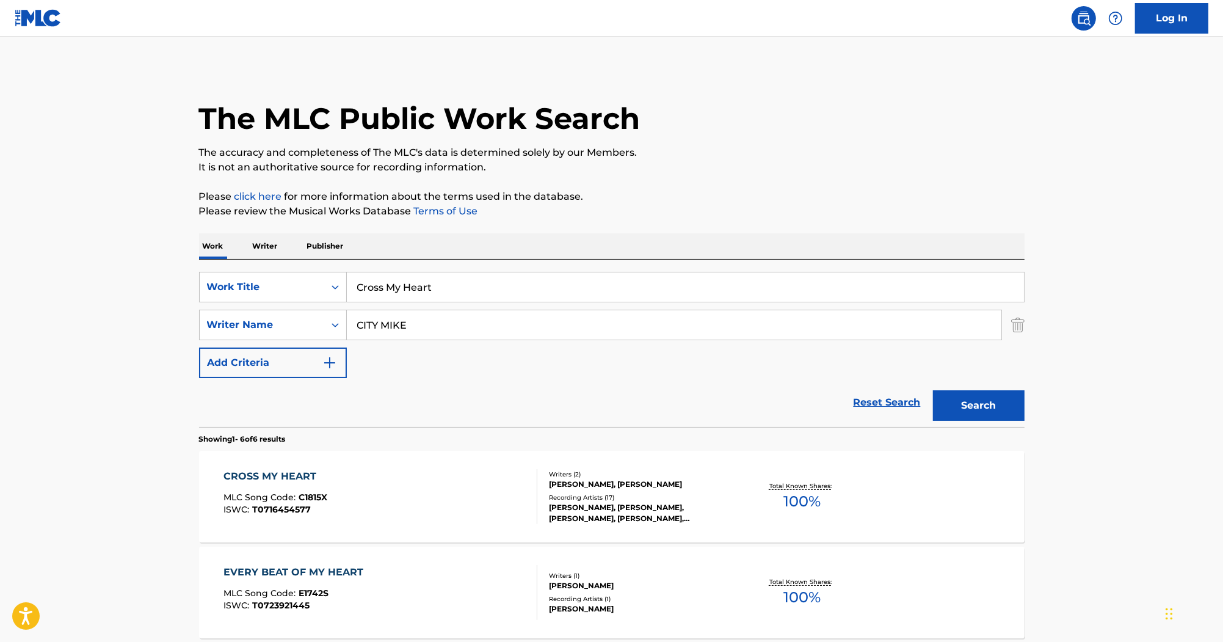
click at [276, 479] on div "CROSS MY HEART" at bounding box center [275, 476] width 104 height 15
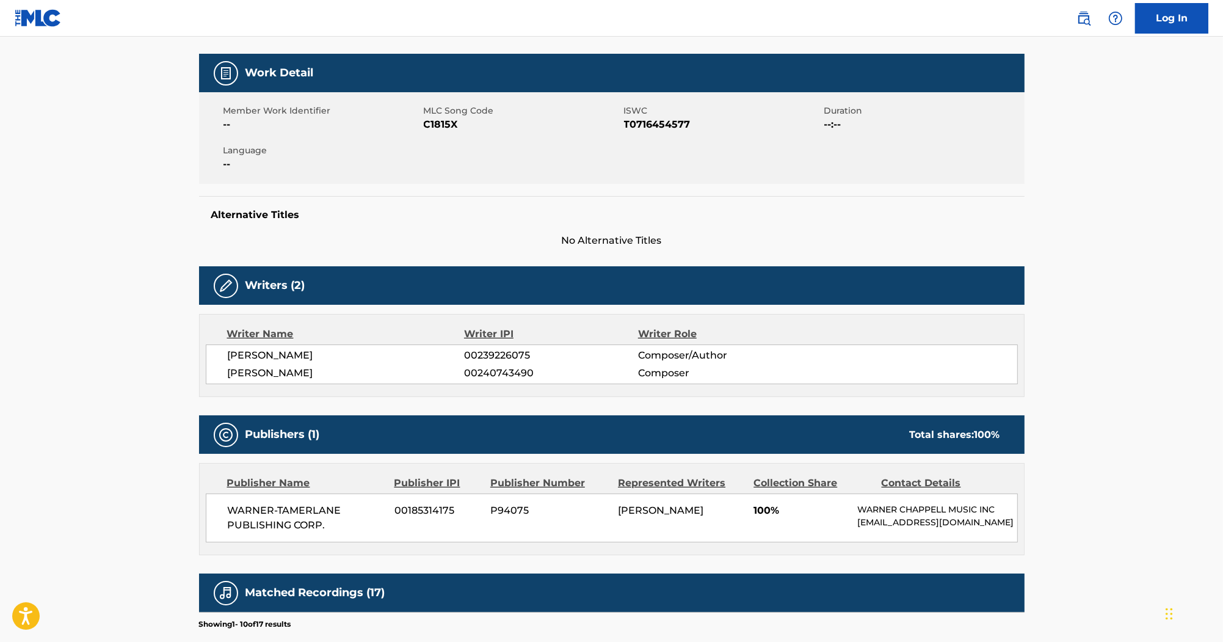
scroll to position [147, 0]
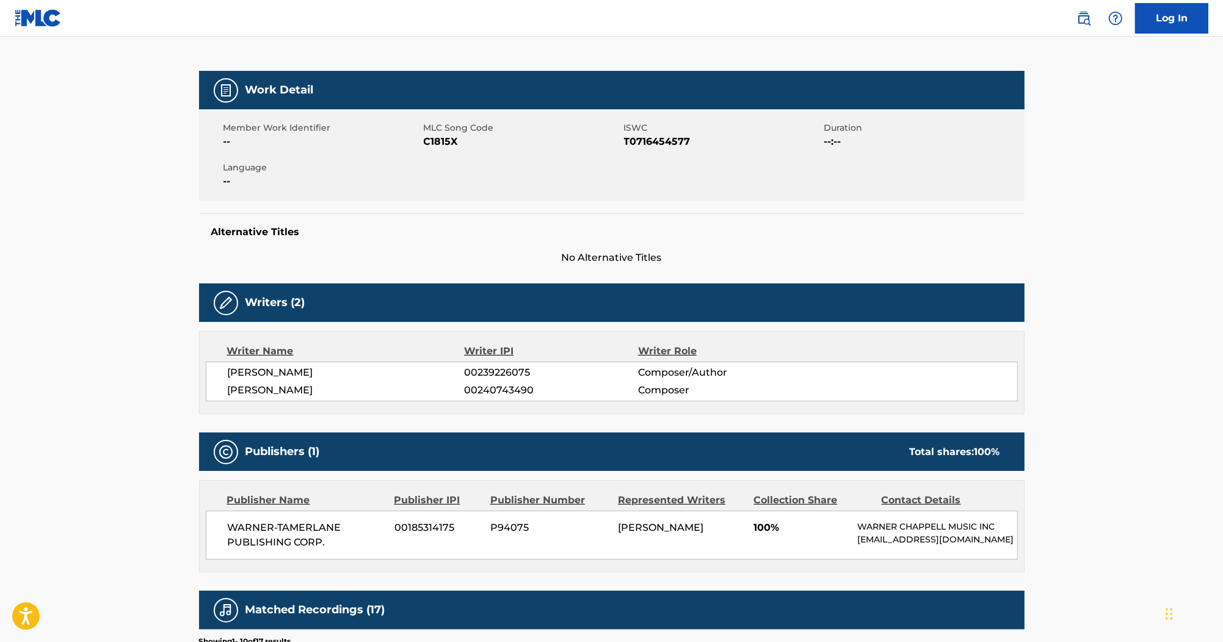
click at [451, 144] on span "C1815X" at bounding box center [522, 141] width 197 height 15
click at [659, 138] on span "T0716454577" at bounding box center [722, 141] width 197 height 15
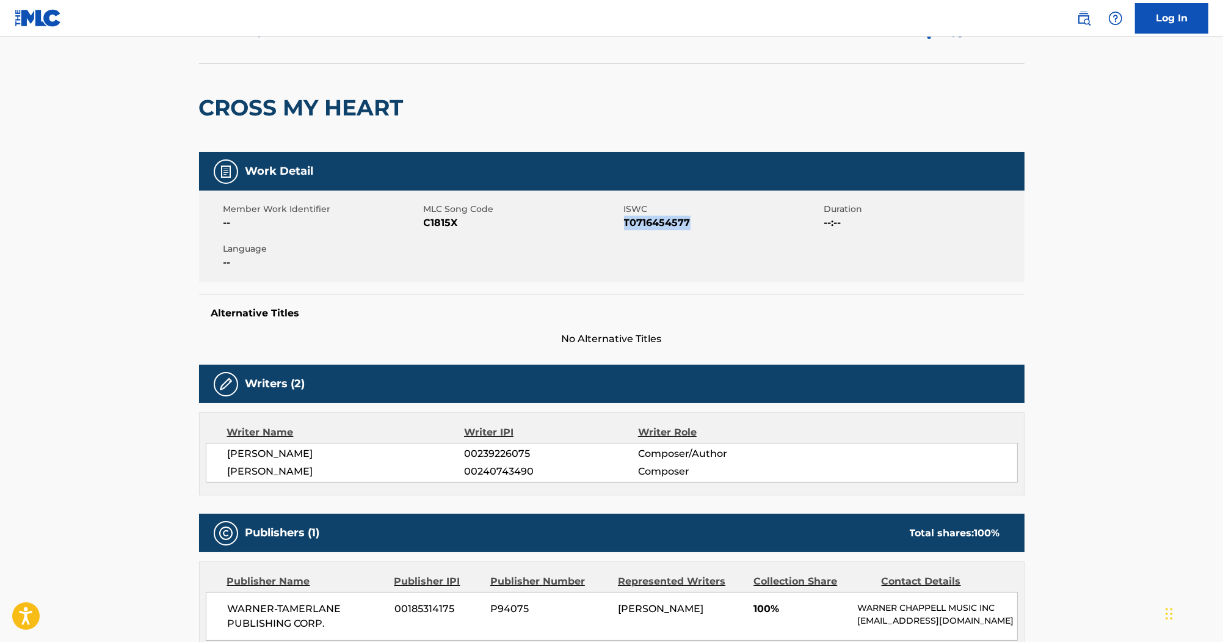
scroll to position [0, 0]
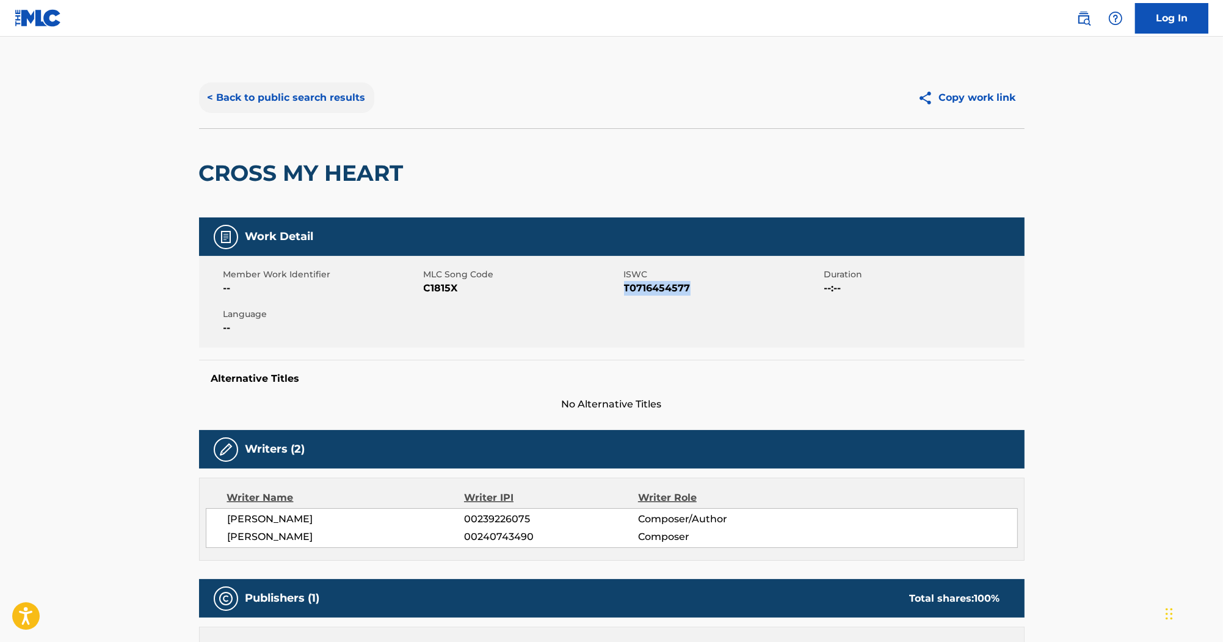
click at [341, 103] on button "< Back to public search results" at bounding box center [286, 97] width 175 height 31
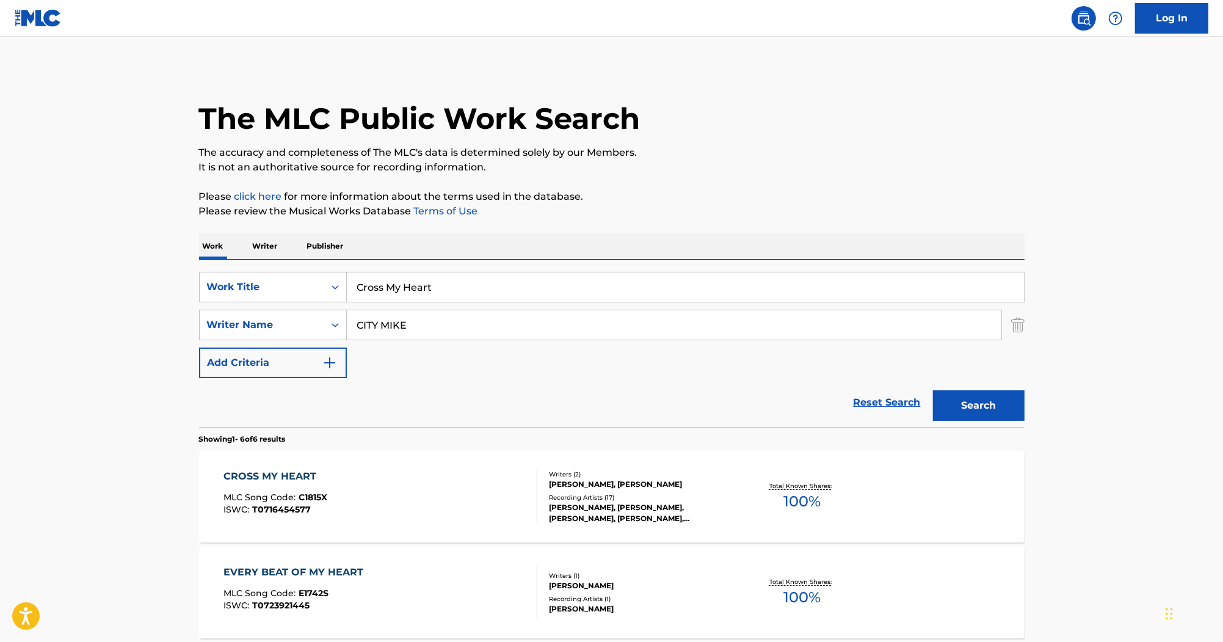
paste input "Tomorrow"
drag, startPoint x: 484, startPoint y: 289, endPoint x: 304, endPoint y: 245, distance: 185.0
type input "Tomorrow"
drag, startPoint x: 509, startPoint y: 327, endPoint x: 285, endPoint y: 314, distance: 224.4
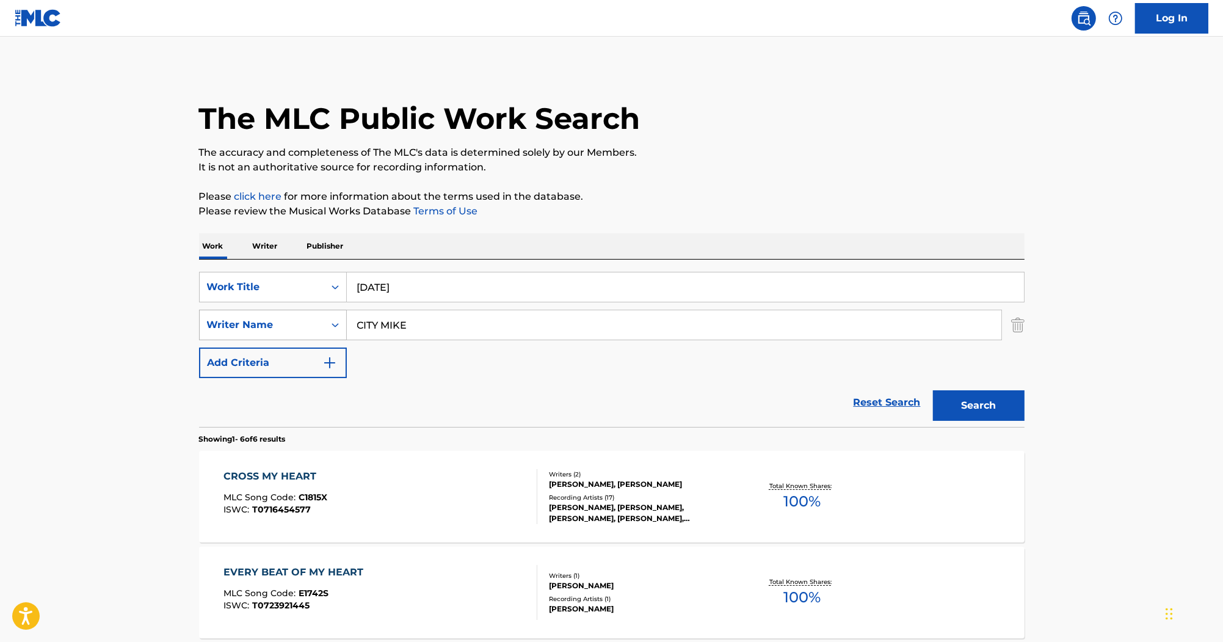
click at [285, 314] on div "SearchWithCriteria55c3436e-7651-4091-9f5a-70368b33b689 Writer Name CITY MIKE" at bounding box center [612, 325] width 826 height 31
type input "Yates"
click at [991, 410] on button "Search" at bounding box center [979, 405] width 92 height 31
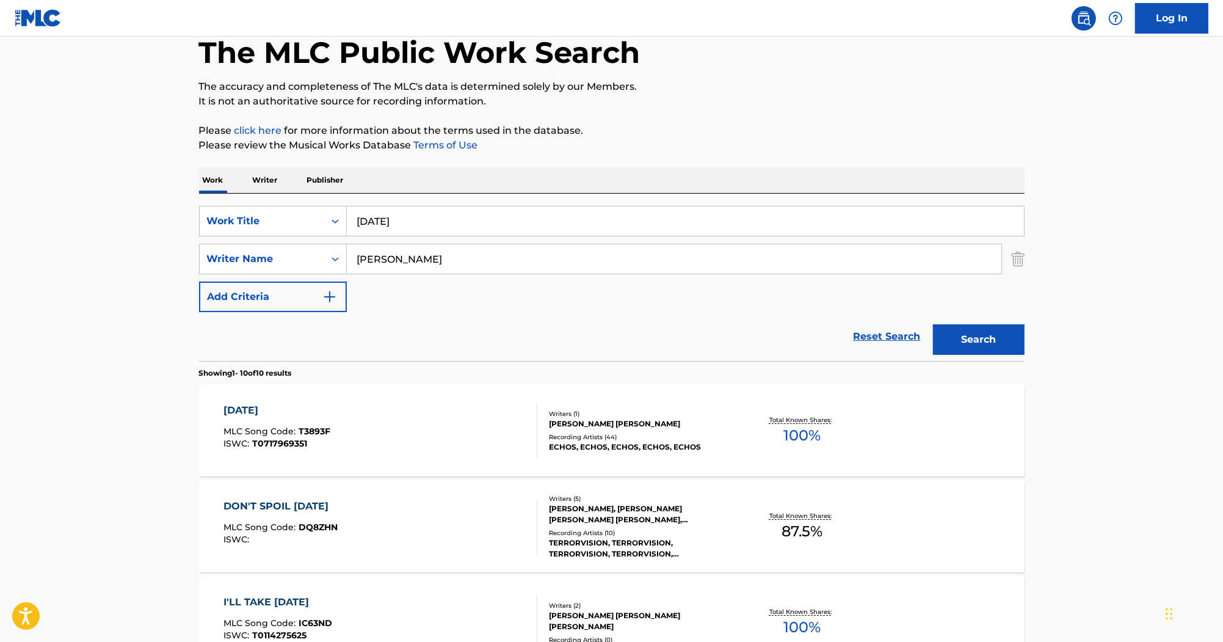
scroll to position [98, 0]
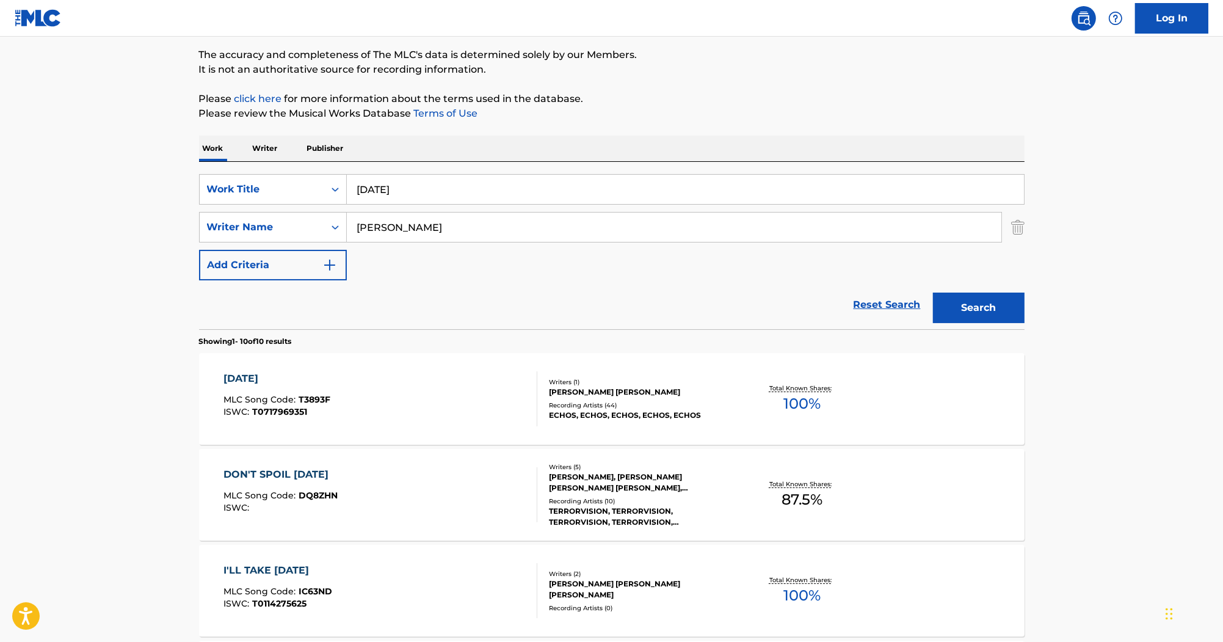
click at [271, 374] on div "TOMORROW" at bounding box center [276, 378] width 107 height 15
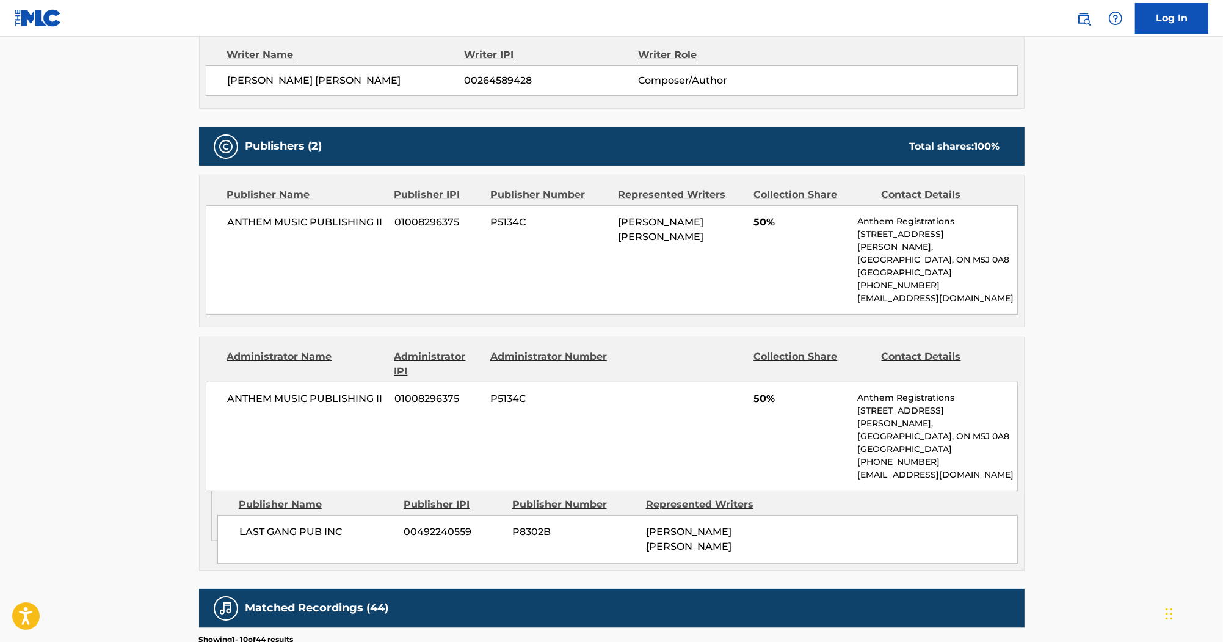
scroll to position [440, 0]
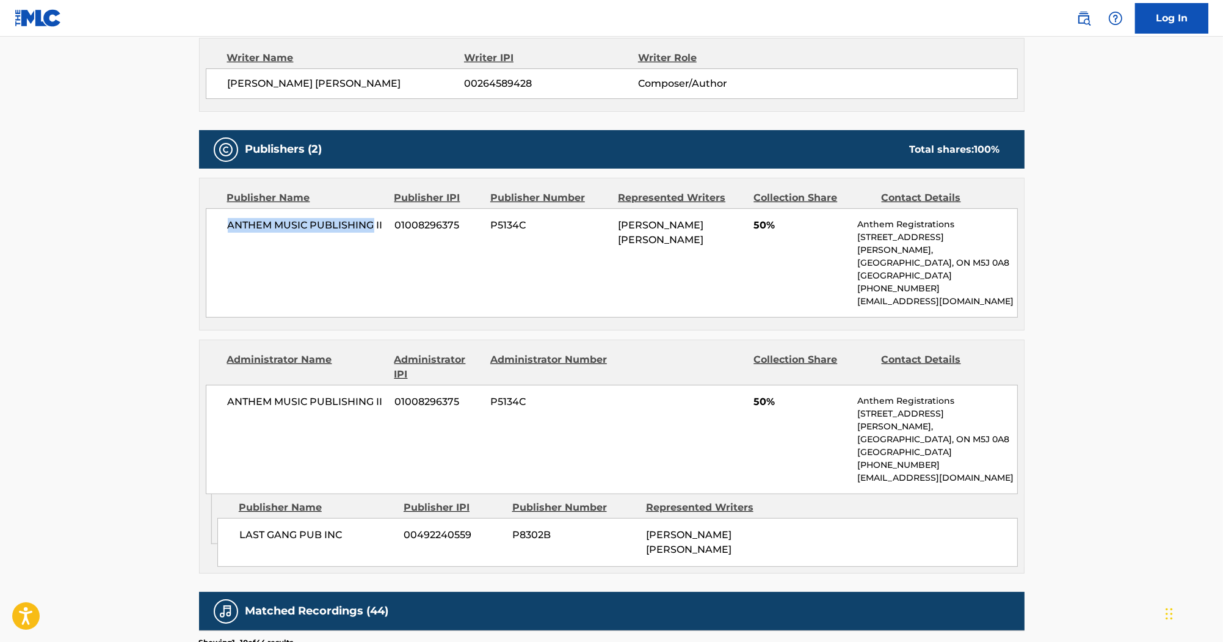
drag, startPoint x: 228, startPoint y: 227, endPoint x: 370, endPoint y: 234, distance: 142.5
click at [370, 234] on div "ANTHEM MUSIC PUBLISHING II 01008296375 P5134C MURRAY DEAN YATES 50% Anthem Regi…" at bounding box center [612, 262] width 812 height 109
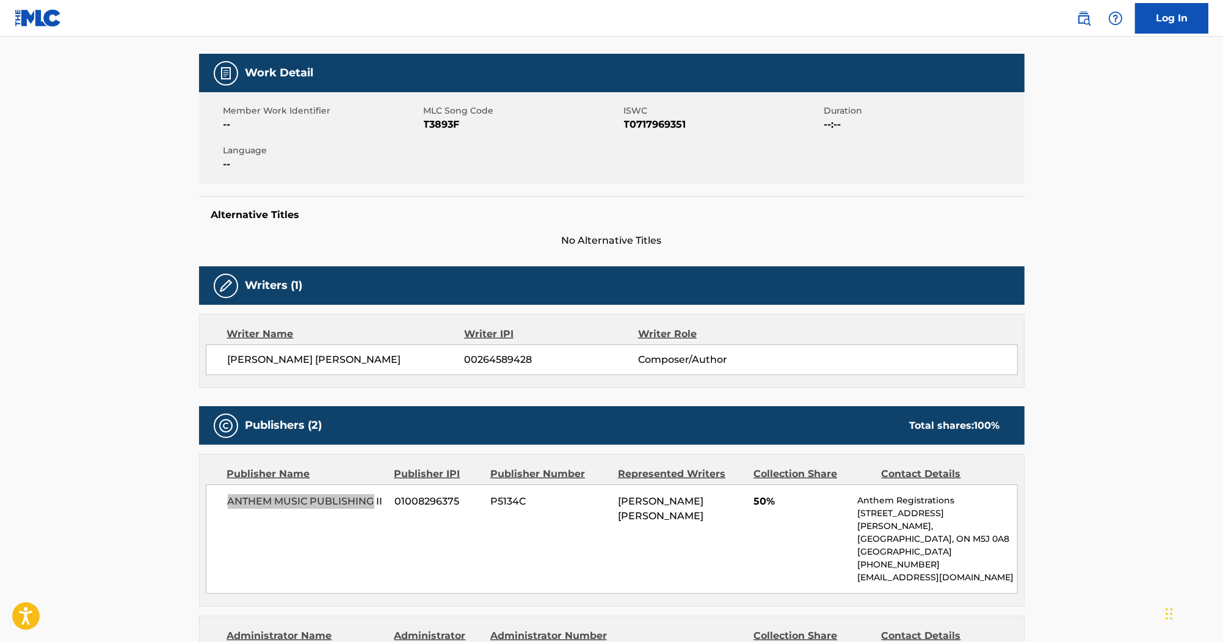
scroll to position [147, 0]
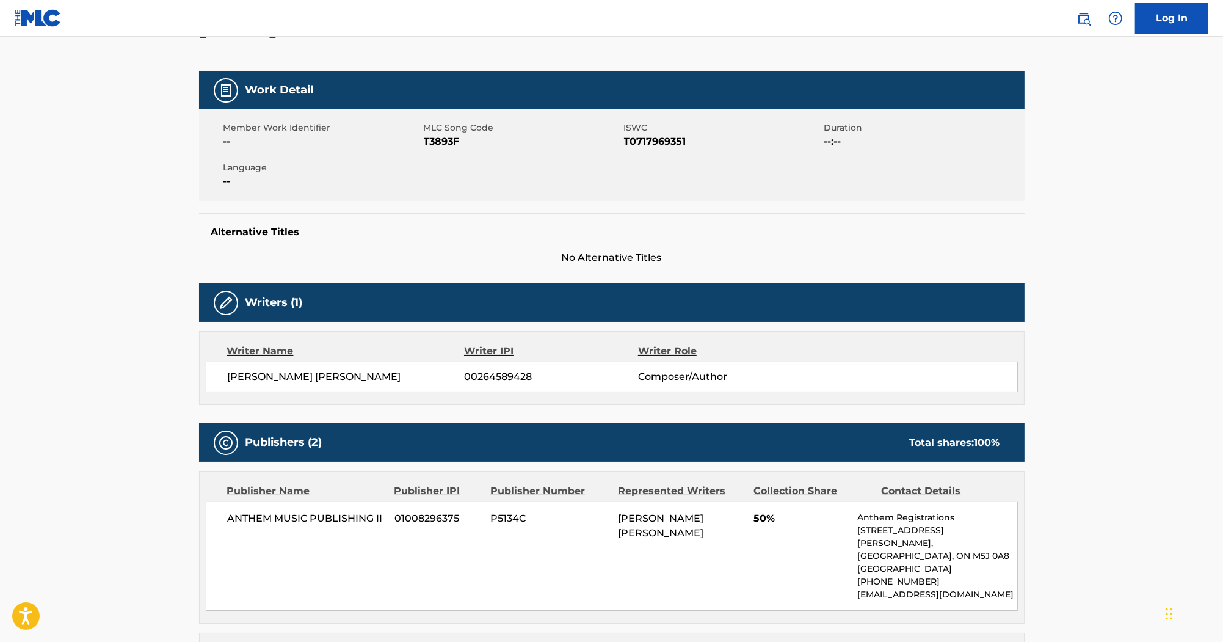
click at [450, 146] on span "T3893F" at bounding box center [522, 141] width 197 height 15
click at [646, 143] on span "T0717969351" at bounding box center [722, 141] width 197 height 15
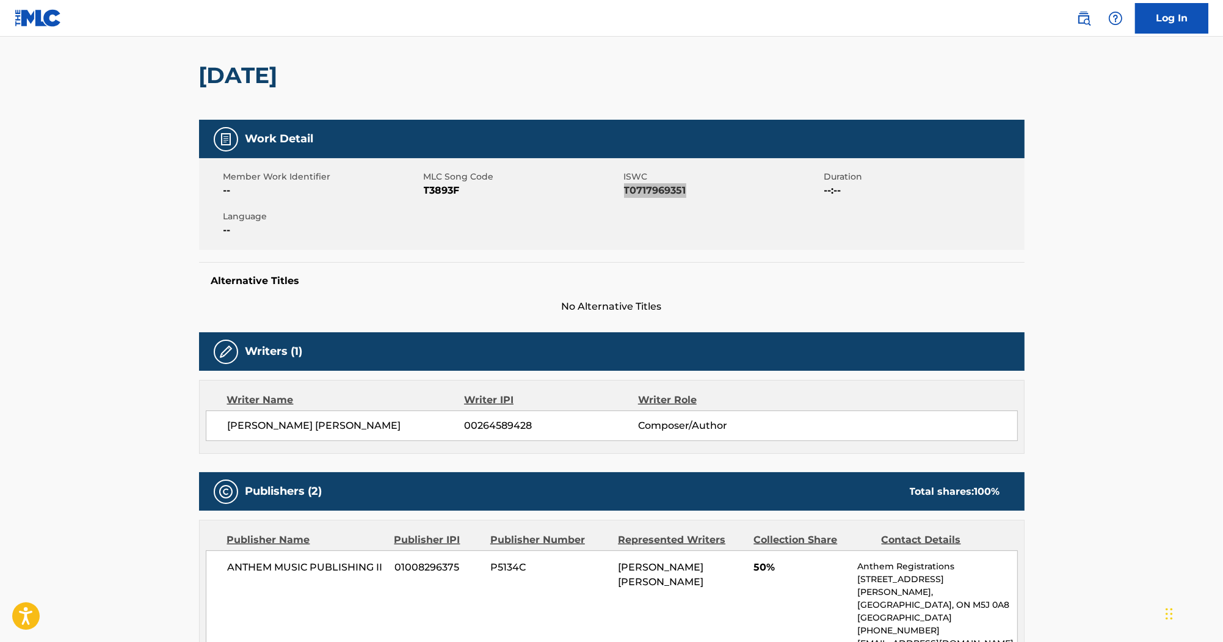
scroll to position [49, 0]
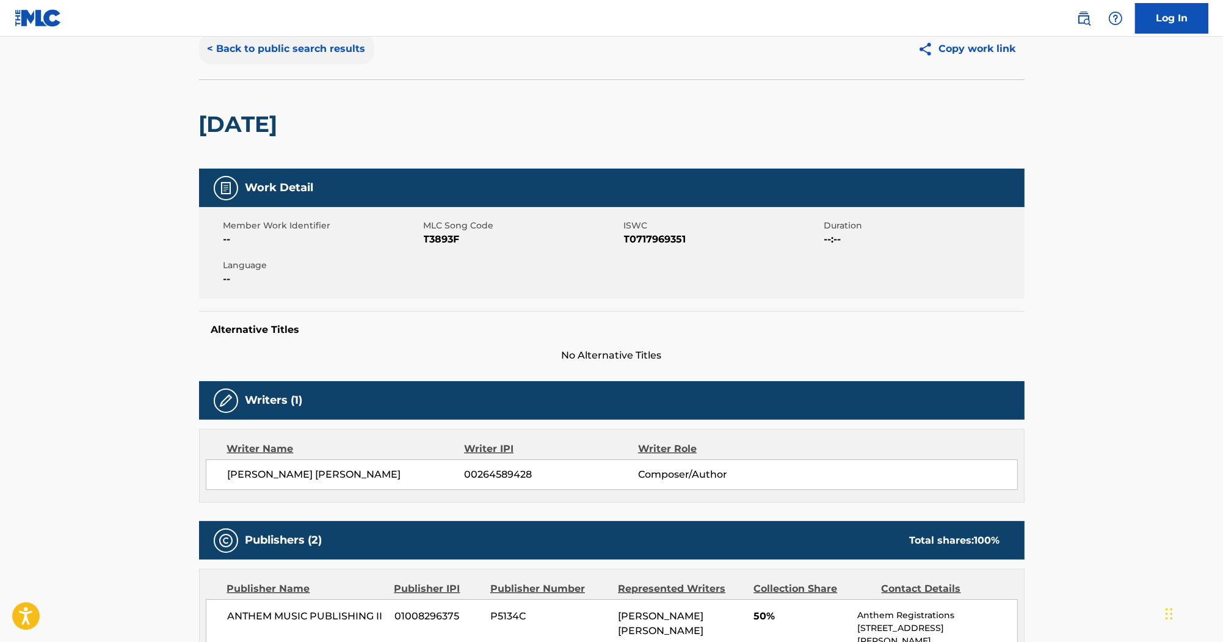
drag, startPoint x: 337, startPoint y: 70, endPoint x: 339, endPoint y: 57, distance: 13.0
click at [337, 67] on div "< Back to public search results Copy work link" at bounding box center [612, 48] width 826 height 61
click at [340, 53] on button "< Back to public search results" at bounding box center [286, 49] width 175 height 31
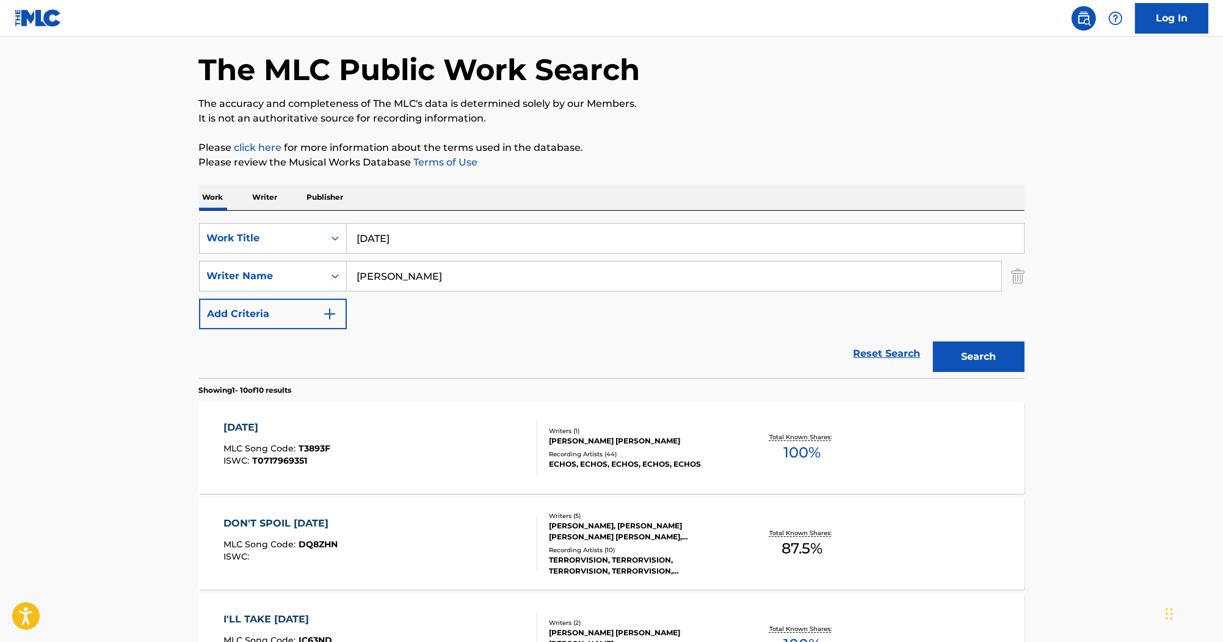
scroll to position [98, 0]
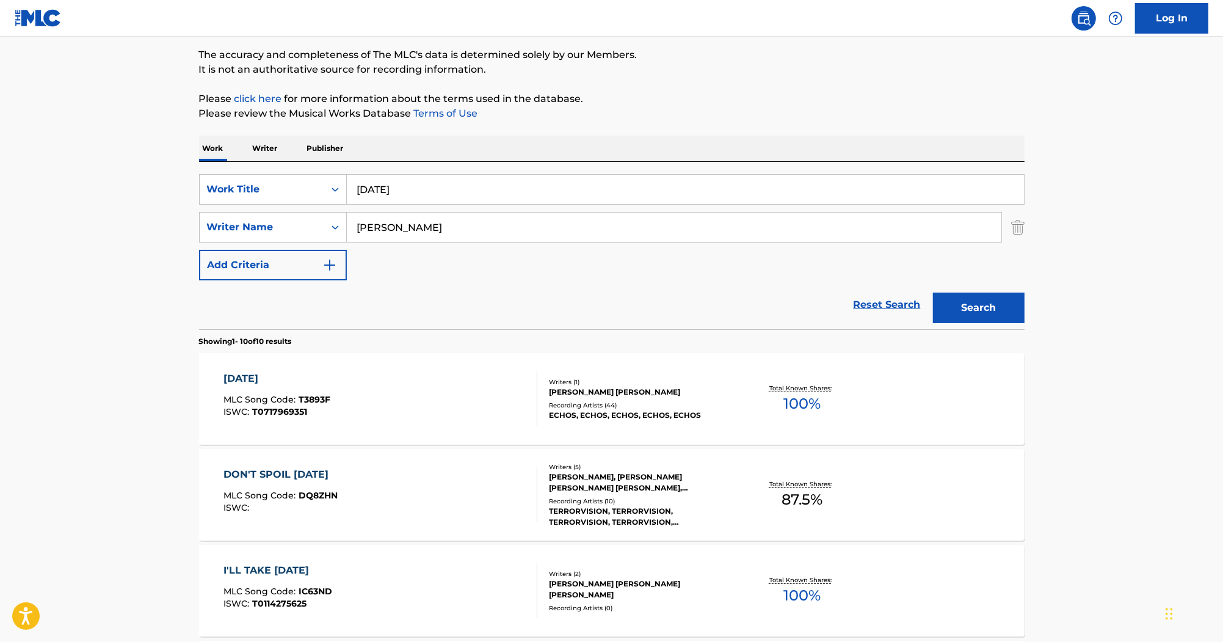
paste input "Broken Crutch"
drag, startPoint x: 429, startPoint y: 193, endPoint x: 266, endPoint y: 169, distance: 164.8
click at [266, 169] on div "SearchWithCriteriab0efe9eb-9b97-4b22-8a38-0a1fece5cf9b Work Title Tomorrow Sear…" at bounding box center [612, 245] width 826 height 167
click at [462, 194] on input "Broken Crutch" at bounding box center [685, 189] width 677 height 29
paste input "Sloth"
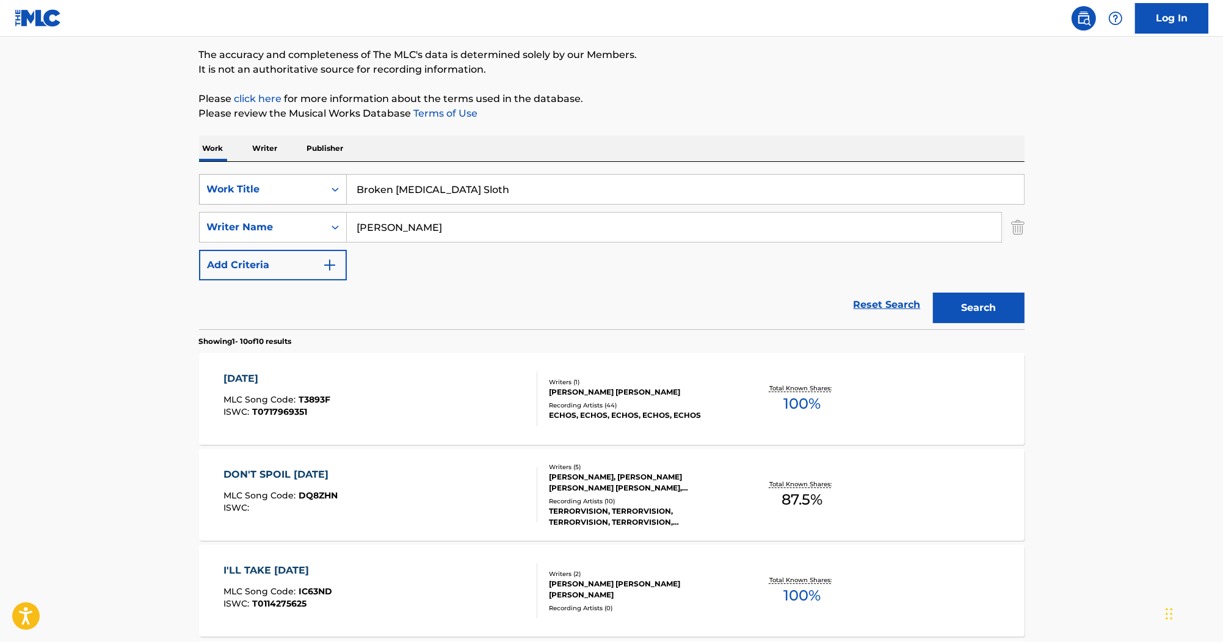
drag, startPoint x: 505, startPoint y: 180, endPoint x: 327, endPoint y: 186, distance: 178.4
click at [327, 186] on div "SearchWithCriteriab0efe9eb-9b97-4b22-8a38-0a1fece5cf9b Work Title Broken Crutch…" at bounding box center [612, 189] width 826 height 31
type input "Broken Crutch Sloth"
drag, startPoint x: 529, startPoint y: 227, endPoint x: 387, endPoint y: 216, distance: 142.0
click at [387, 216] on input "Yates" at bounding box center [674, 227] width 655 height 29
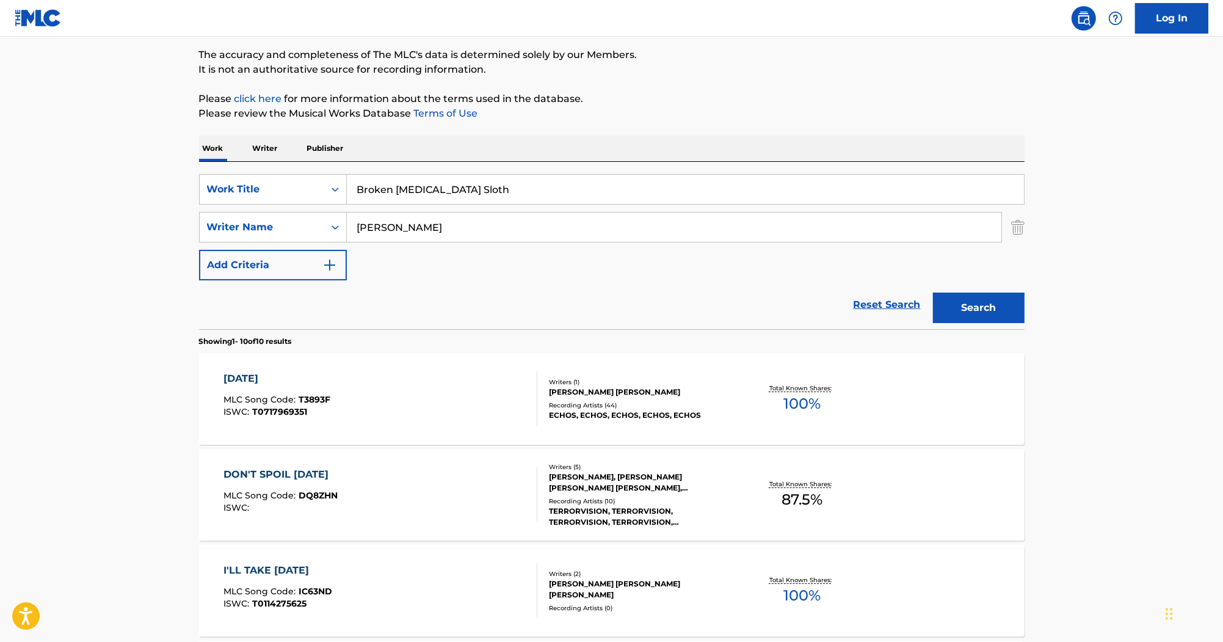
paste input "ASCAP controls: 50%BMI controls: 0% PRO IPI FIGURA"
click at [411, 227] on input "YatesASCAP controls: 50%BMI controls: 0% PRO IPI FIGURA" at bounding box center [674, 227] width 655 height 29
click at [646, 228] on input "YatesASCAP controls: 50%BMI controls: 0% PRO IPI FIGURA" at bounding box center [674, 227] width 655 height 29
drag, startPoint x: 662, startPoint y: 228, endPoint x: 626, endPoint y: 230, distance: 36.1
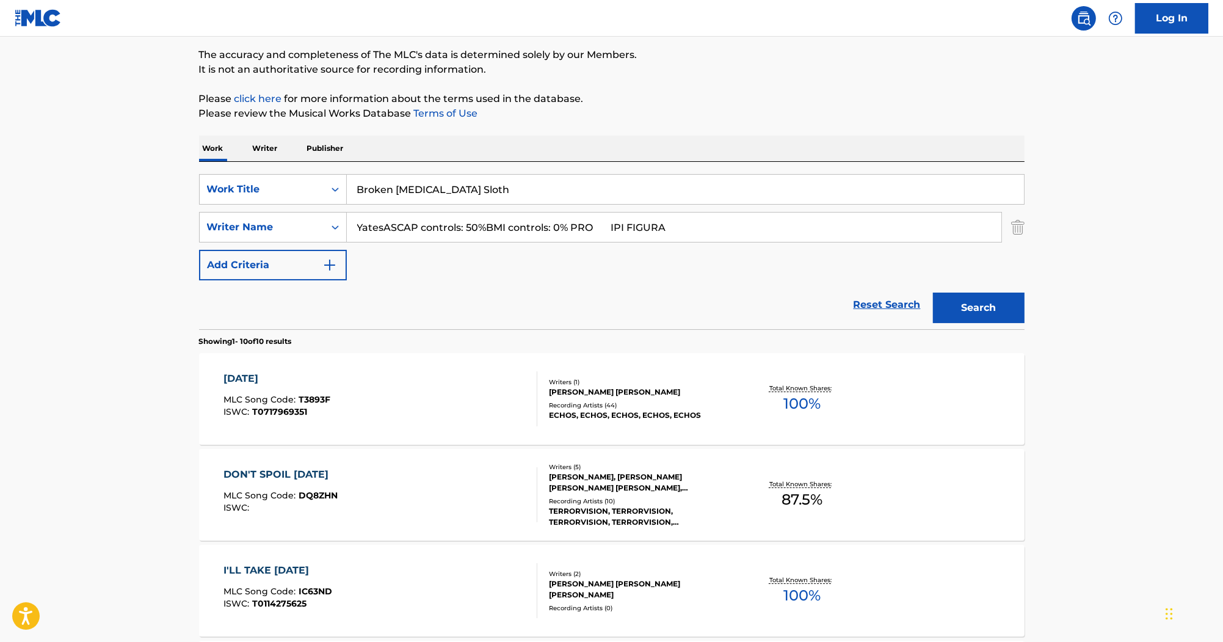
click at [626, 230] on input "YatesASCAP controls: 50%BMI controls: 0% PRO IPI FIGURA" at bounding box center [674, 227] width 655 height 29
click at [674, 225] on input "YatesASCAP controls: 50%BMI controls: 0% PRO IPI FIGURA" at bounding box center [674, 227] width 655 height 29
drag, startPoint x: 693, startPoint y: 230, endPoint x: 332, endPoint y: 223, distance: 361.0
click at [332, 223] on div "SearchWithCriteria55c3436e-7651-4091-9f5a-70368b33b689 Writer Name YatesASCAP c…" at bounding box center [612, 227] width 826 height 31
paste input "Search Form"
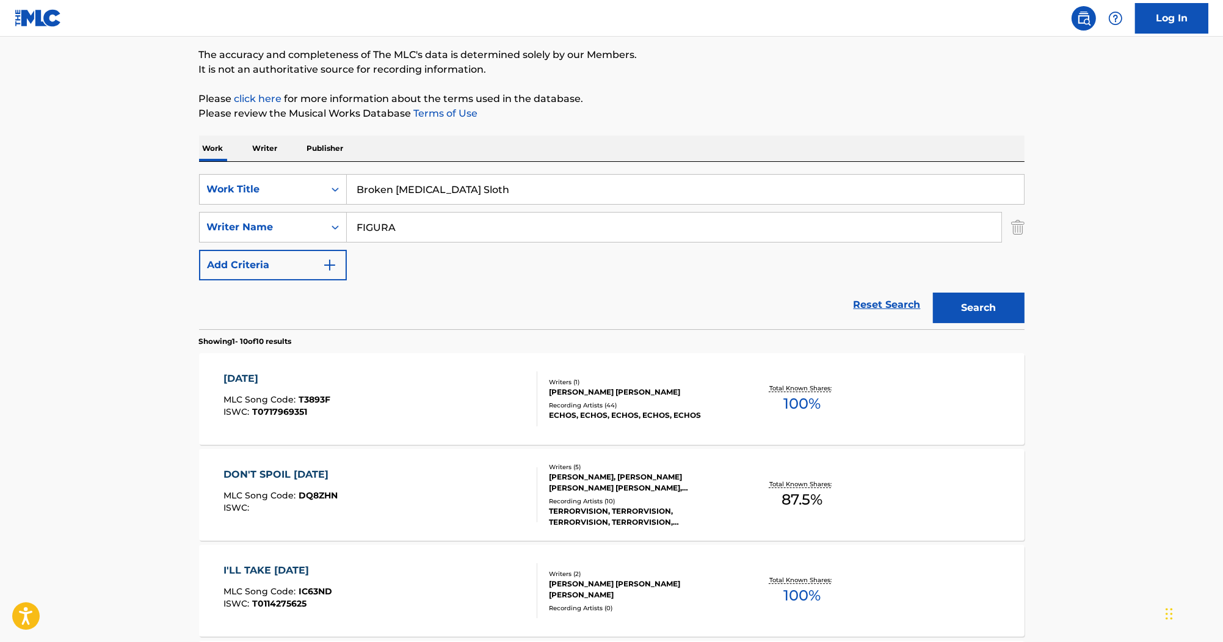
type input "FIGURA"
click at [437, 195] on input "Broken Crutch Sloth" at bounding box center [685, 189] width 677 height 29
click at [438, 194] on input "Broken Crutch Sloth" at bounding box center [685, 189] width 677 height 29
type input "Broken Crutch"
click at [933, 292] on button "Search" at bounding box center [979, 307] width 92 height 31
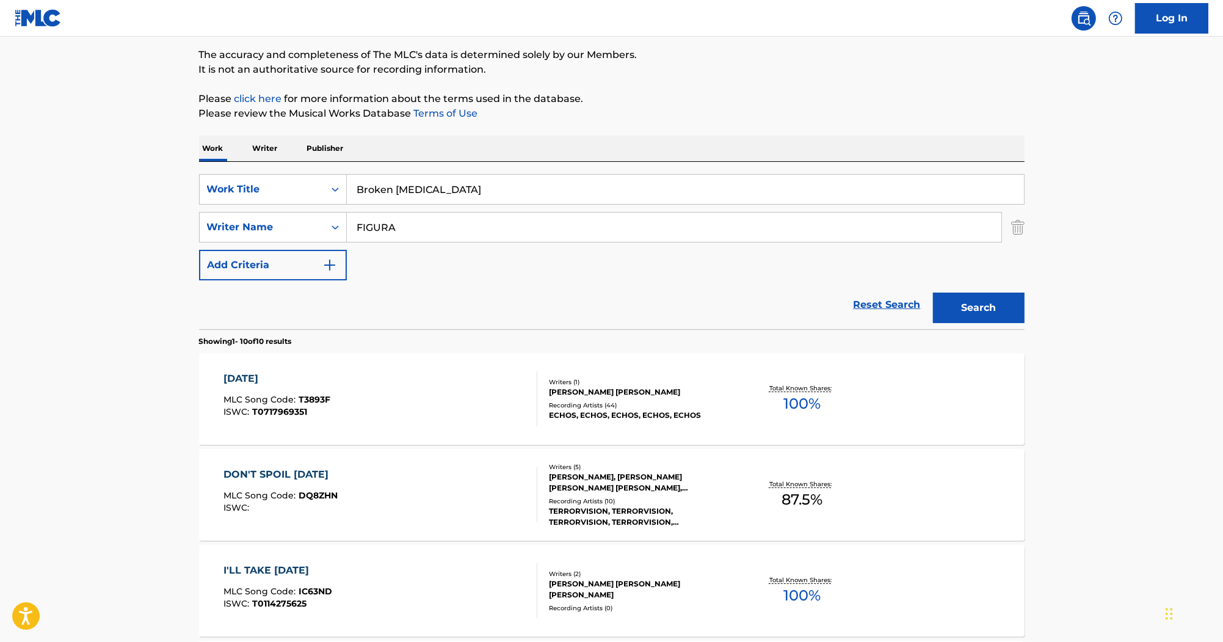
scroll to position [0, 0]
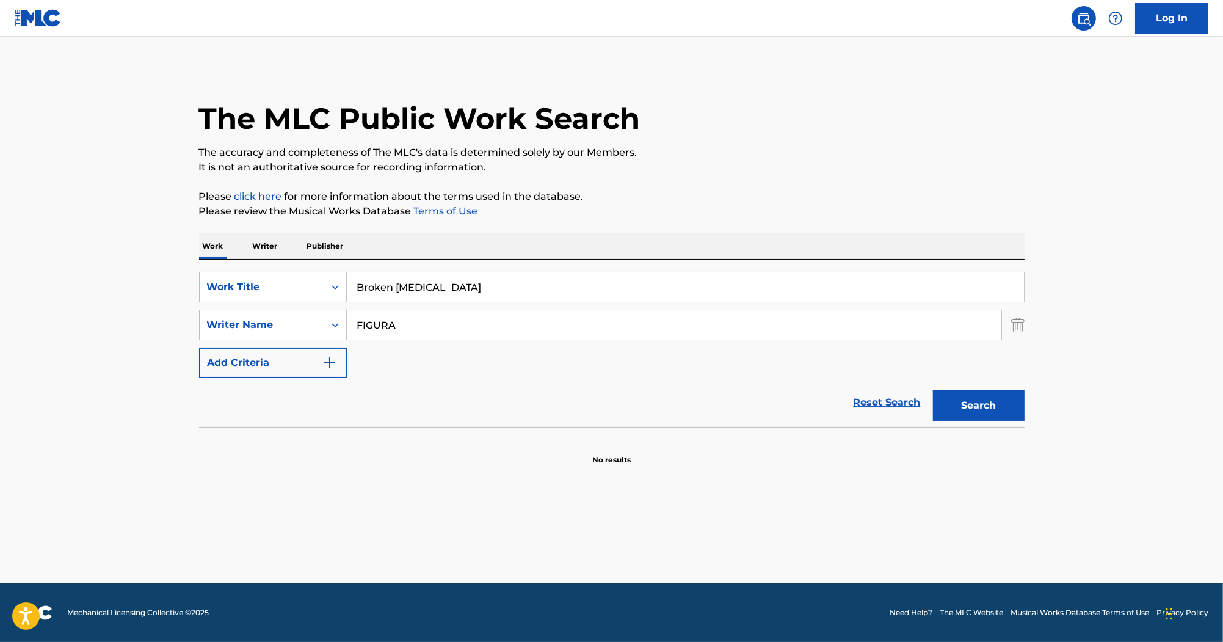
drag, startPoint x: 501, startPoint y: 329, endPoint x: 418, endPoint y: 311, distance: 85.0
click at [291, 311] on div "SearchWithCriteria55c3436e-7651-4091-9f5a-70368b33b689 Writer Name FIGURA" at bounding box center [612, 325] width 826 height 31
paste input "KOWATCH"
click at [973, 410] on button "Search" at bounding box center [979, 405] width 92 height 31
drag, startPoint x: 436, startPoint y: 322, endPoint x: 315, endPoint y: 311, distance: 121.4
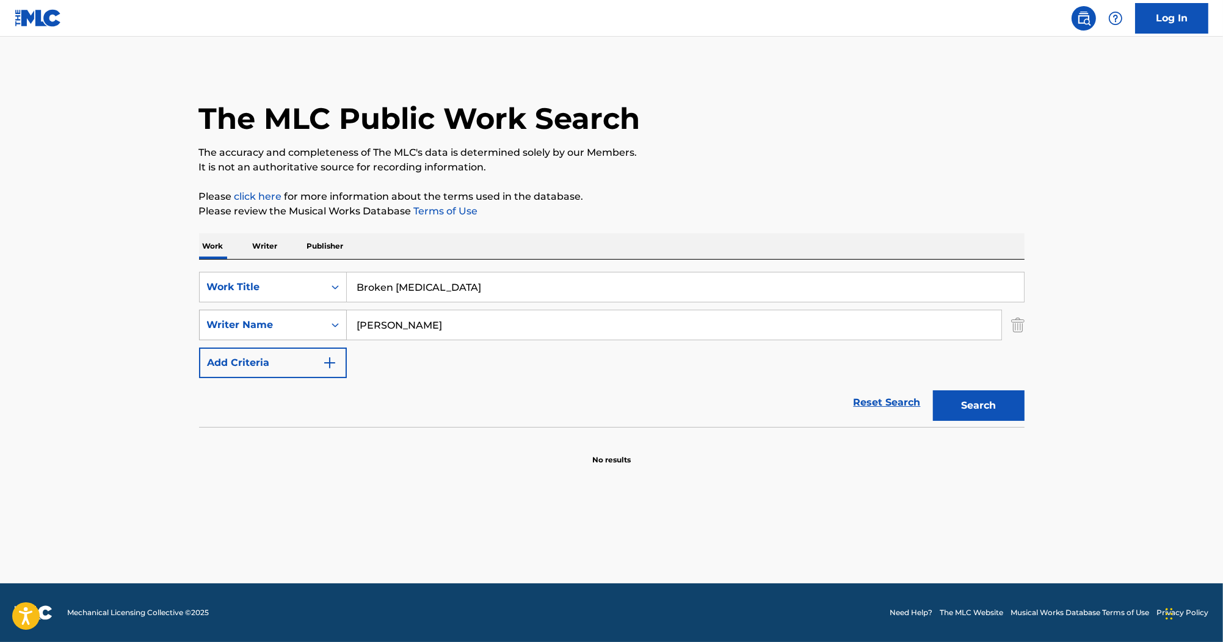
click at [315, 311] on div "SearchWithCriteria55c3436e-7651-4091-9f5a-70368b33b689 Writer Name KOWATCH" at bounding box center [612, 325] width 826 height 31
paste input "LOVE"
drag, startPoint x: 997, startPoint y: 405, endPoint x: 937, endPoint y: 347, distance: 83.8
click at [997, 405] on button "Search" at bounding box center [979, 405] width 92 height 31
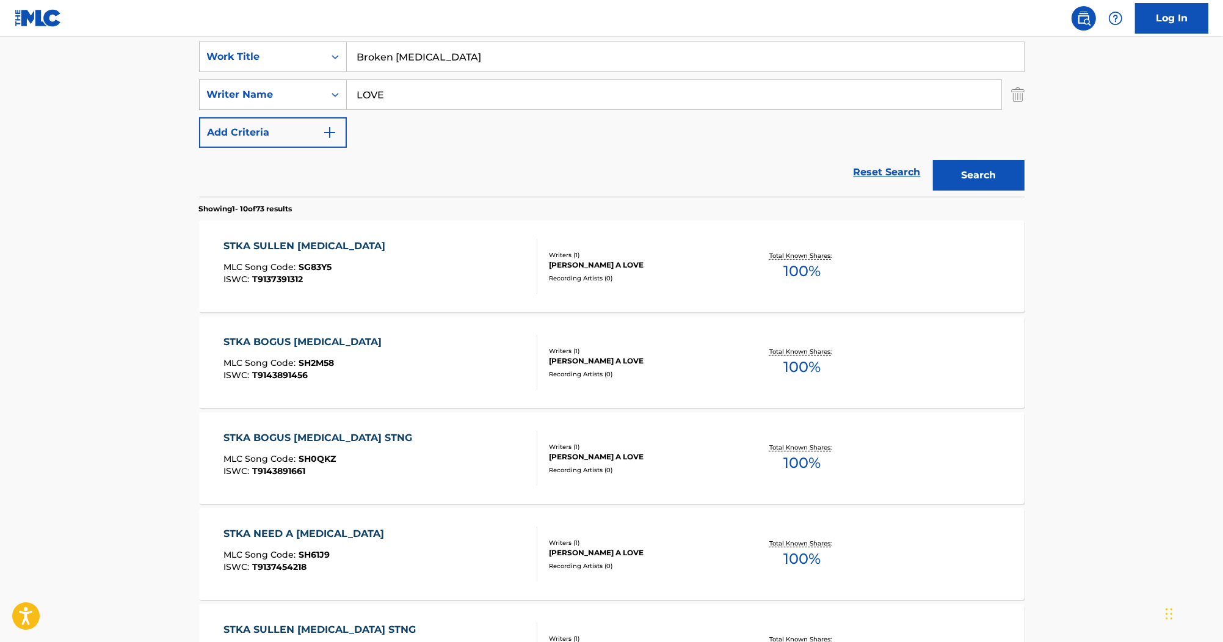
scroll to position [147, 0]
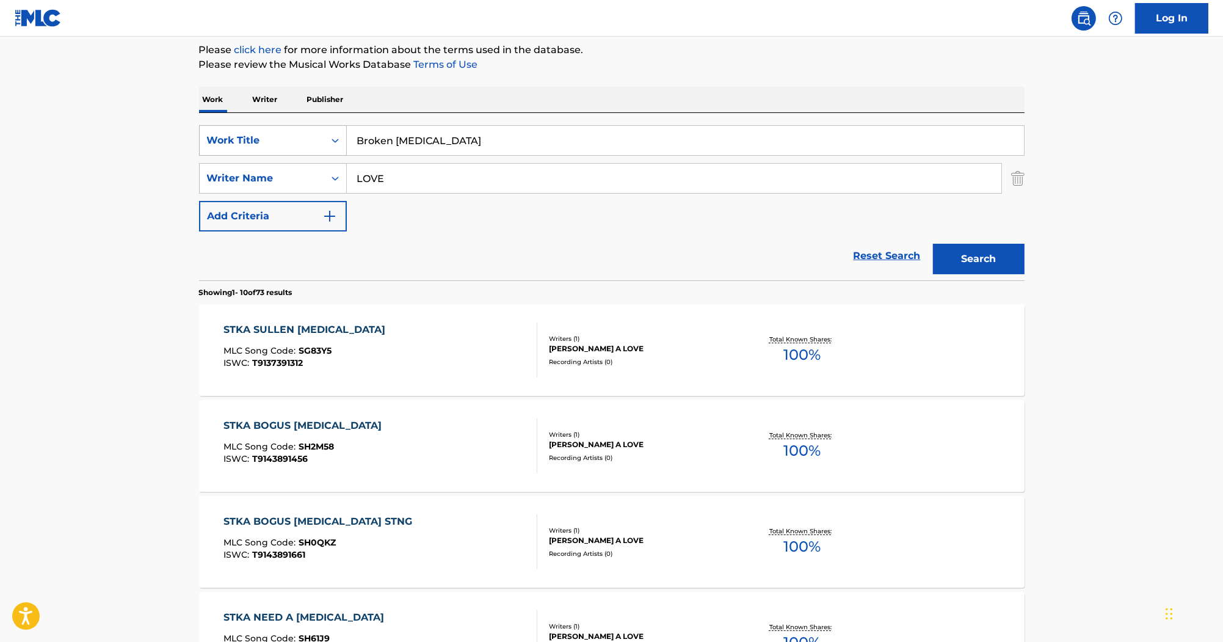
drag, startPoint x: 432, startPoint y: 181, endPoint x: 203, endPoint y: 153, distance: 230.8
click at [198, 154] on div "The MLC Public Work Search The accuracy and completeness of The MLC's data is d…" at bounding box center [611, 621] width 855 height 1401
paste input "PANOS"
type input "PANOS"
click at [979, 261] on button "Search" at bounding box center [979, 259] width 92 height 31
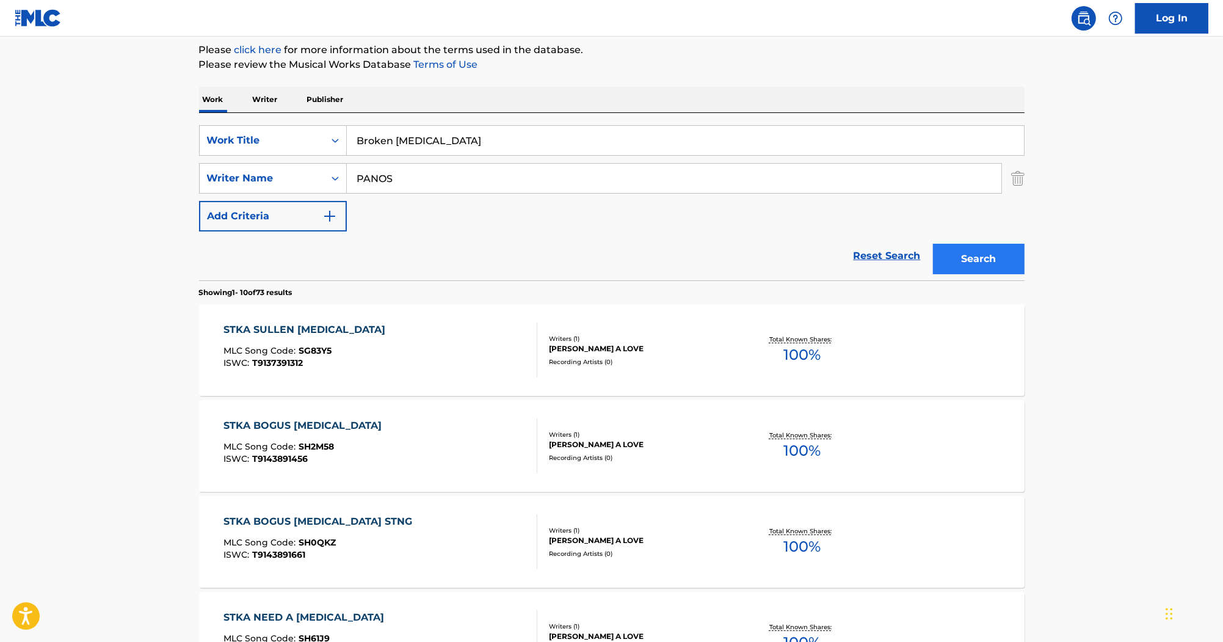
scroll to position [0, 0]
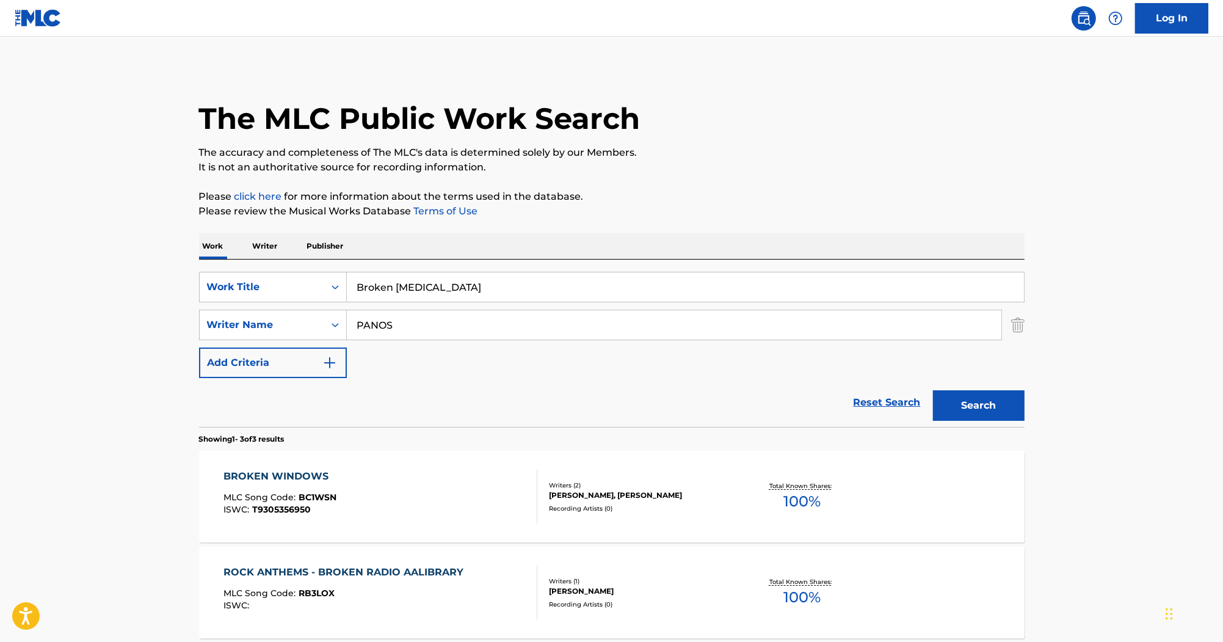
drag, startPoint x: 435, startPoint y: 295, endPoint x: 220, endPoint y: 198, distance: 235.3
click at [232, 252] on div "Work Writer Publisher SearchWithCriteriab0efe9eb-9b97-4b22-8a38-0a1fece5cf9b Wo…" at bounding box center [612, 512] width 826 height 558
paste input "When You Come Around"
type input "When You Come Around"
drag, startPoint x: 440, startPoint y: 327, endPoint x: 377, endPoint y: 317, distance: 63.1
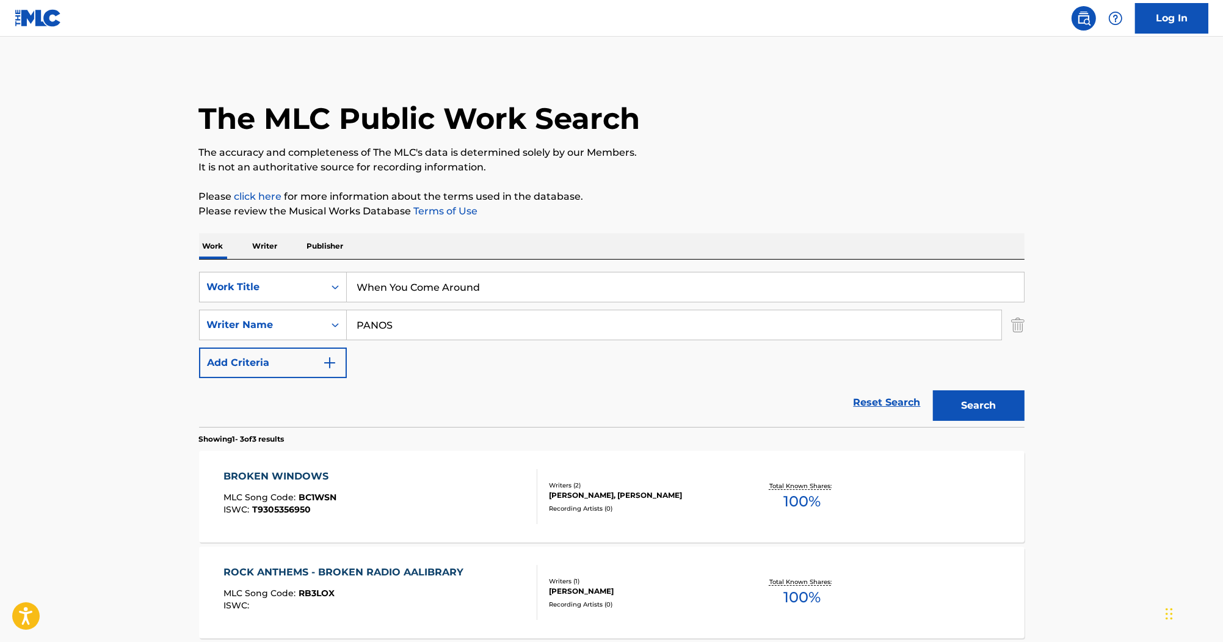
click at [379, 317] on input "PANOS" at bounding box center [674, 324] width 655 height 29
click at [415, 331] on input "PANOS" at bounding box center [674, 324] width 655 height 29
drag, startPoint x: 344, startPoint y: 316, endPoint x: 220, endPoint y: 311, distance: 124.0
click at [220, 311] on div "SearchWithCriteria55c3436e-7651-4091-9f5a-70368b33b689 Writer Name PANOS" at bounding box center [612, 325] width 826 height 31
paste input "Deric Ruttan"
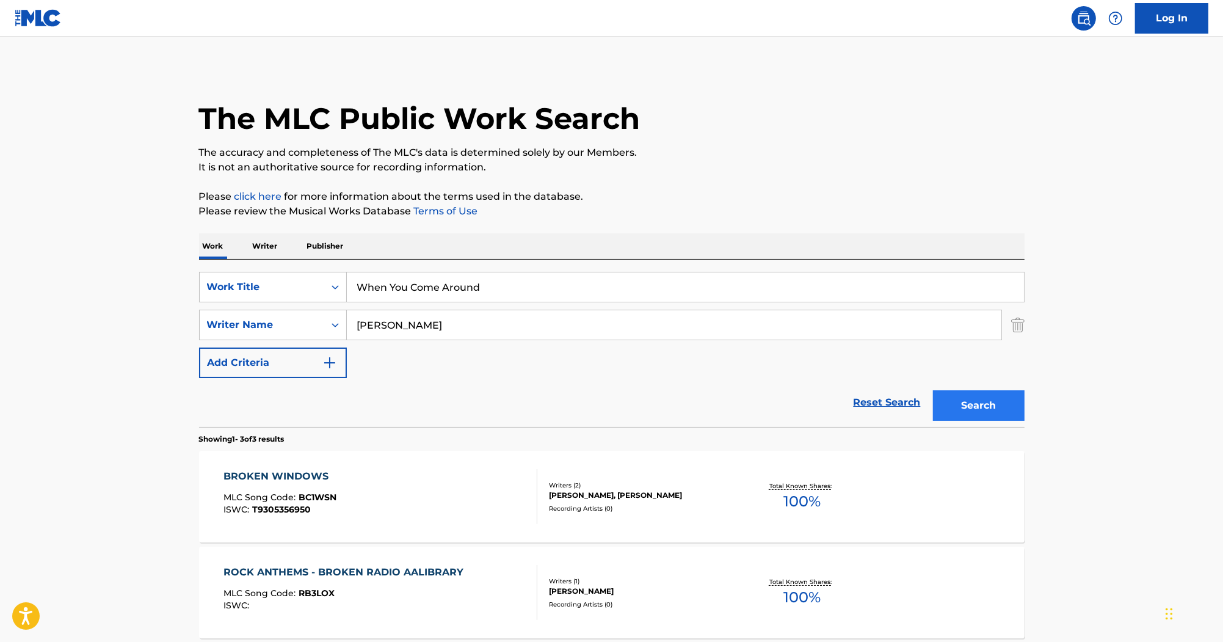
type input "Deric Ruttan"
click at [945, 412] on button "Search" at bounding box center [979, 405] width 92 height 31
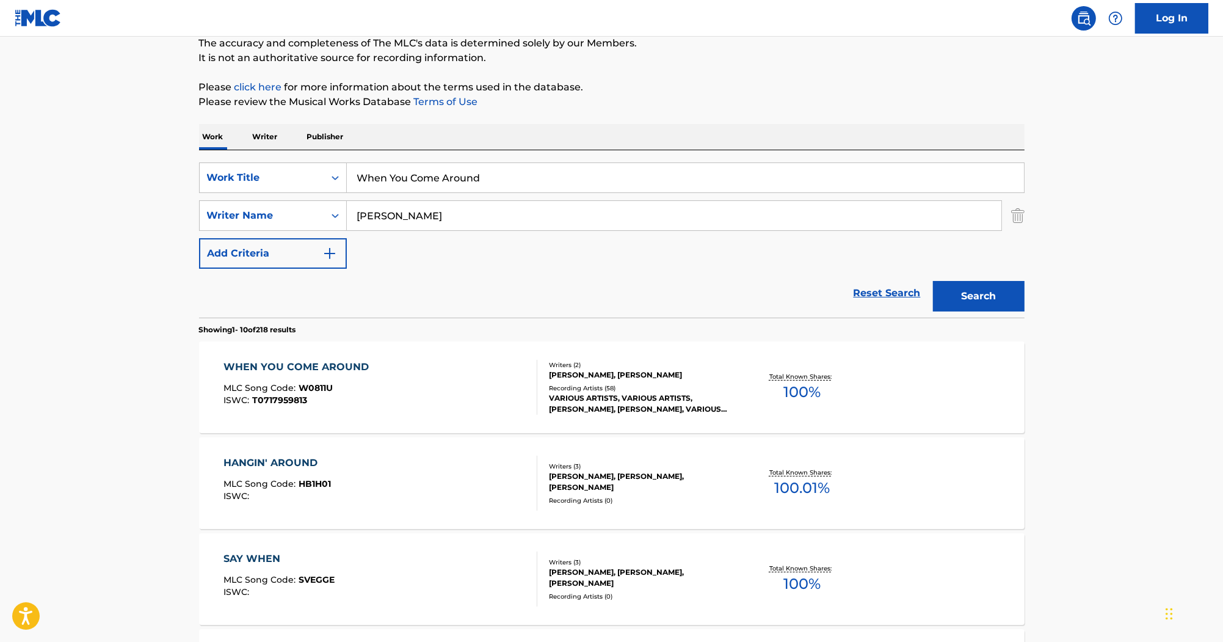
scroll to position [147, 0]
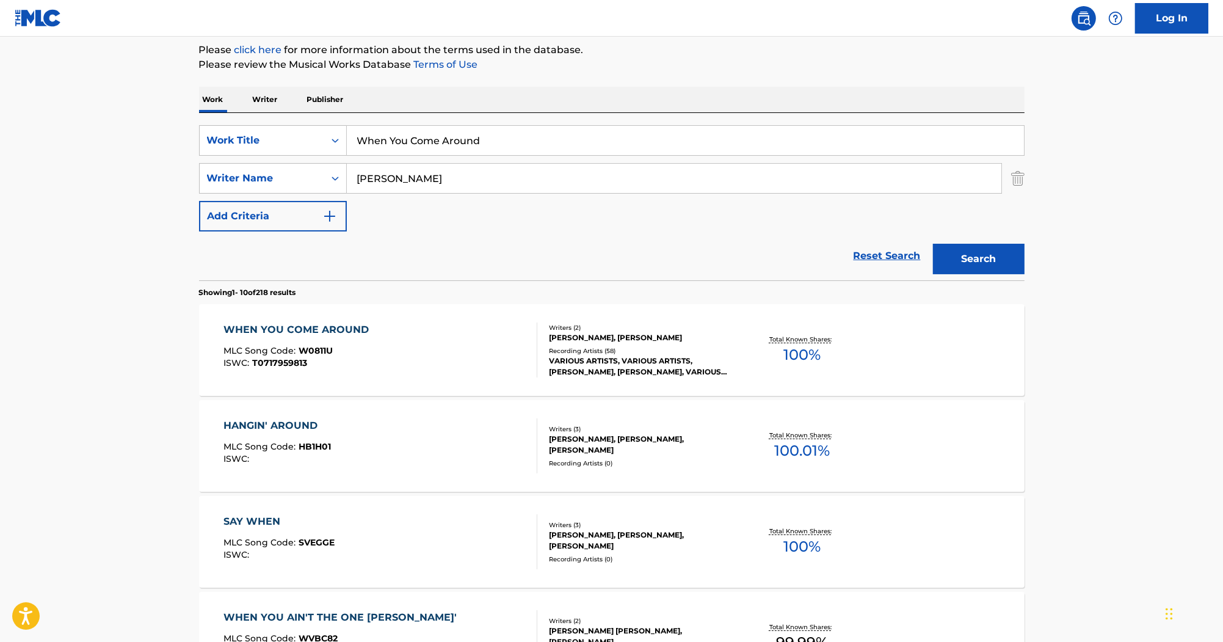
click at [327, 328] on div "WHEN YOU COME AROUND" at bounding box center [298, 329] width 151 height 15
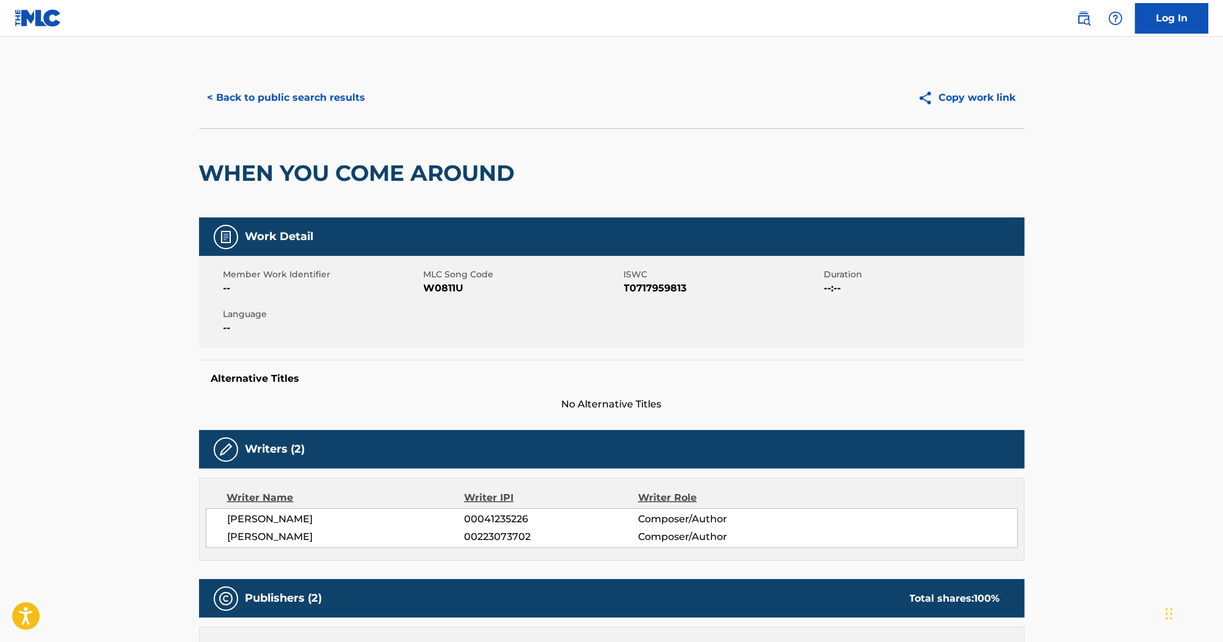
click at [443, 284] on span "W0811U" at bounding box center [522, 288] width 197 height 15
click at [677, 291] on span "T0717959813" at bounding box center [722, 288] width 197 height 15
click at [289, 94] on button "< Back to public search results" at bounding box center [286, 97] width 175 height 31
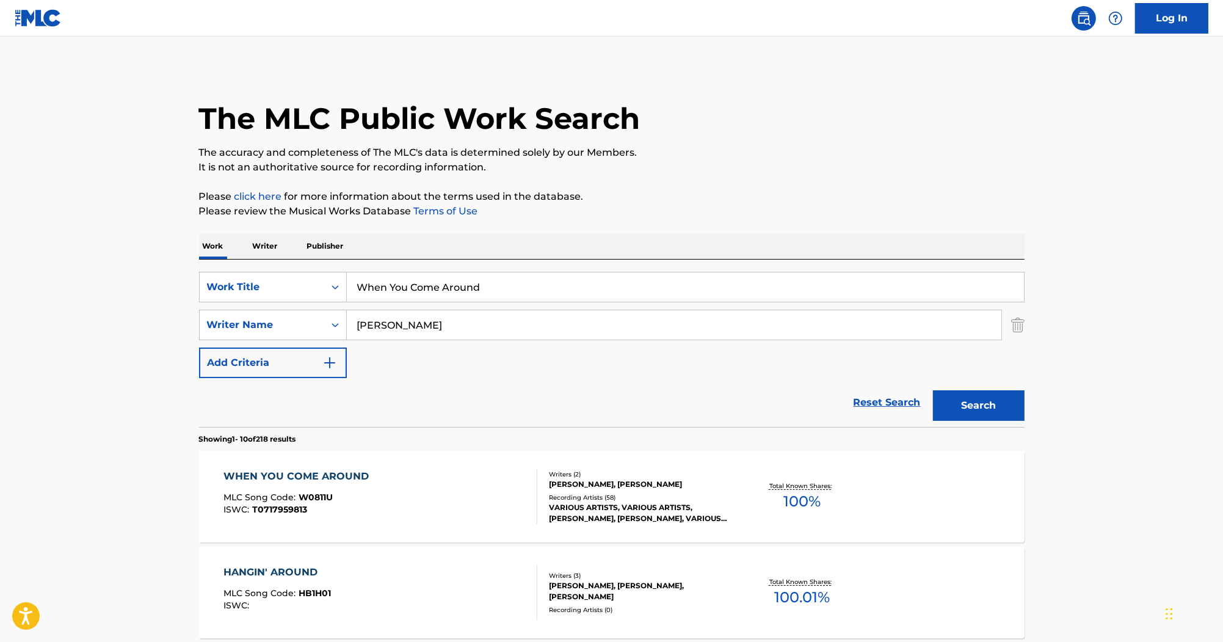
scroll to position [147, 0]
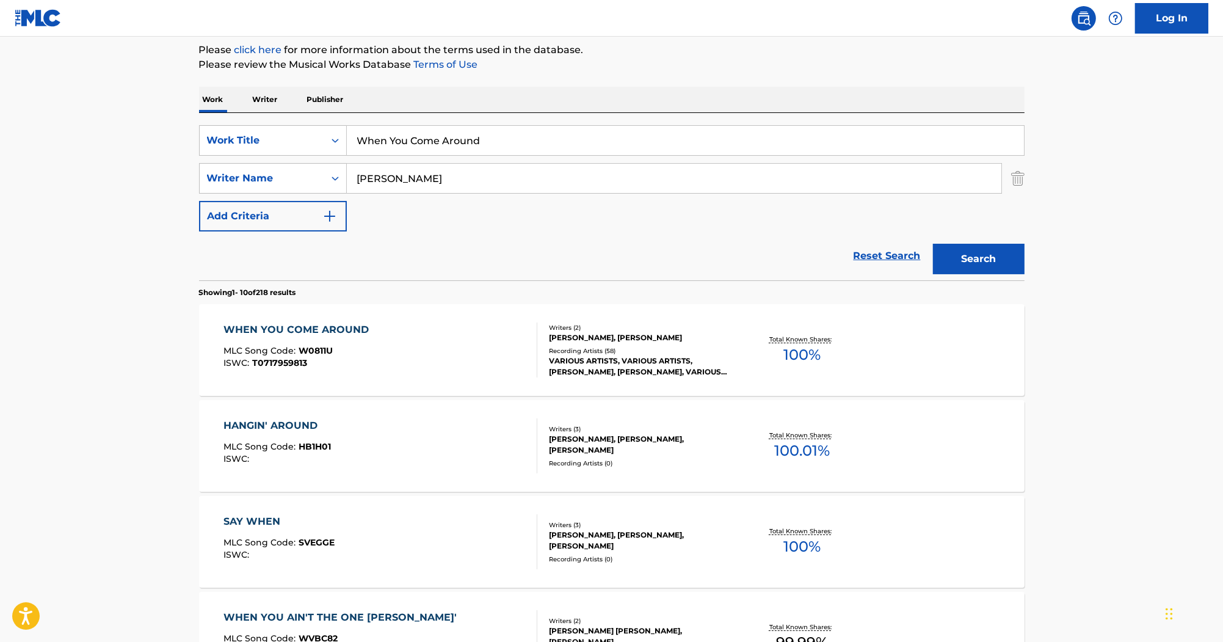
paste input "Heartbreaker (live from pukklepop)"
drag, startPoint x: 501, startPoint y: 147, endPoint x: 261, endPoint y: 85, distance: 247.0
drag, startPoint x: 595, startPoint y: 142, endPoint x: 532, endPoint y: 149, distance: 63.3
click at [532, 149] on input "Heartbreaker (live from pukklepop)" at bounding box center [685, 140] width 677 height 29
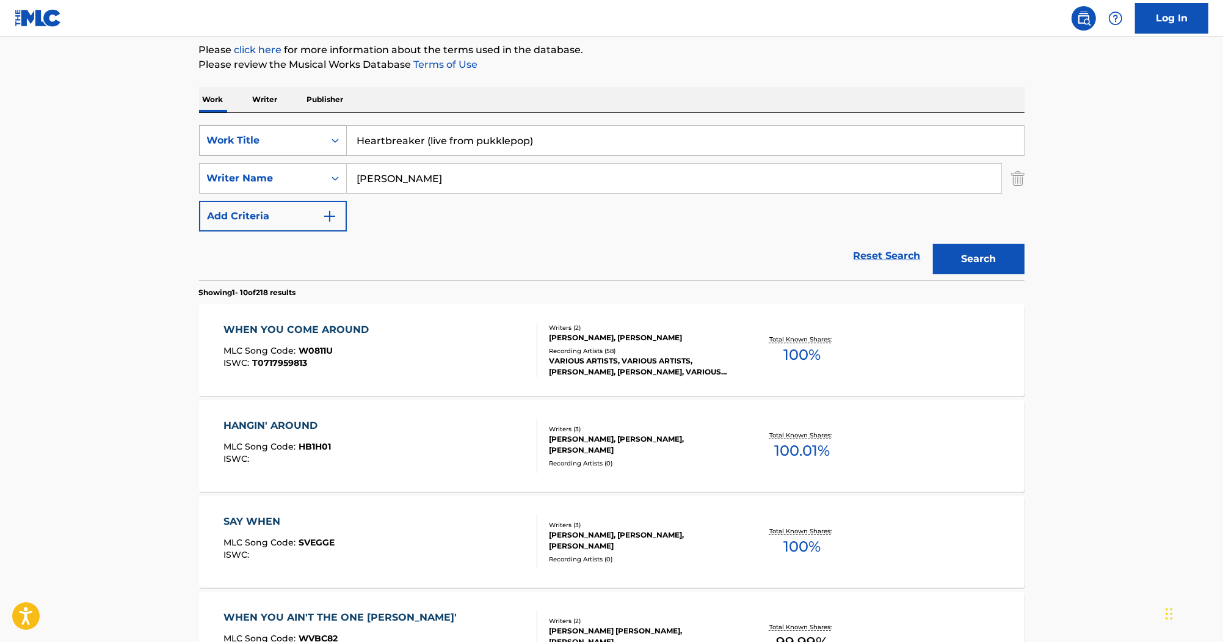
paste input "I Can't Be Your Friend"
drag, startPoint x: 558, startPoint y: 134, endPoint x: 211, endPoint y: 126, distance: 346.9
click at [211, 126] on div "SearchWithCriteriab0efe9eb-9b97-4b22-8a38-0a1fece5cf9b Work Title I Can't Be Yo…" at bounding box center [612, 140] width 826 height 31
type input "I Can't Be Your Friend"
click at [200, 46] on p "Please click here for more information about the terms used in the database." at bounding box center [612, 50] width 826 height 15
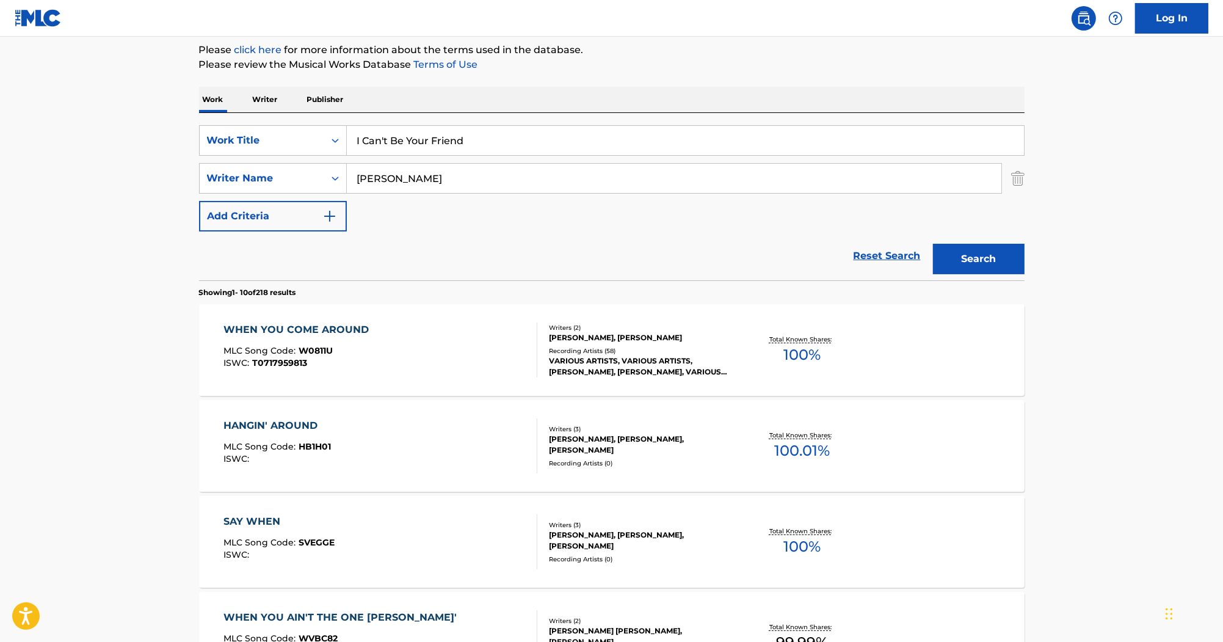
drag, startPoint x: 504, startPoint y: 171, endPoint x: 173, endPoint y: 152, distance: 330.9
click at [173, 152] on main "The MLC Public Work Search The accuracy and completeness of The MLC's data is d…" at bounding box center [611, 608] width 1223 height 1437
paste input "Robin Rucker"
click at [959, 247] on button "Search" at bounding box center [979, 259] width 92 height 31
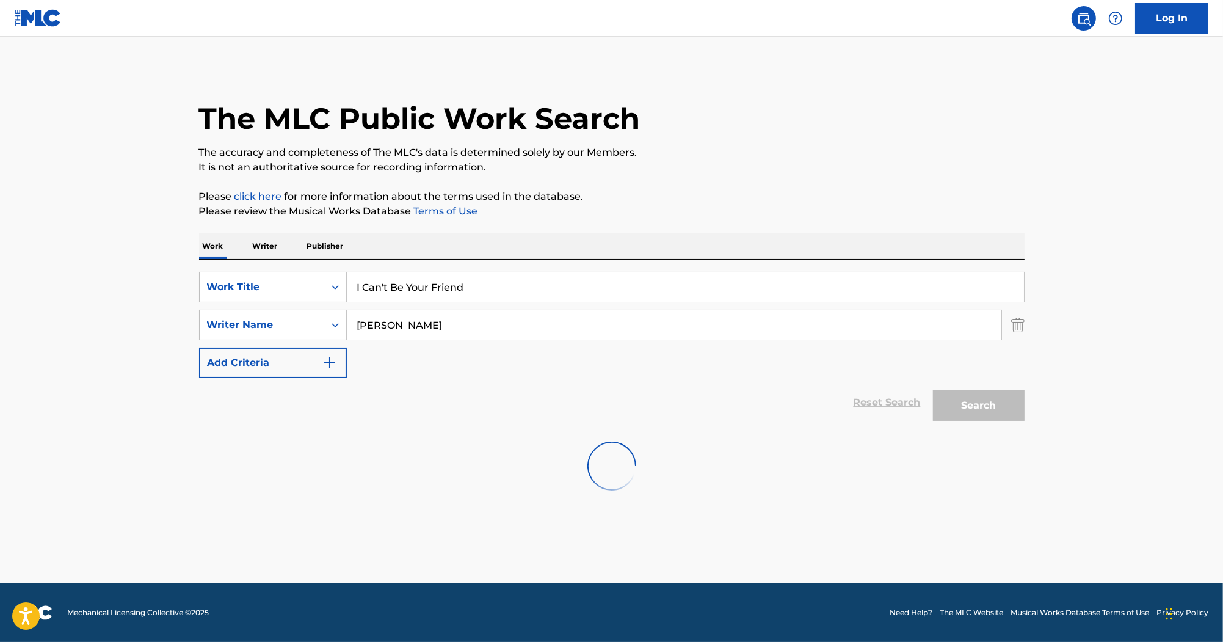
scroll to position [0, 0]
drag, startPoint x: 489, startPoint y: 334, endPoint x: 215, endPoint y: 310, distance: 274.7
click at [215, 310] on div "SearchWithCriteria55c3436e-7651-4091-9f5a-70368b33b689 Writer Name Robin Rucker" at bounding box center [612, 325] width 826 height 31
paste input "ushlow"
click at [965, 405] on button "Search" at bounding box center [979, 405] width 92 height 31
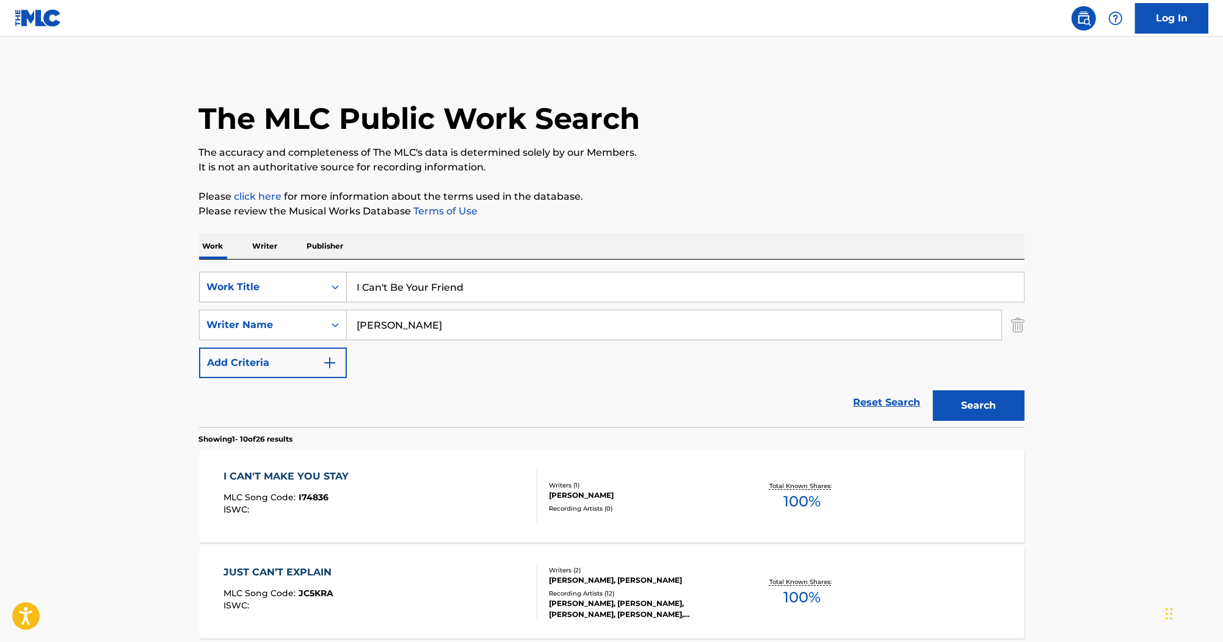
drag, startPoint x: 535, startPoint y: 322, endPoint x: 245, endPoint y: 300, distance: 290.3
click at [245, 300] on div "SearchWithCriteriab0efe9eb-9b97-4b22-8a38-0a1fece5cf9b Work Title I Can't Be Yo…" at bounding box center [612, 325] width 826 height 106
paste input "[PERSON_NAME]"
type input "[PERSON_NAME]"
click at [969, 400] on button "Search" at bounding box center [979, 405] width 92 height 31
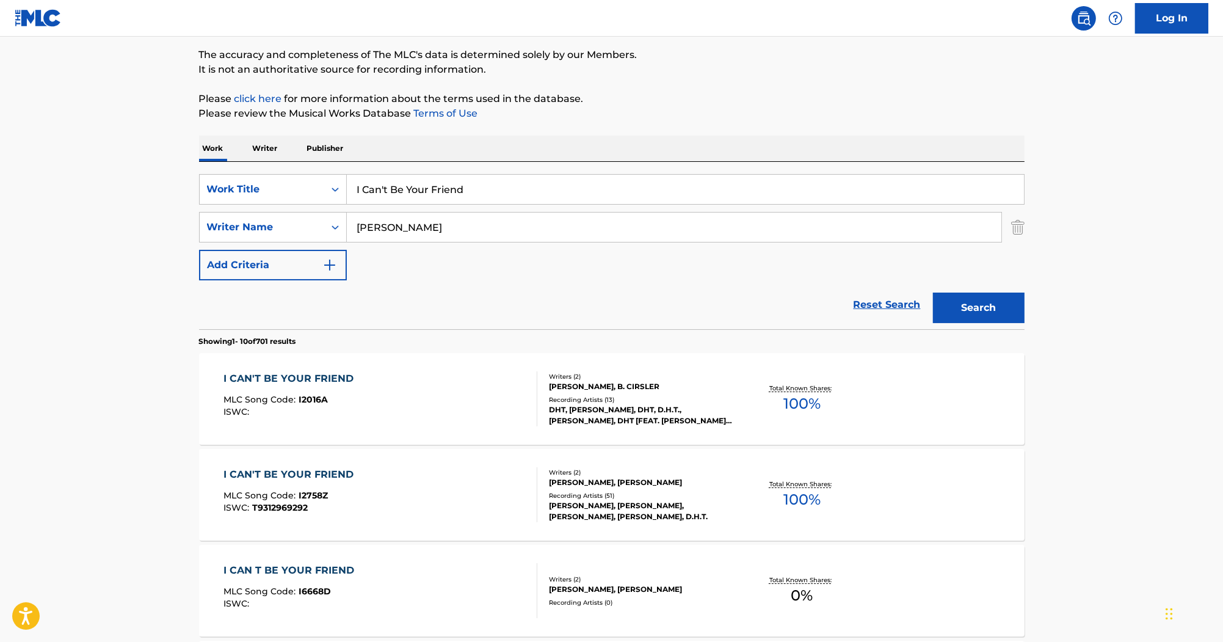
scroll to position [147, 0]
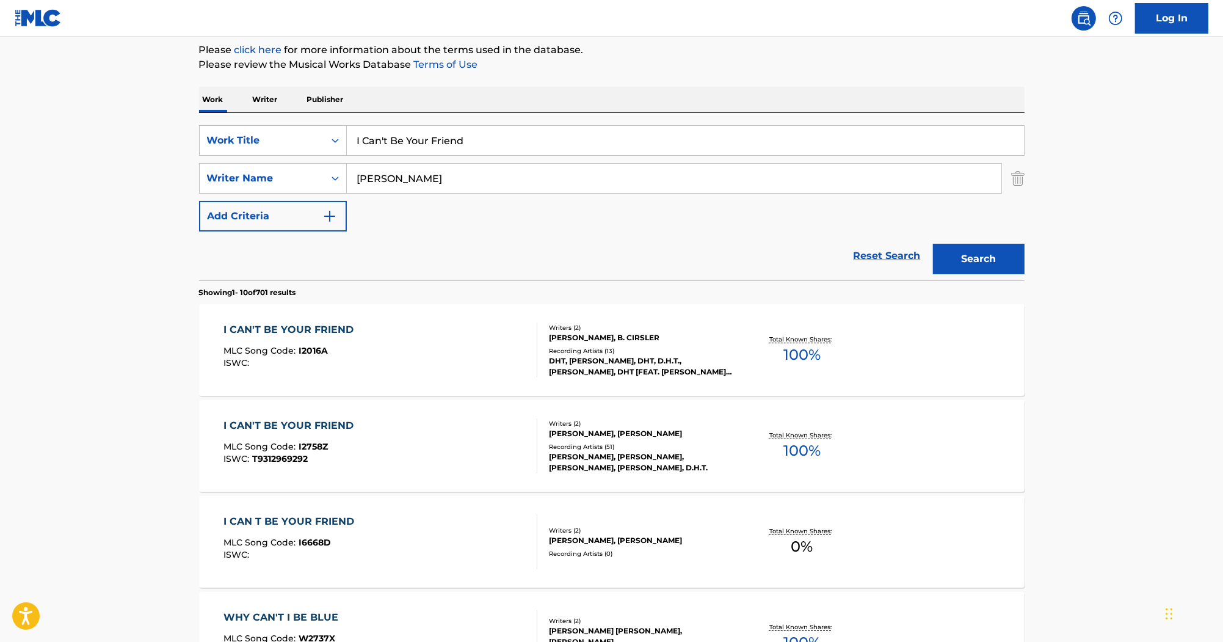
drag, startPoint x: 473, startPoint y: 139, endPoint x: 275, endPoint y: 115, distance: 198.7
click at [275, 115] on div "SearchWithCriteriab0efe9eb-9b97-4b22-8a38-0a1fece5cf9b Work Title I Can't Be Yo…" at bounding box center [612, 196] width 826 height 167
paste input "Pictures Of Me"
type input "Pictures Of Me"
drag, startPoint x: 442, startPoint y: 183, endPoint x: 330, endPoint y: 167, distance: 113.5
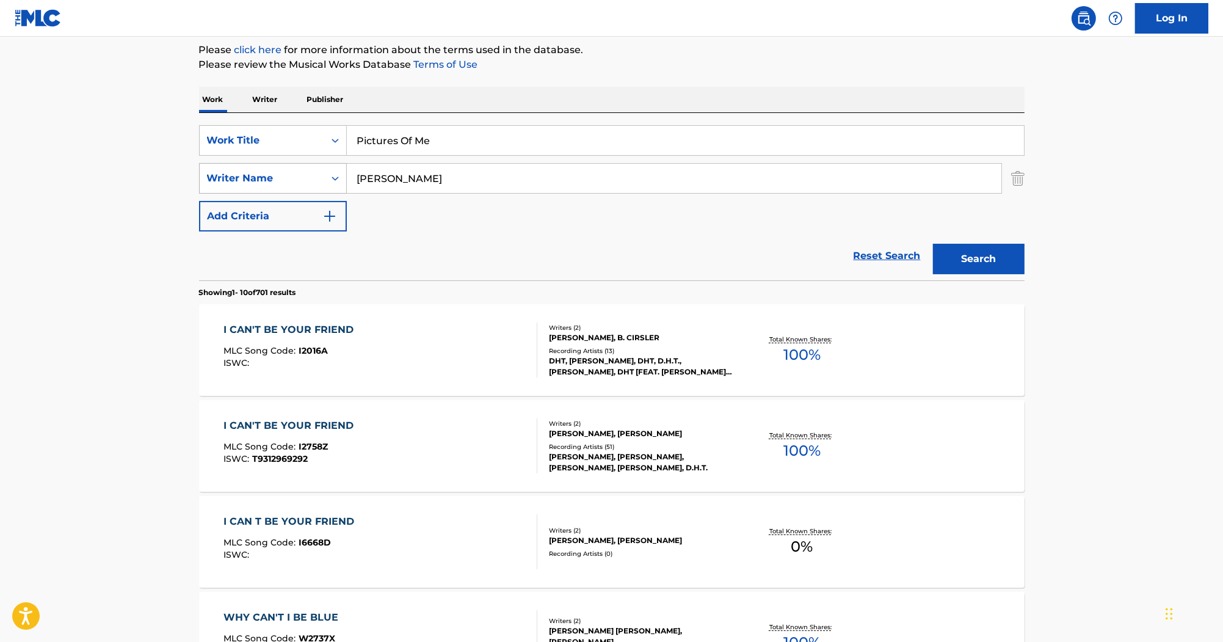
click at [330, 167] on div "SearchWithCriteria55c3436e-7651-4091-9f5a-70368b33b689 Writer Name CLAWSON" at bounding box center [612, 178] width 826 height 31
paste input "Sonya Isaacs"
type input "Sonya Isaacs"
click at [1011, 269] on button "Search" at bounding box center [979, 259] width 92 height 31
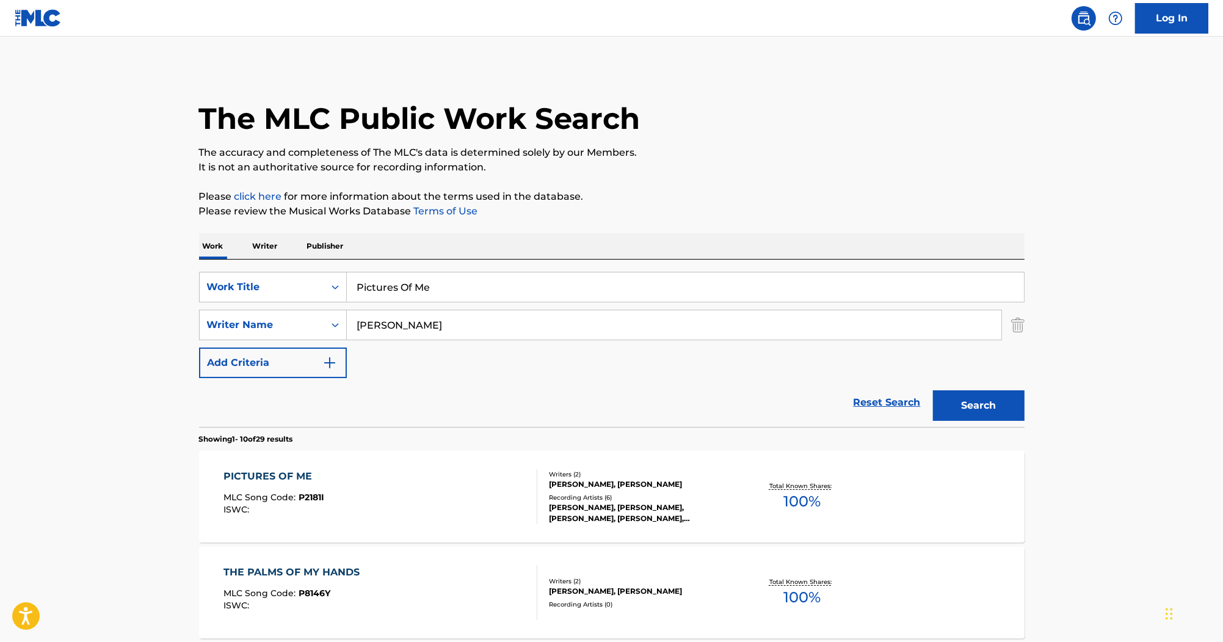
click at [269, 473] on div "PICTURES OF ME" at bounding box center [273, 476] width 101 height 15
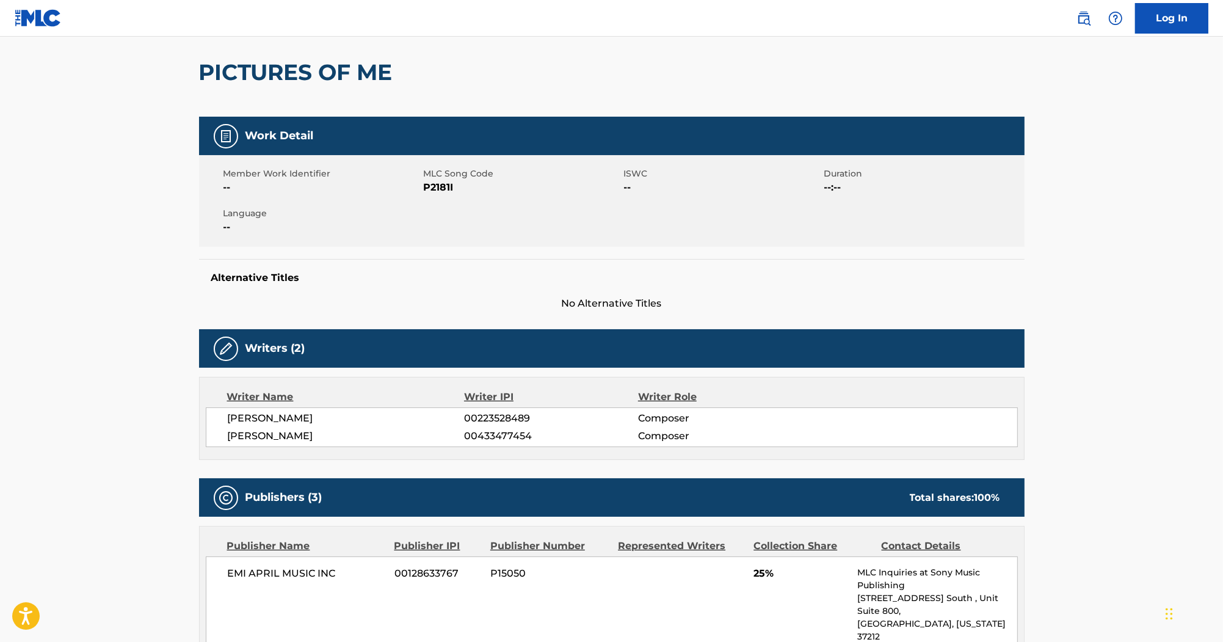
scroll to position [98, 0]
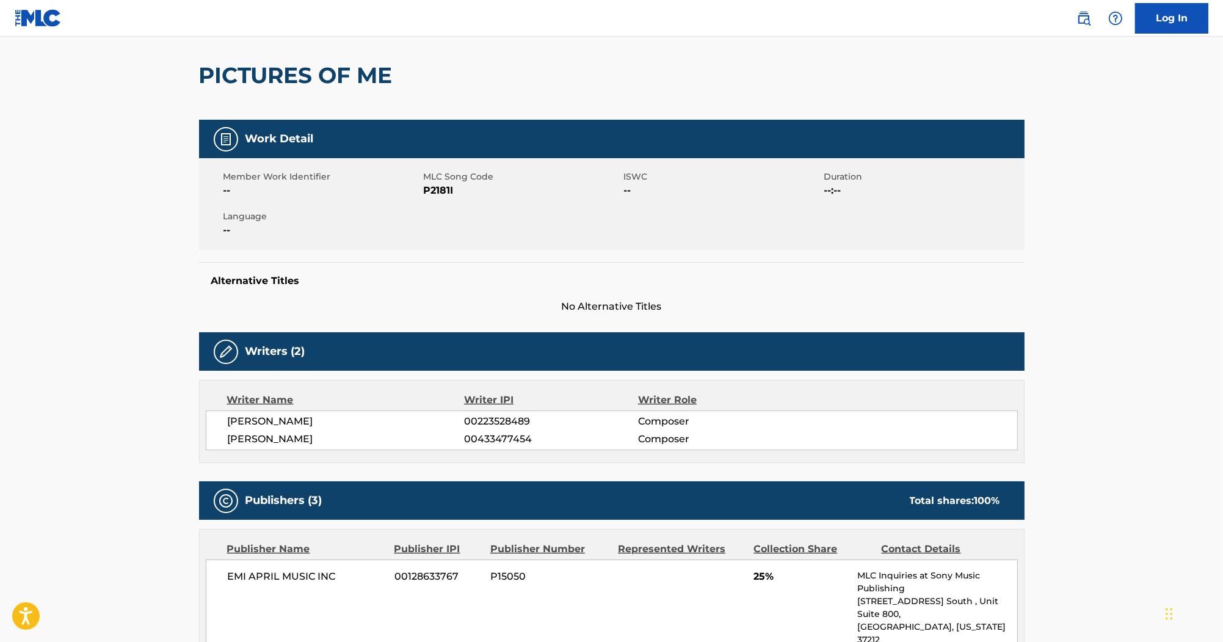
click at [446, 193] on span "P2181I" at bounding box center [522, 190] width 197 height 15
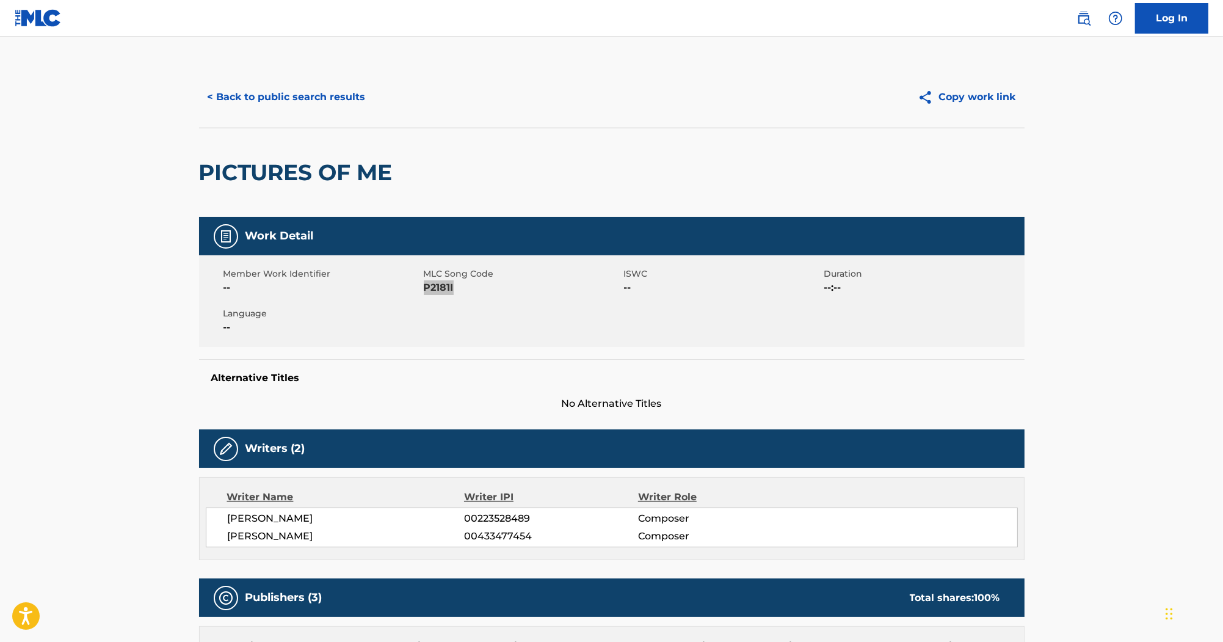
scroll to position [0, 0]
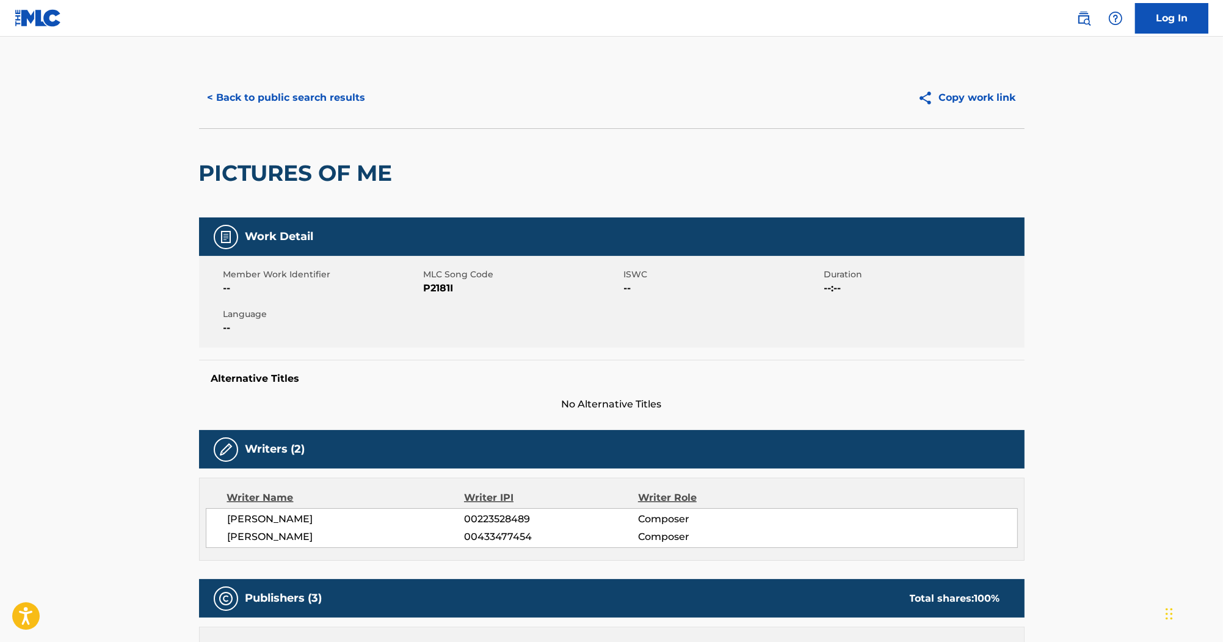
click at [401, 359] on div "Work Detail Member Work Identifier -- MLC Song Code P2181I ISWC -- Duration --:…" at bounding box center [612, 314] width 826 height 194
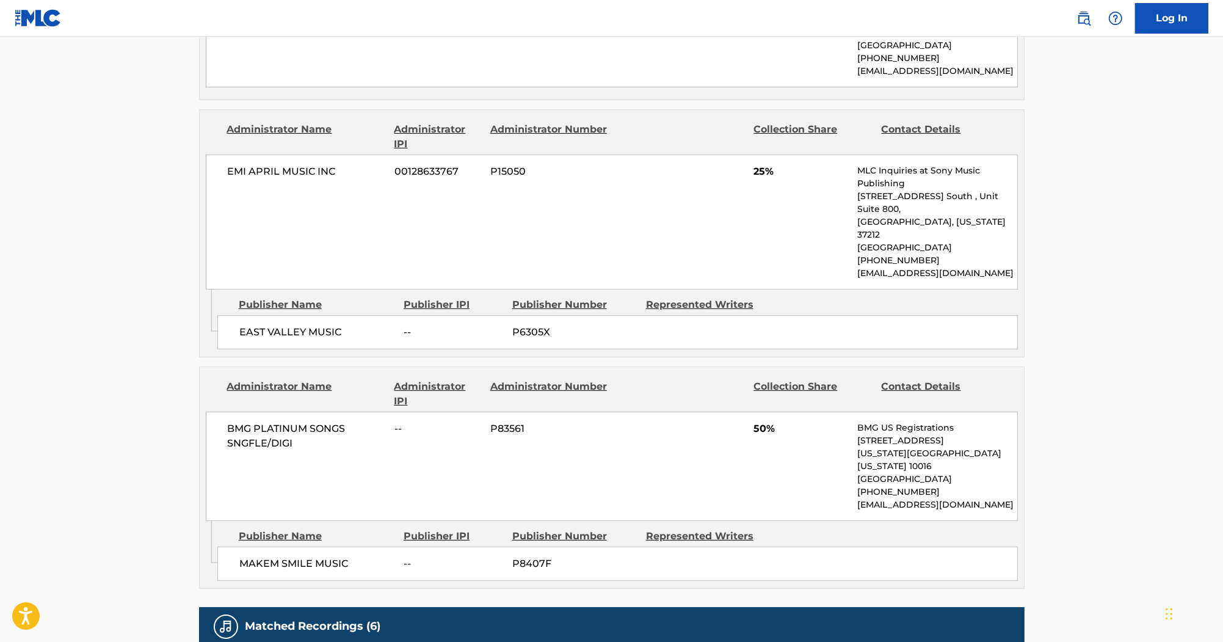
scroll to position [733, 0]
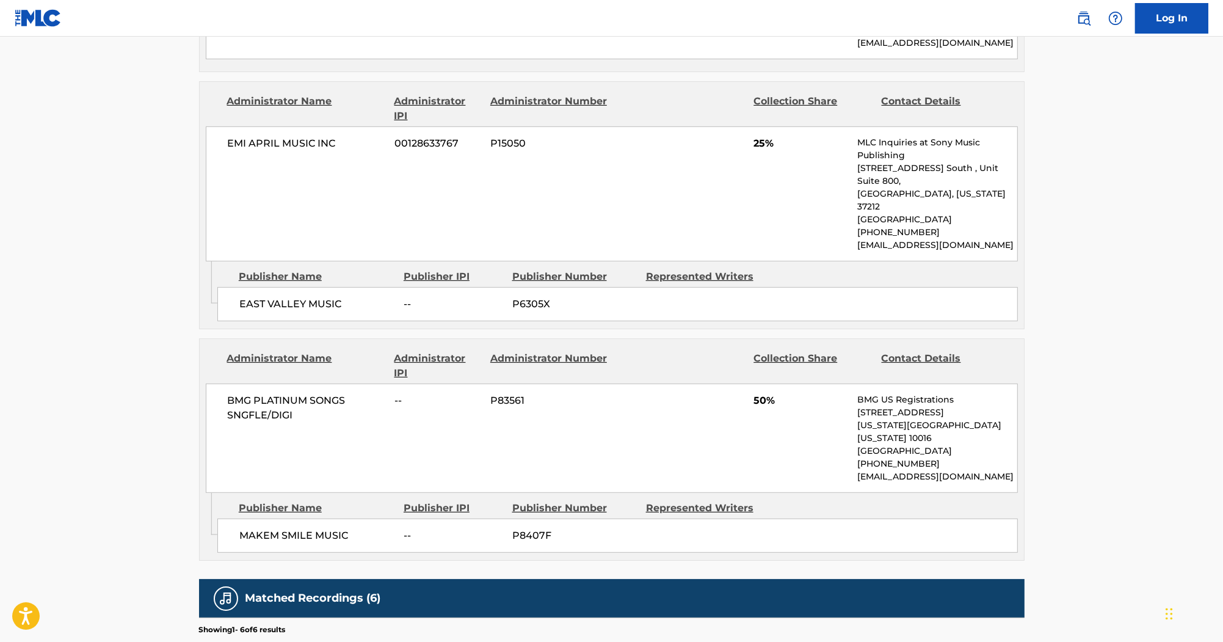
click at [383, 136] on span "EMI APRIL MUSIC INC" at bounding box center [307, 143] width 158 height 15
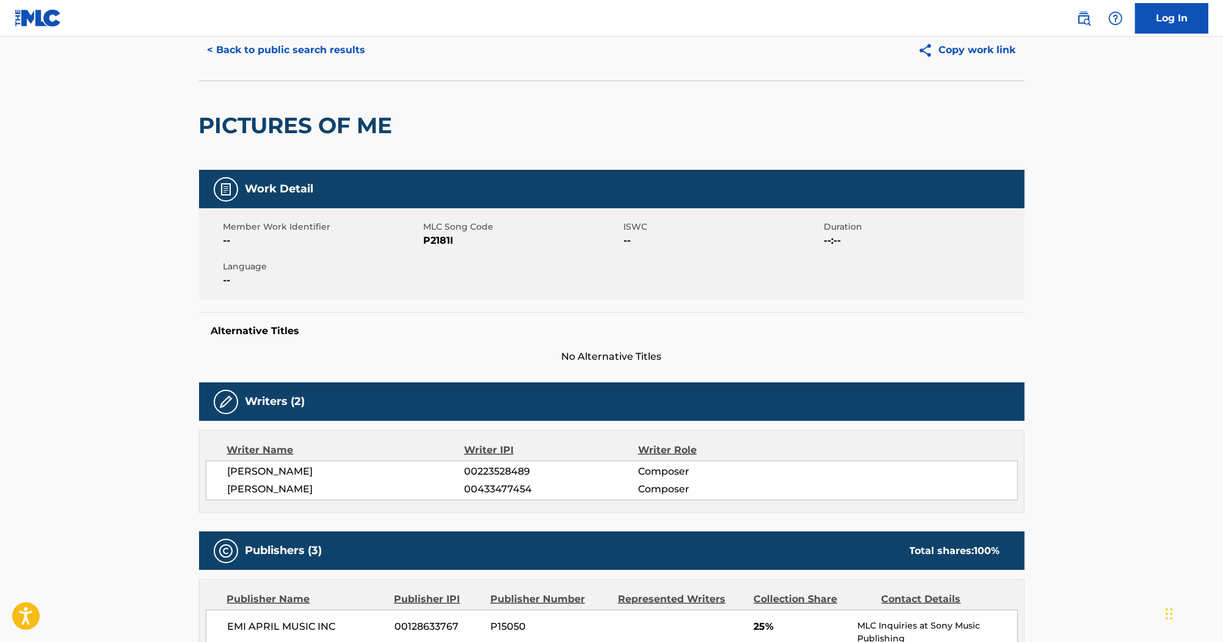
scroll to position [0, 0]
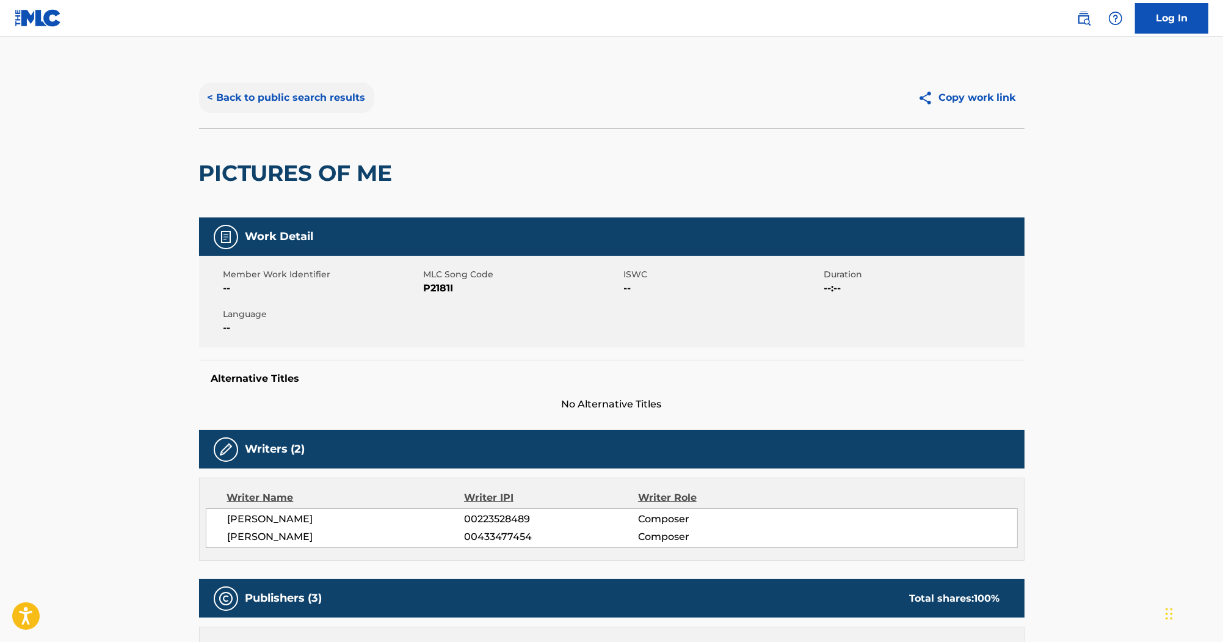
click at [325, 92] on button "< Back to public search results" at bounding box center [286, 97] width 175 height 31
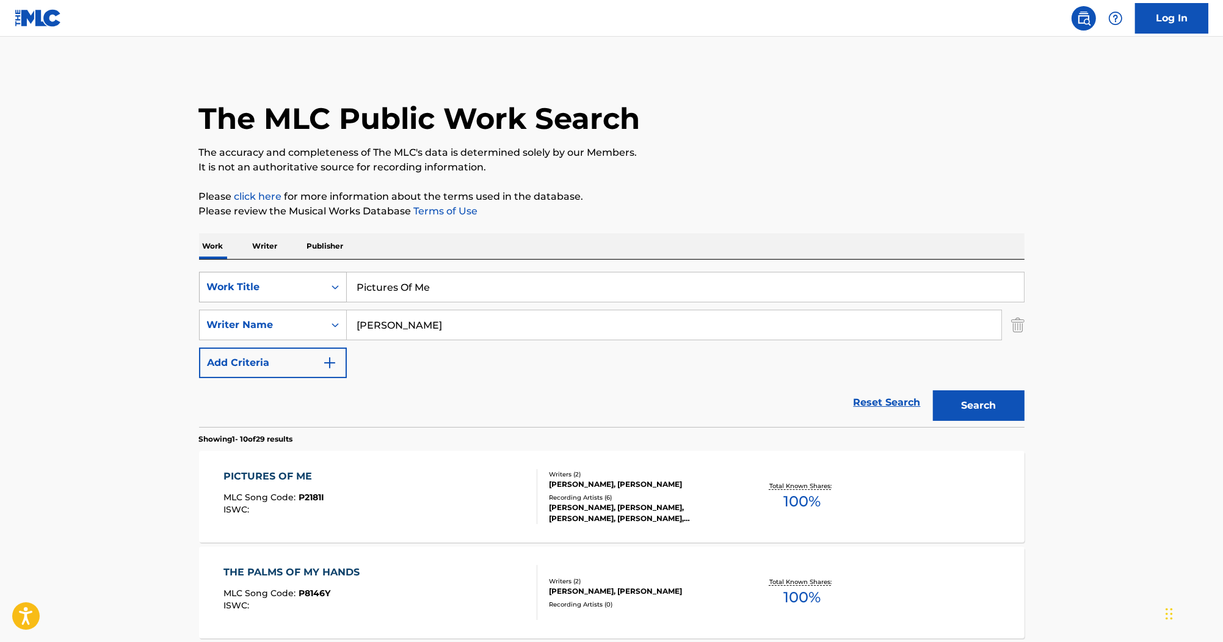
drag, startPoint x: 476, startPoint y: 296, endPoint x: 315, endPoint y: 282, distance: 161.8
click at [315, 283] on div "SearchWithCriteriab0efe9eb-9b97-4b22-8a38-0a1fece5cf9b Work Title Pictures Of Me" at bounding box center [612, 287] width 826 height 31
paste input "Roller Coaster"
type input "Roller Coaster"
click at [983, 407] on button "Search" at bounding box center [979, 405] width 92 height 31
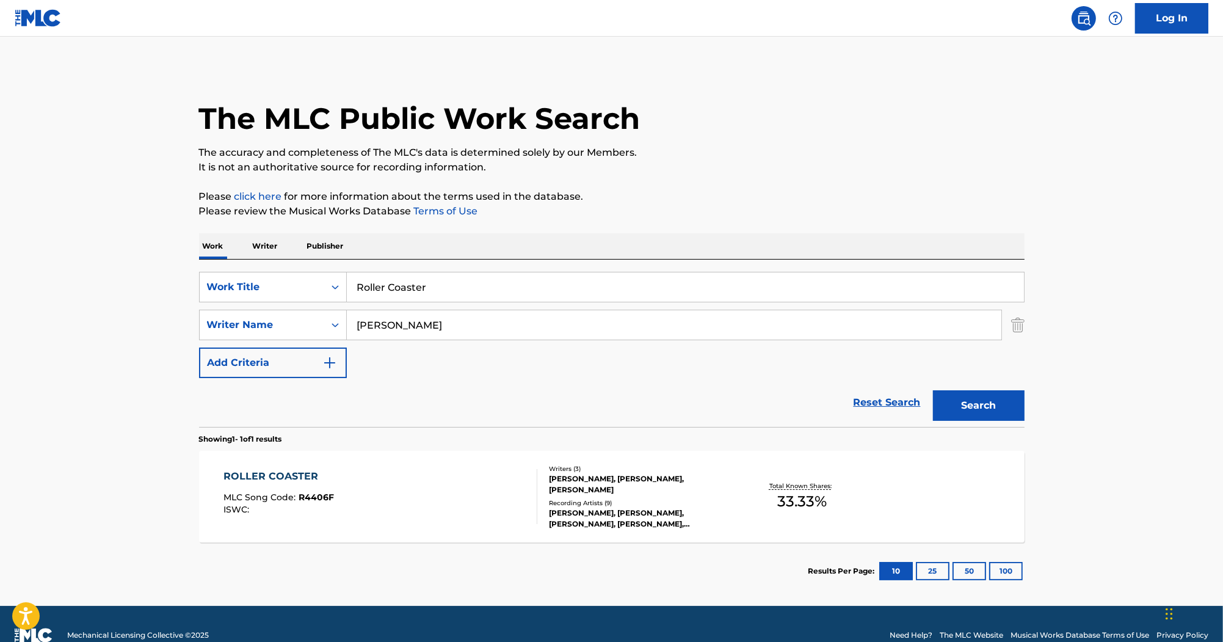
click at [812, 182] on div "The MLC Public Work Search The accuracy and completeness of The MLC's data is d…" at bounding box center [611, 333] width 855 height 532
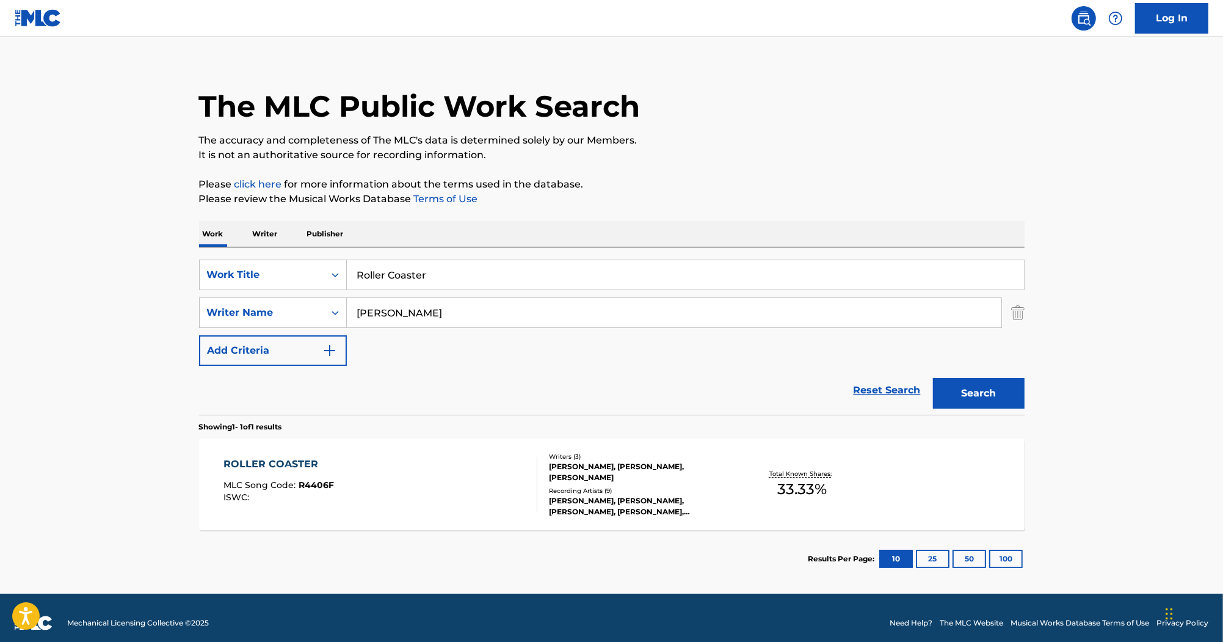
scroll to position [22, 0]
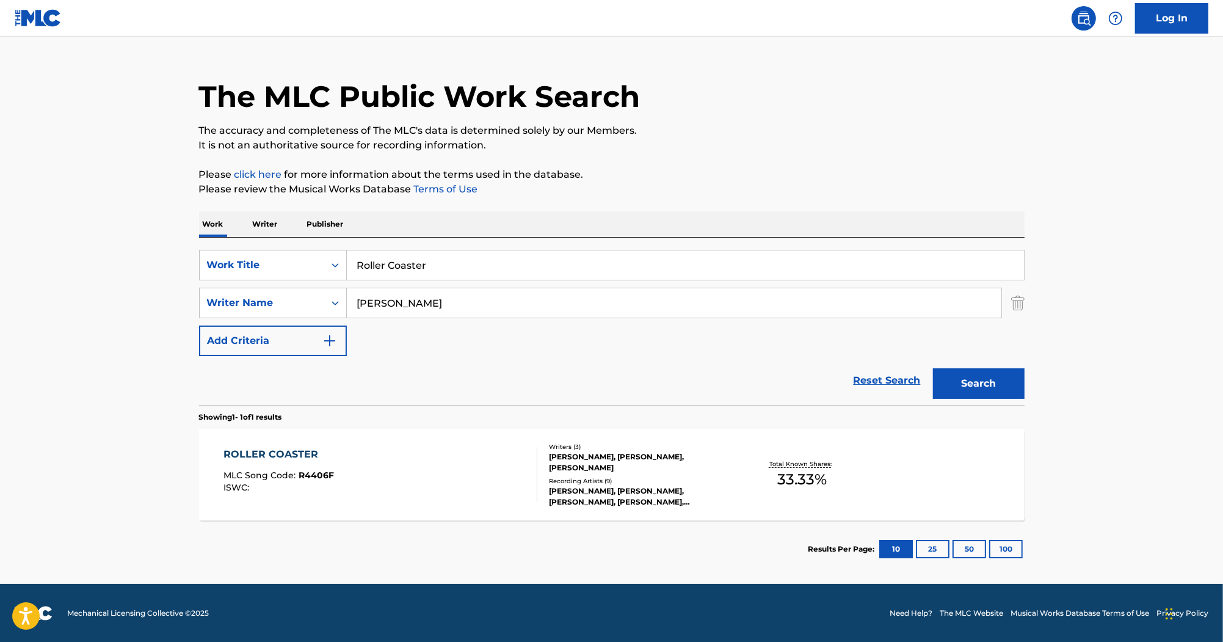
click at [288, 457] on div "ROLLER COASTER" at bounding box center [278, 454] width 111 height 15
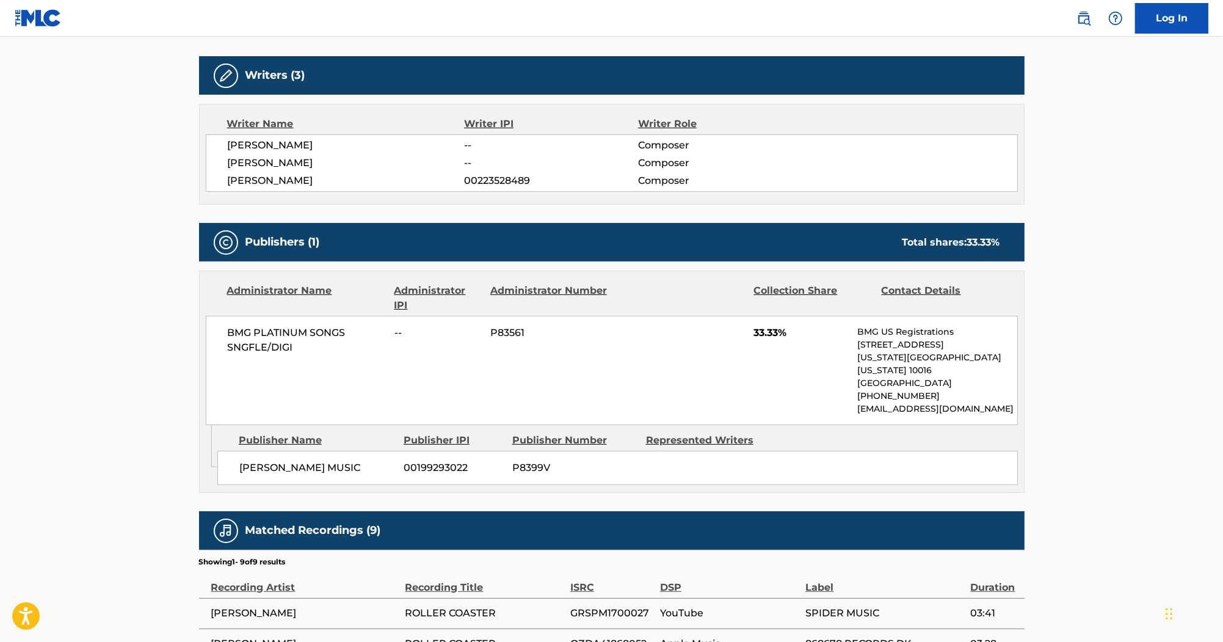
scroll to position [129, 0]
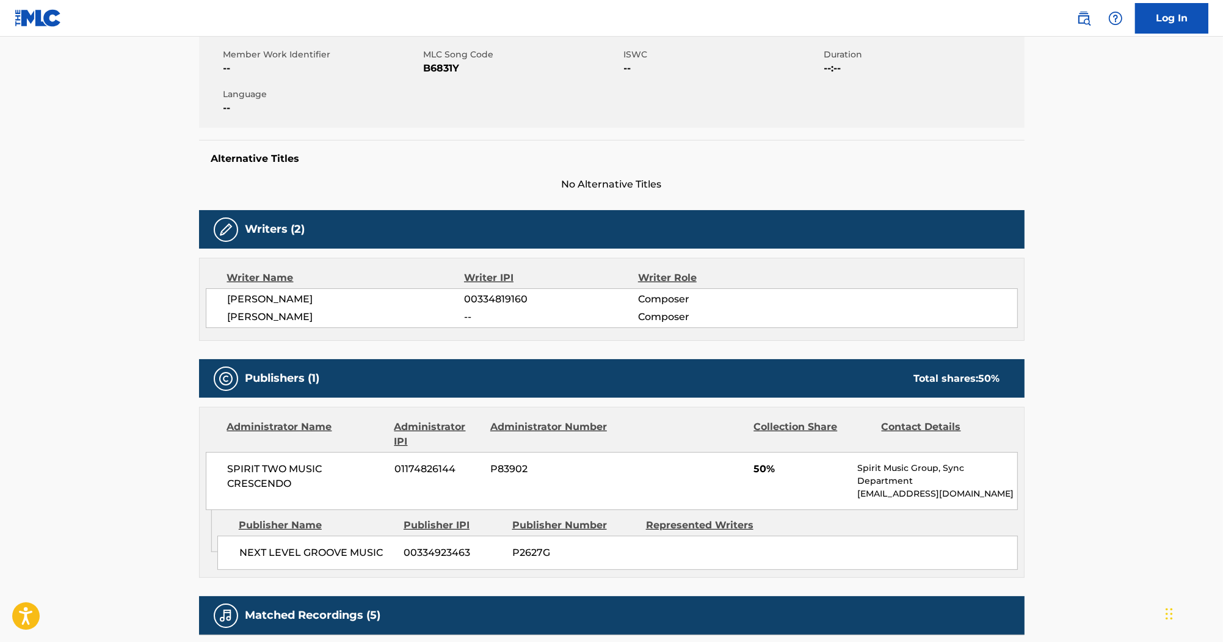
scroll to position [244, 0]
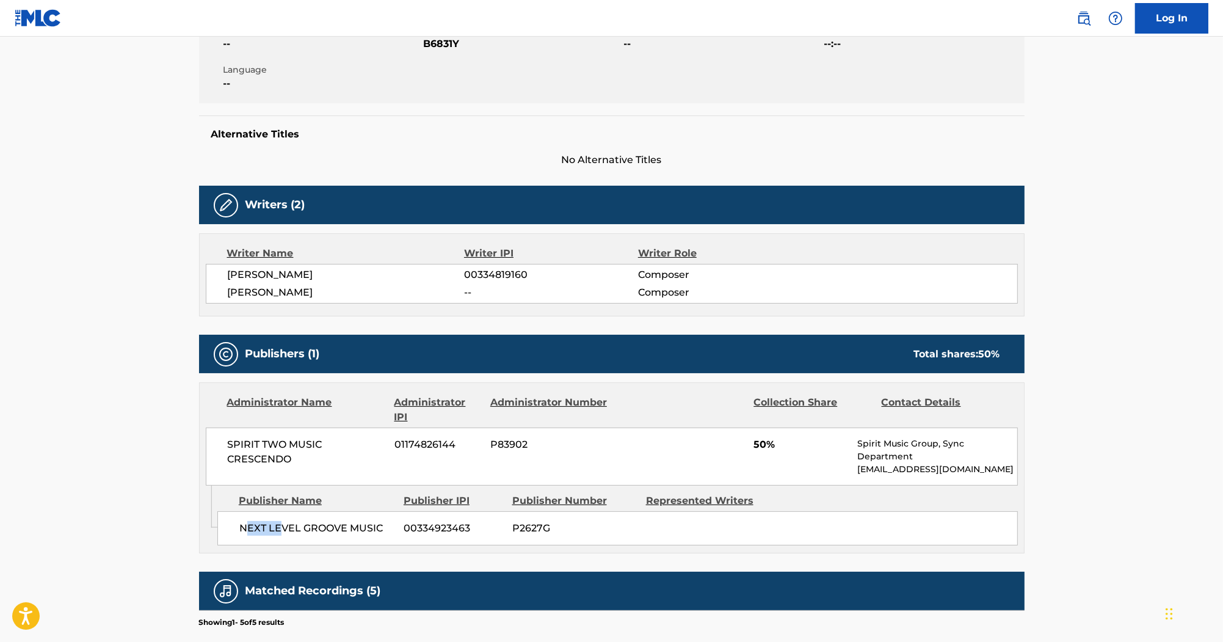
drag, startPoint x: 243, startPoint y: 525, endPoint x: 278, endPoint y: 526, distance: 34.8
click at [278, 526] on span "NEXT LEVEL GROOVE MUSIC" at bounding box center [317, 528] width 156 height 15
drag, startPoint x: 278, startPoint y: 526, endPoint x: 382, endPoint y: 528, distance: 103.8
click at [382, 528] on div "NEXT LEVEL GROOVE MUSIC 00334923463 P2627G" at bounding box center [617, 528] width 801 height 34
copy span "NEXT LEVEL GROOVE MUSIC"
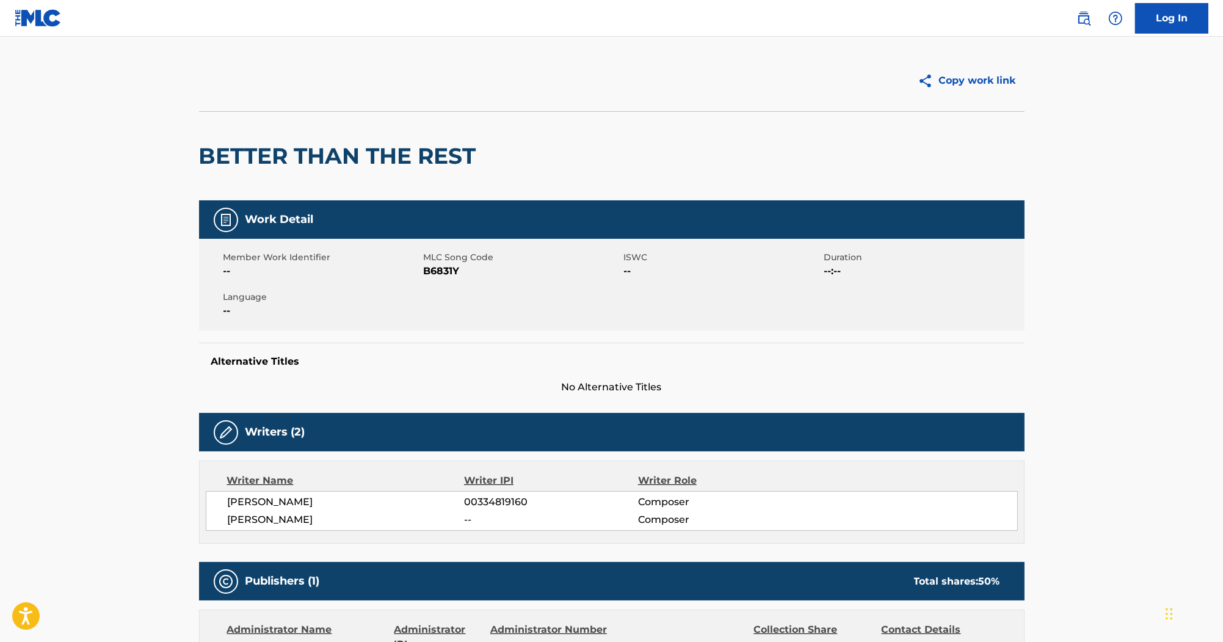
scroll to position [0, 0]
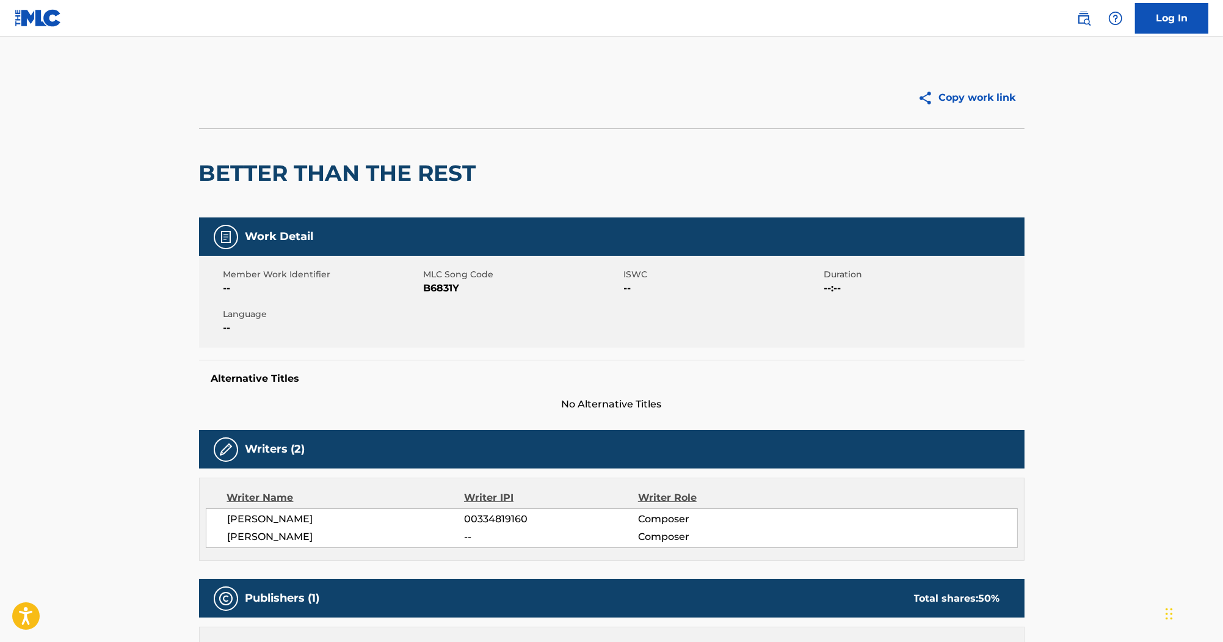
click at [446, 294] on span "B6831Y" at bounding box center [522, 288] width 197 height 15
click at [446, 287] on span "B6831Y" at bounding box center [522, 288] width 197 height 15
click at [445, 287] on span "B6831Y" at bounding box center [522, 288] width 197 height 15
copy span "B6831Y"
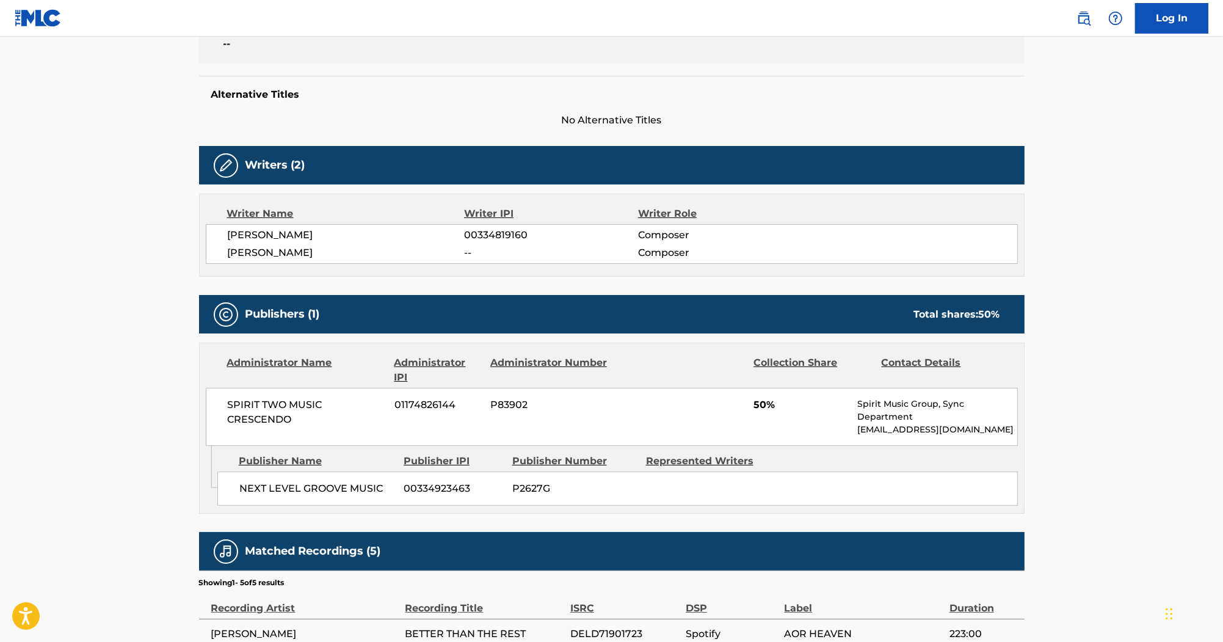
scroll to position [293, 0]
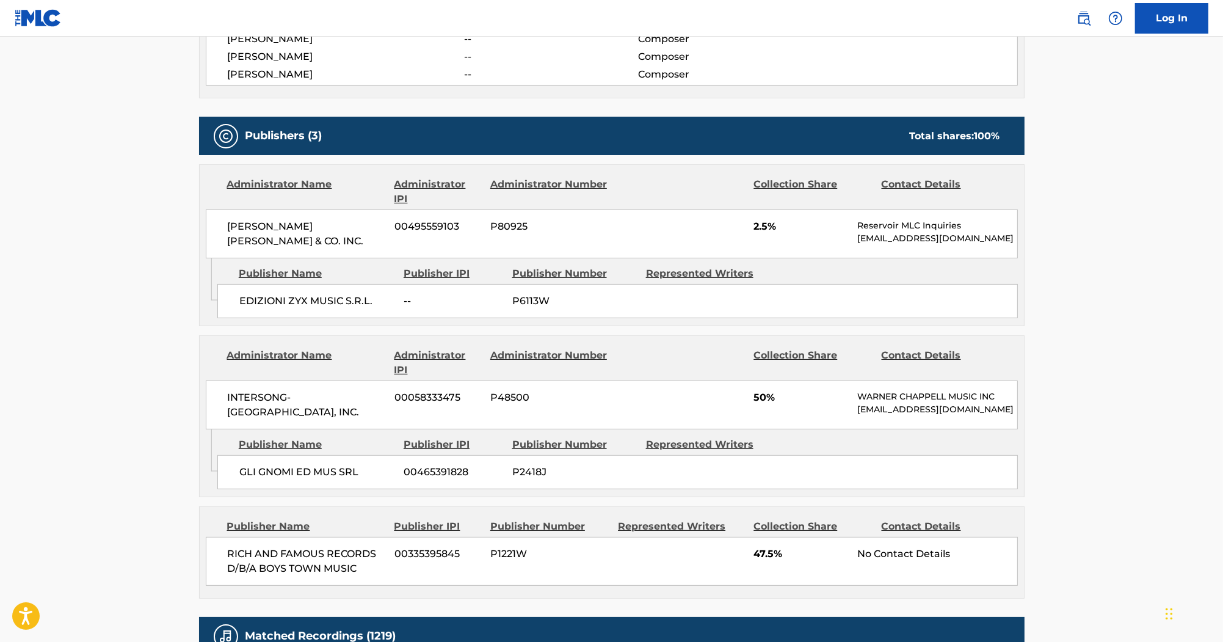
scroll to position [537, 0]
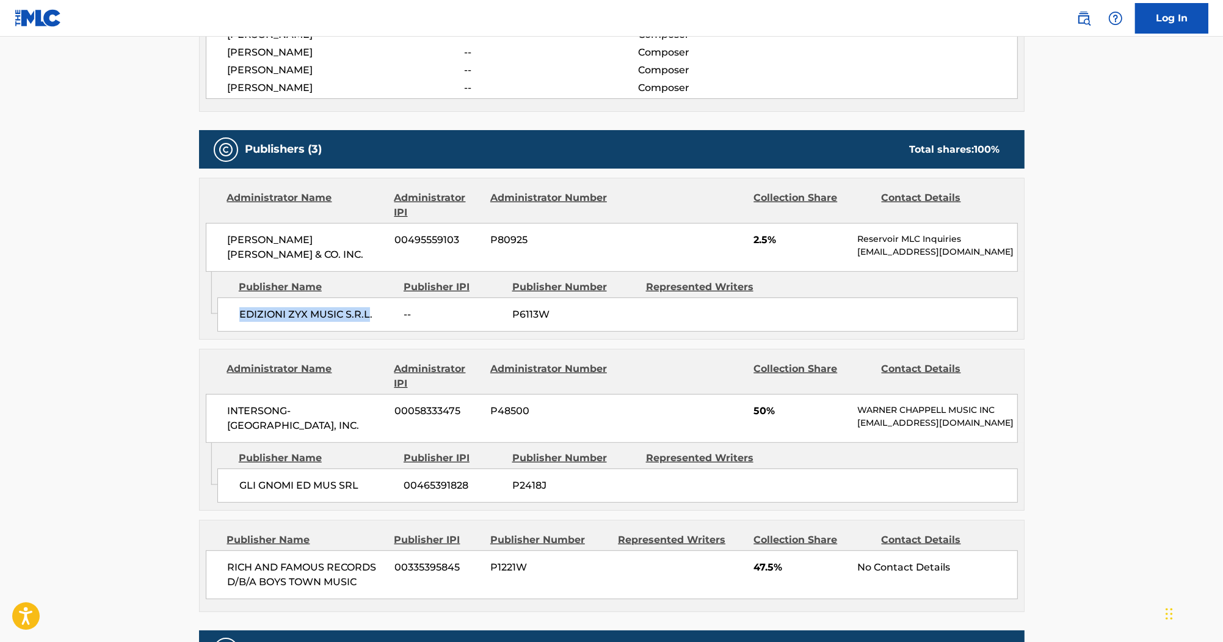
drag, startPoint x: 241, startPoint y: 313, endPoint x: 370, endPoint y: 313, distance: 129.5
click at [370, 313] on span "EDIZIONI ZYX MUSIC S.R.L." at bounding box center [317, 314] width 156 height 15
copy span "EDIZIONI ZYX MUSIC S.R.L"
click at [248, 250] on span "SHAPIRO BERNSTEIN & CO. INC." at bounding box center [307, 247] width 158 height 29
drag, startPoint x: 230, startPoint y: 235, endPoint x: 316, endPoint y: 234, distance: 85.5
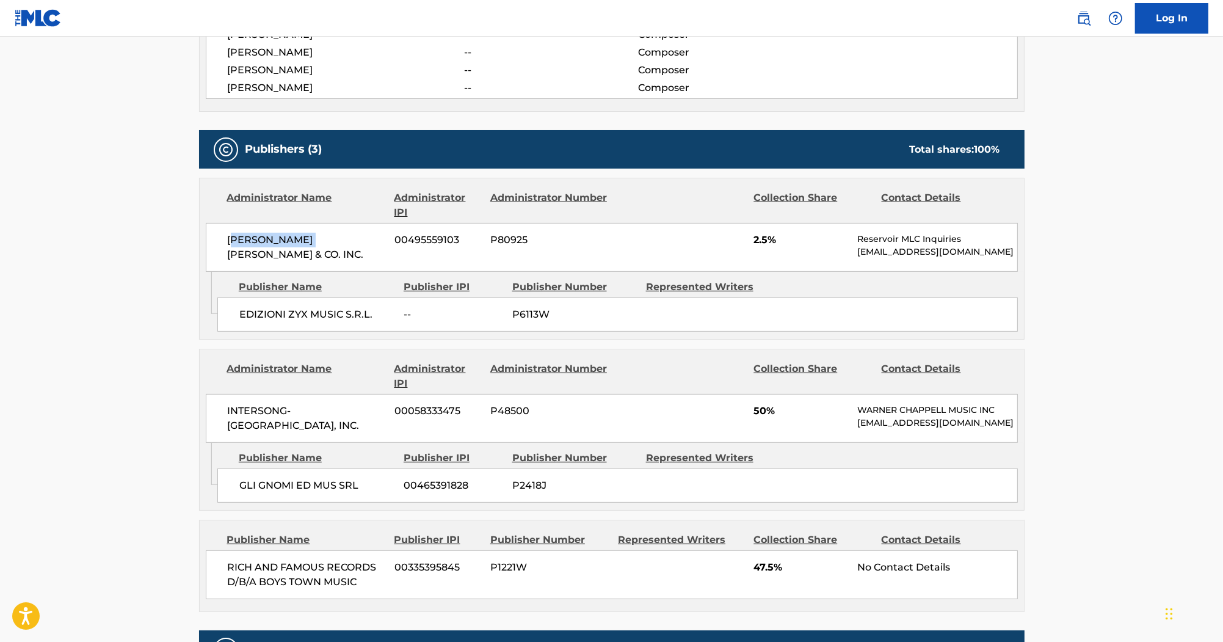
click at [316, 234] on span "SHAPIRO BERNSTEIN & CO. INC." at bounding box center [307, 247] width 158 height 29
drag, startPoint x: 229, startPoint y: 231, endPoint x: 333, endPoint y: 234, distance: 104.5
click at [333, 234] on div "SHAPIRO BERNSTEIN & CO. INC. 00495559103 P80925 2.5% Reservoir MLC Inquiries ML…" at bounding box center [612, 247] width 812 height 49
copy span "SHAPIRO BERNSTEIN"
click at [964, 148] on div "Total shares: 100 %" at bounding box center [955, 149] width 90 height 15
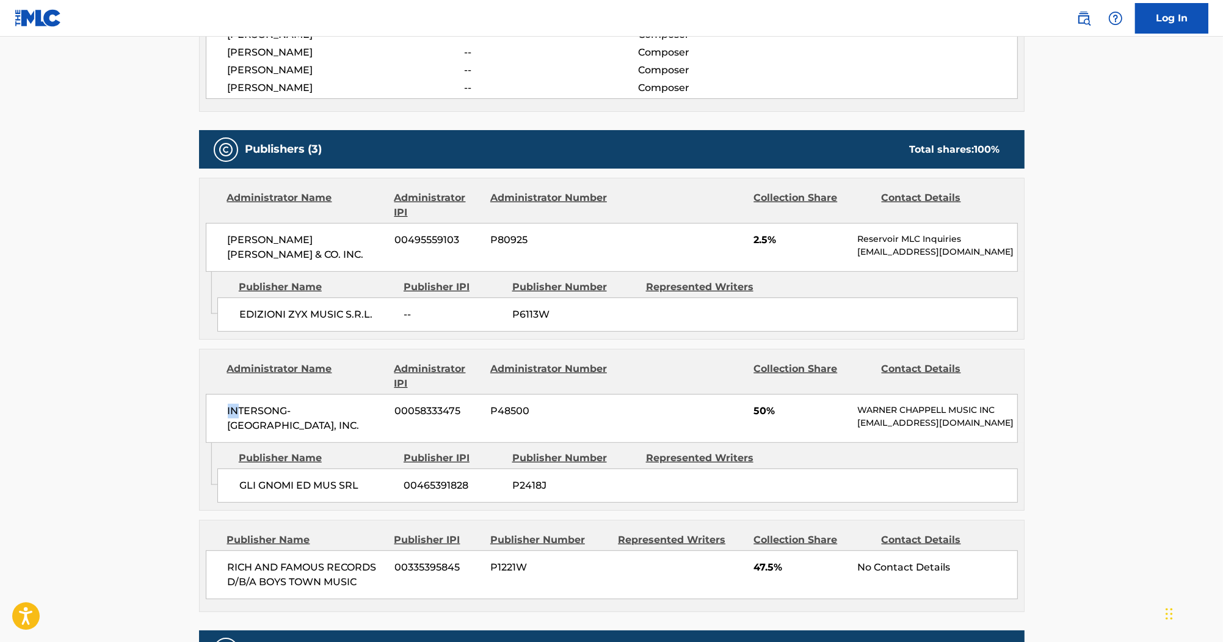
drag, startPoint x: 228, startPoint y: 408, endPoint x: 241, endPoint y: 410, distance: 13.6
click at [241, 410] on span "INTERSONG-USA, INC." at bounding box center [307, 418] width 158 height 29
drag, startPoint x: 241, startPoint y: 410, endPoint x: 223, endPoint y: 411, distance: 17.8
click at [223, 411] on div "INTERSONG-USA, INC. 00058333475 P48500 50% WARNER CHAPPELL MUSIC INC MLC_Inquir…" at bounding box center [612, 418] width 812 height 49
copy span "INTERSONG"
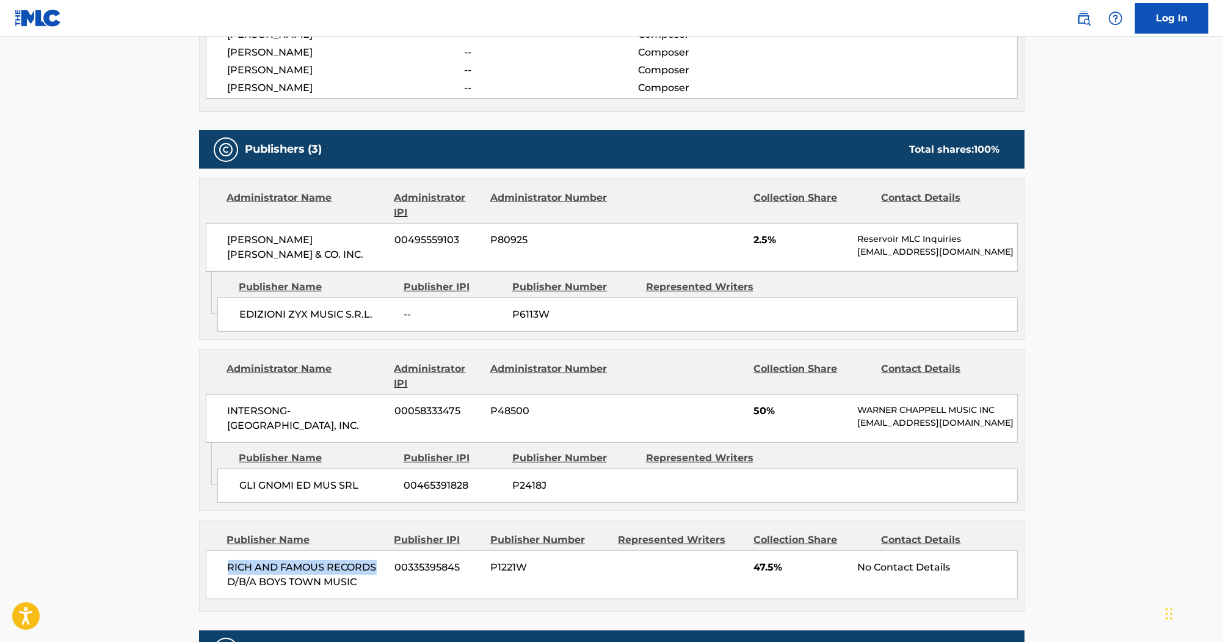
drag, startPoint x: 230, startPoint y: 562, endPoint x: 375, endPoint y: 562, distance: 145.3
click at [375, 562] on span "RICH AND FAMOUS RECORDS D/B/A BOYS TOWN MUSIC" at bounding box center [307, 574] width 158 height 29
copy span "RICH AND FAMOUS RECORDS"
drag, startPoint x: 354, startPoint y: 576, endPoint x: 256, endPoint y: 572, distance: 97.8
click at [256, 572] on span "RICH AND FAMOUS RECORDS D/B/A BOYS TOWN MUSIC" at bounding box center [307, 574] width 158 height 29
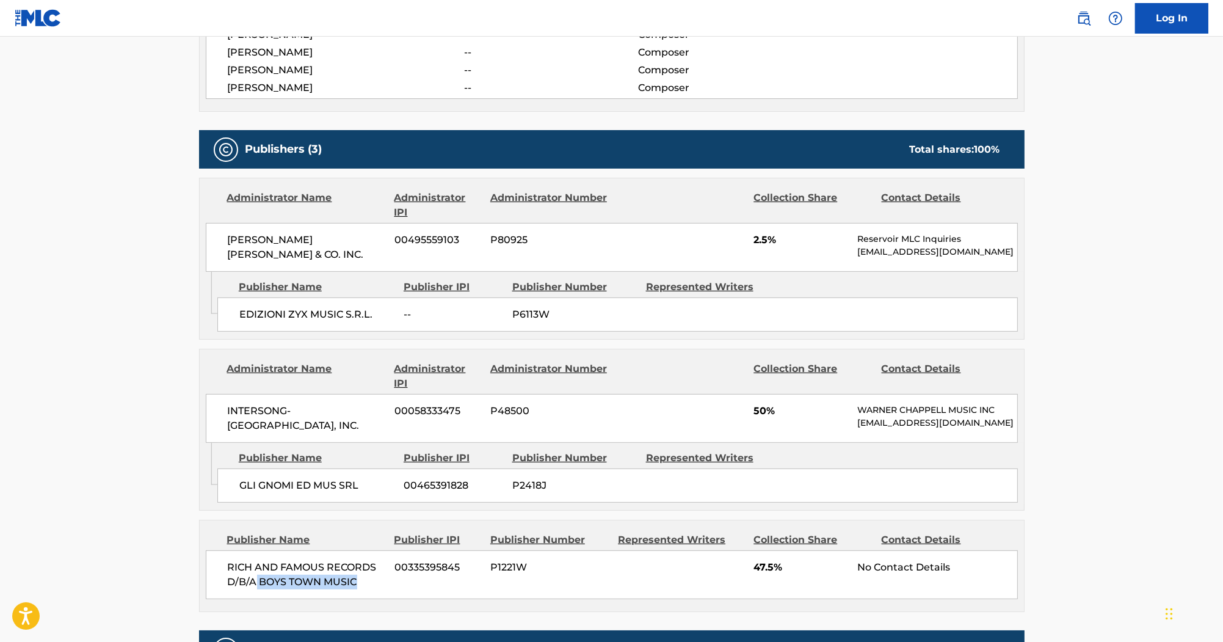
click at [269, 576] on span "RICH AND FAMOUS RECORDS D/B/A BOYS TOWN MUSIC" at bounding box center [307, 574] width 158 height 29
click at [264, 576] on span "RICH AND FAMOUS RECORDS D/B/A BOYS TOWN MUSIC" at bounding box center [307, 574] width 158 height 29
drag, startPoint x: 261, startPoint y: 578, endPoint x: 358, endPoint y: 579, distance: 97.1
click at [358, 579] on span "RICH AND FAMOUS RECORDS D/B/A BOYS TOWN MUSIC" at bounding box center [307, 574] width 158 height 29
copy span "BOYS TOWN MUSIC"
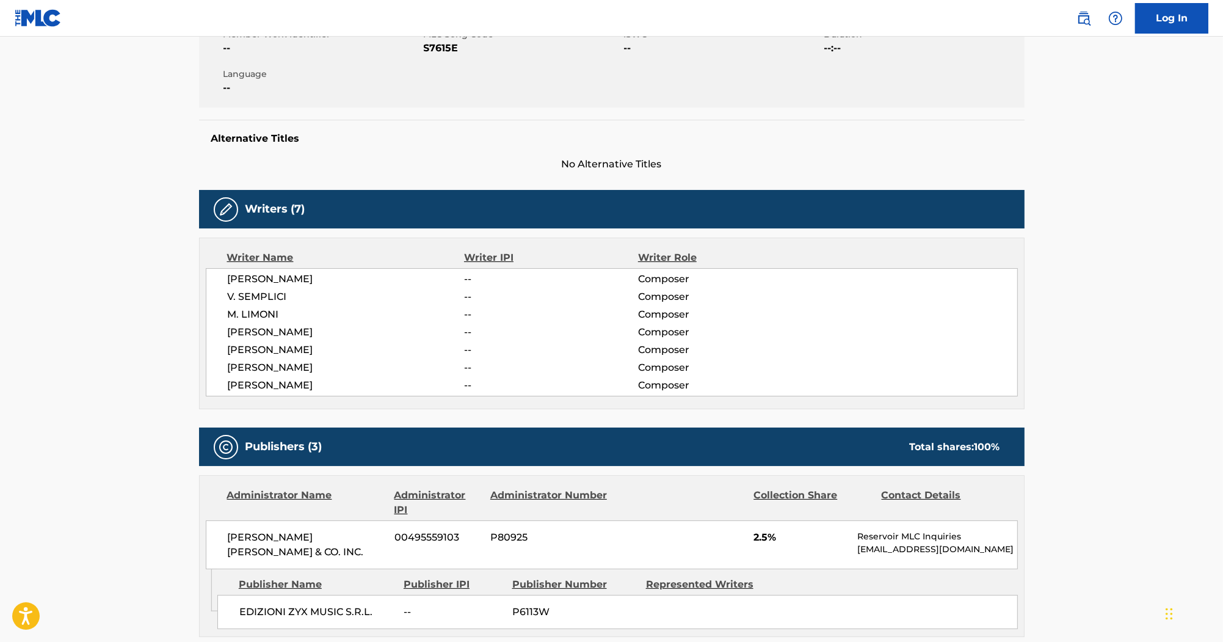
scroll to position [195, 0]
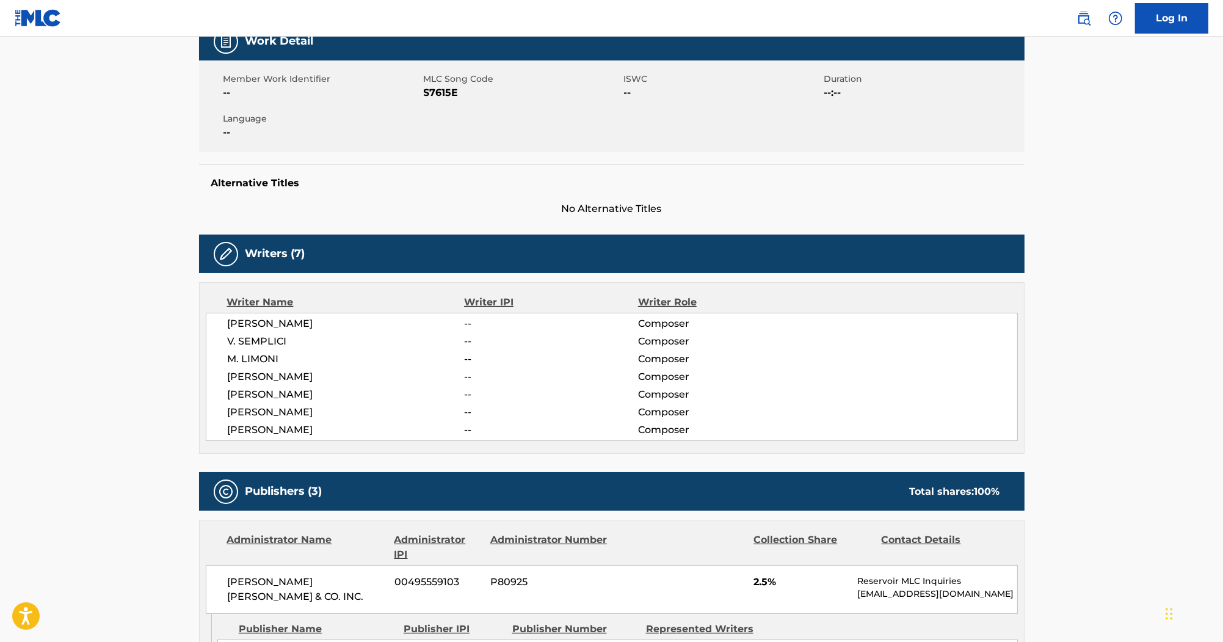
click at [444, 93] on span "S7615E" at bounding box center [522, 92] width 197 height 15
copy span "S7615E"
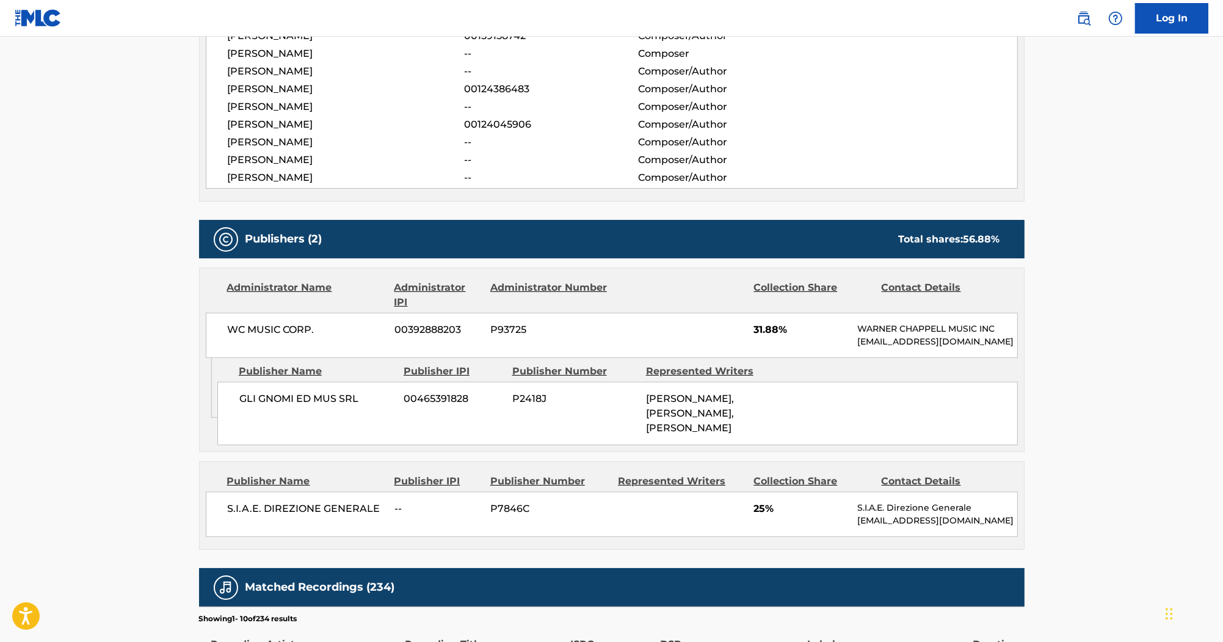
scroll to position [489, 0]
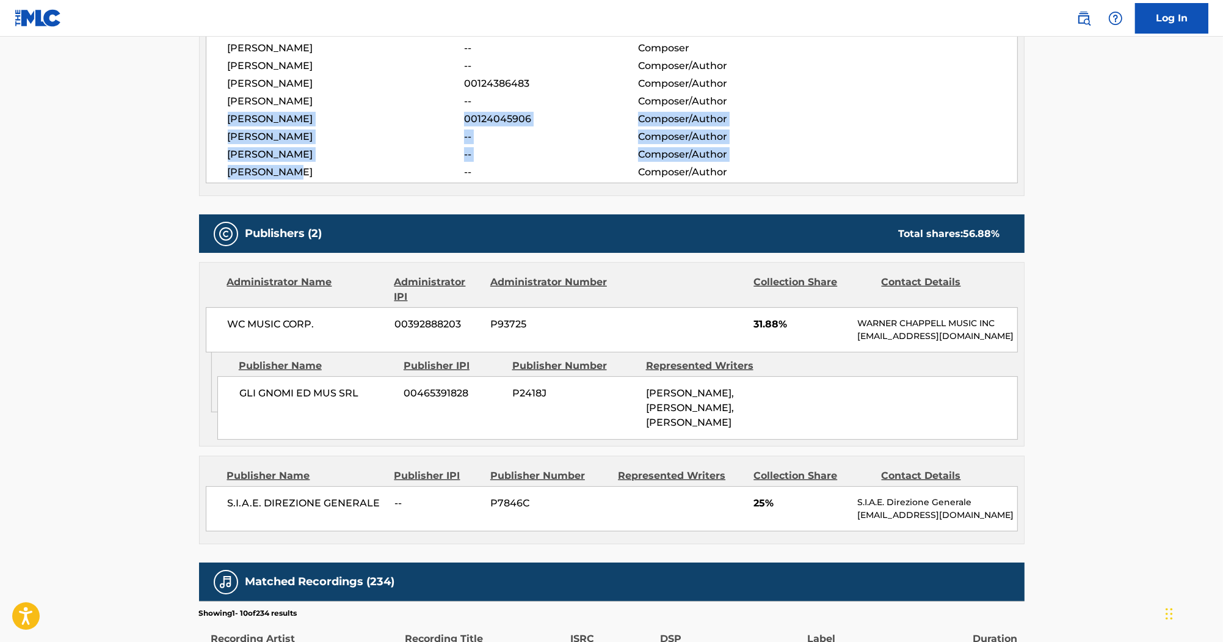
drag, startPoint x: 289, startPoint y: 171, endPoint x: 227, endPoint y: 112, distance: 86.0
click at [227, 112] on div "DANIELE DAVOLI 00159158742 Composer/Author OSCAR PABON -- Composer ALLAN SPEERS…" at bounding box center [612, 102] width 812 height 164
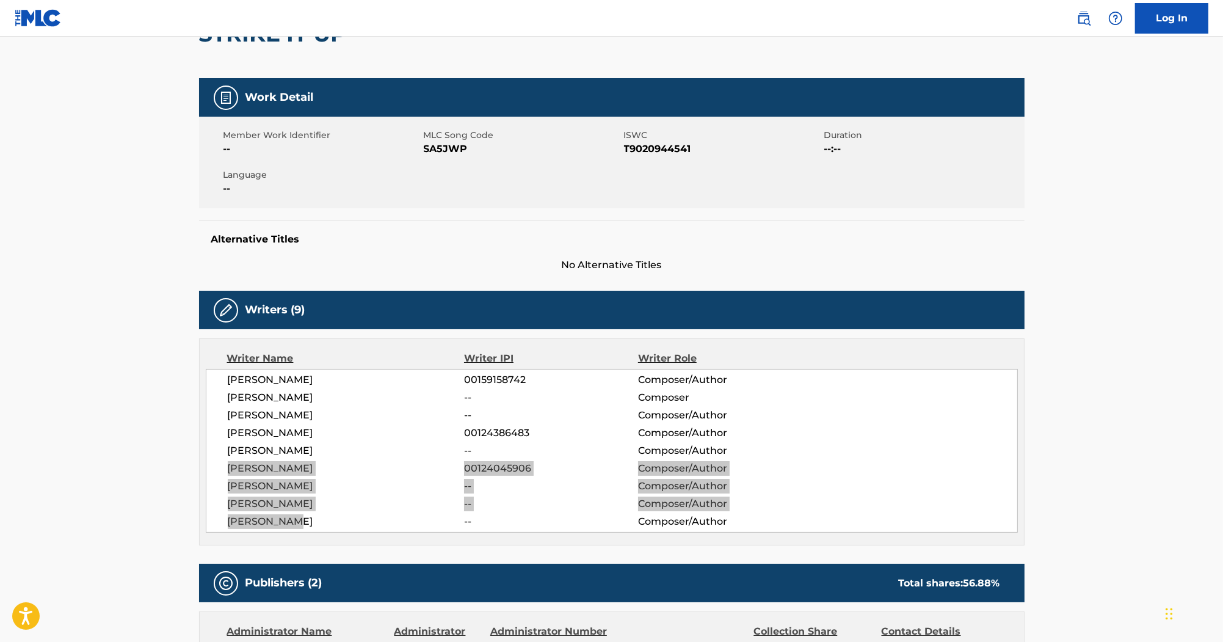
scroll to position [49, 0]
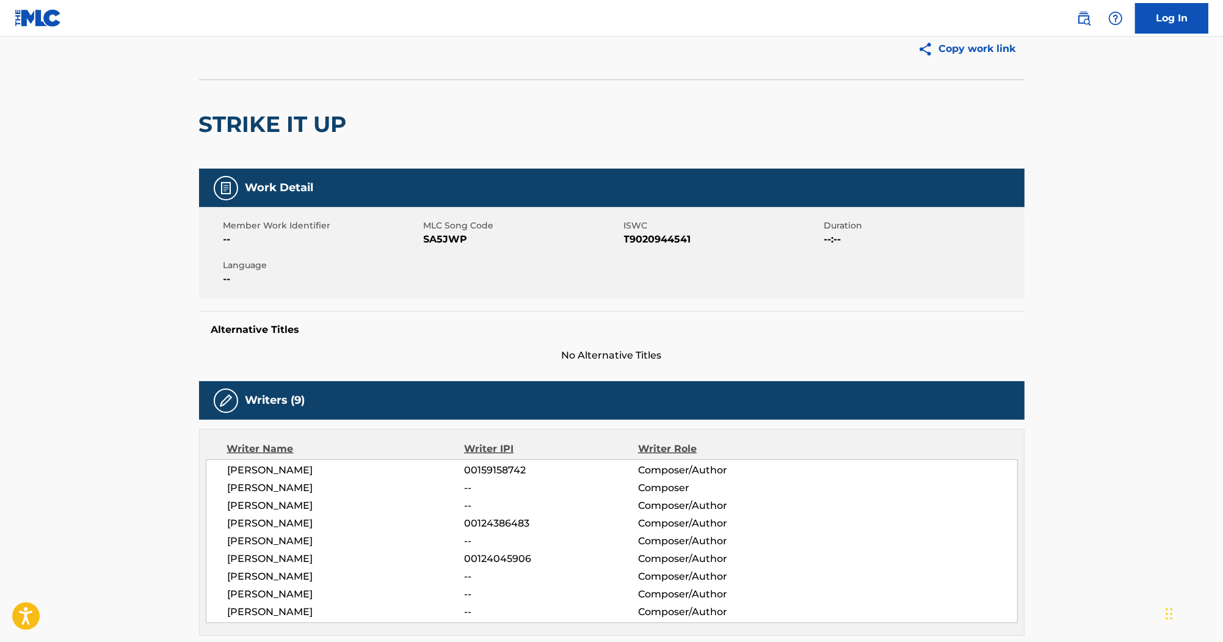
click at [445, 238] on span "SA5JWP" at bounding box center [522, 239] width 197 height 15
copy span "SA5JWP"
drag, startPoint x: 642, startPoint y: 234, endPoint x: 646, endPoint y: 246, distance: 12.8
click at [643, 236] on span "T9020944541" at bounding box center [722, 239] width 197 height 15
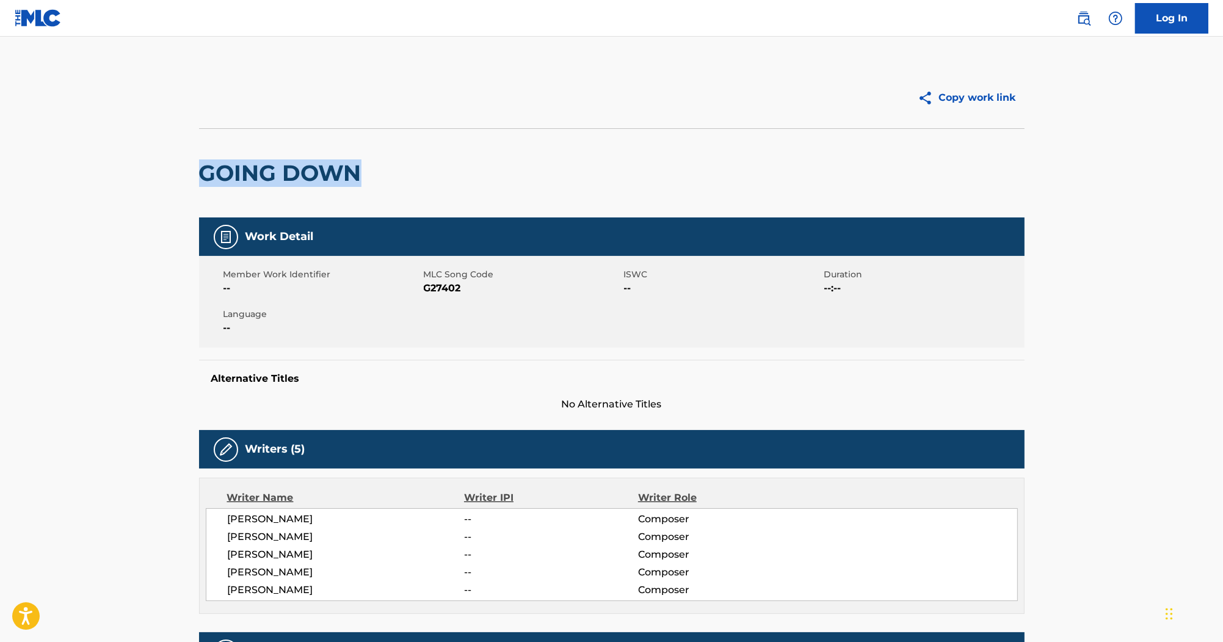
drag, startPoint x: 337, startPoint y: 175, endPoint x: 178, endPoint y: 177, distance: 158.8
copy h2 "GOING DOWN"
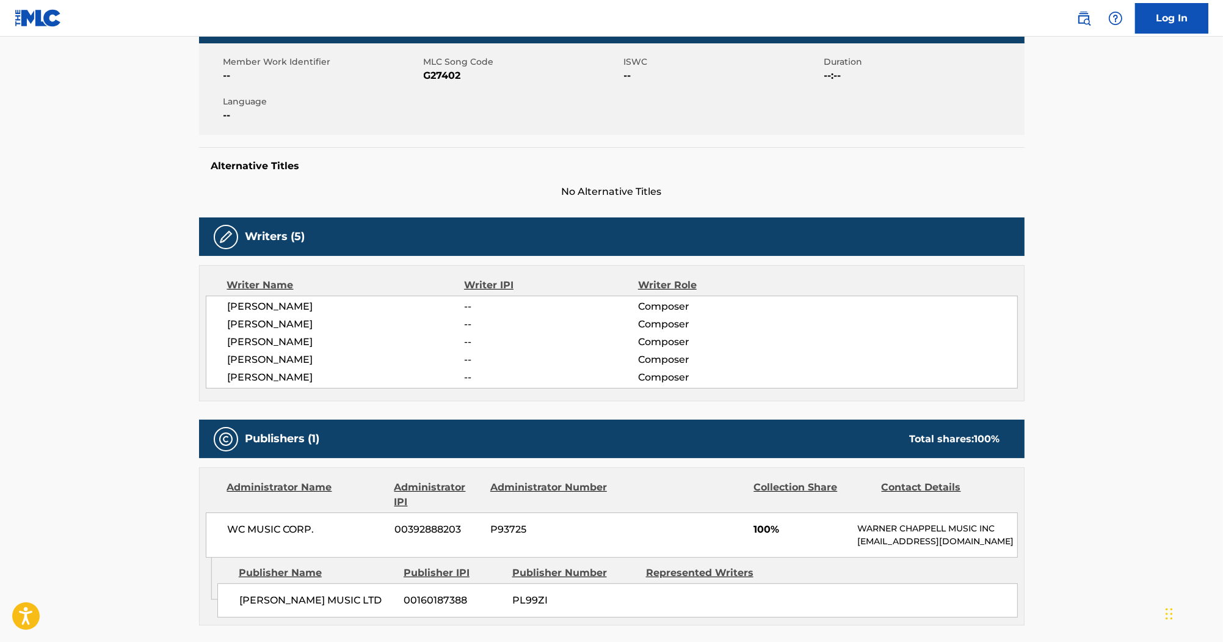
scroll to position [244, 0]
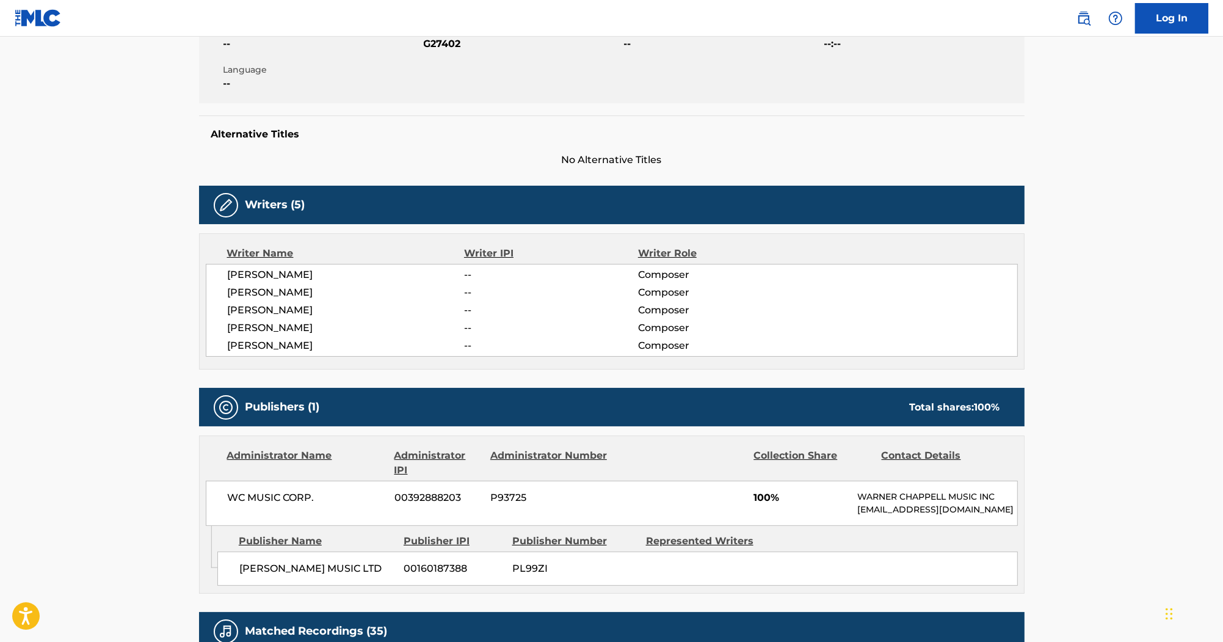
click at [288, 291] on span "MARK CHAPMAN" at bounding box center [346, 292] width 237 height 15
copy span "CHAPMAN"
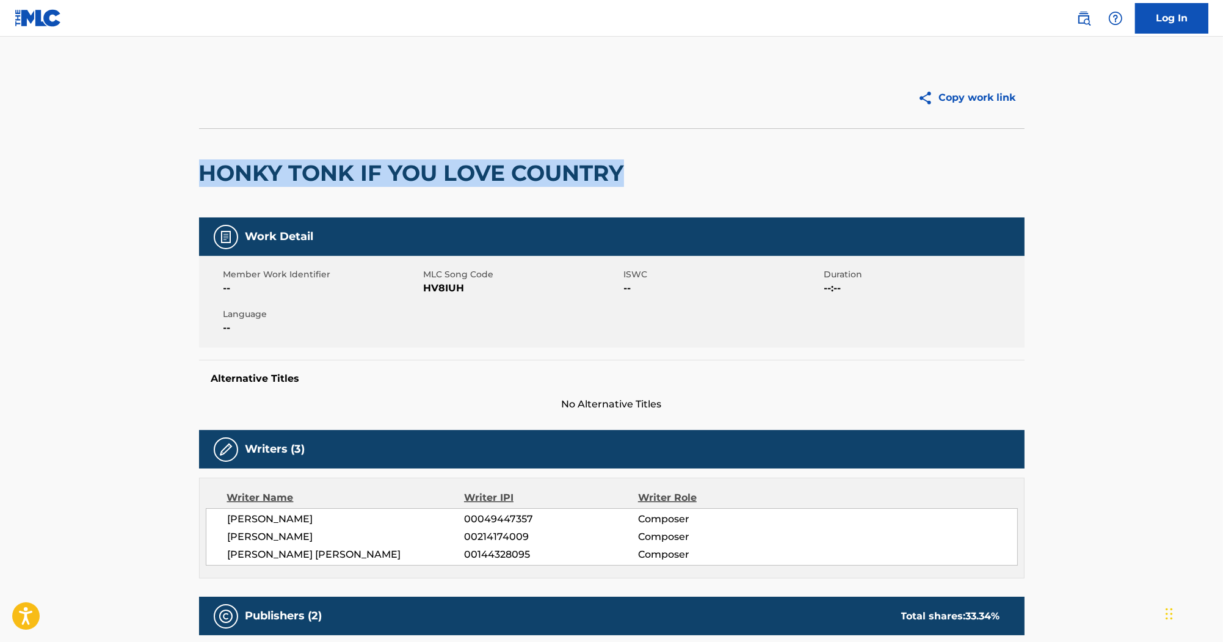
drag, startPoint x: 194, startPoint y: 166, endPoint x: 656, endPoint y: 190, distance: 462.9
click at [656, 190] on div "Copy work link HONKY TONK IF YOU LOVE COUNTRY Work Detail Member Work Identifie…" at bounding box center [611, 567] width 855 height 1000
copy h2 "HONKY TONK IF YOU LOVE COUNTRY"
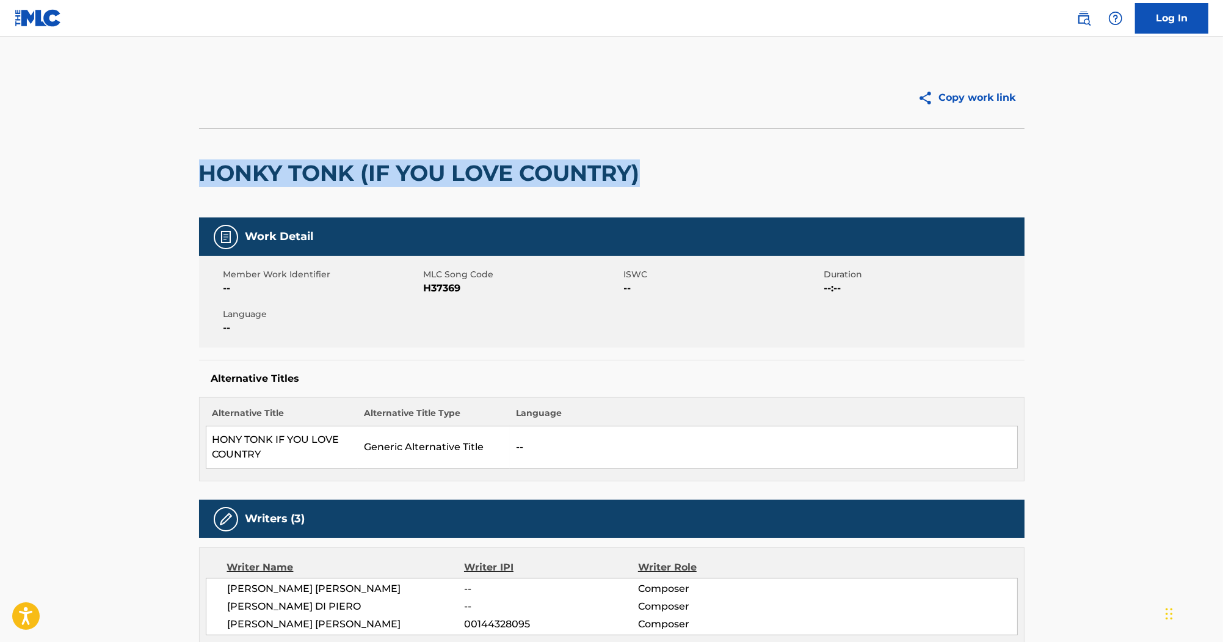
drag, startPoint x: 203, startPoint y: 170, endPoint x: 644, endPoint y: 161, distance: 440.4
click at [644, 161] on h2 "HONKY TONK (IF YOU LOVE COUNTRY)" at bounding box center [422, 172] width 447 height 27
copy h2 "HONKY TONK (IF YOU LOVE COUNTRY)"
drag, startPoint x: 644, startPoint y: 161, endPoint x: 845, endPoint y: 107, distance: 208.6
click at [818, 174] on div "HONKY TONK (IF YOU LOVE COUNTRY)" at bounding box center [612, 172] width 826 height 89
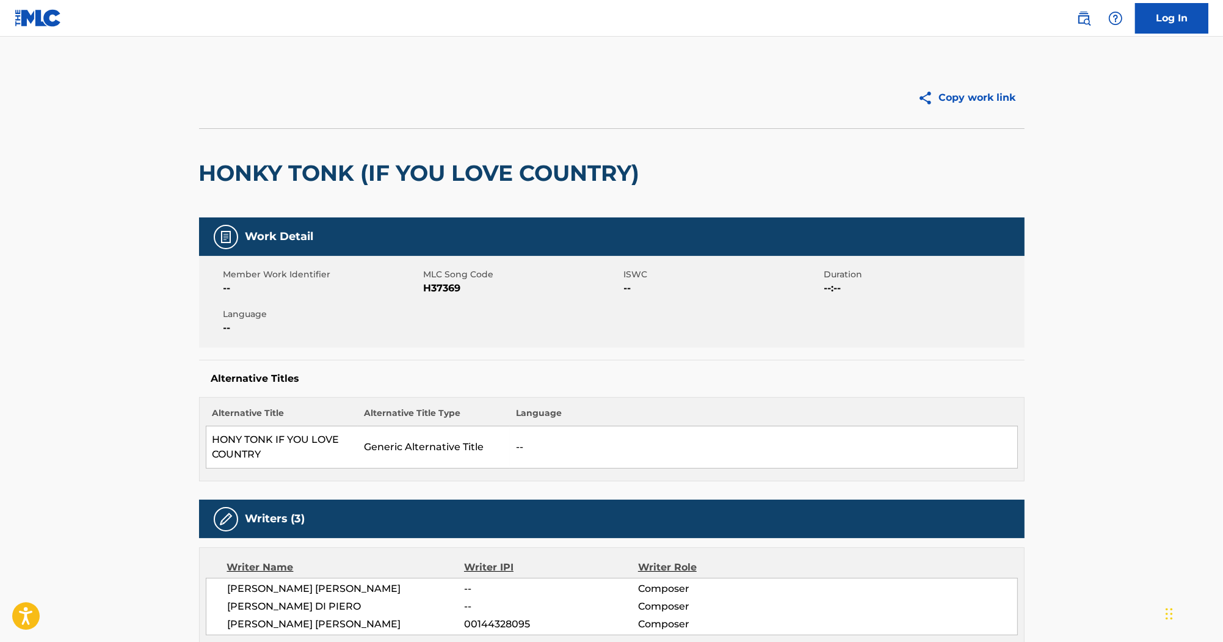
click at [432, 288] on span "H37369" at bounding box center [522, 288] width 197 height 15
copy span "H37369"
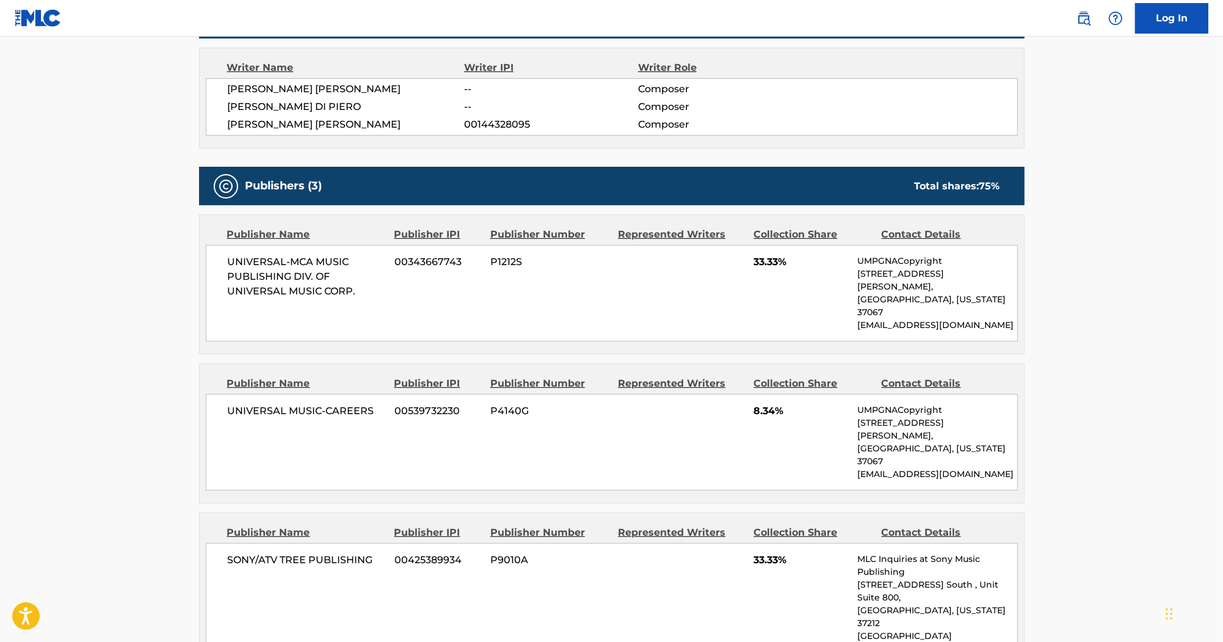
scroll to position [440, 0]
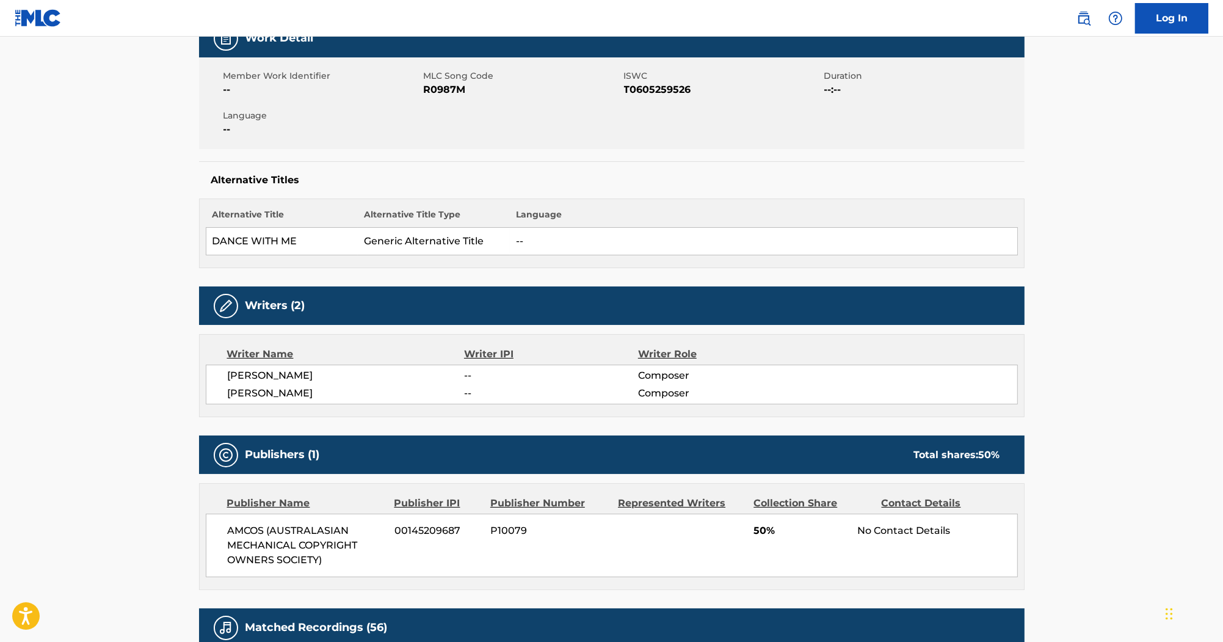
scroll to position [195, 0]
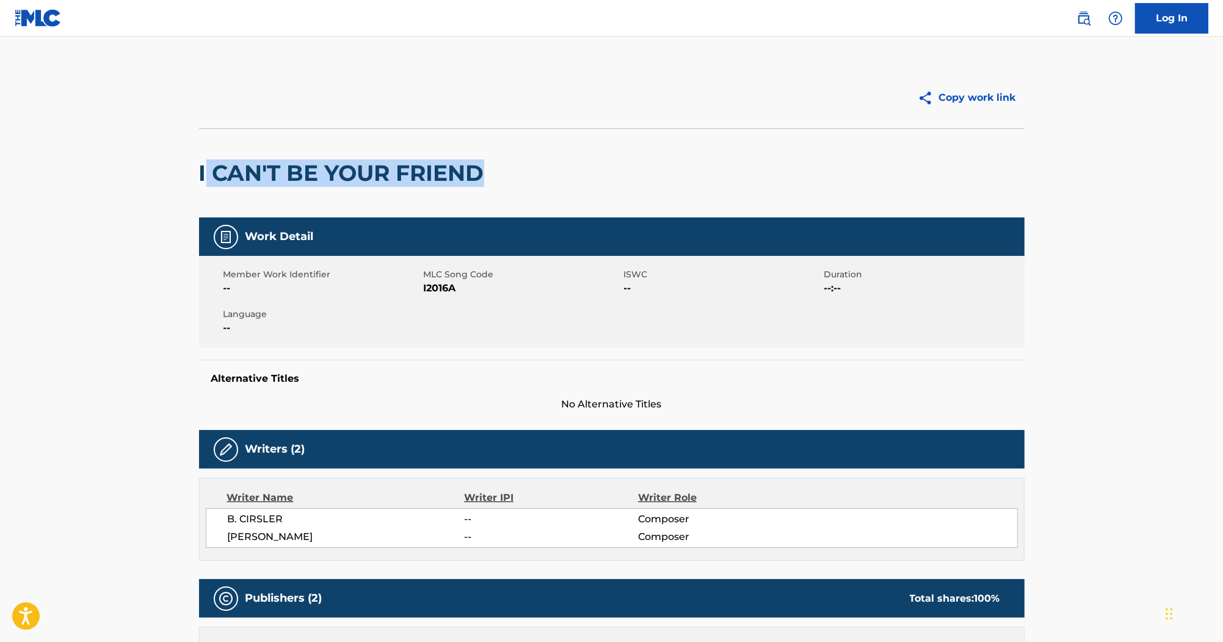
drag, startPoint x: 489, startPoint y: 178, endPoint x: 203, endPoint y: 183, distance: 285.2
click at [203, 183] on h2 "I CAN'T BE YOUR FRIEND" at bounding box center [344, 172] width 291 height 27
drag, startPoint x: 202, startPoint y: 176, endPoint x: 485, endPoint y: 165, distance: 284.2
click at [485, 165] on h2 "I CAN'T BE YOUR FRIEND" at bounding box center [344, 172] width 291 height 27
copy h2 "I CAN'T BE YOUR FRIEND"
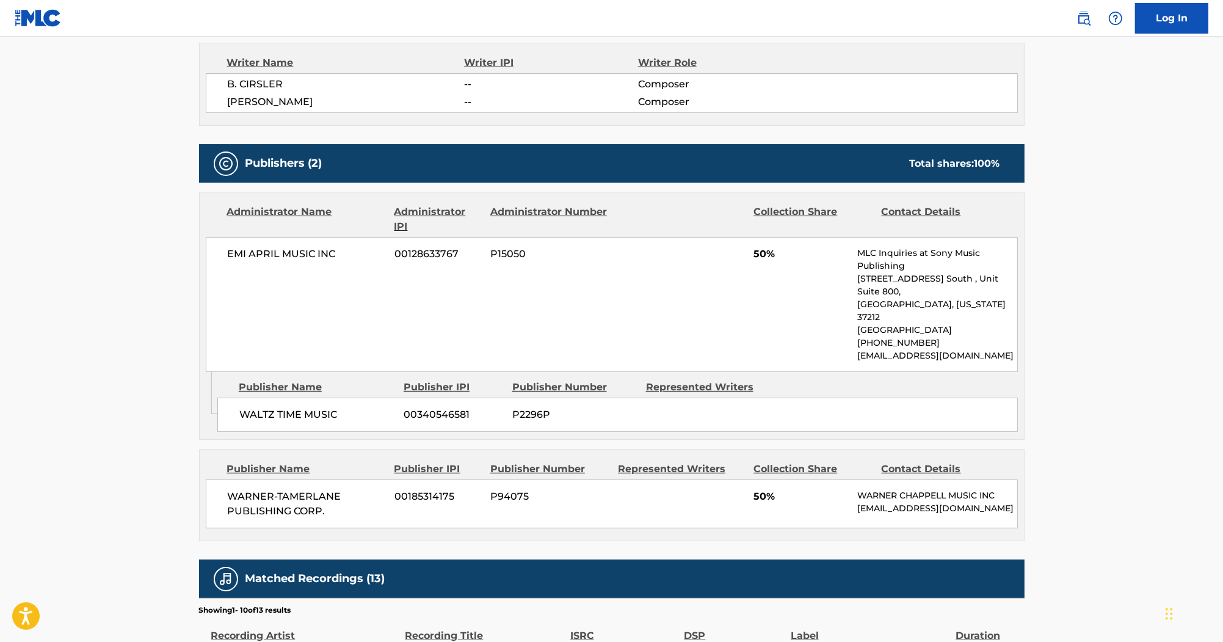
scroll to position [440, 0]
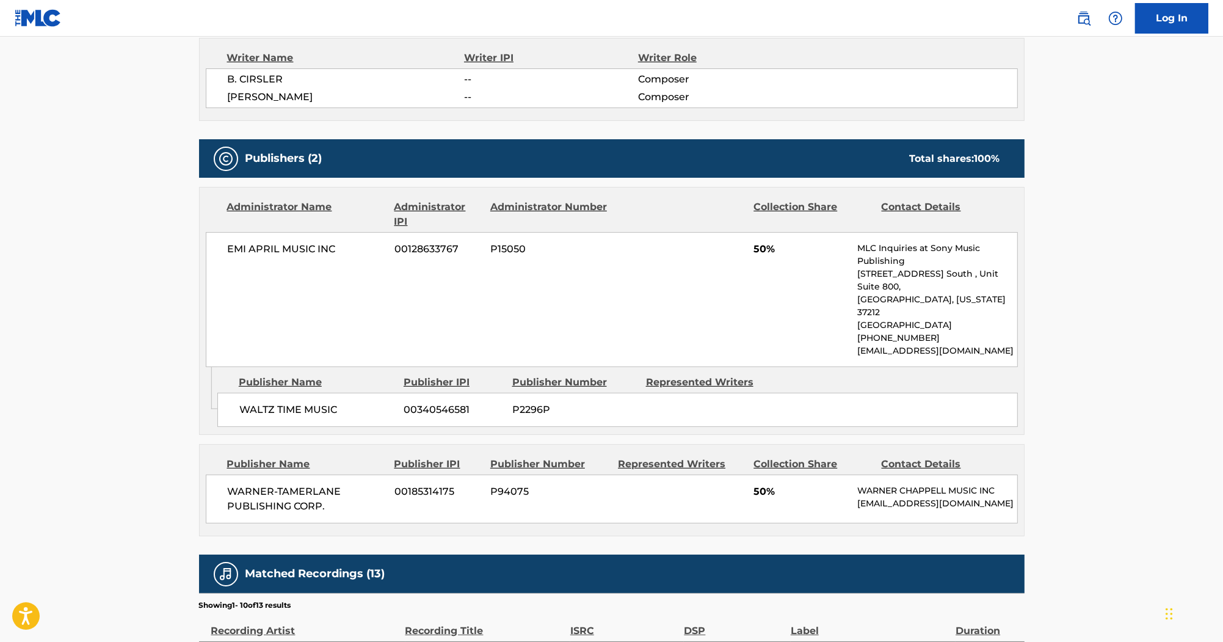
click at [269, 98] on span "[PERSON_NAME]" at bounding box center [346, 97] width 237 height 15
copy span "[PERSON_NAME]"
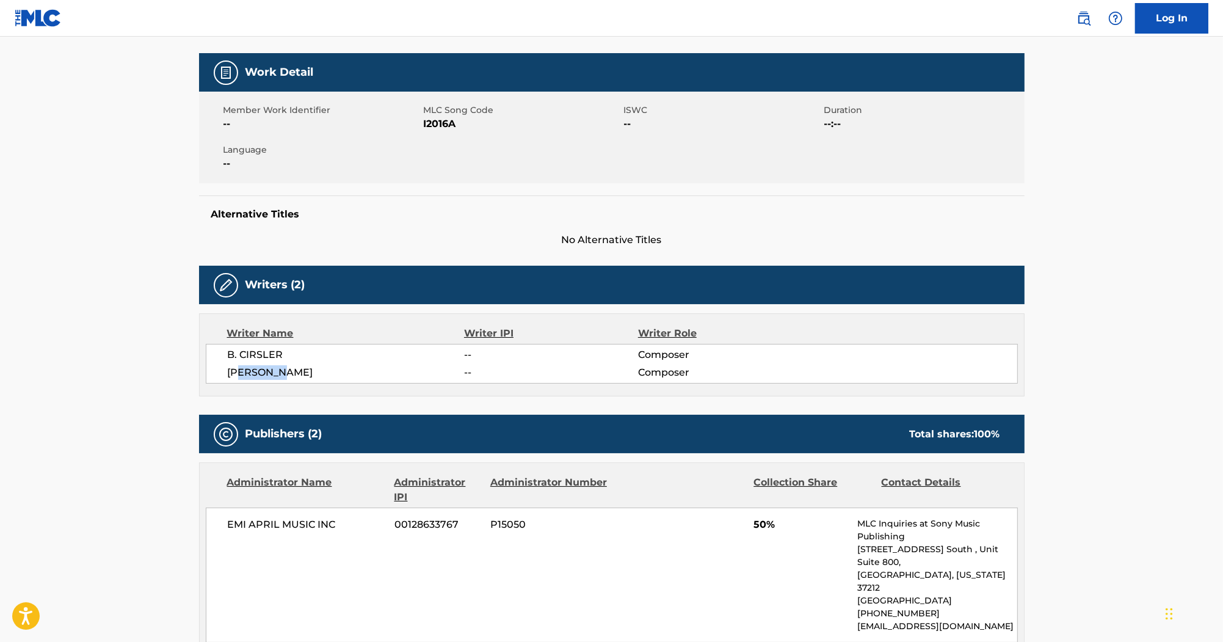
scroll to position [147, 0]
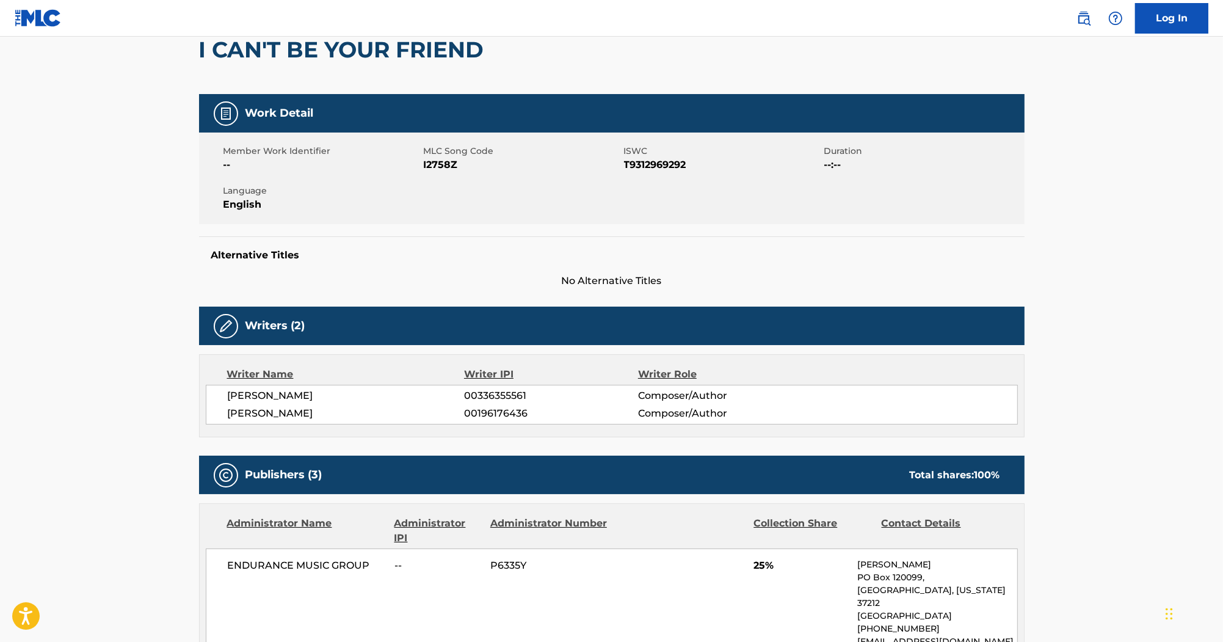
scroll to position [49, 0]
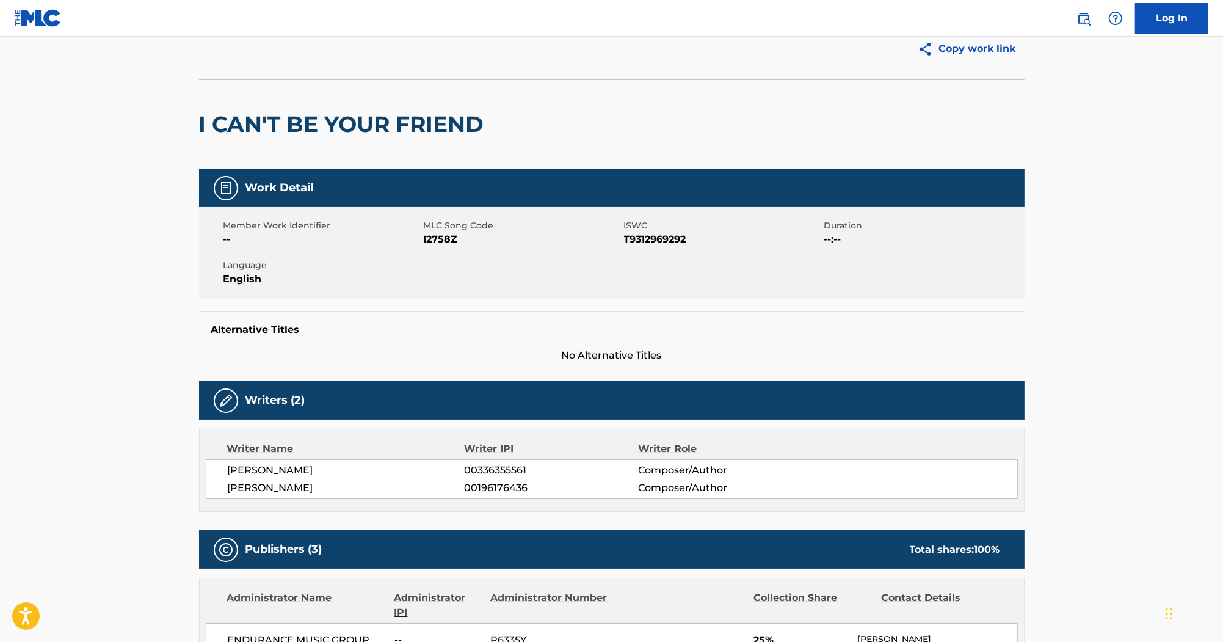
click at [452, 234] on span "I2758Z" at bounding box center [522, 239] width 197 height 15
copy span "I2758Z"
click at [671, 239] on span "T9312969292" at bounding box center [722, 239] width 197 height 15
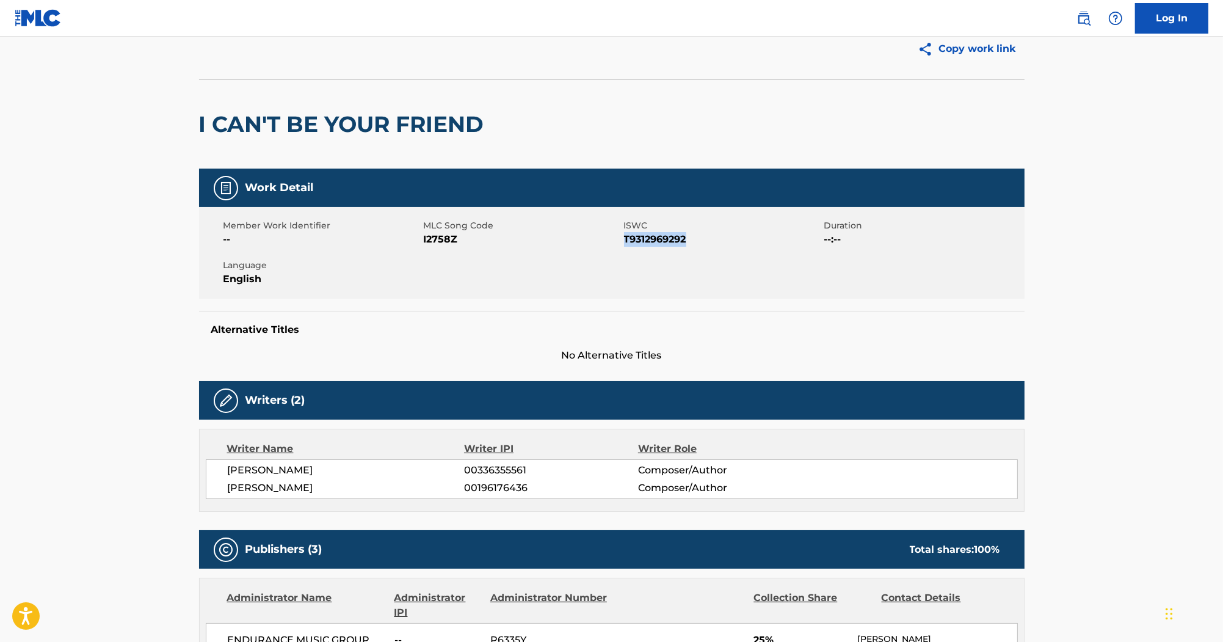
copy span "T9312969292"
